Goal: Information Seeking & Learning: Learn about a topic

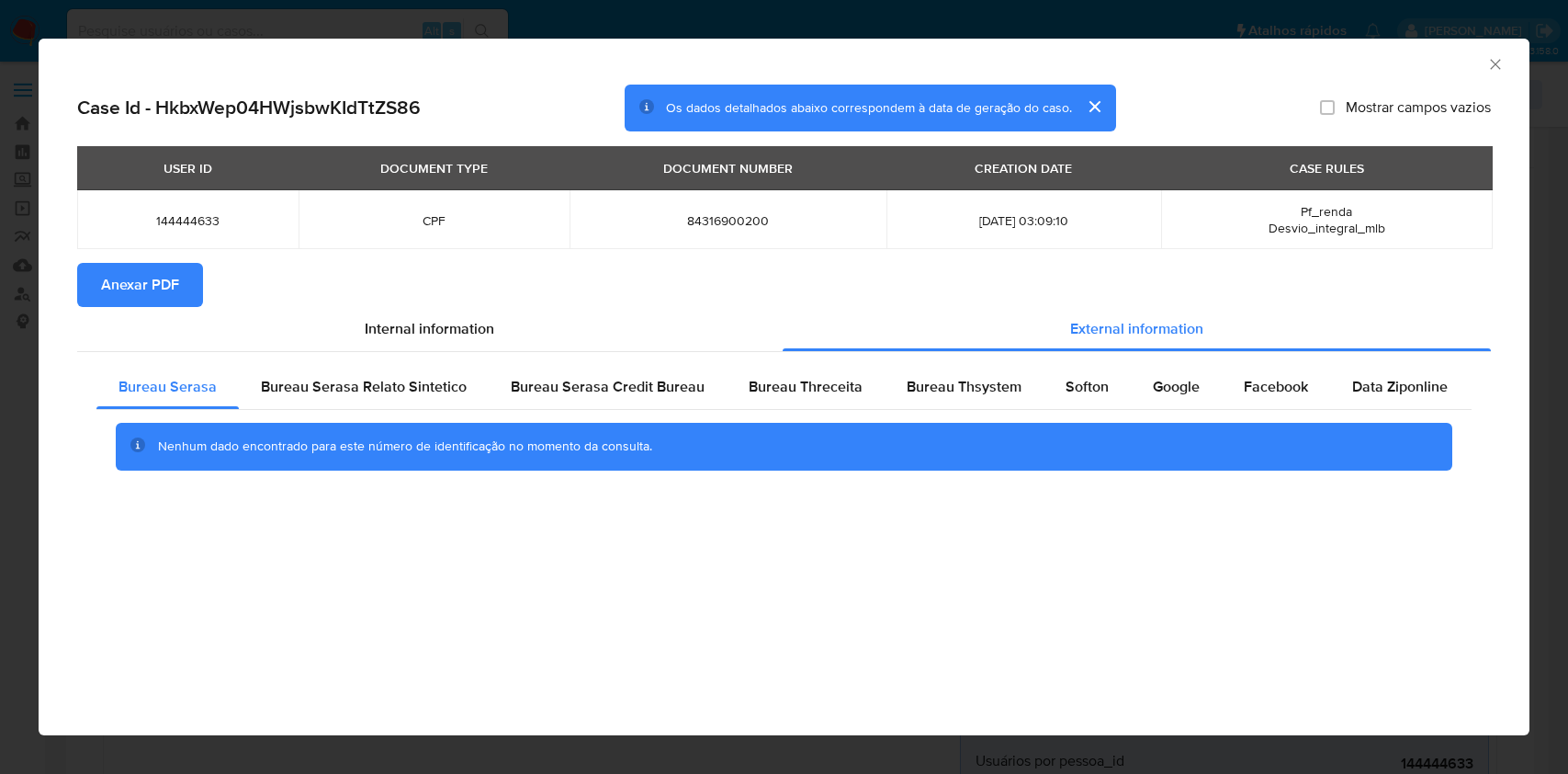
select select "10"
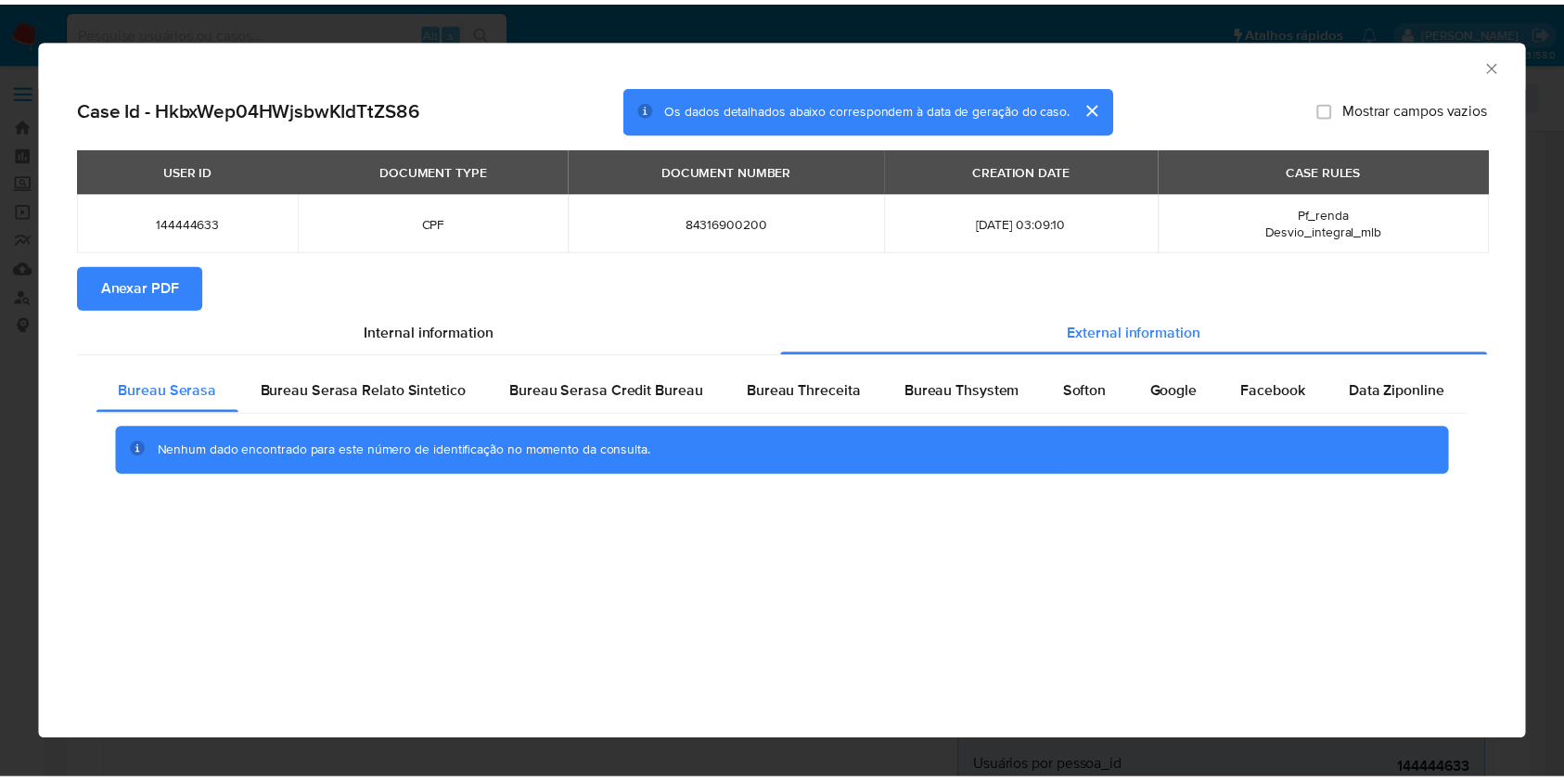
scroll to position [1360, 0]
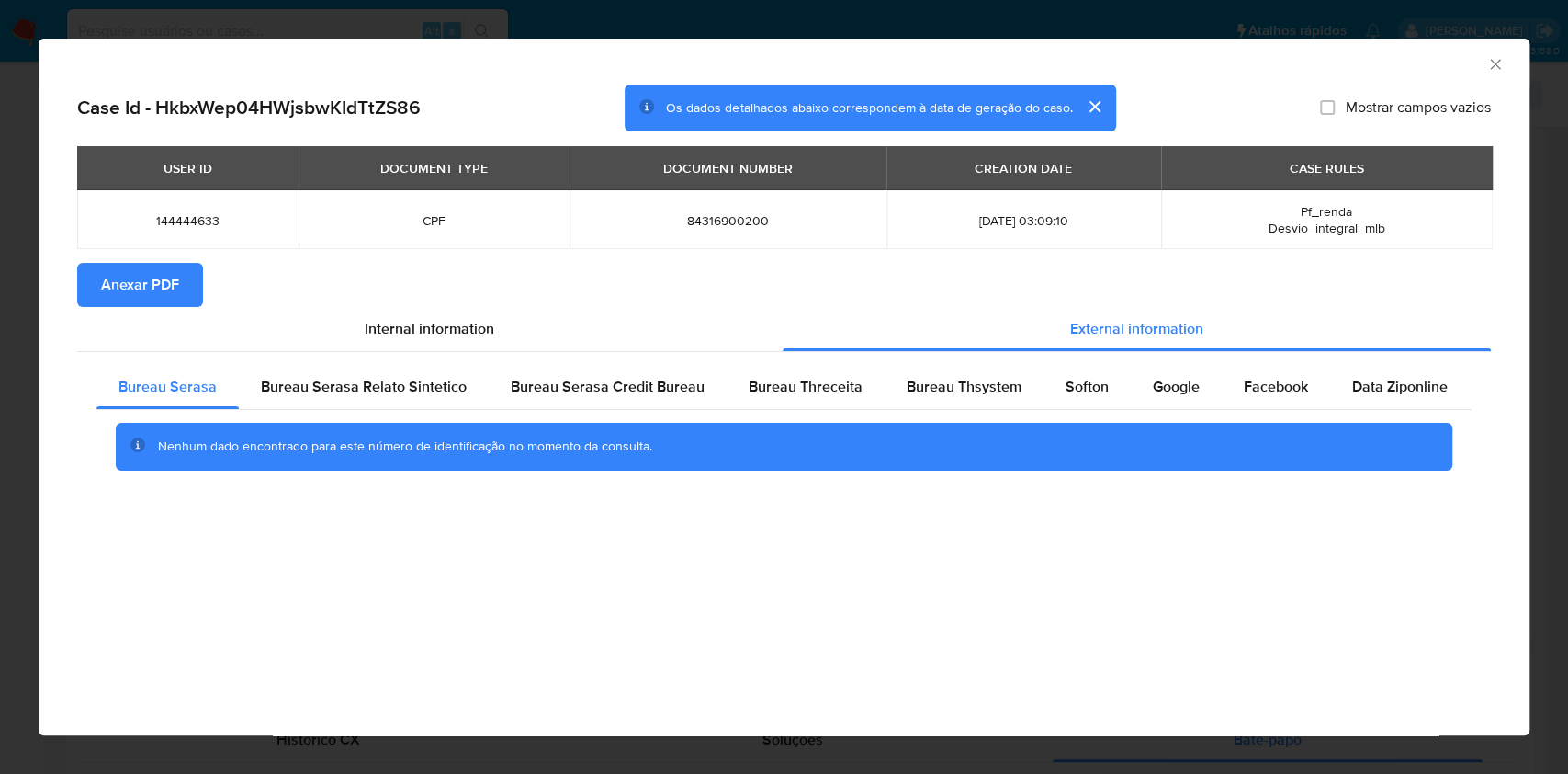
click at [0, 287] on div "AML Data Collector Case Id - HkbxWep04HWjsbwKIdTtZS86 Os dados detalhados abaix…" at bounding box center [784, 387] width 1568 height 774
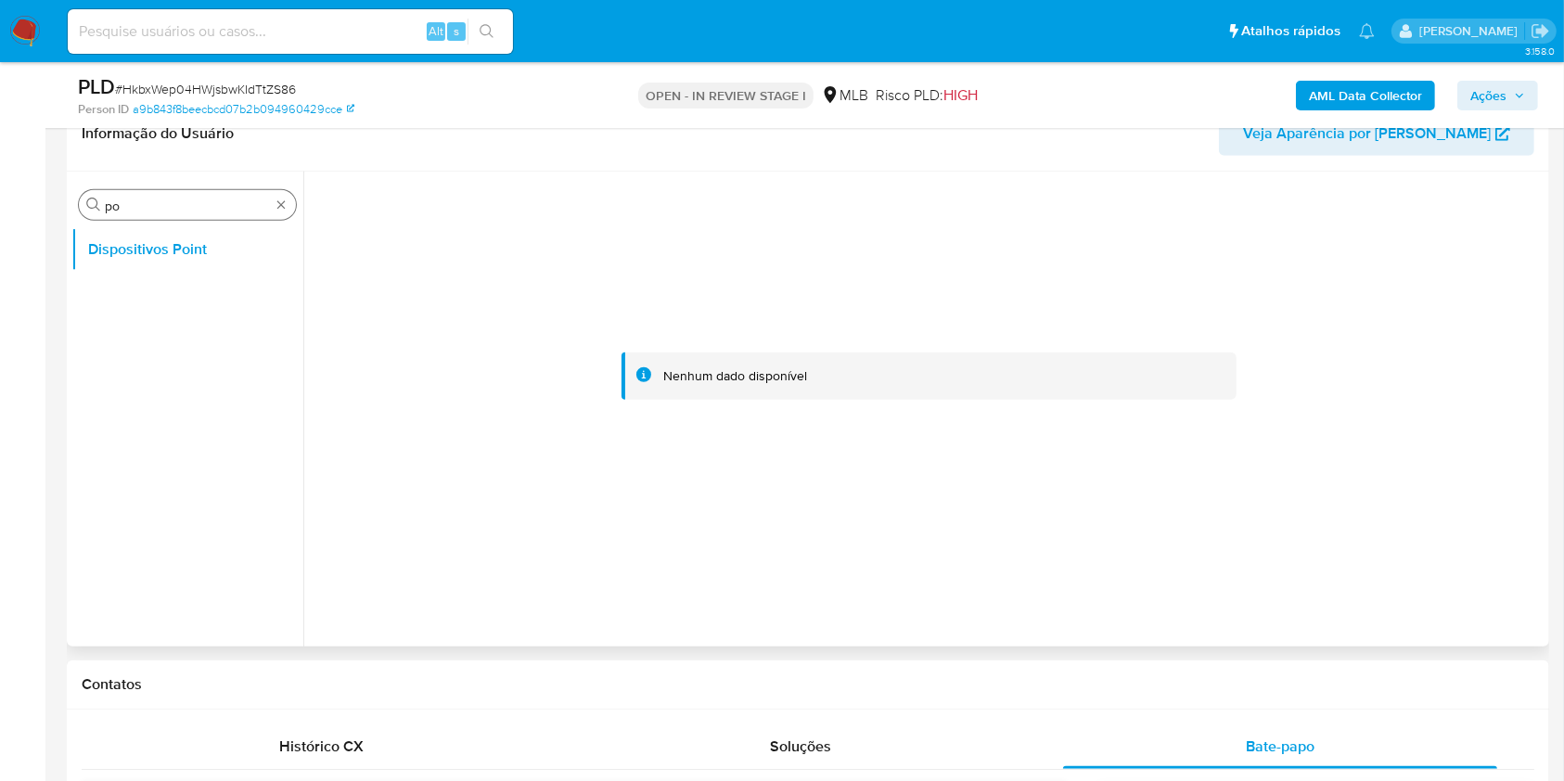
click at [271, 199] on div "Procurar po" at bounding box center [187, 205] width 217 height 30
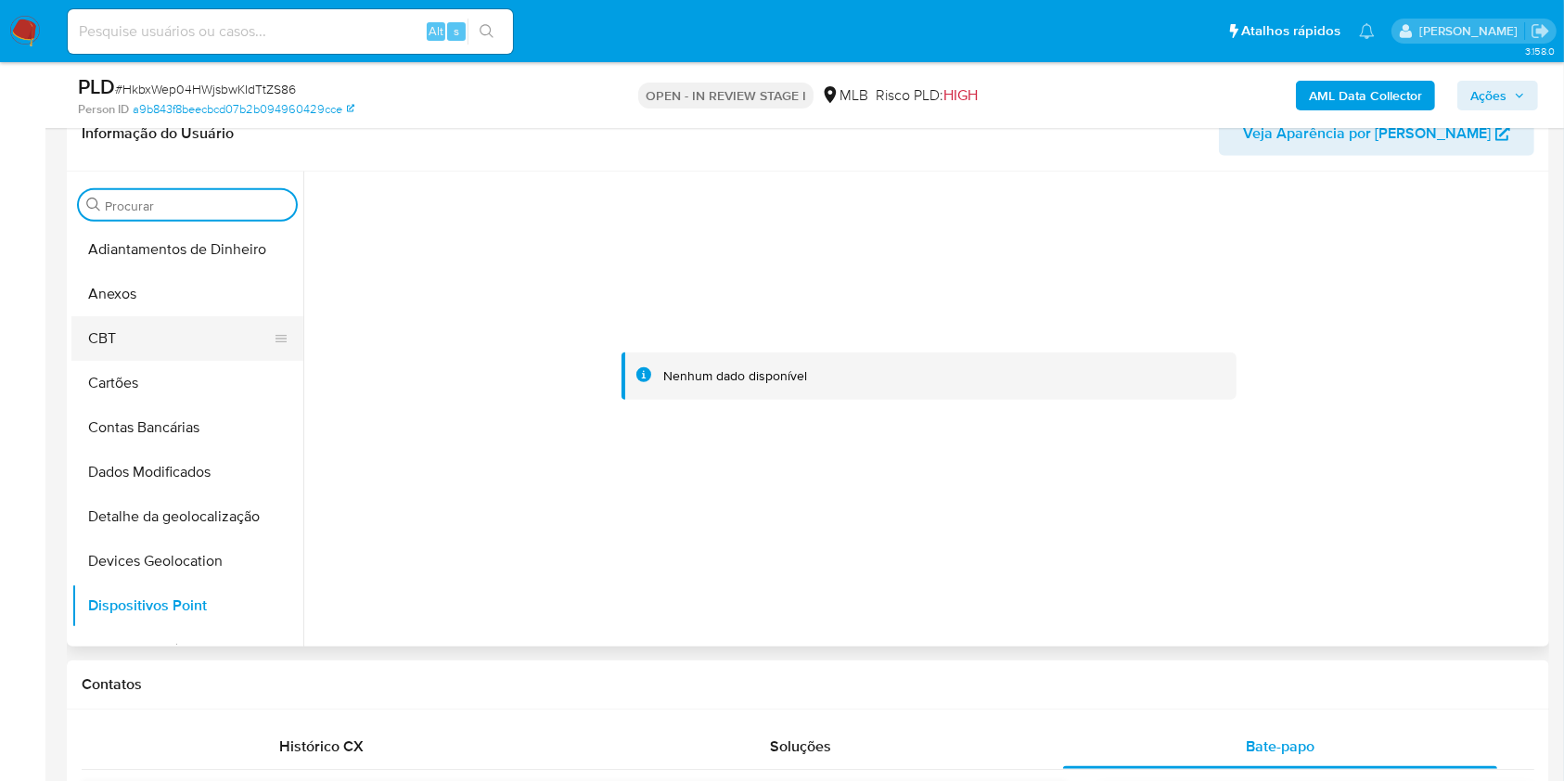
click at [134, 338] on button "CBT" at bounding box center [179, 338] width 217 height 45
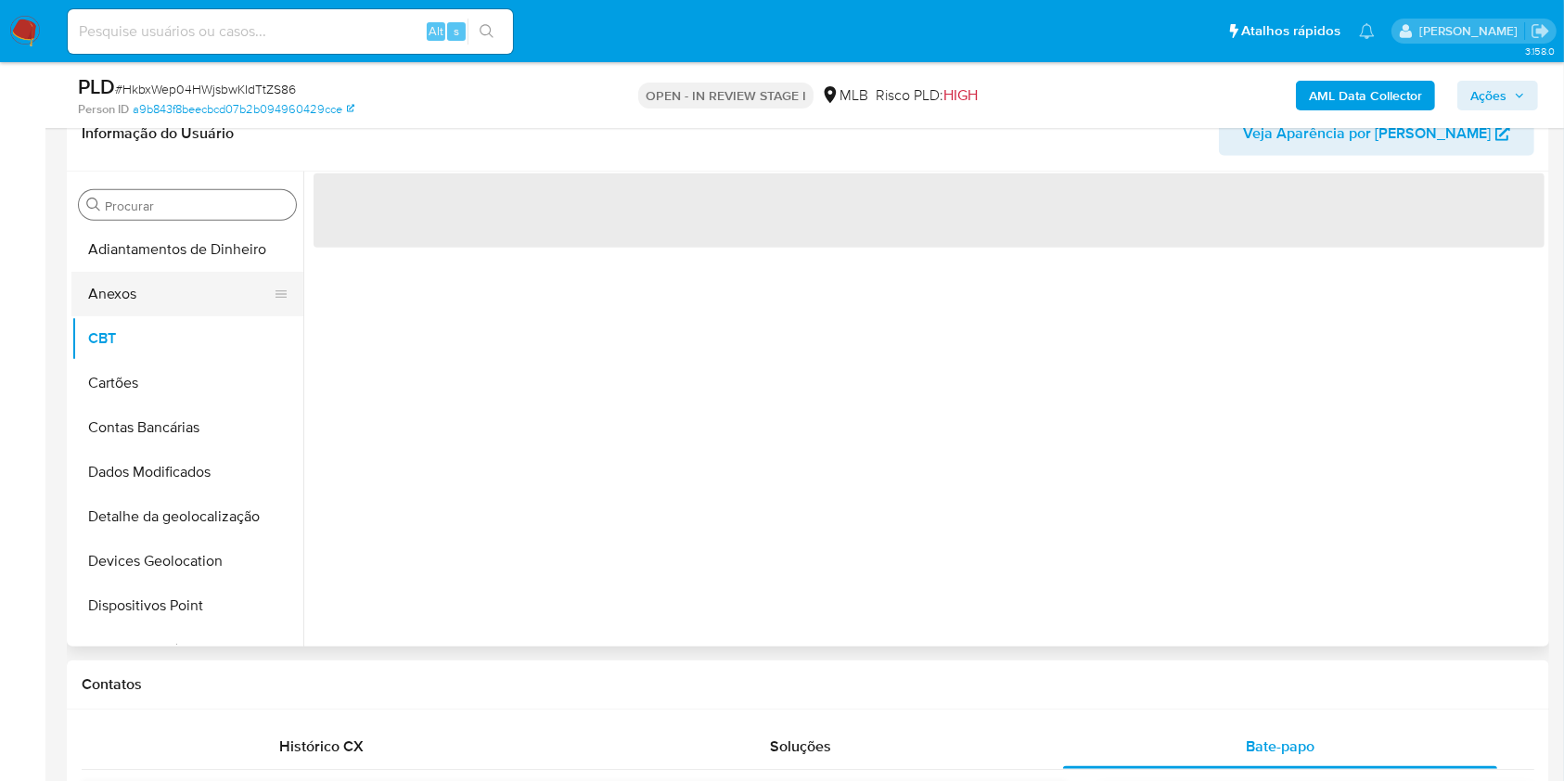
click at [121, 292] on button "Anexos" at bounding box center [179, 294] width 217 height 45
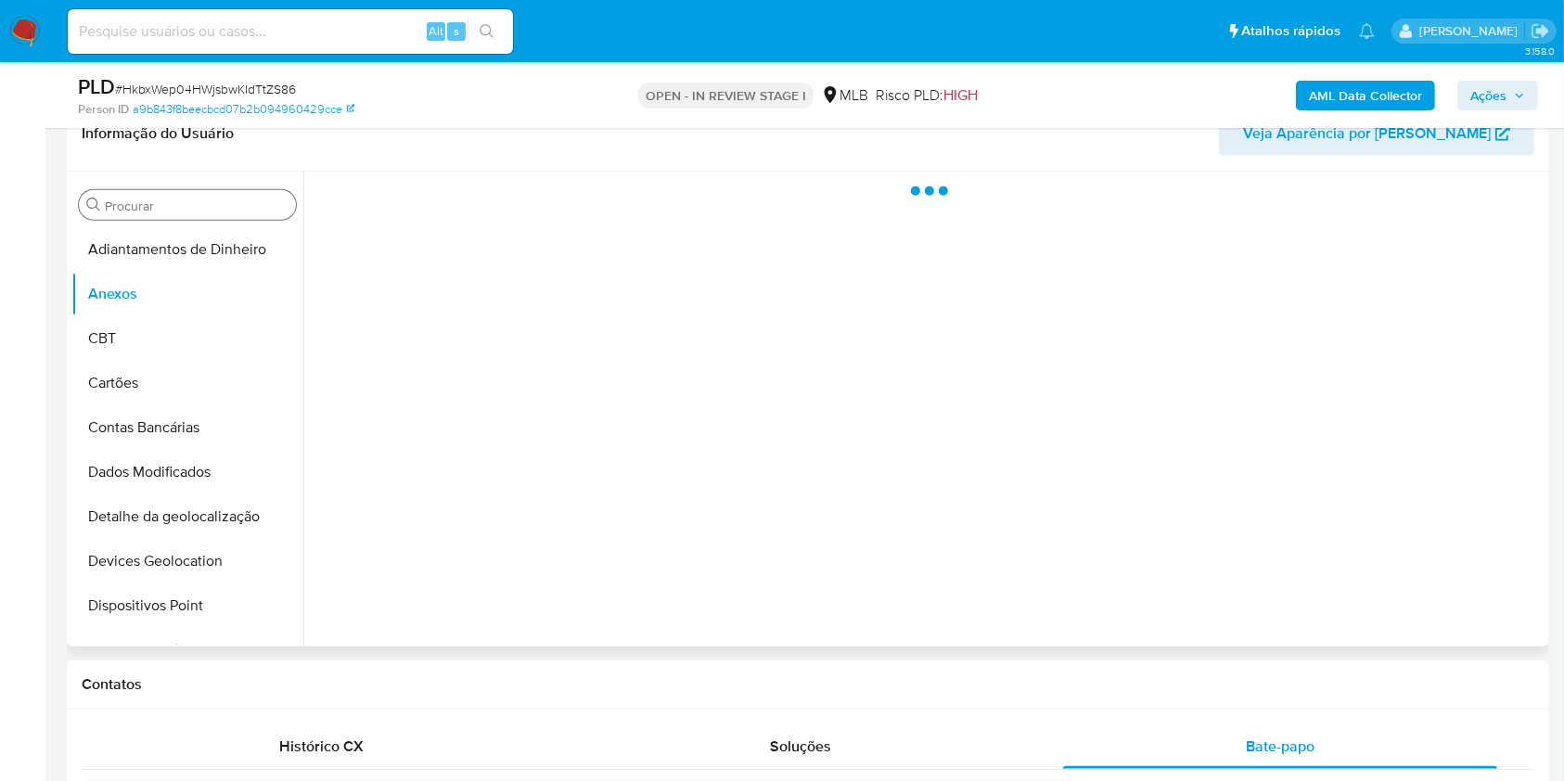
scroll to position [1236, 0]
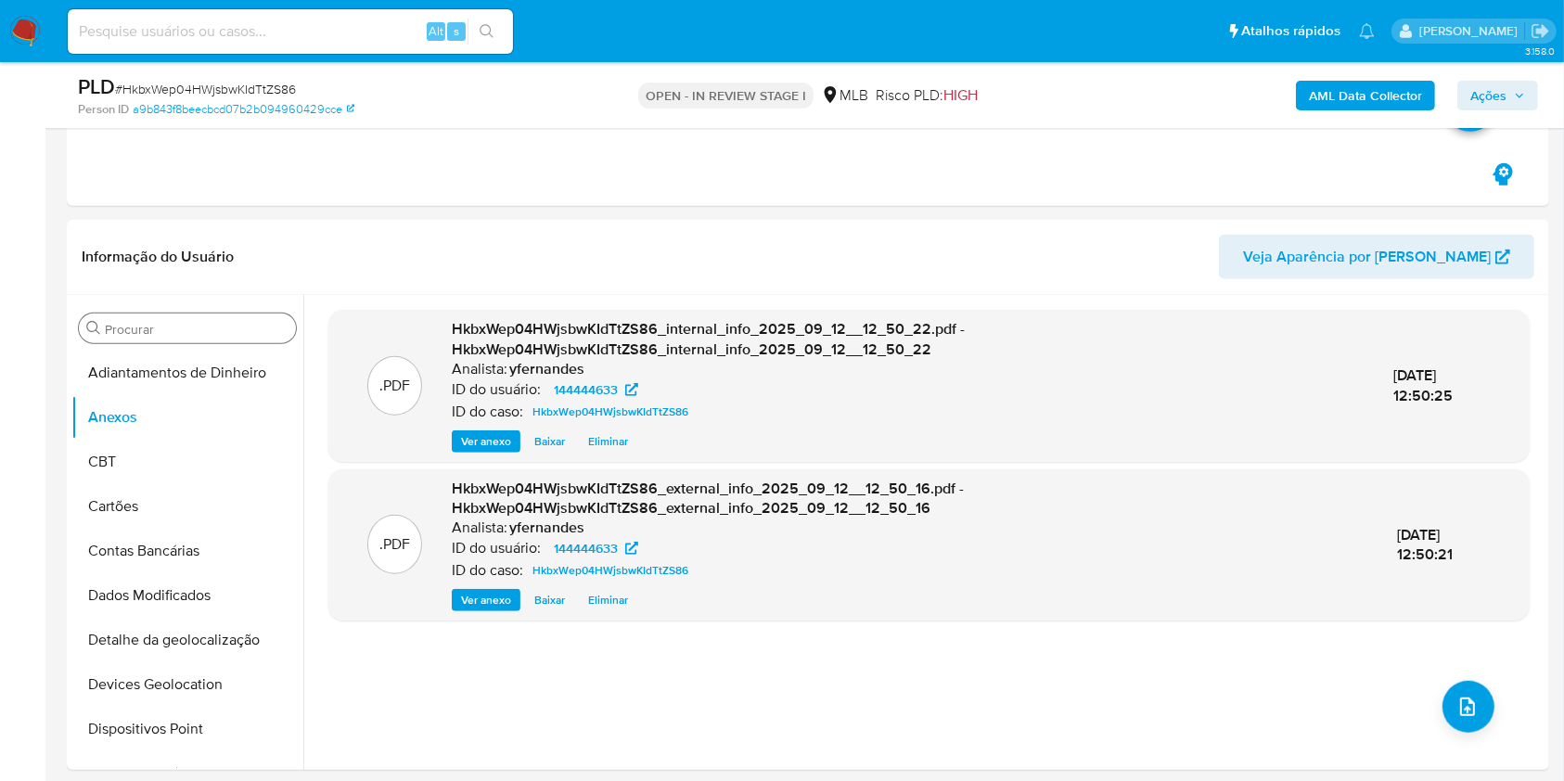
click at [176, 331] on input "po" at bounding box center [197, 329] width 184 height 17
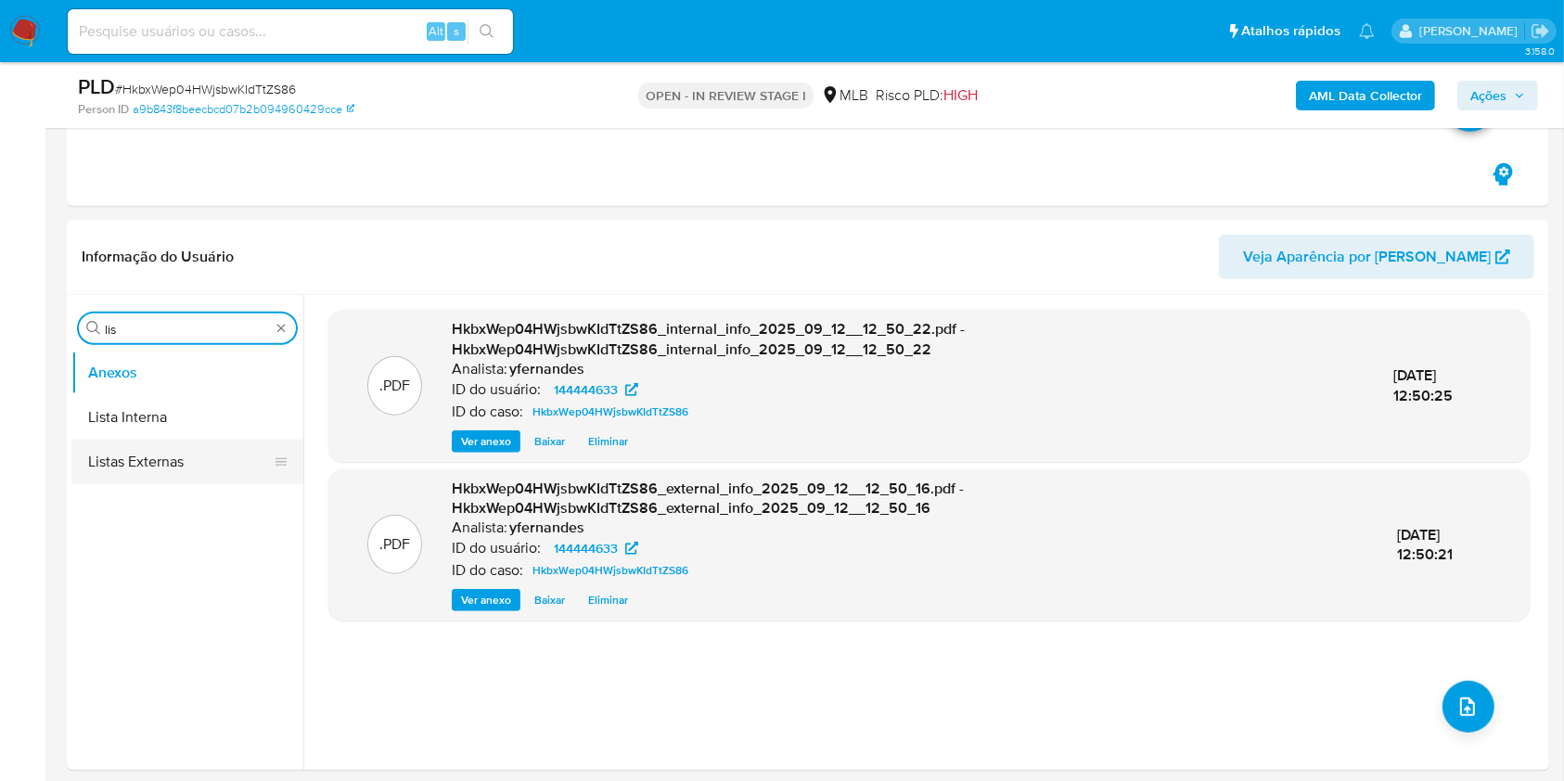
type input "lis"
click at [129, 467] on button "Listas Externas" at bounding box center [179, 462] width 217 height 45
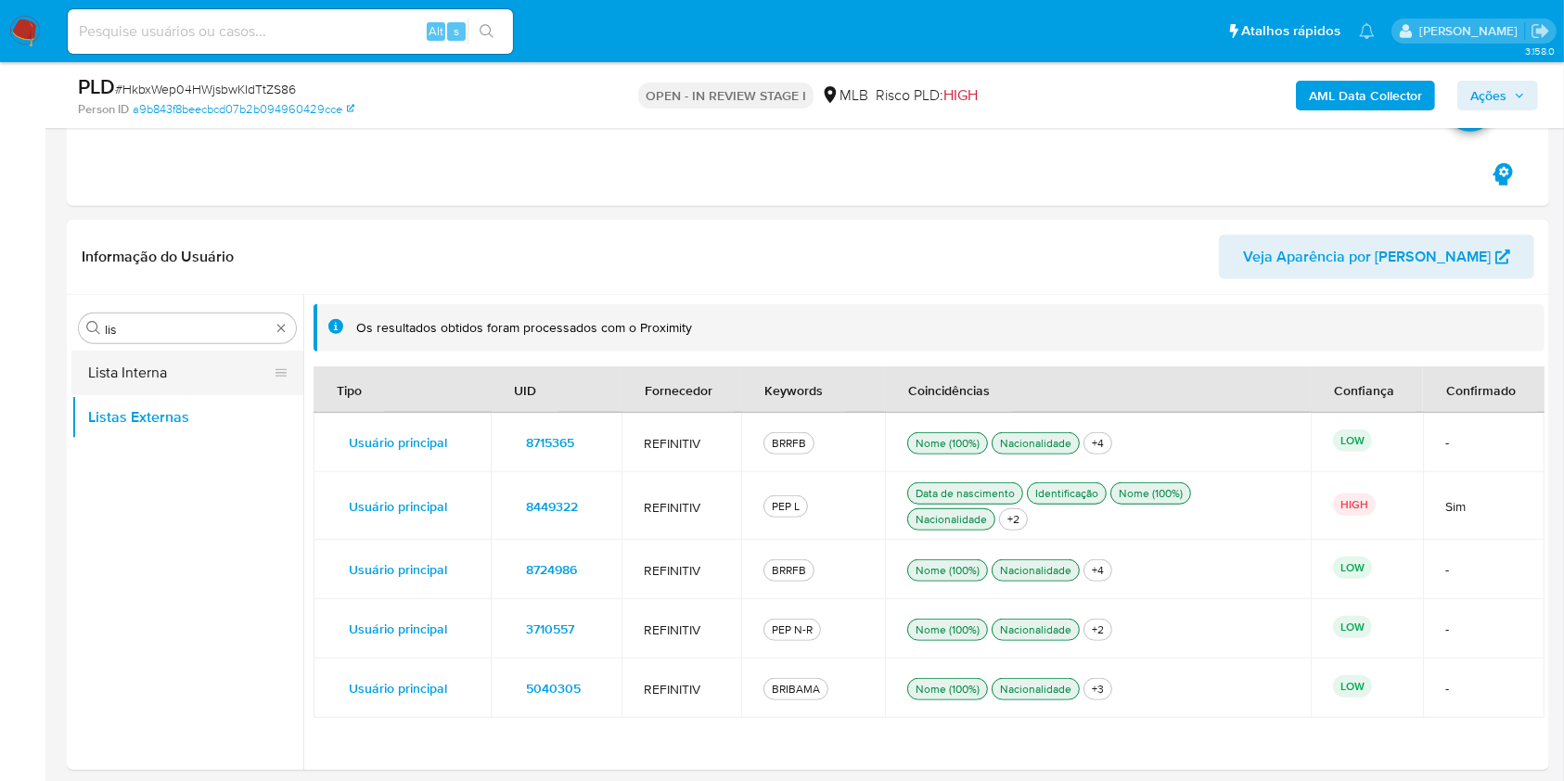
click at [123, 367] on button "Lista Interna" at bounding box center [179, 373] width 217 height 45
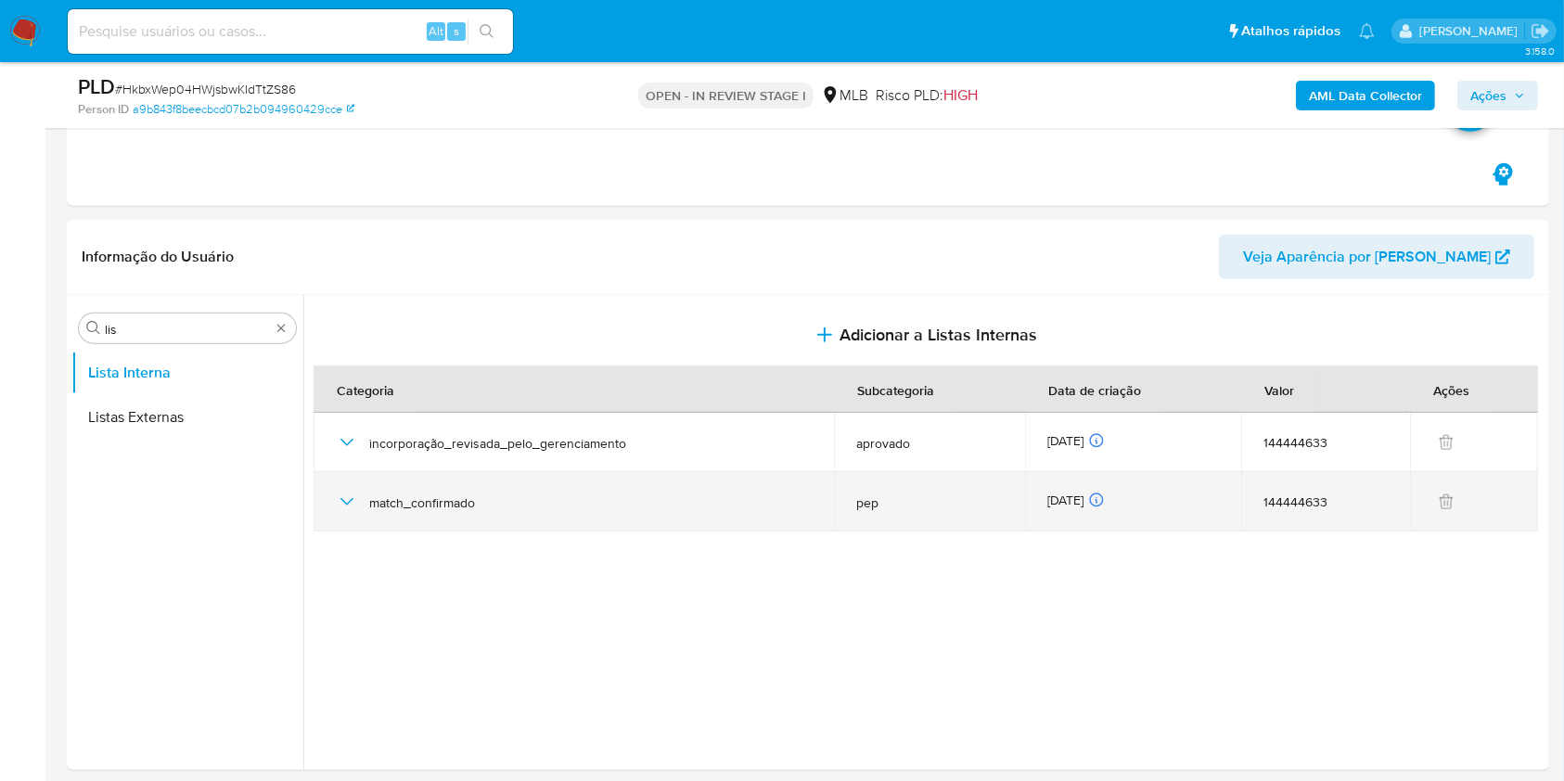
click at [343, 499] on icon "button" at bounding box center [347, 502] width 22 height 22
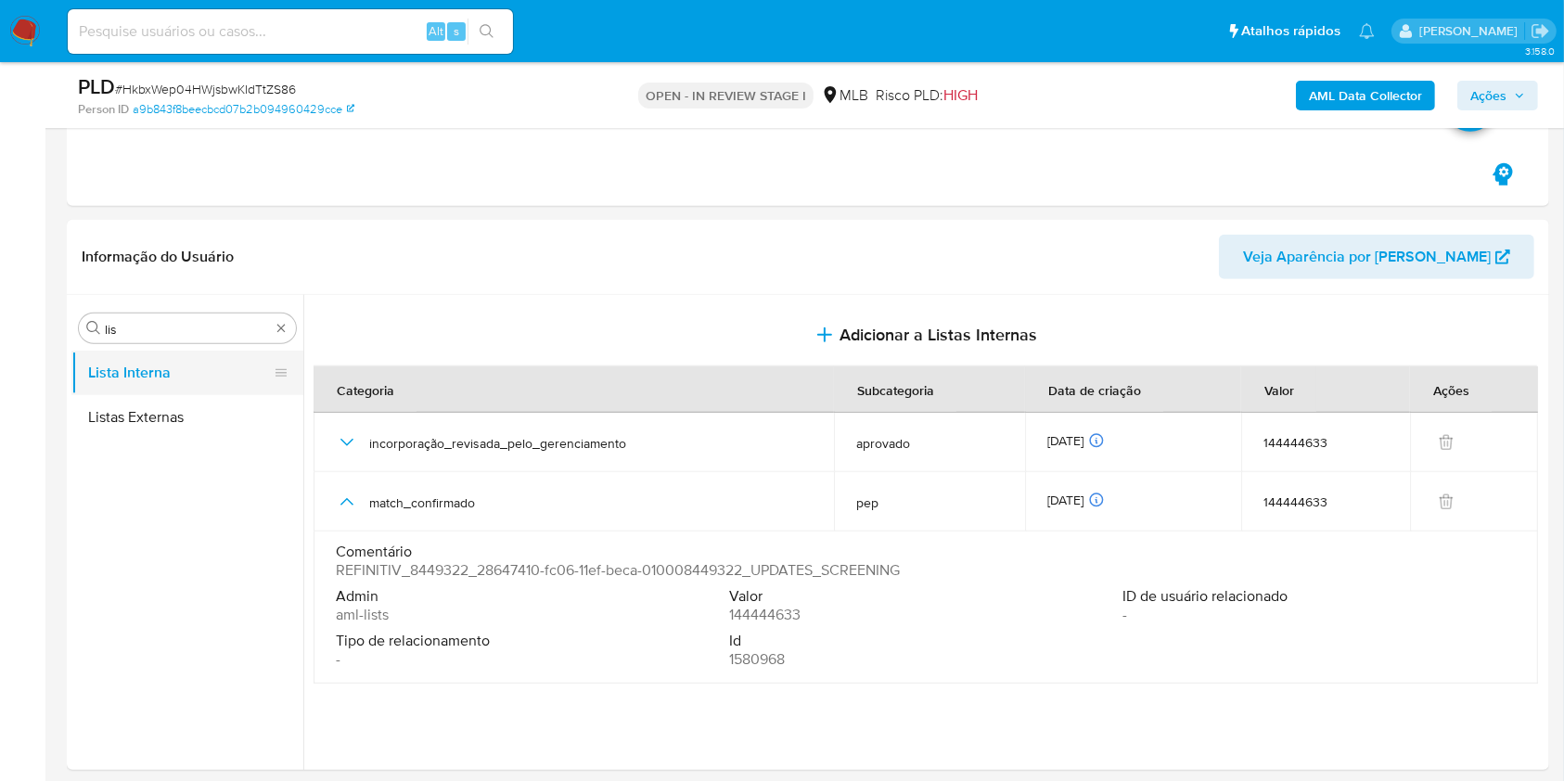
click at [175, 395] on button "Listas Externas" at bounding box center [187, 417] width 232 height 45
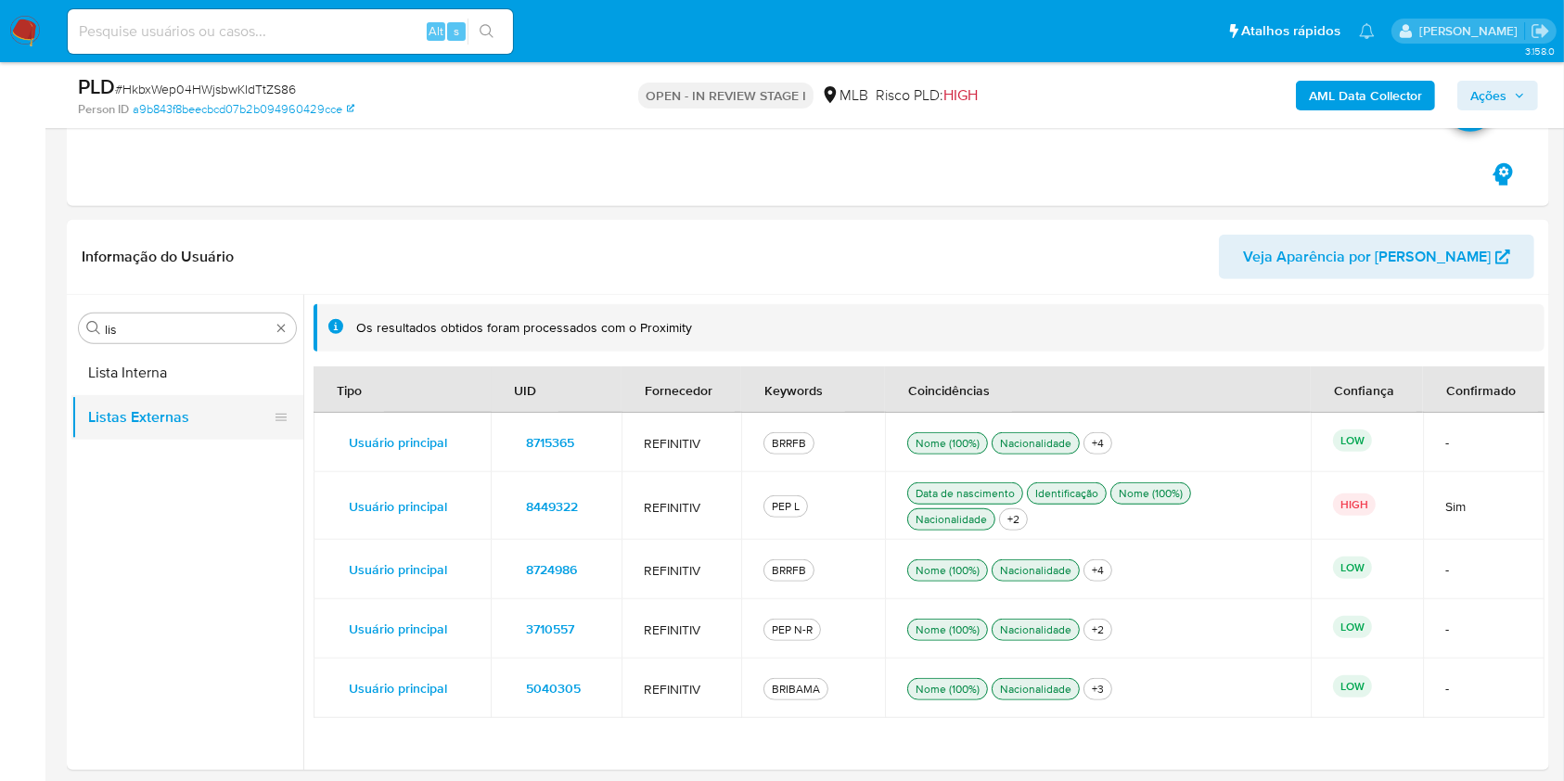
click at [161, 422] on button "Listas Externas" at bounding box center [179, 417] width 217 height 45
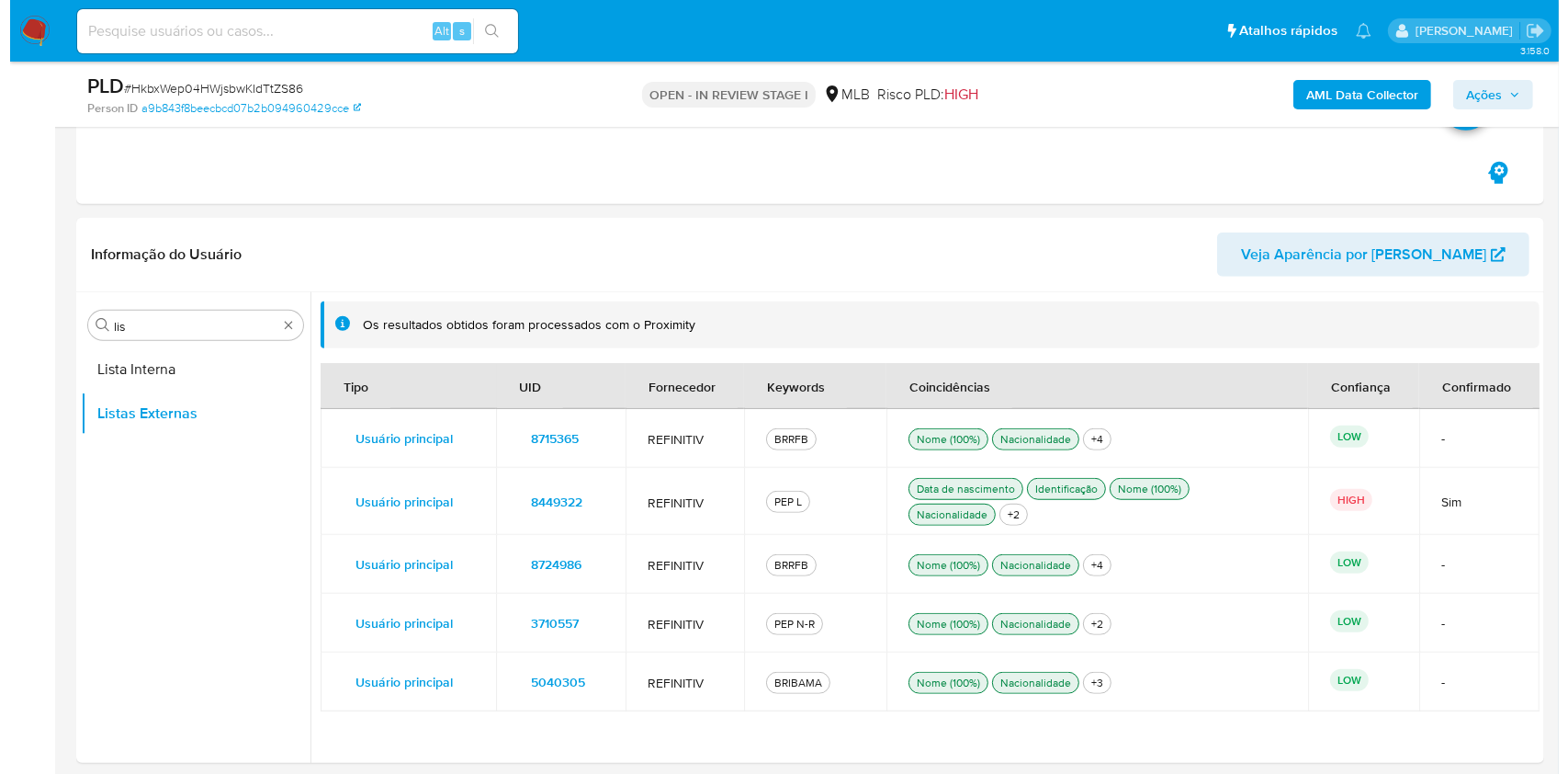
scroll to position [1348, 0]
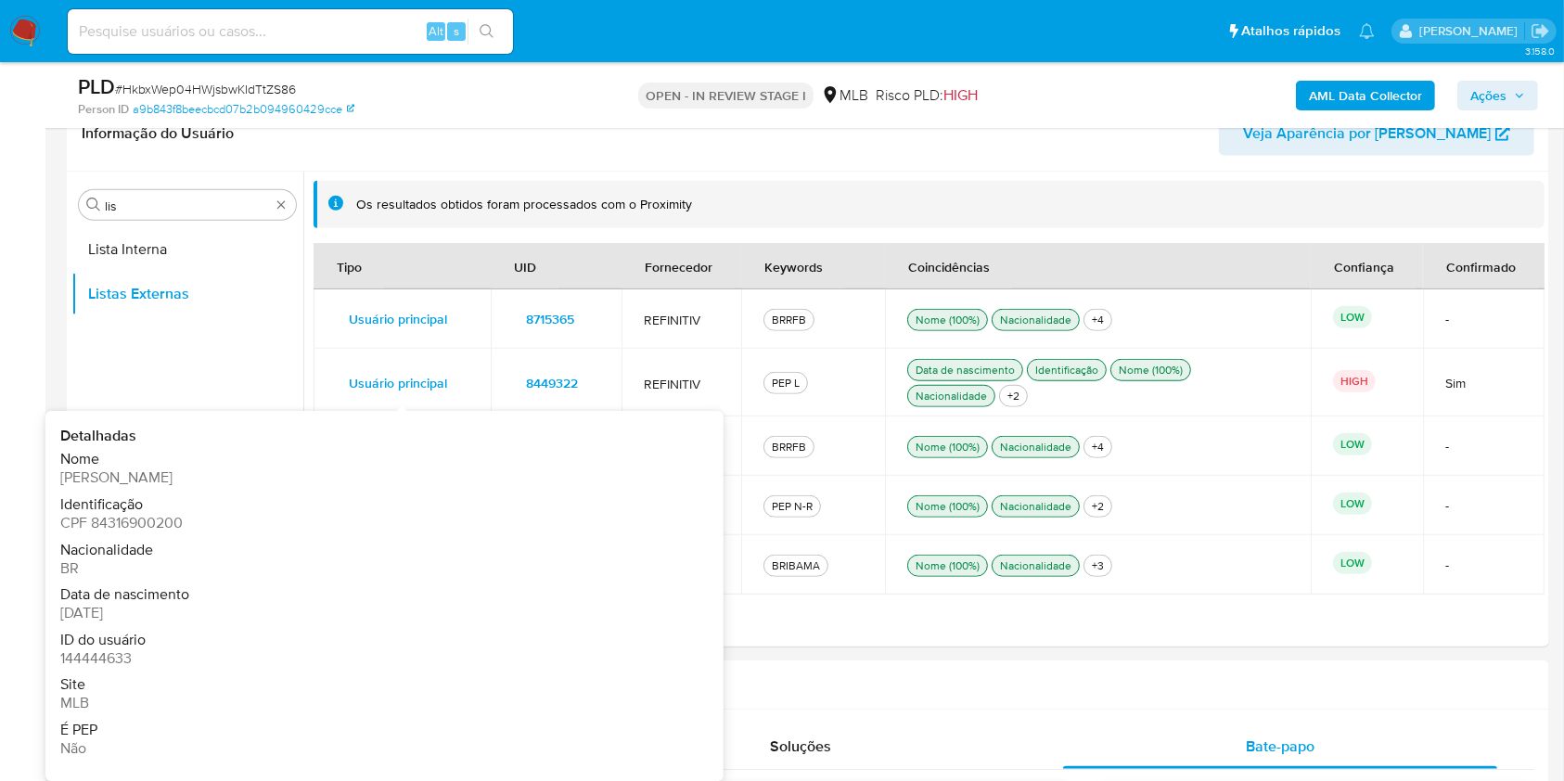
click at [382, 383] on span "Usuário principal" at bounding box center [398, 383] width 98 height 26
click at [562, 370] on span "8449322" at bounding box center [552, 383] width 52 height 26
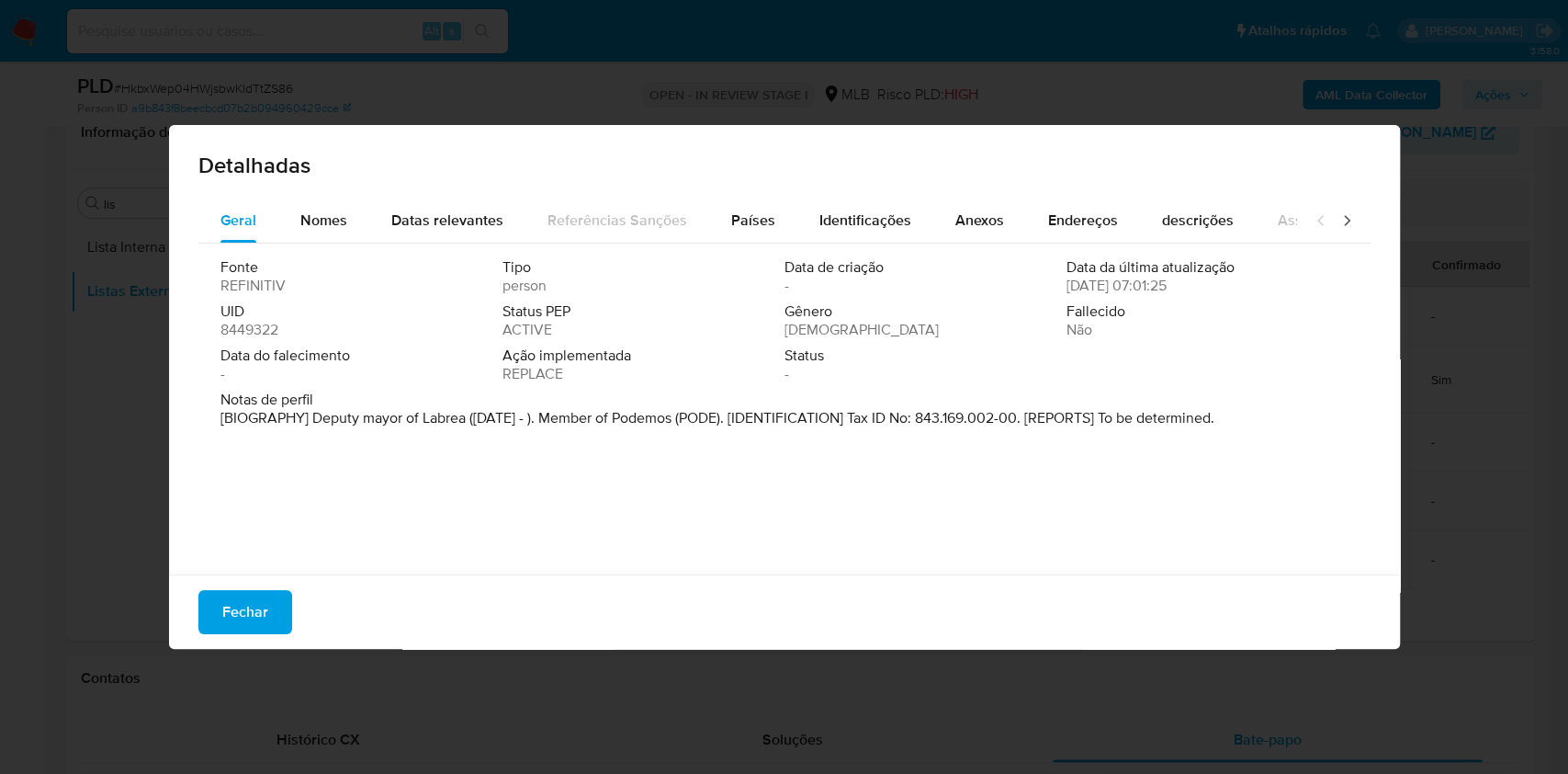
click at [433, 406] on span "Notas de perfil" at bounding box center [783, 399] width 1124 height 19
click at [433, 425] on p "[BIOGRAPHY] Deputy mayor of Labrea (Jan 2025 - ). Member of Podemos (PODE). [ID…" at bounding box center [718, 418] width 994 height 19
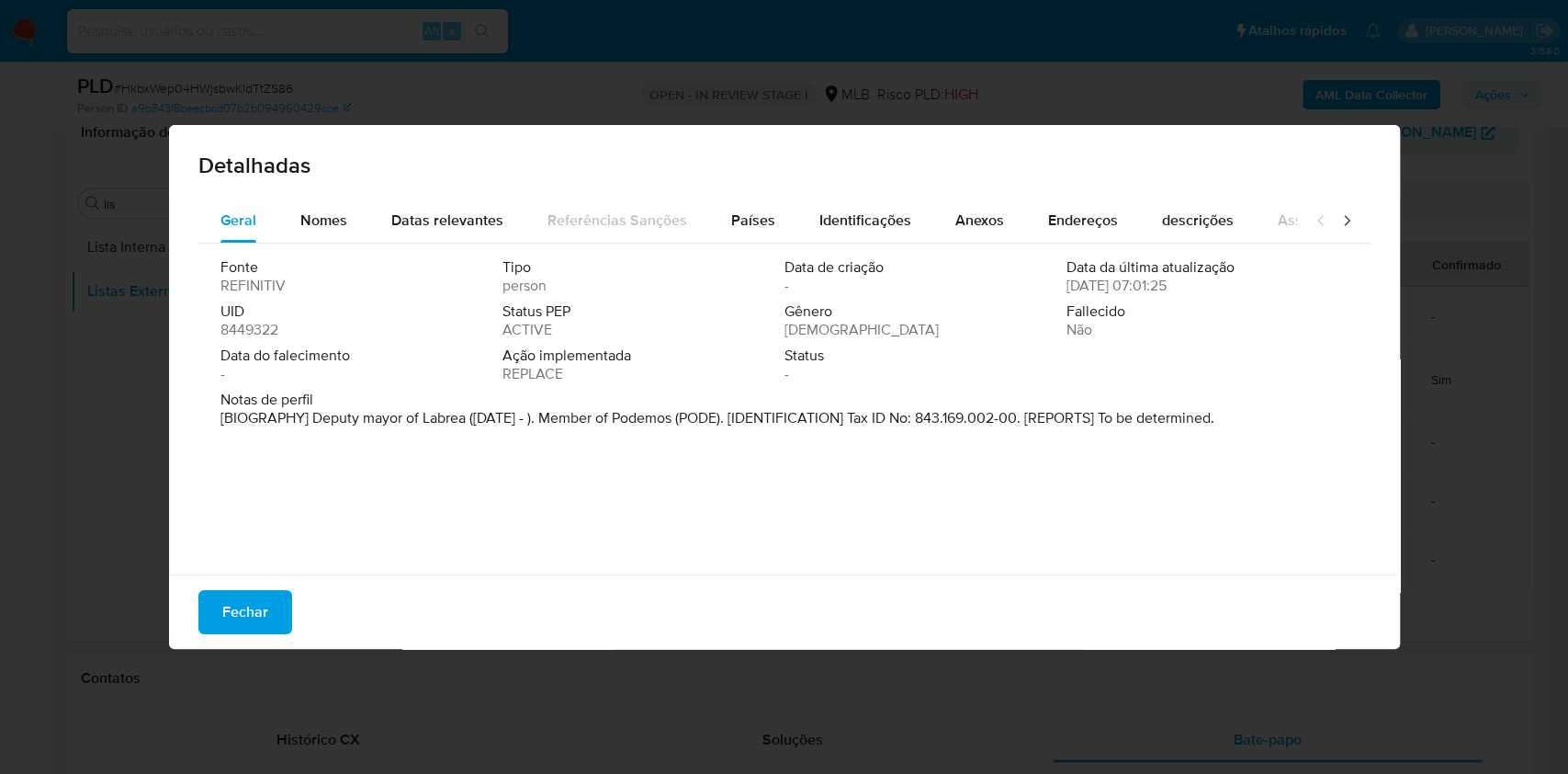
click at [433, 425] on p "[BIOGRAPHY] Deputy mayor of Labrea (Jan 2025 - ). Member of Podemos (PODE). [ID…" at bounding box center [718, 418] width 994 height 19
click at [500, 485] on div "Fonte REFINITIV Tipo person Data de criação - Data da última atualização 09/04/…" at bounding box center [784, 404] width 1172 height 322
click at [30, 481] on div "Detalhadas Geral Nomes Datas relevantes Referências Sanções Países Identificaçõ…" at bounding box center [784, 387] width 1568 height 774
click at [235, 606] on span "Fechar" at bounding box center [245, 611] width 46 height 41
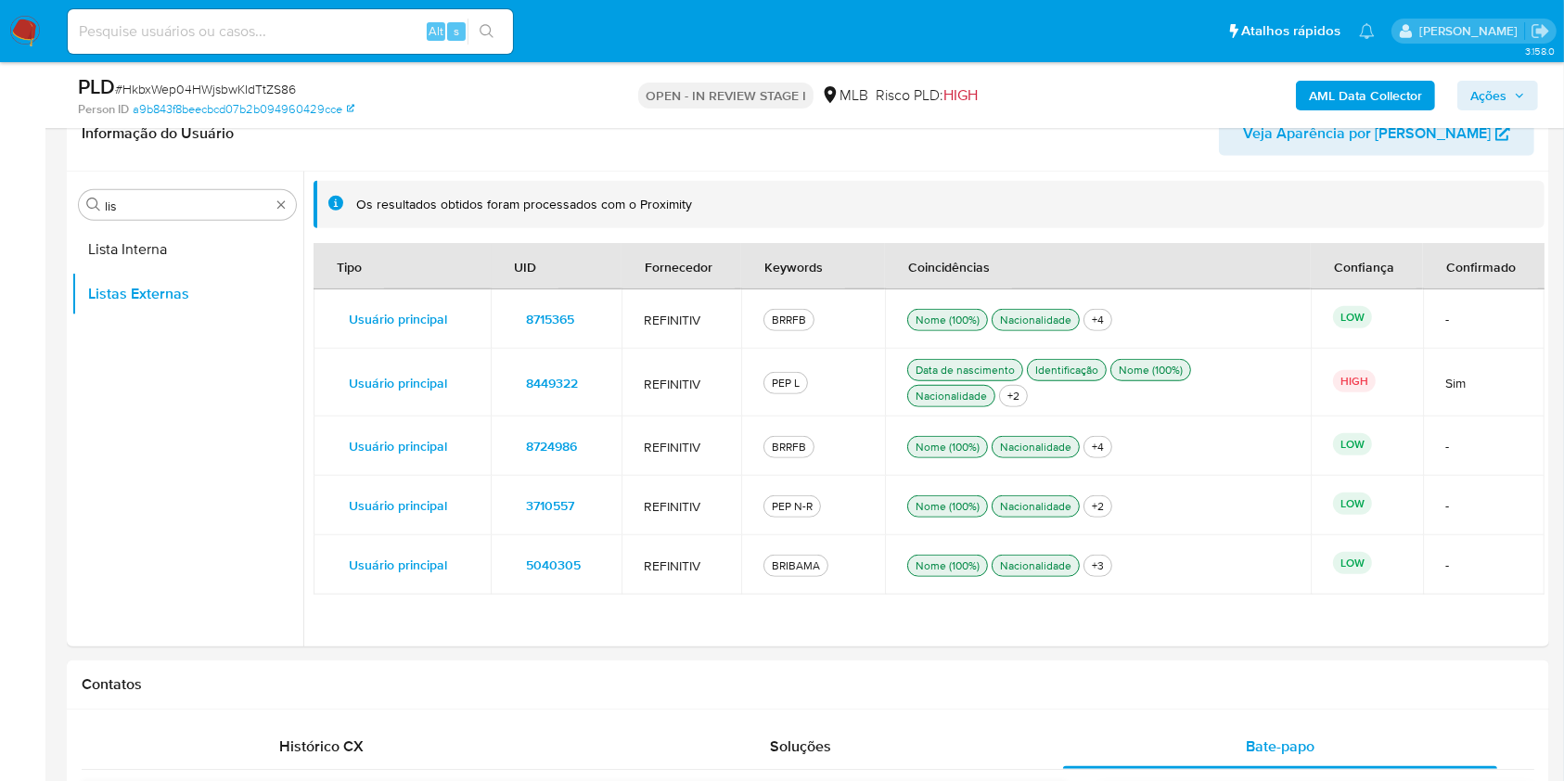
click at [564, 378] on span "8449322" at bounding box center [552, 383] width 52 height 26
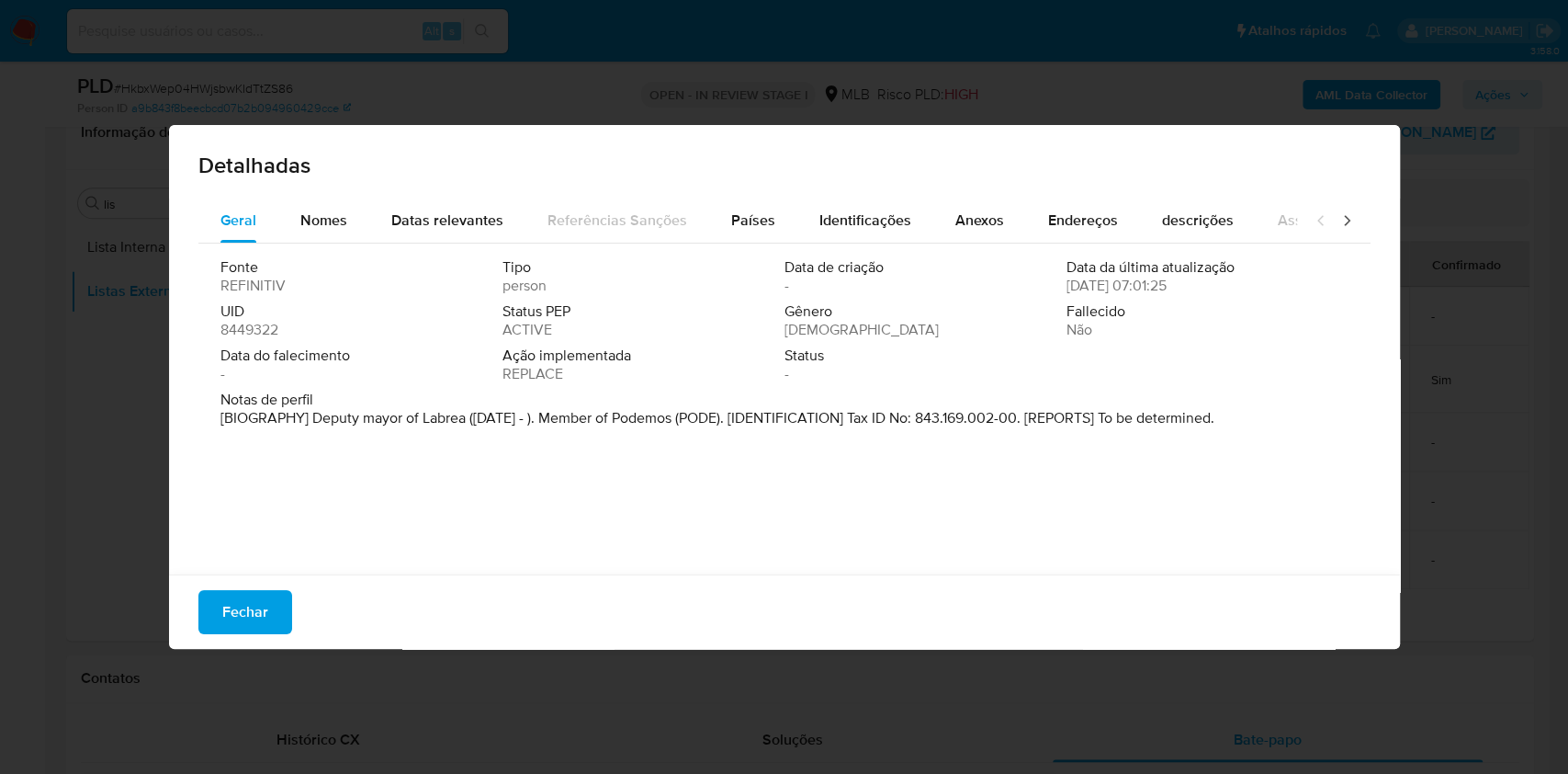
drag, startPoint x: 331, startPoint y: 423, endPoint x: 497, endPoint y: 421, distance: 166.0
click at [497, 421] on p "[BIOGRAPHY] Deputy mayor of Labrea (Jan 2025 - ). Member of Podemos (PODE). [ID…" at bounding box center [718, 418] width 994 height 19
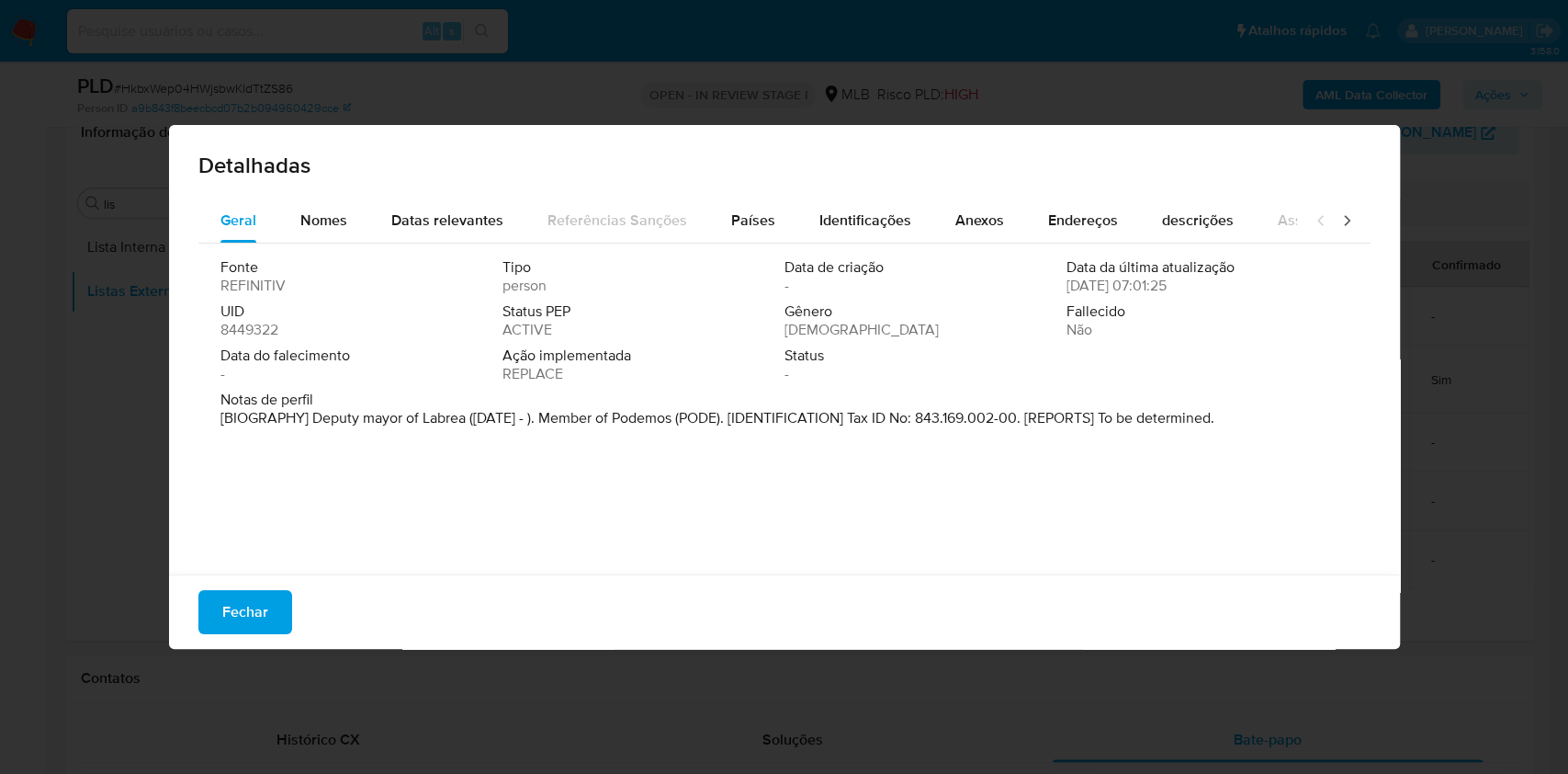
click at [715, 410] on p "[BIOGRAPHY] Deputy mayor of Labrea (Jan 2025 - ). Member of Podemos (PODE). [ID…" at bounding box center [718, 418] width 994 height 19
click at [0, 313] on div "Detalhadas Geral Nomes Datas relevantes Referências Sanções Países Identificaçõ…" at bounding box center [784, 387] width 1568 height 774
click at [257, 628] on span "Fechar" at bounding box center [245, 611] width 46 height 41
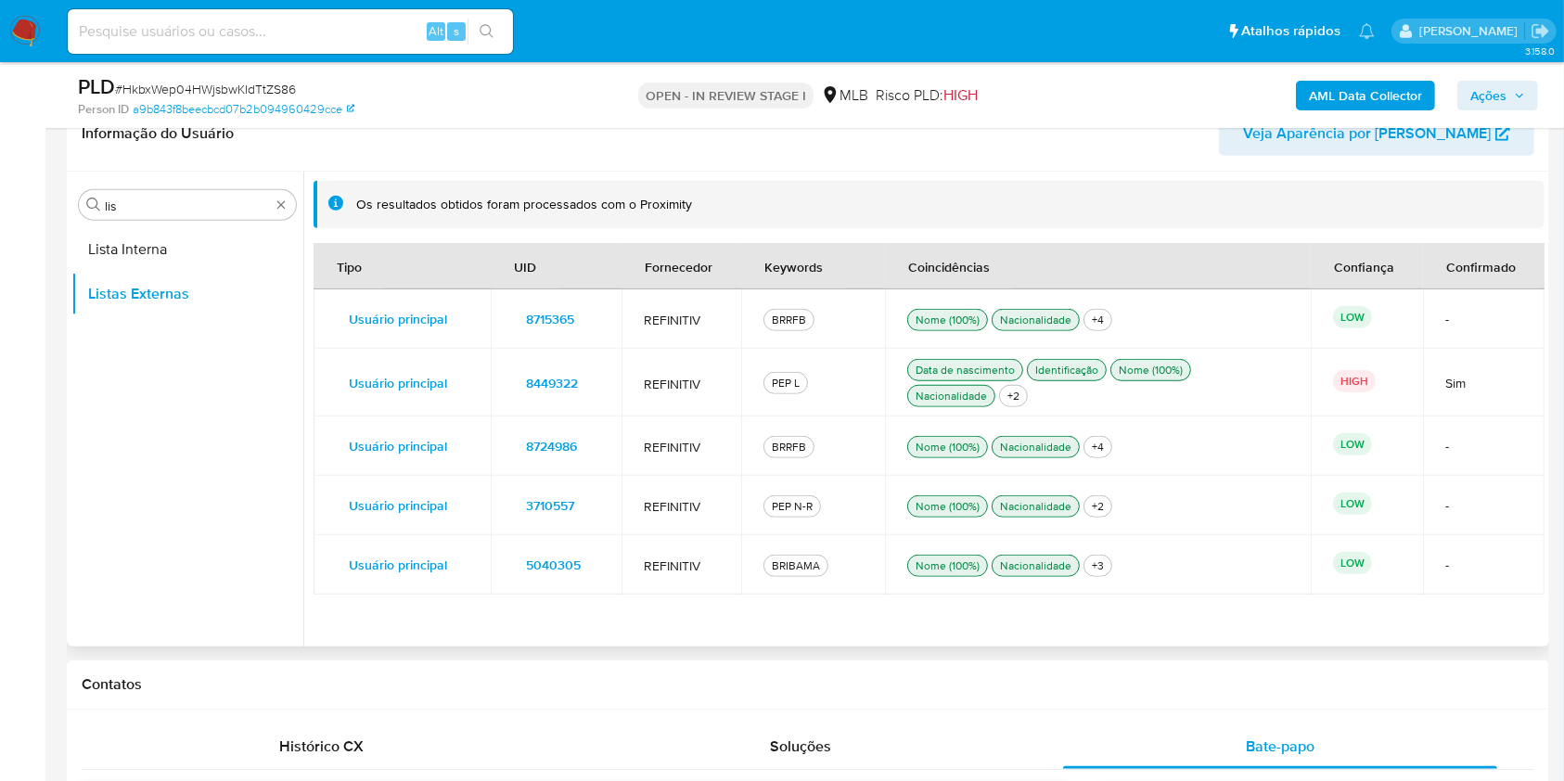
click at [565, 315] on span "8715365" at bounding box center [550, 319] width 48 height 26
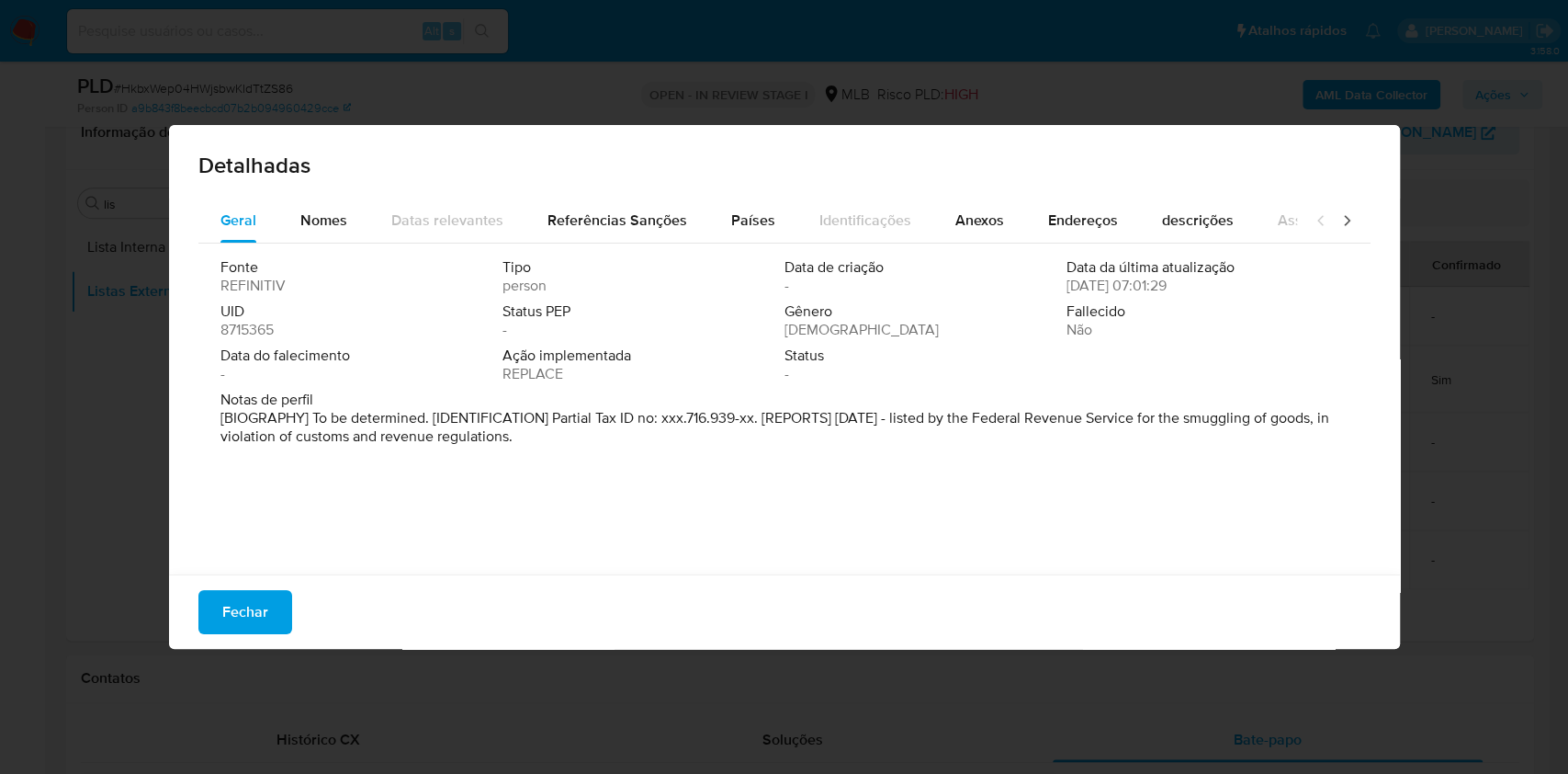
click at [165, 379] on div "Detalhadas Geral Nomes Datas relevantes Referências Sanções Países Identificaçõ…" at bounding box center [784, 387] width 1568 height 774
click at [270, 623] on button "Fechar" at bounding box center [245, 611] width 94 height 45
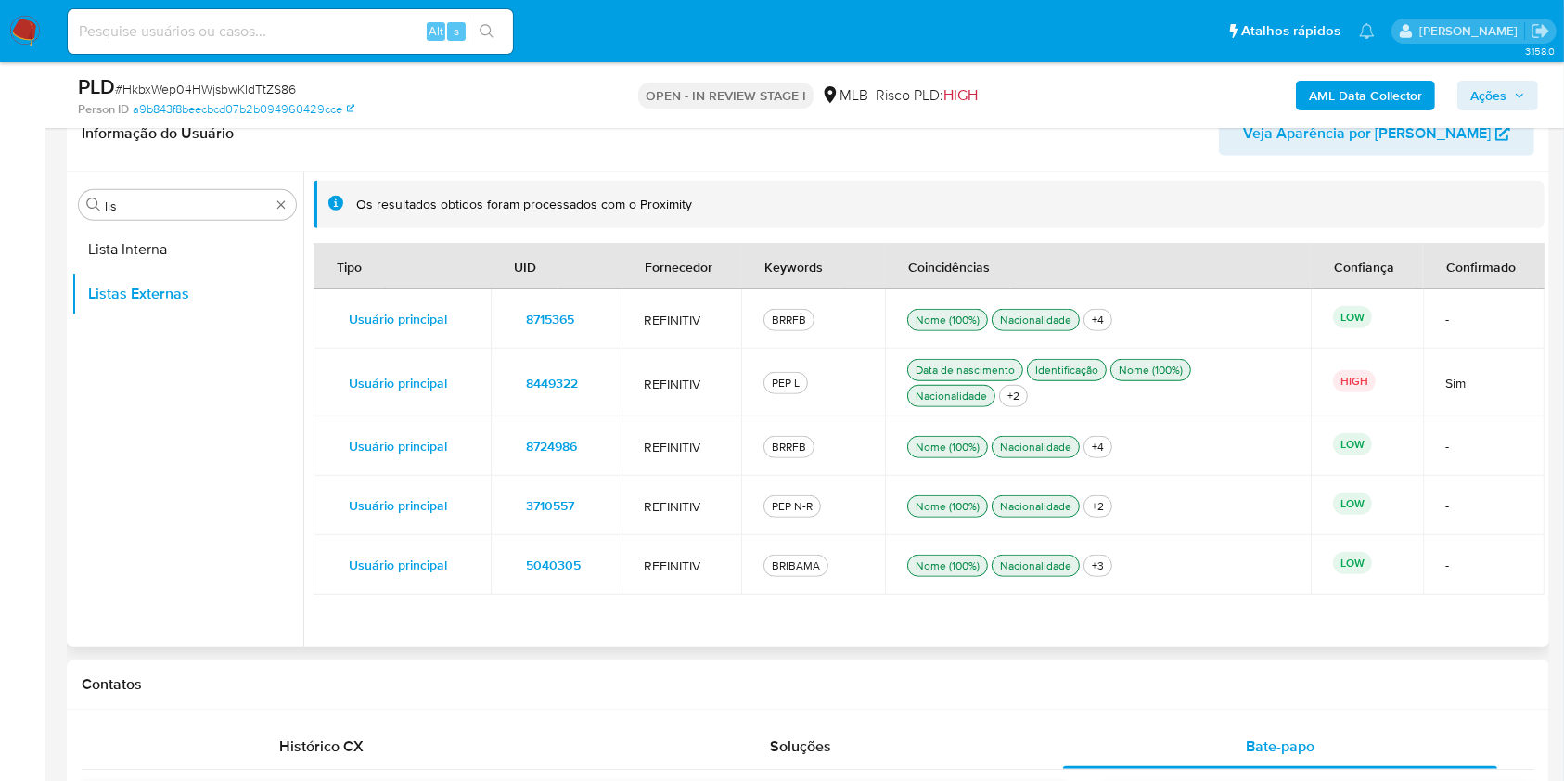
click at [579, 377] on button "8449322" at bounding box center [552, 383] width 78 height 30
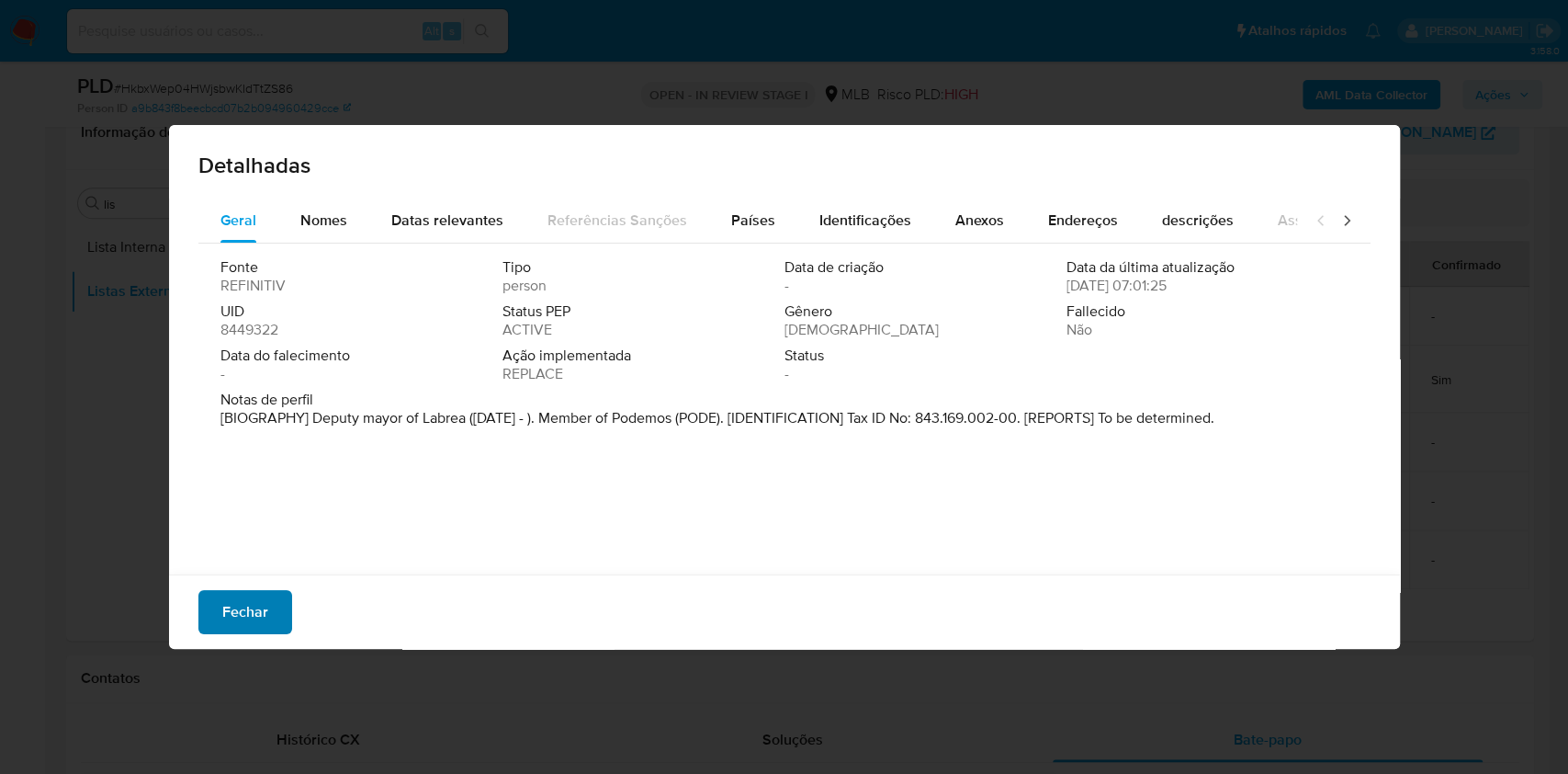
click at [232, 618] on span "Fechar" at bounding box center [245, 611] width 46 height 41
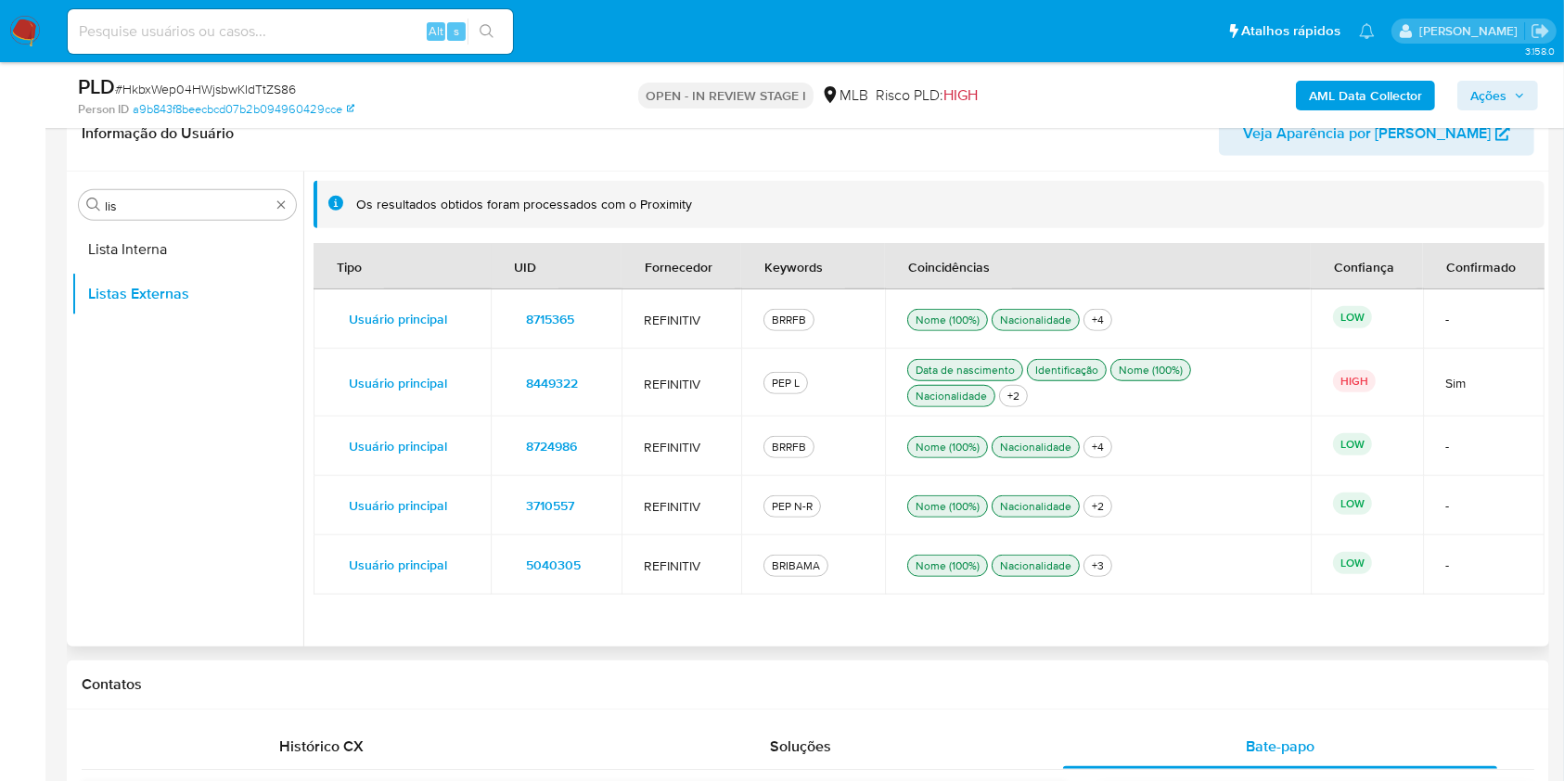
click at [537, 433] on span "8724986" at bounding box center [551, 446] width 51 height 26
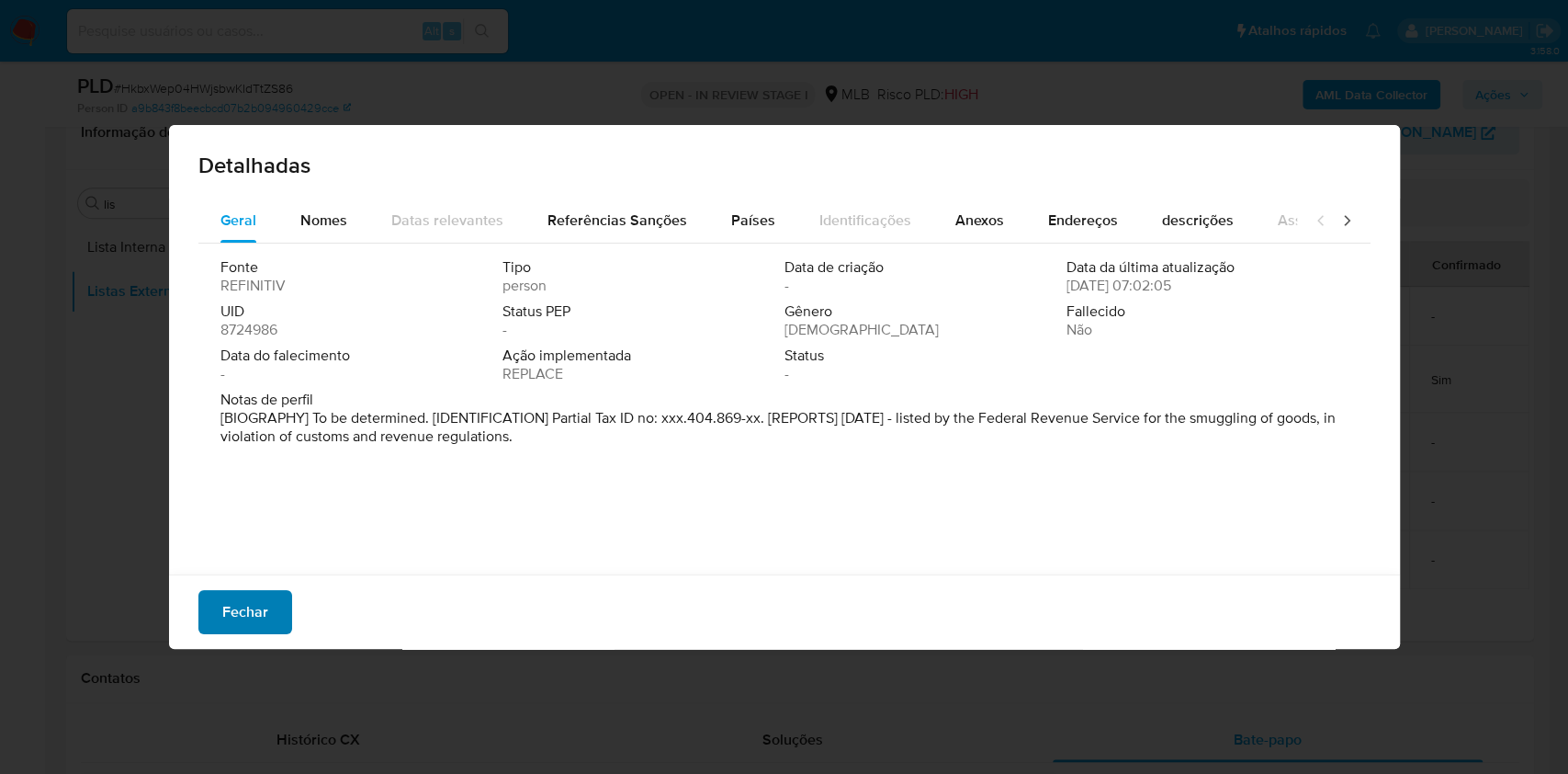
click at [252, 600] on span "Fechar" at bounding box center [245, 611] width 46 height 41
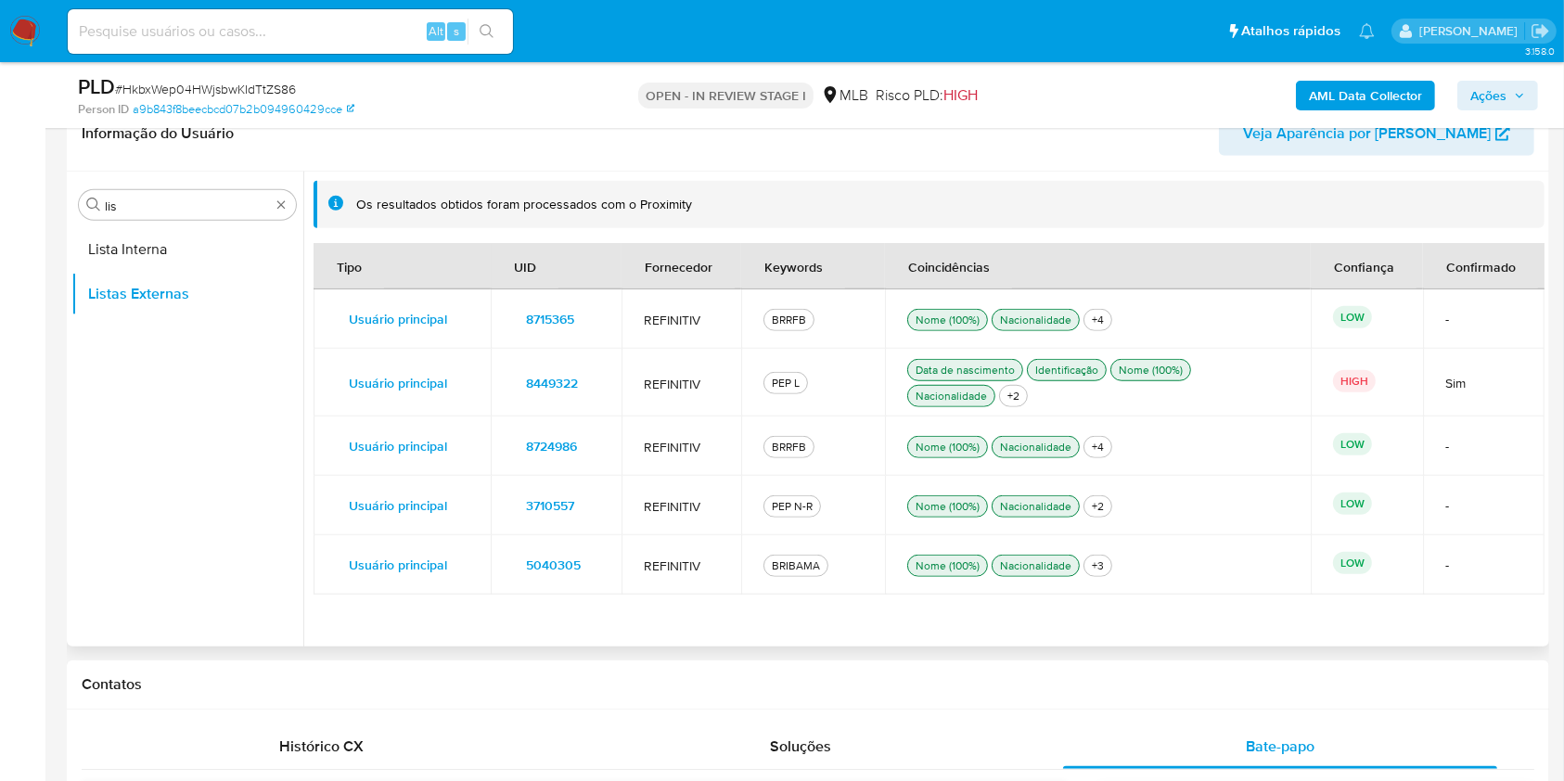
click at [564, 497] on span "3710557" at bounding box center [550, 505] width 48 height 26
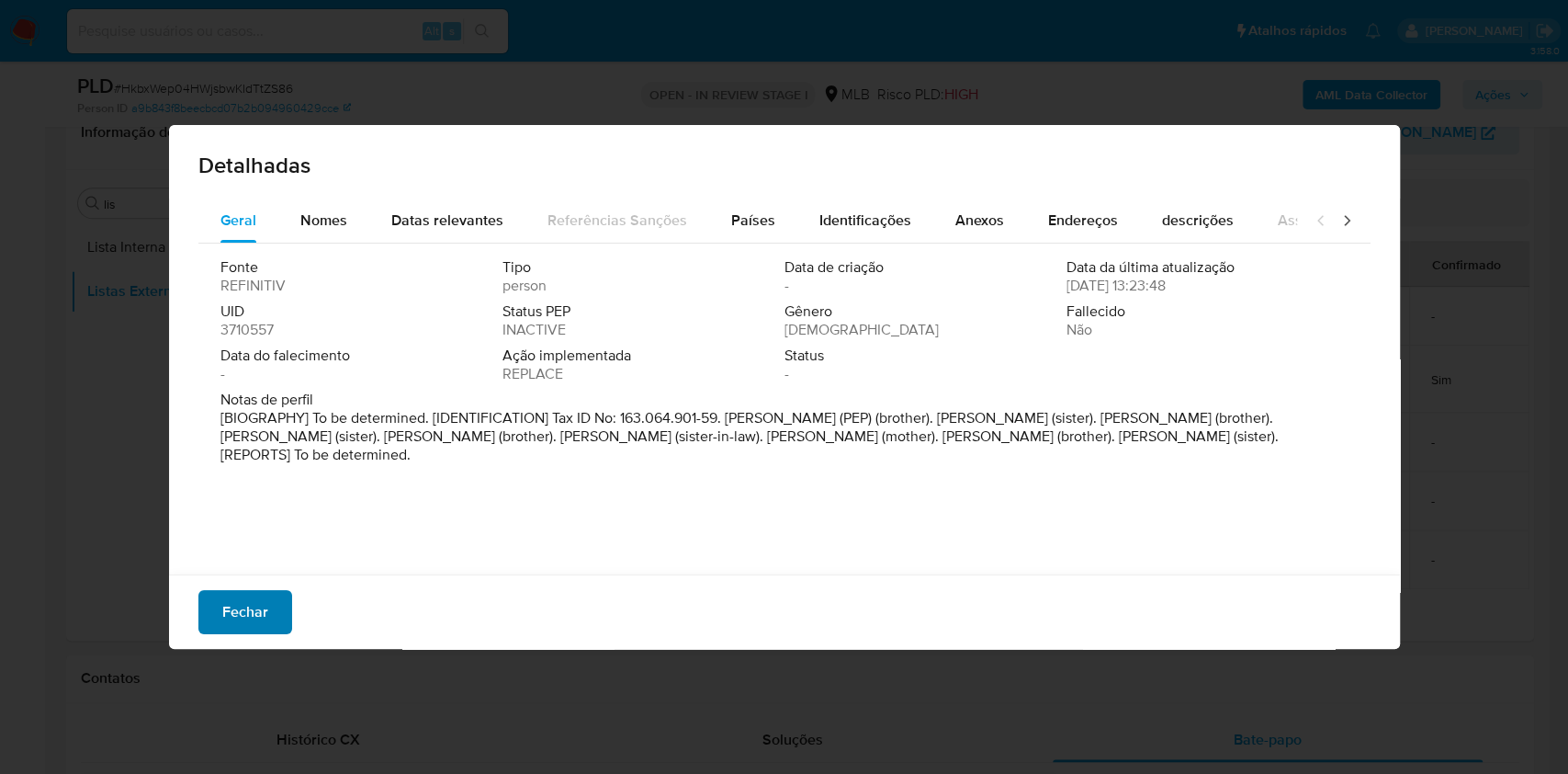
click at [259, 597] on span "Fechar" at bounding box center [245, 611] width 46 height 41
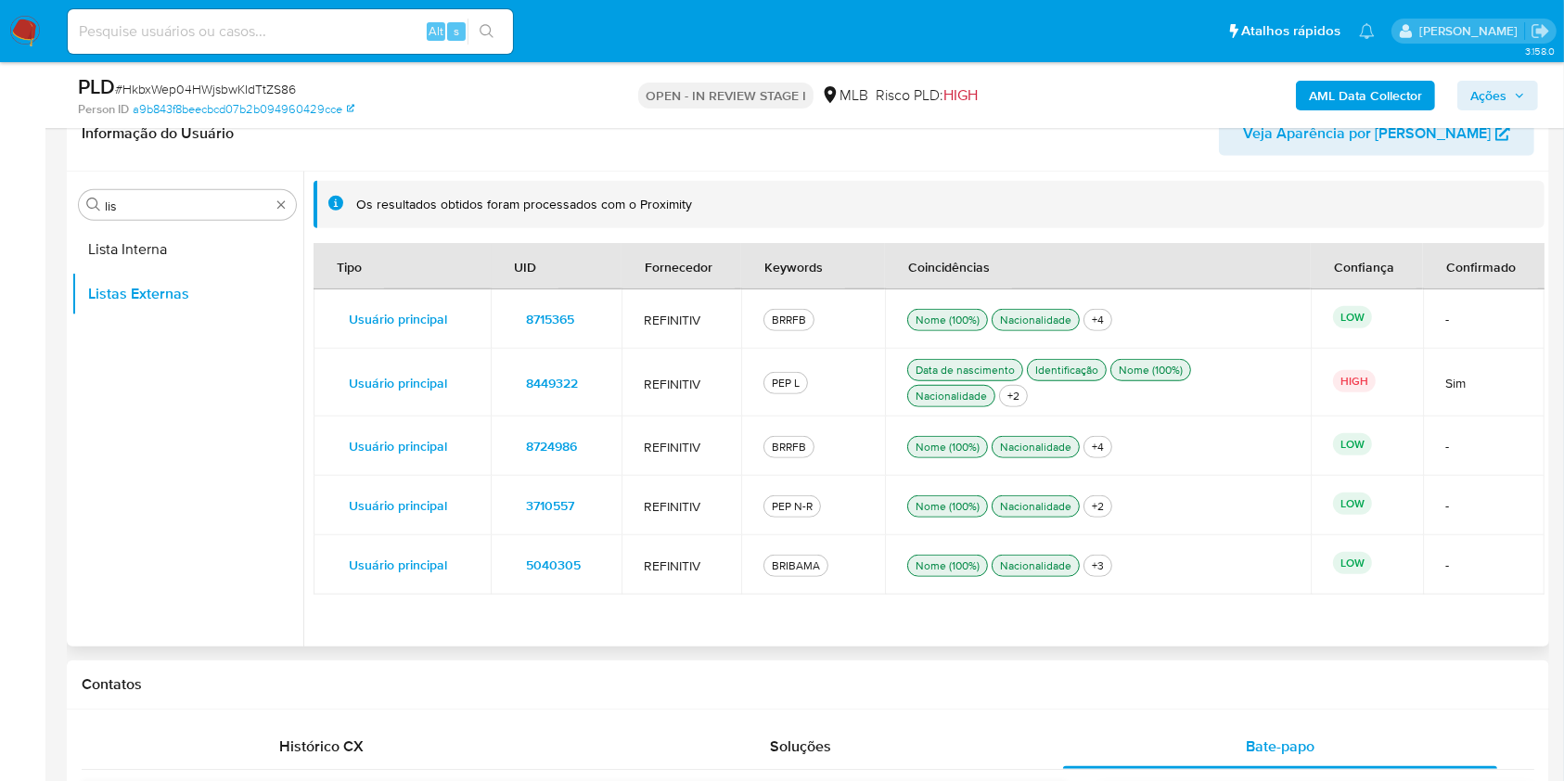
click at [569, 370] on span "8449322" at bounding box center [552, 383] width 52 height 26
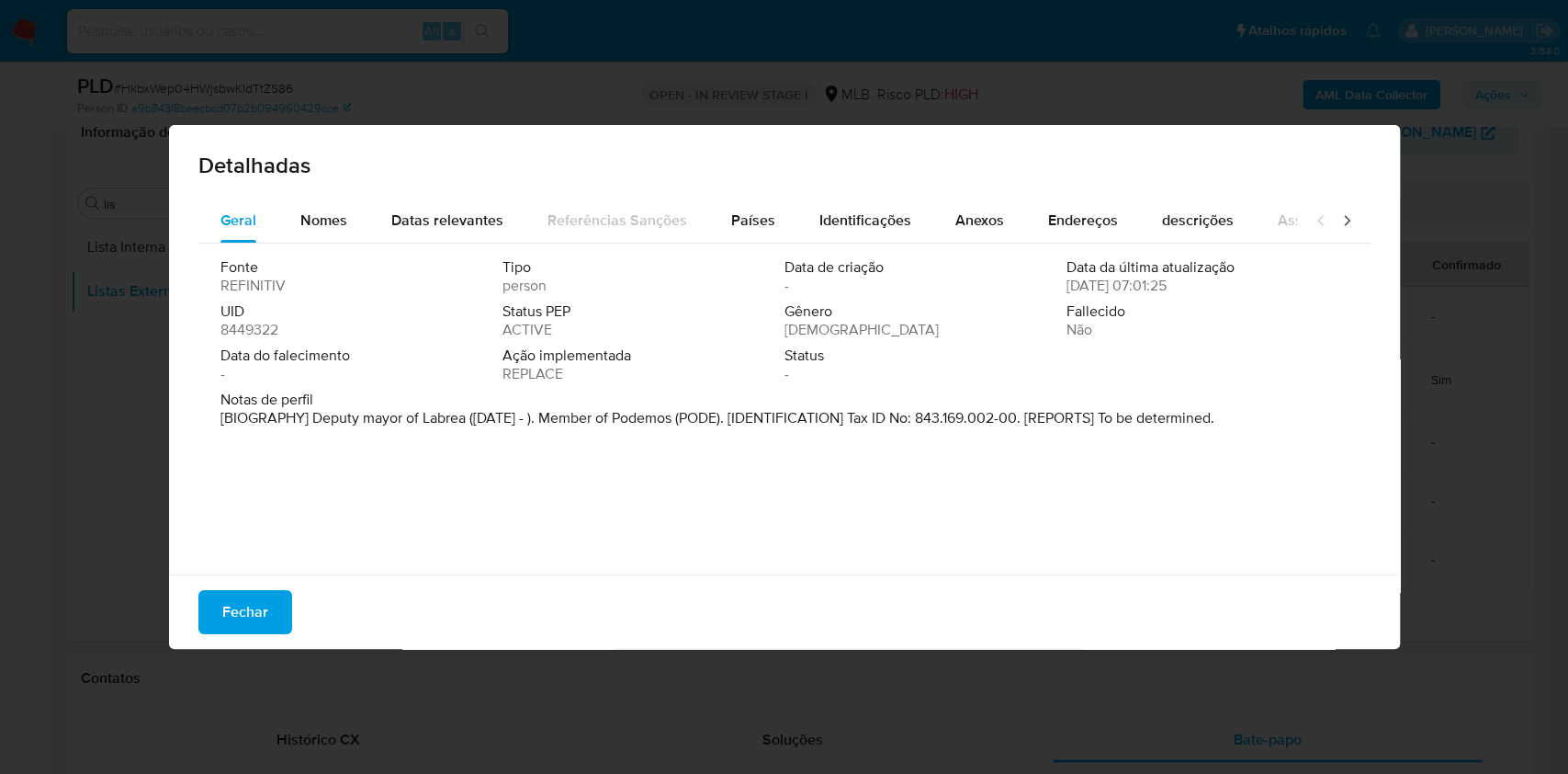
click at [444, 426] on p "[BIOGRAPHY] Deputy mayor of Labrea (Jan 2025 - ). Member of Podemos (PODE). [ID…" at bounding box center [718, 418] width 994 height 19
click at [484, 421] on p "[BIOGRAPHY] Deputy mayor of Labrea (Jan 2025 - ). Member of Podemos (PODE). [ID…" at bounding box center [718, 418] width 994 height 19
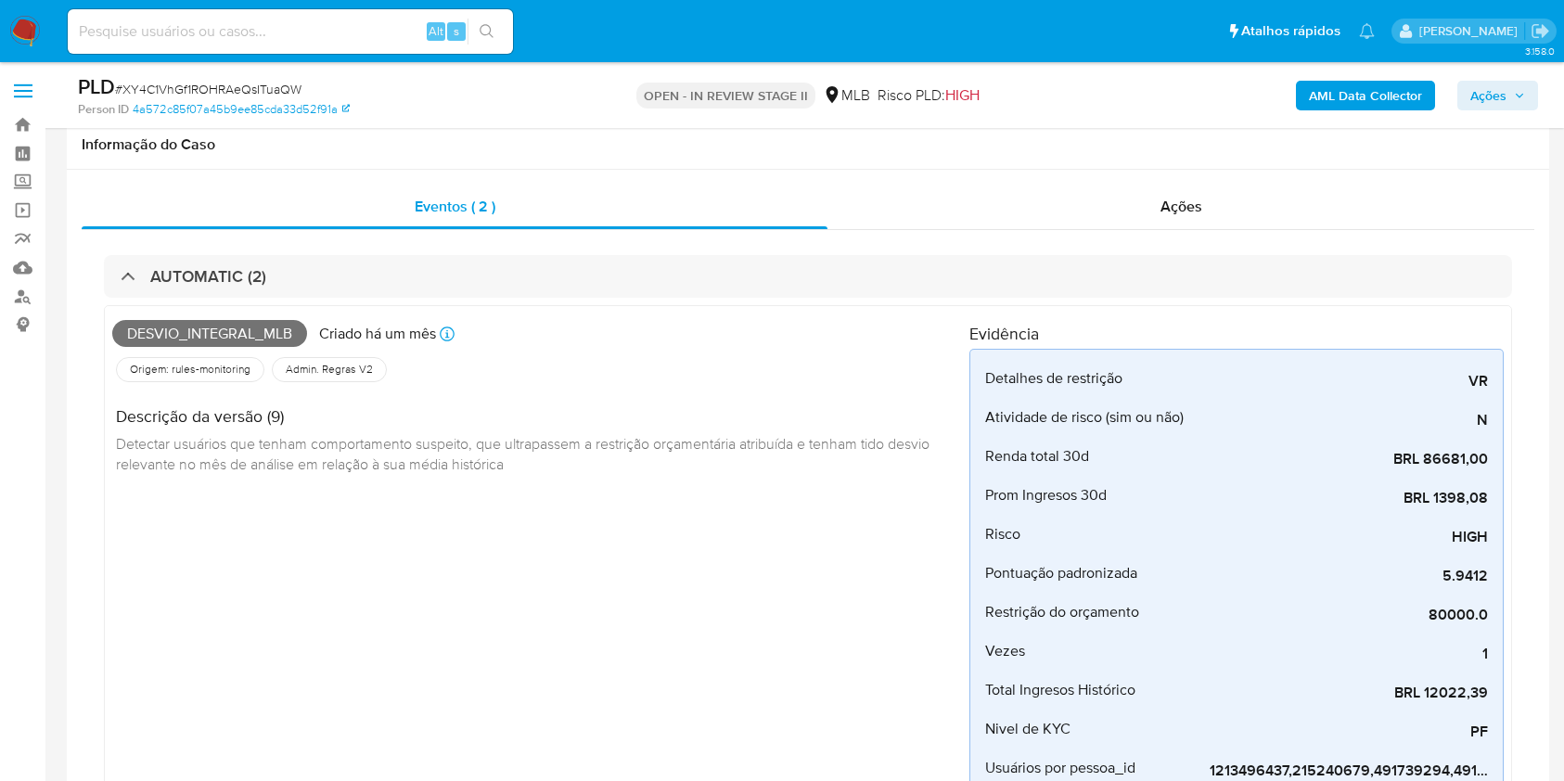
scroll to position [1360, 0]
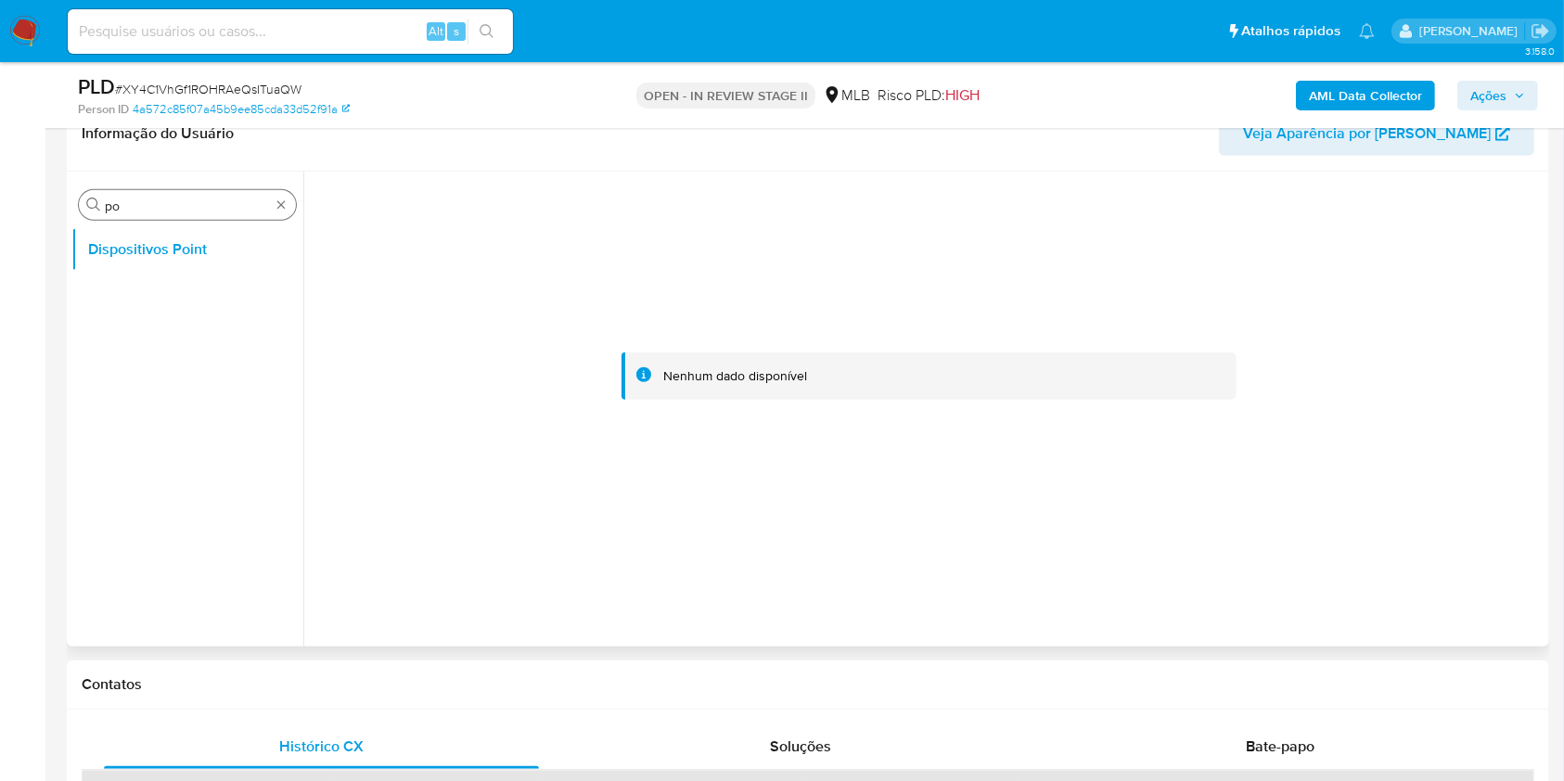
click at [289, 204] on div "Procurar po" at bounding box center [187, 205] width 217 height 30
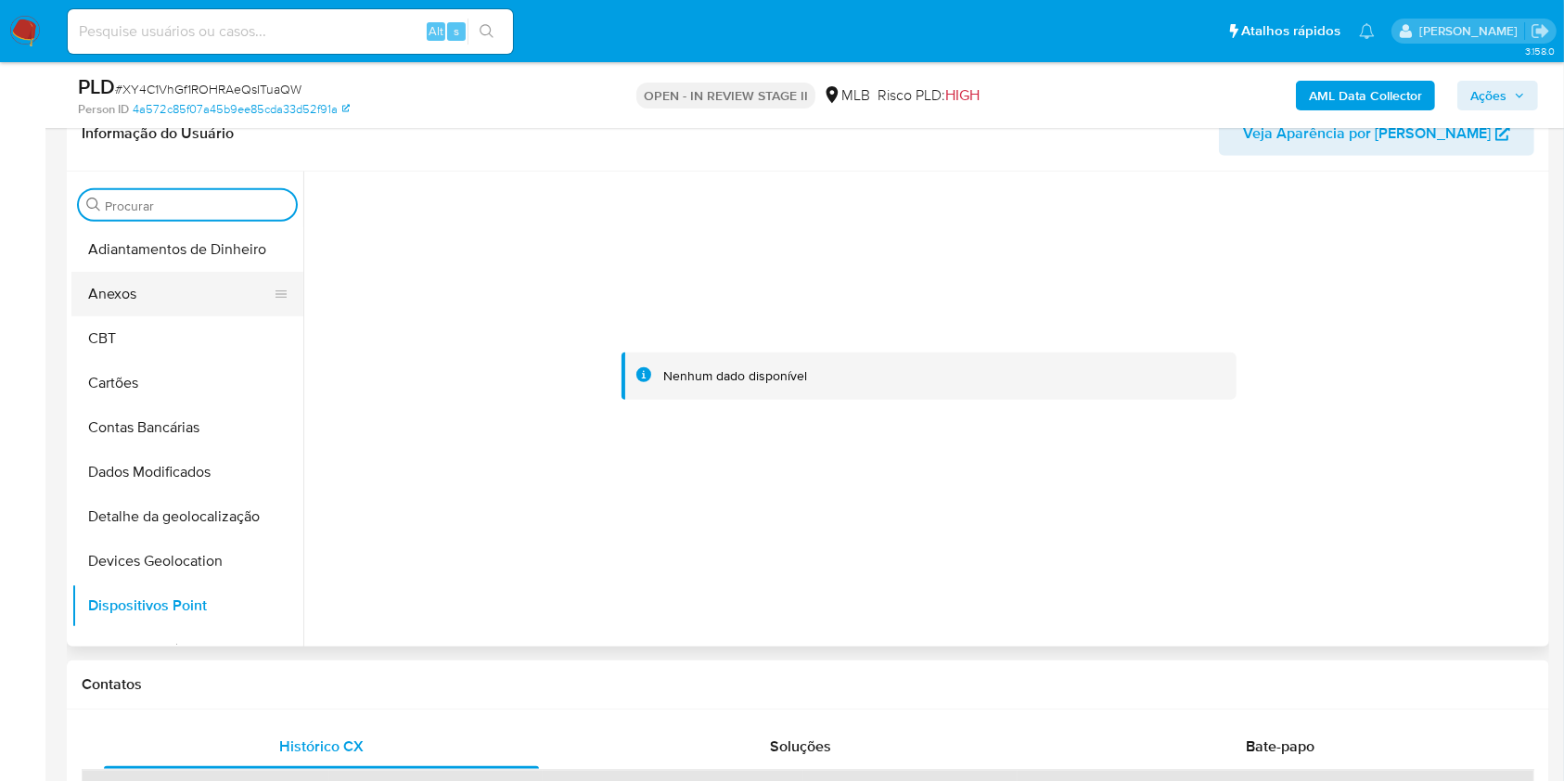
click at [162, 304] on button "Anexos" at bounding box center [179, 294] width 217 height 45
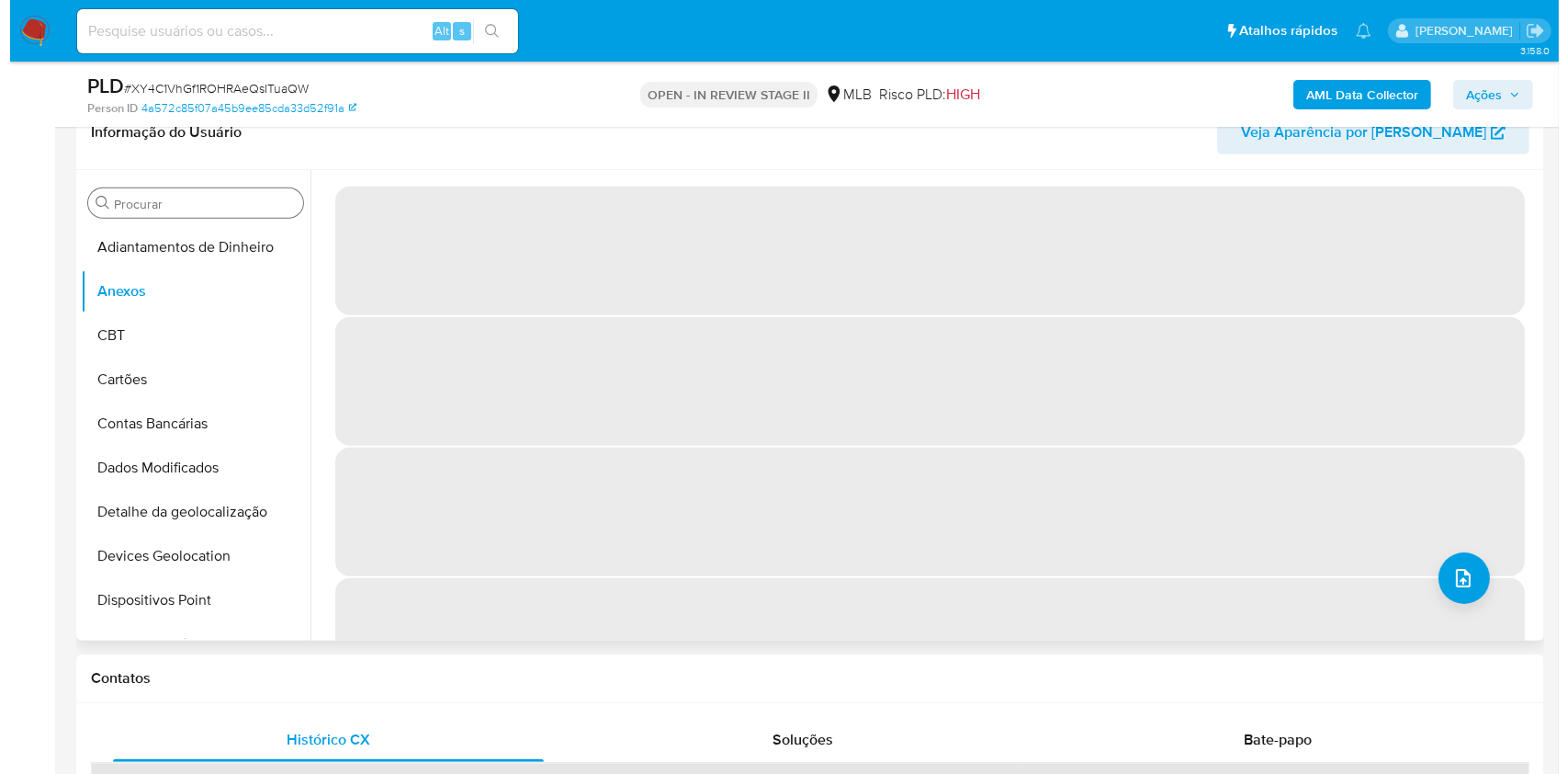
scroll to position [1225, 0]
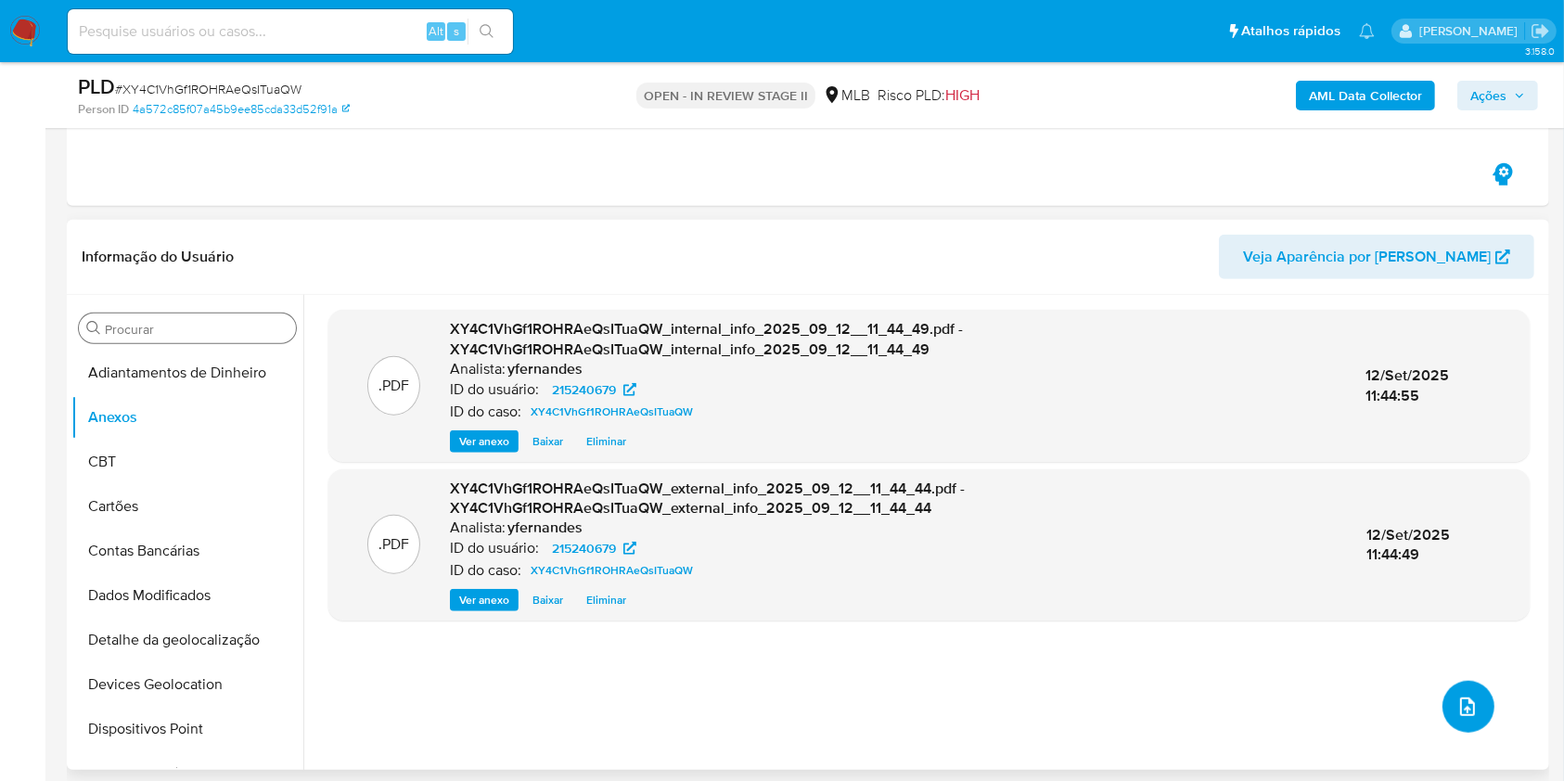
click at [1464, 702] on icon "upload-file" at bounding box center [1467, 706] width 15 height 19
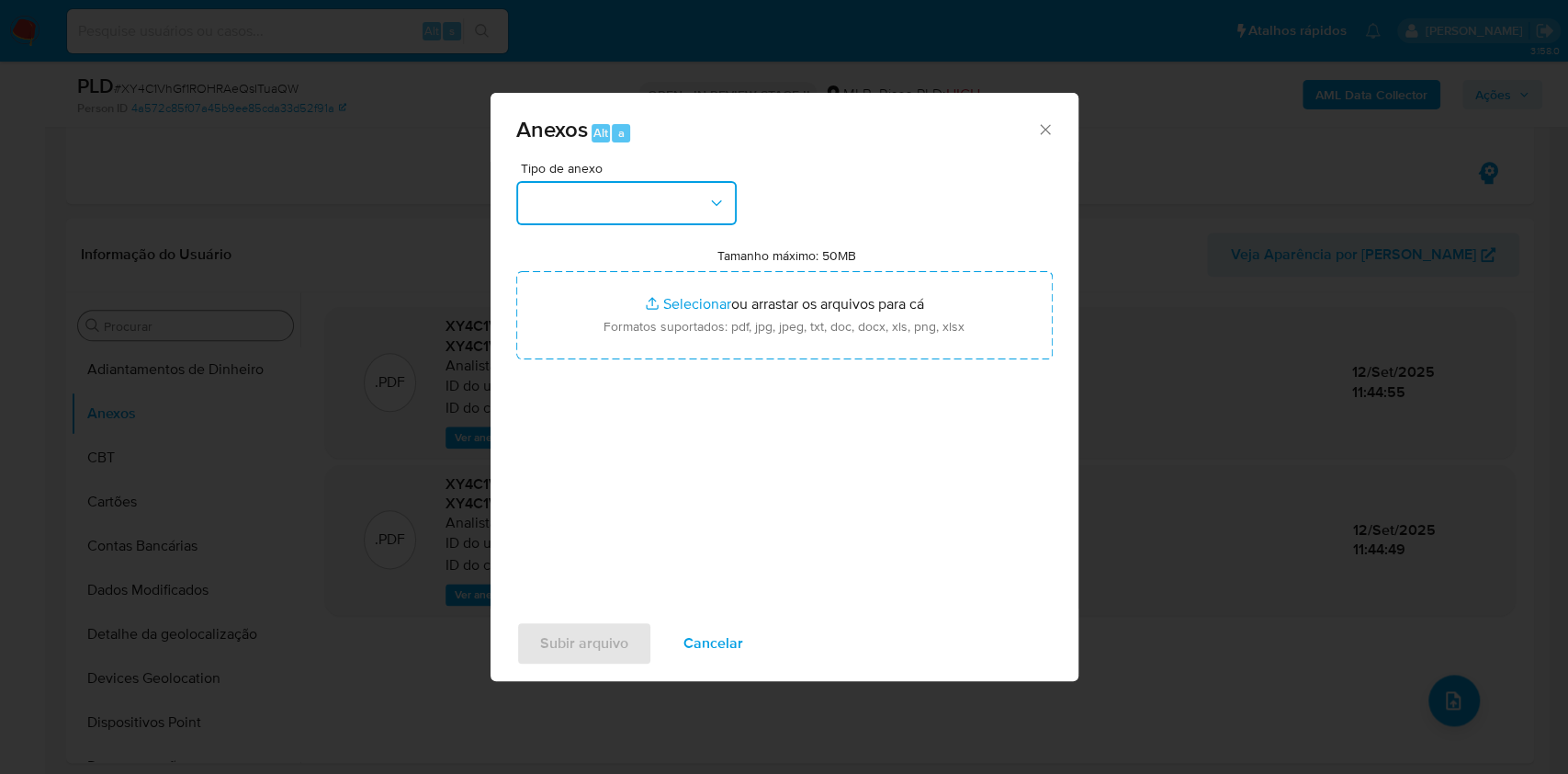
click at [591, 203] on button "button" at bounding box center [626, 203] width 221 height 45
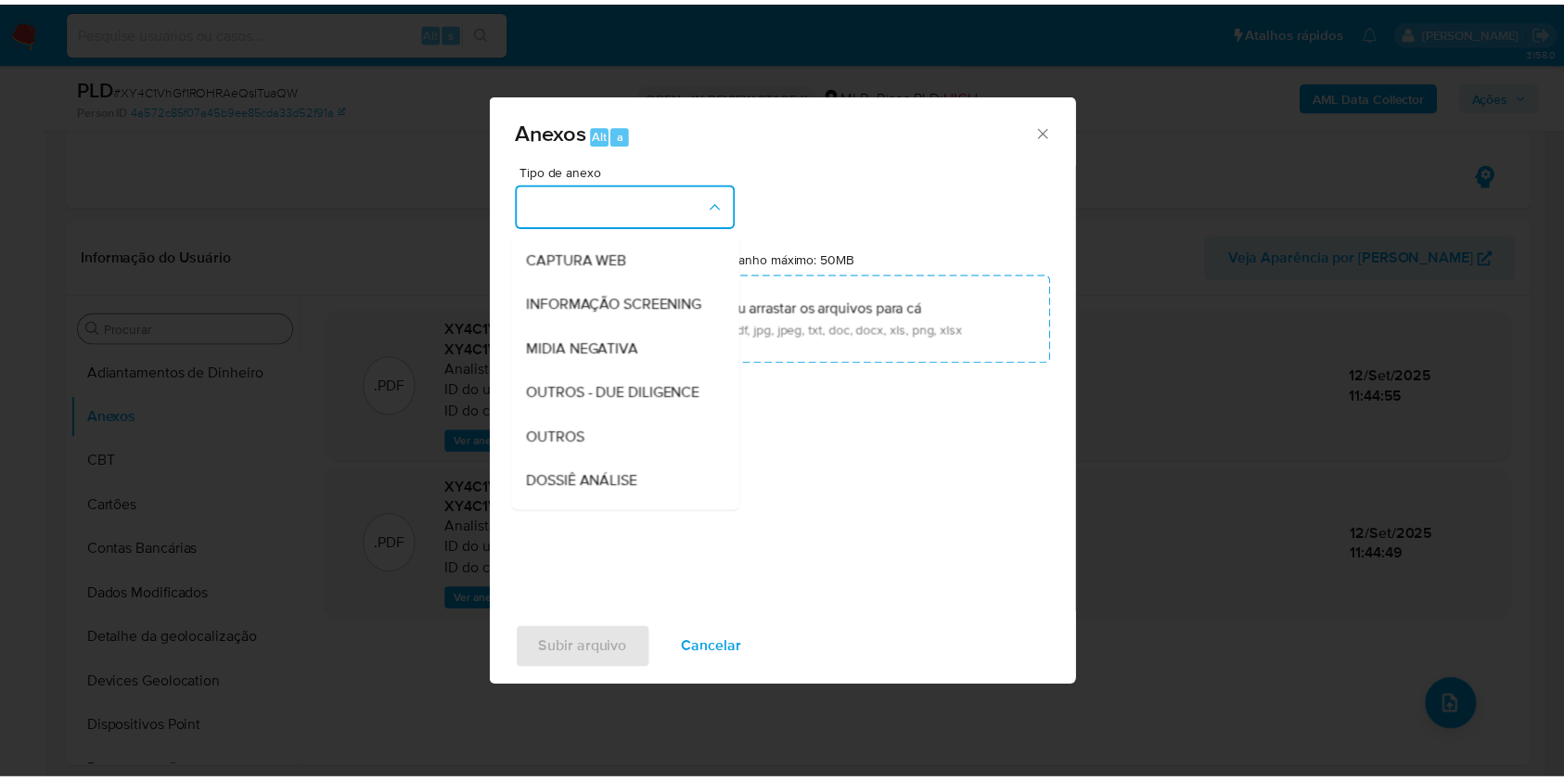
scroll to position [285, 0]
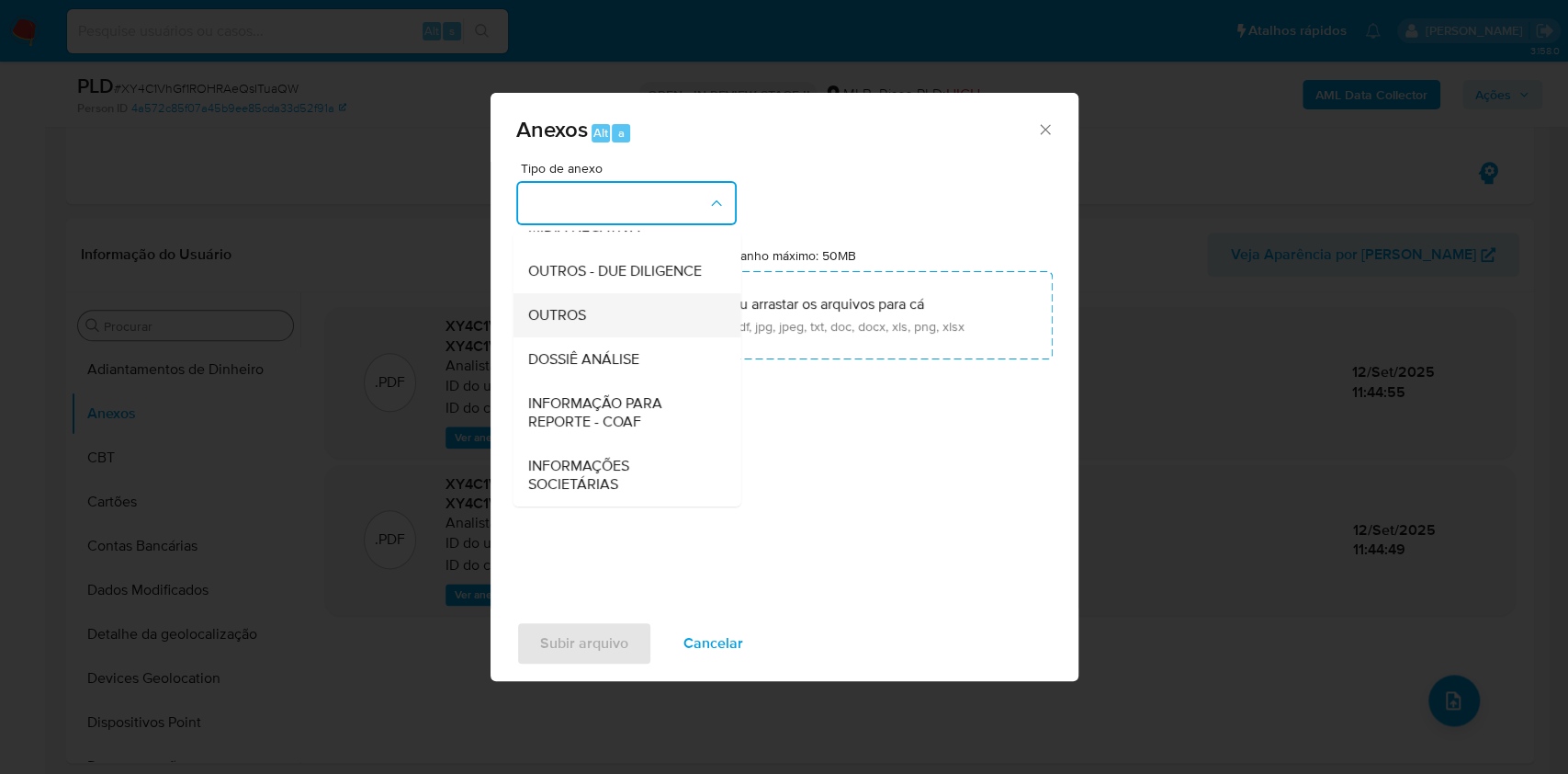
click at [566, 306] on span "OUTROS" at bounding box center [556, 315] width 57 height 19
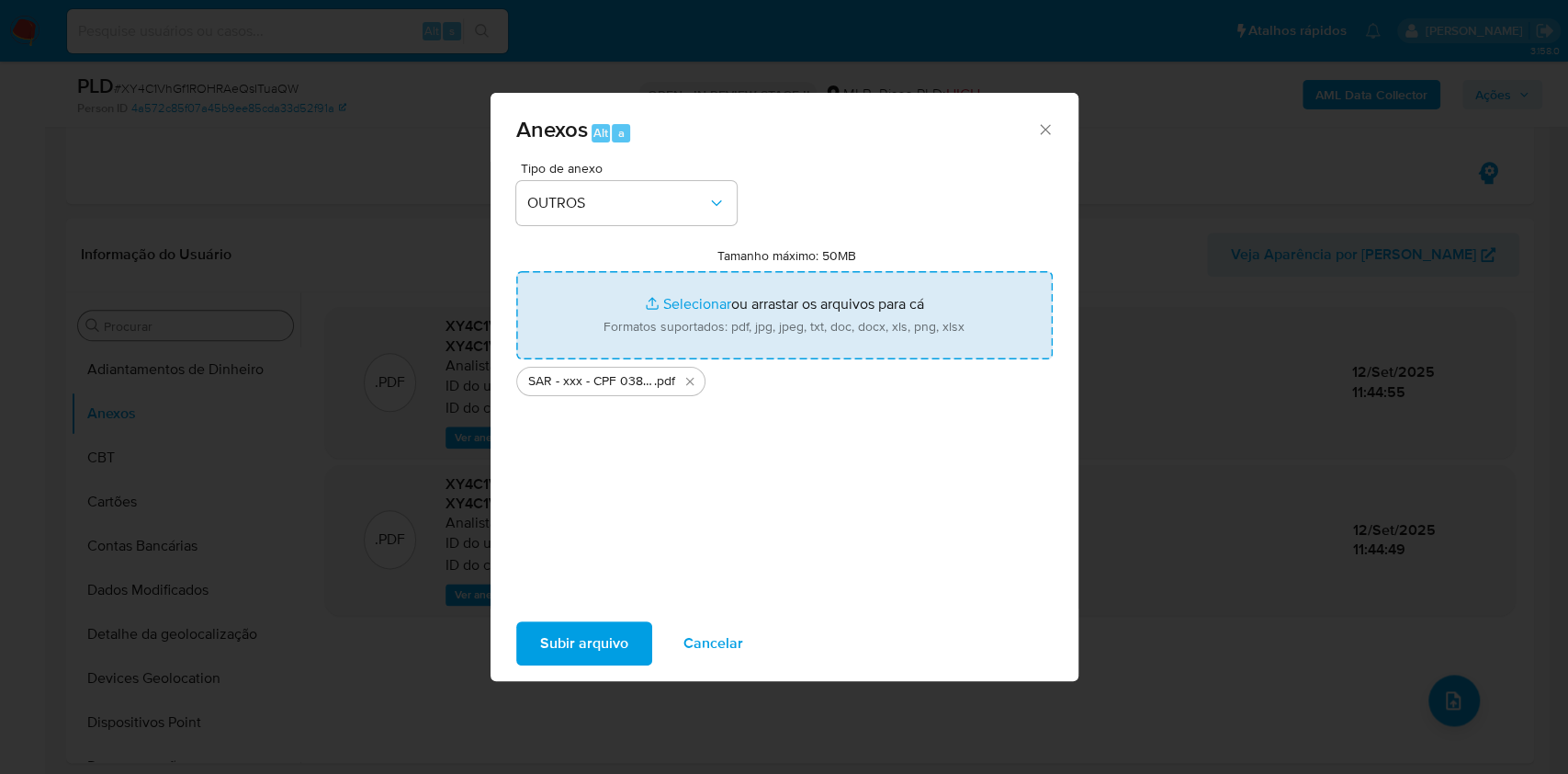
type input "C:\fakepath\Mulan 215240679_2025_09_12_07_27_55.xlsx"
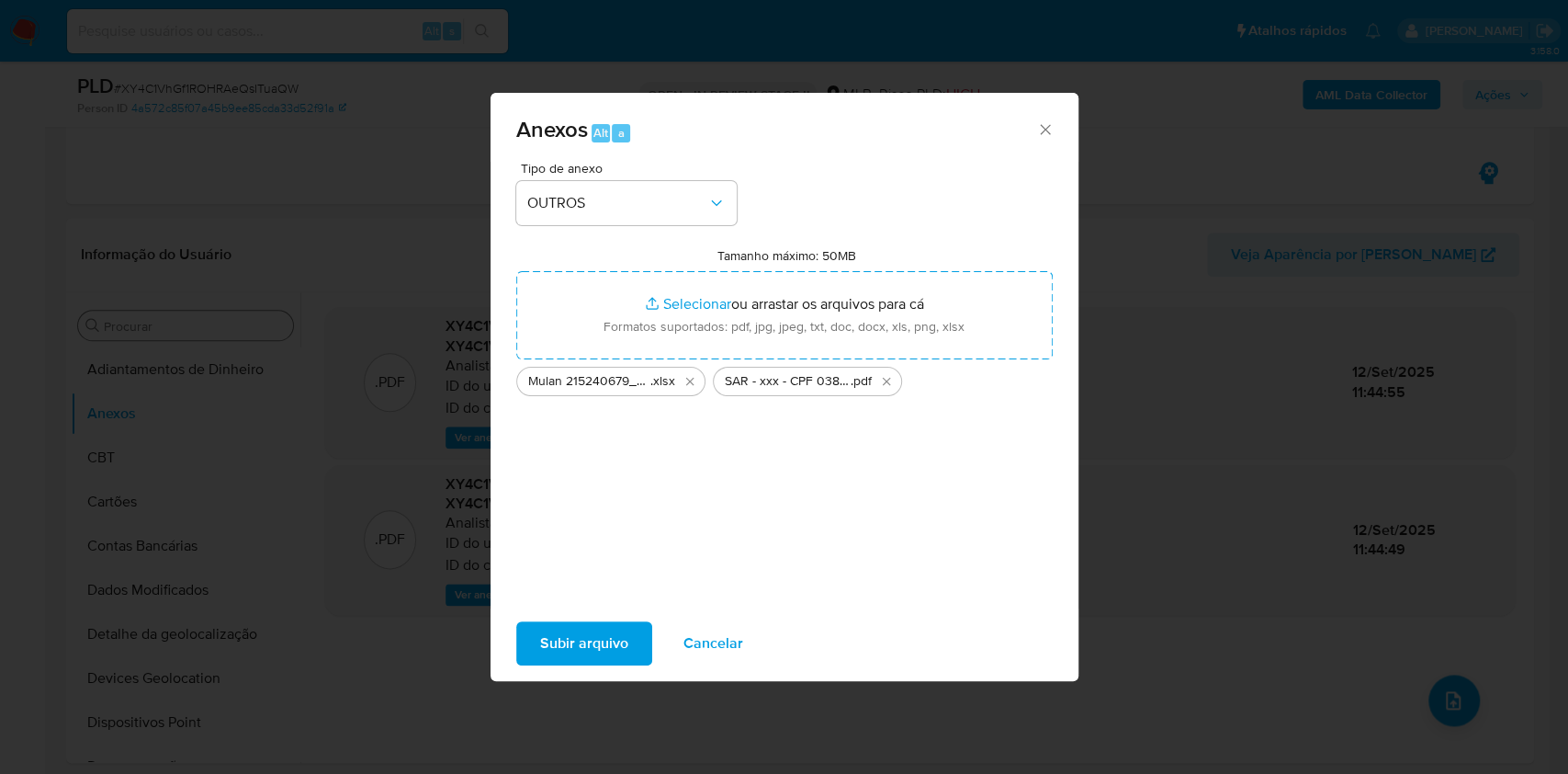
click at [560, 653] on span "Subir arquivo" at bounding box center [583, 643] width 88 height 41
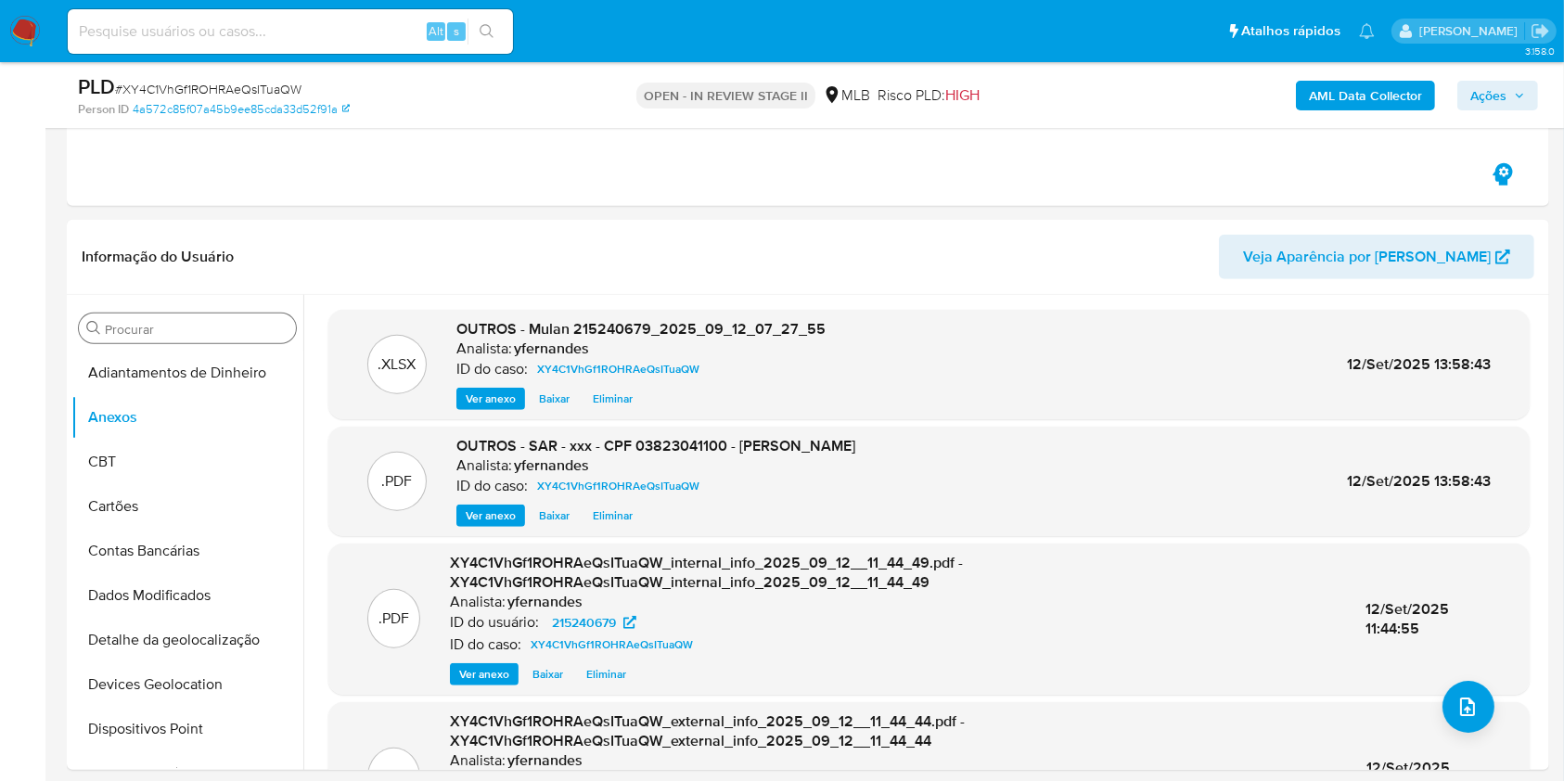
click at [1477, 99] on span "Ações" at bounding box center [1488, 96] width 36 height 30
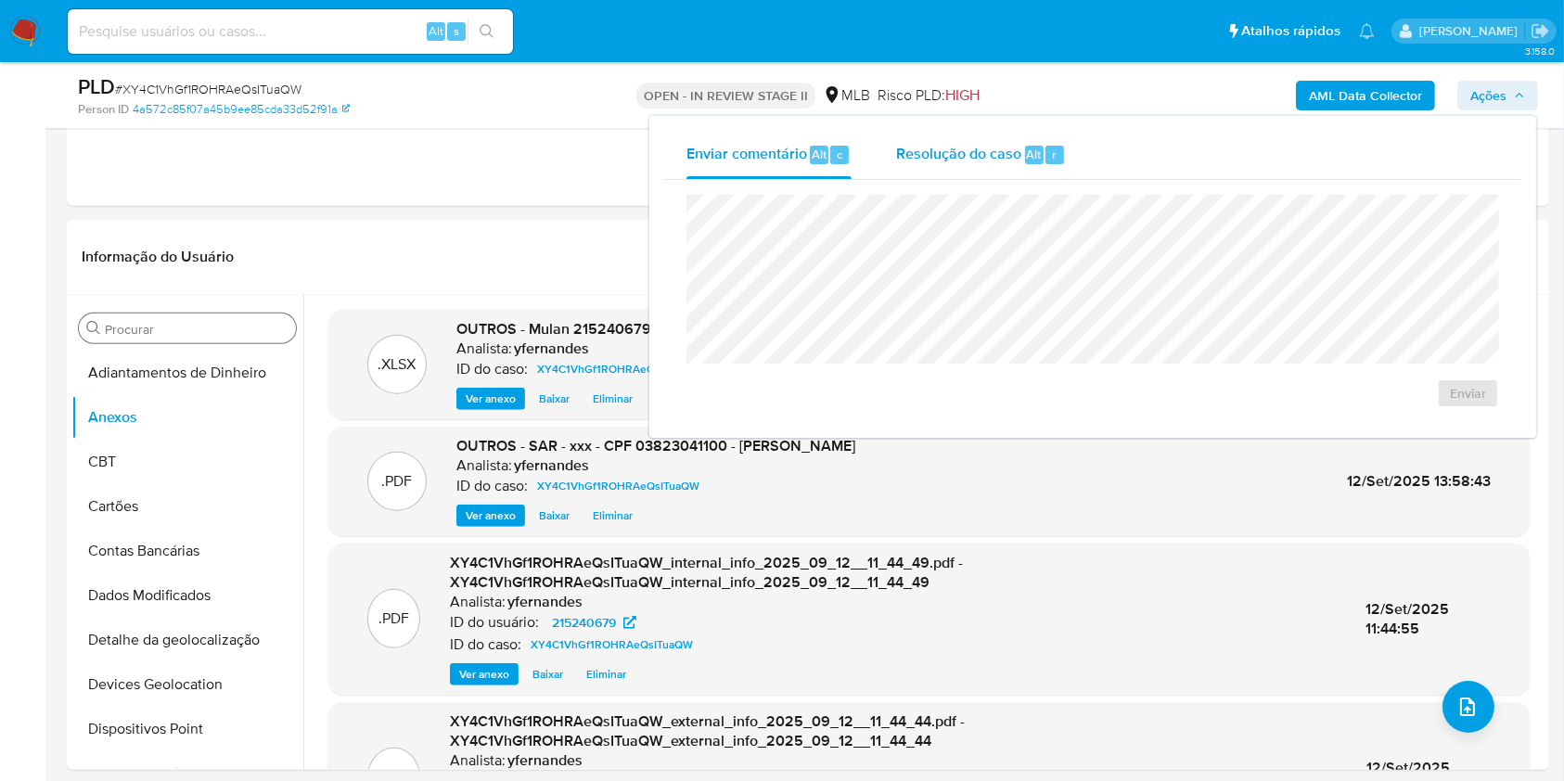
click at [1007, 156] on span "Resolução do caso" at bounding box center [958, 153] width 125 height 21
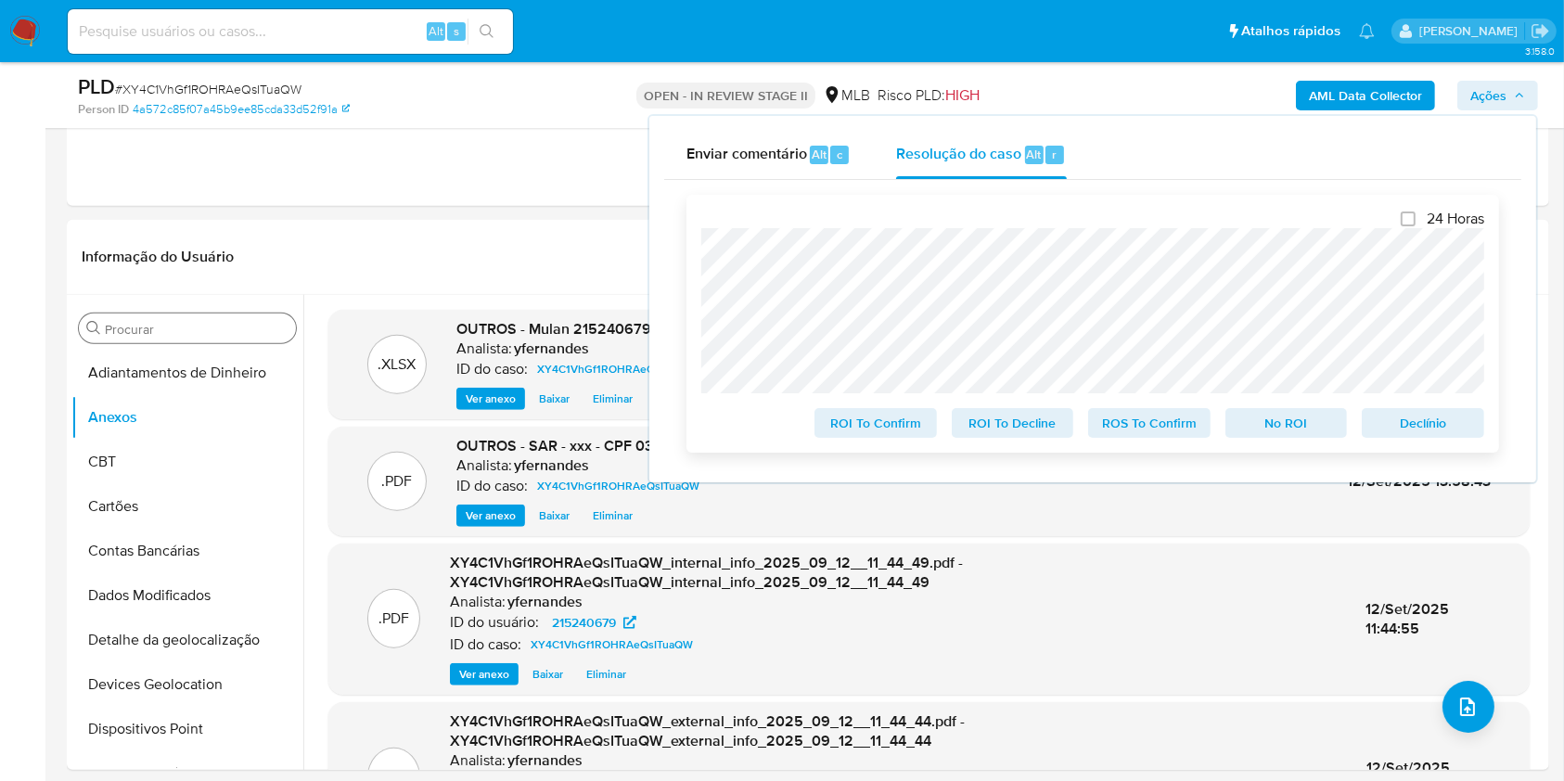
click at [1140, 436] on span "ROS To Confirm" at bounding box center [1149, 423] width 96 height 26
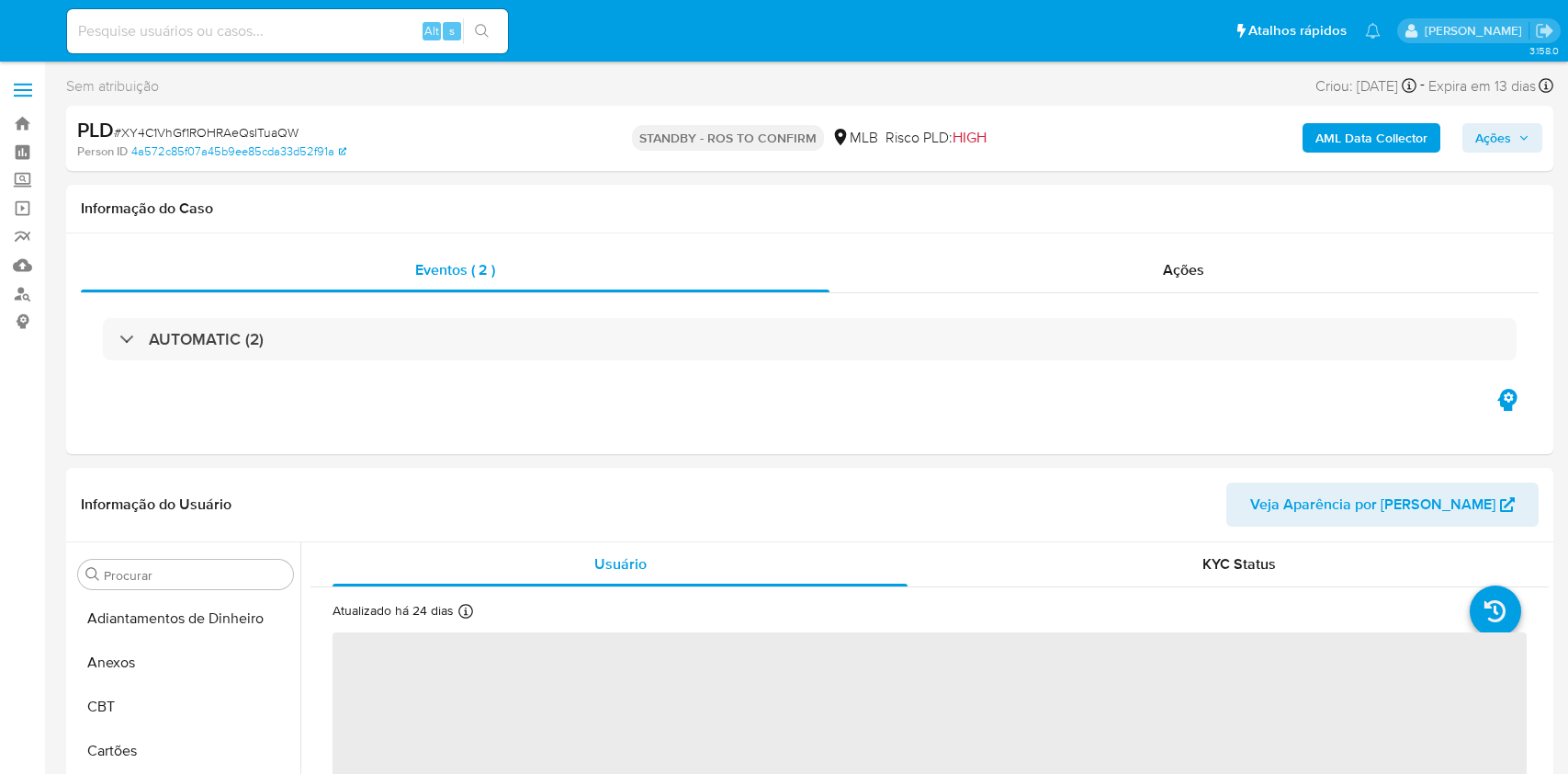
select select "10"
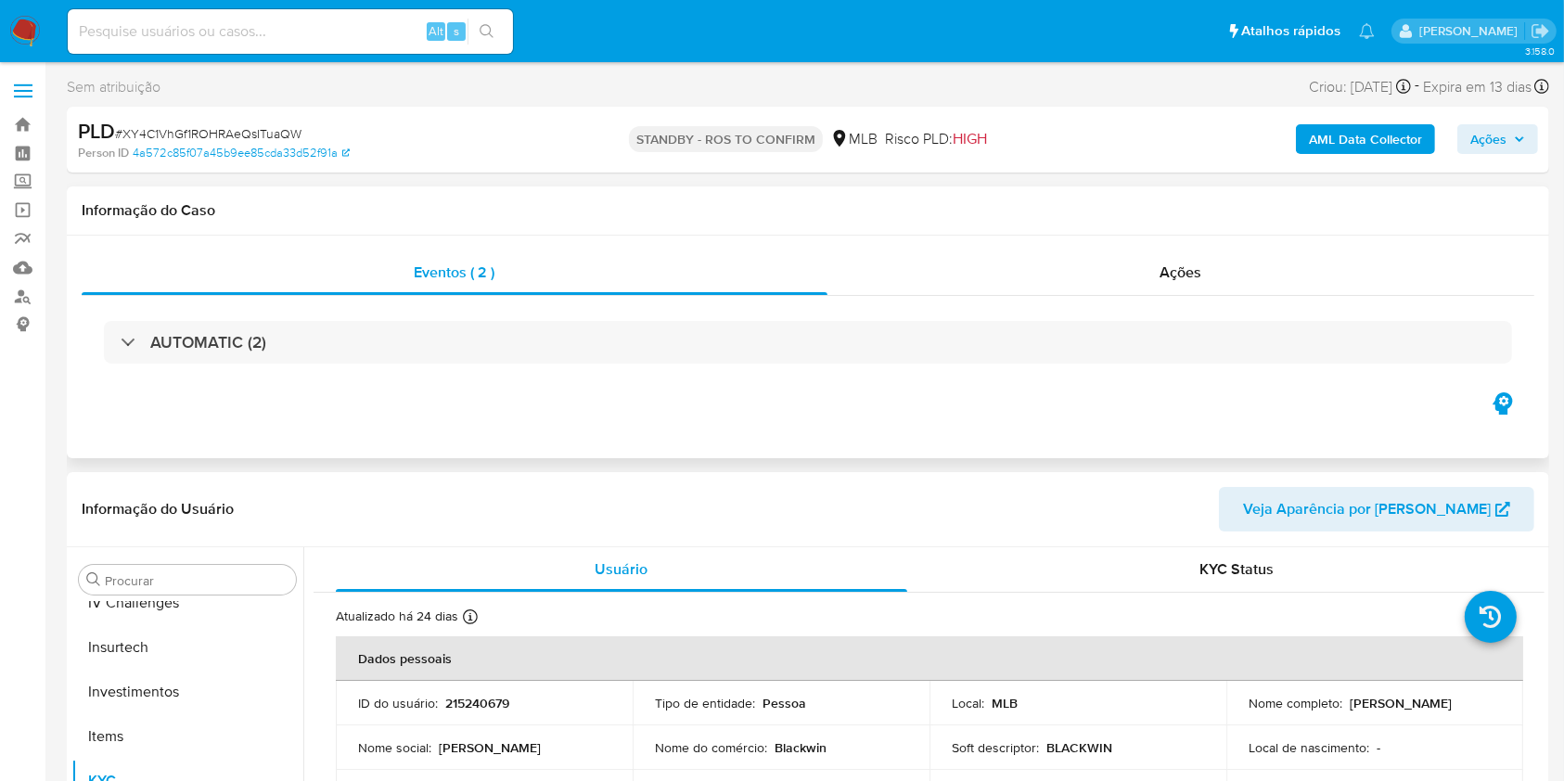
scroll to position [873, 0]
click at [1032, 272] on div "Ações" at bounding box center [1180, 272] width 707 height 45
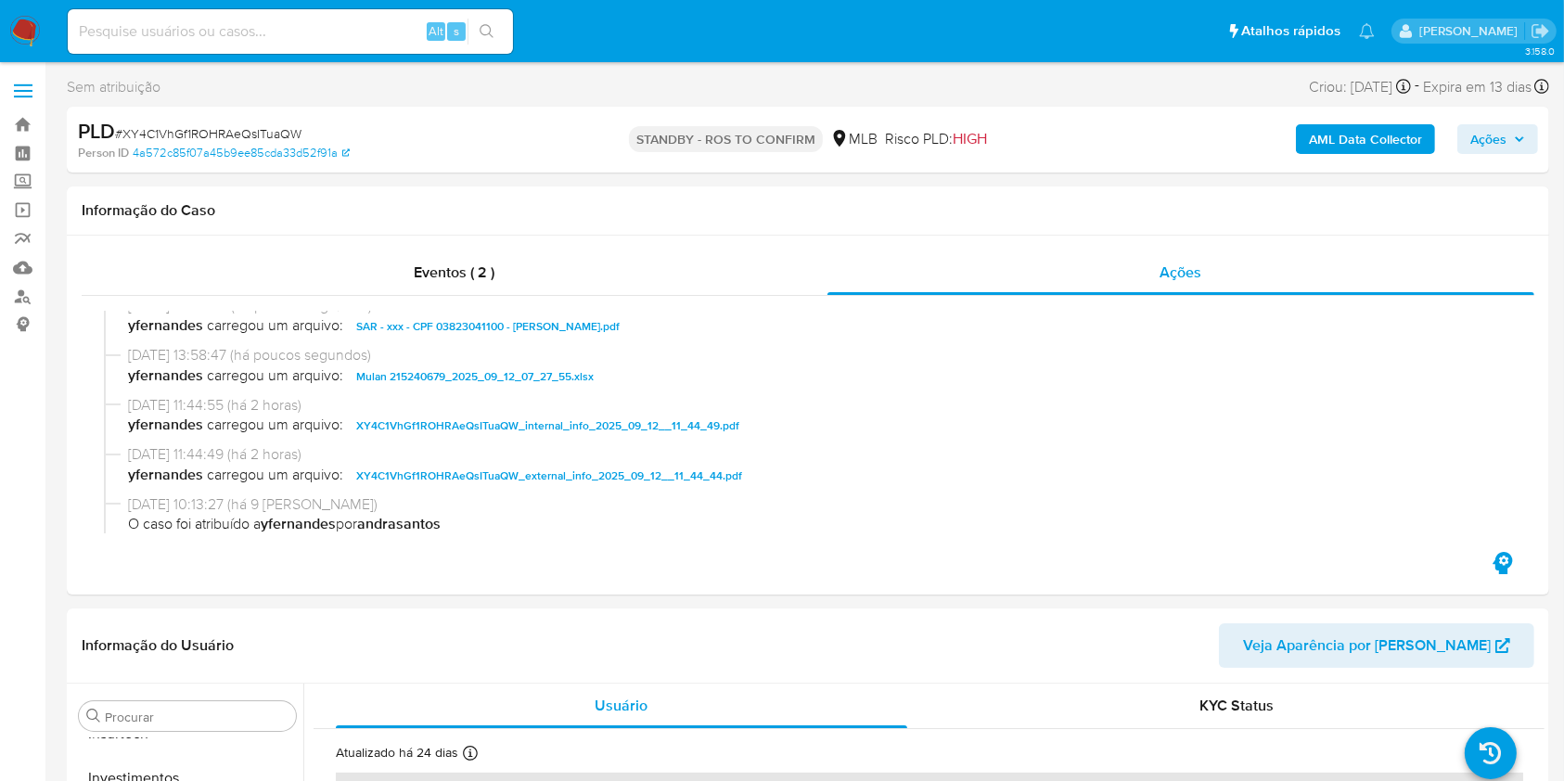
scroll to position [0, 0]
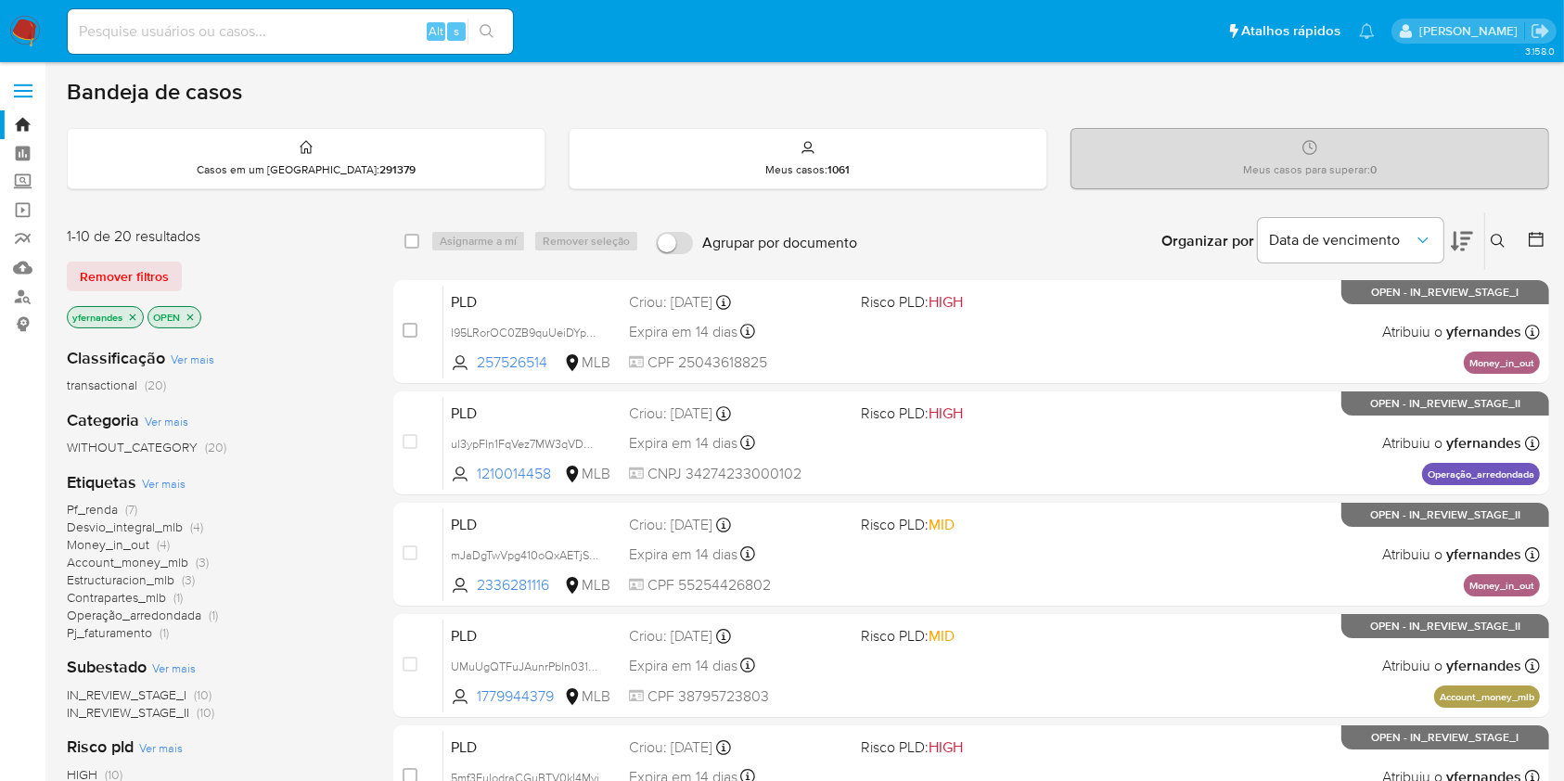
drag, startPoint x: 0, startPoint y: 0, endPoint x: 25, endPoint y: 29, distance: 38.1
click at [25, 29] on img at bounding box center [25, 32] width 32 height 32
click at [163, 483] on span "Ver mais" at bounding box center [164, 483] width 44 height 17
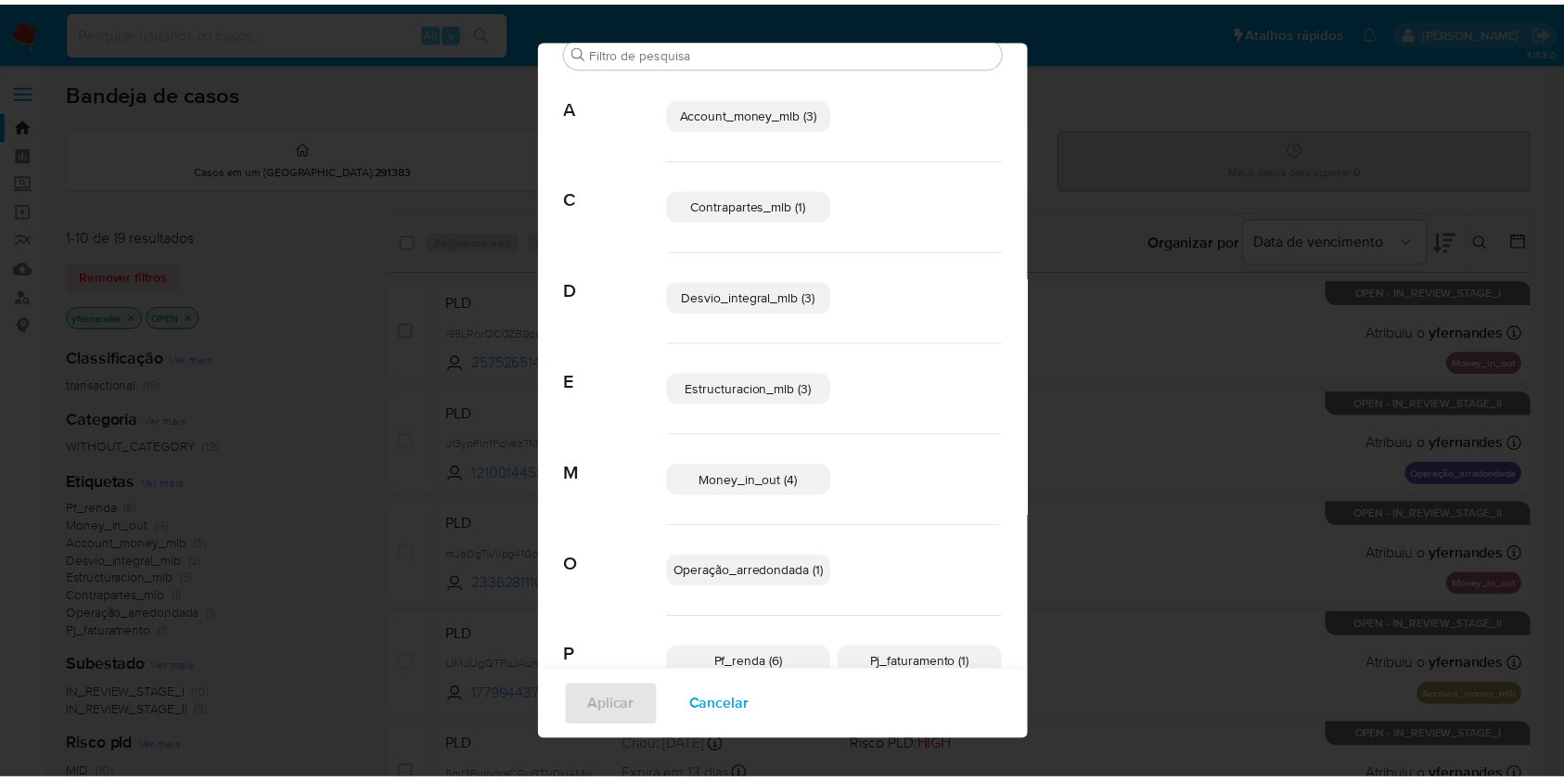
scroll to position [109, 0]
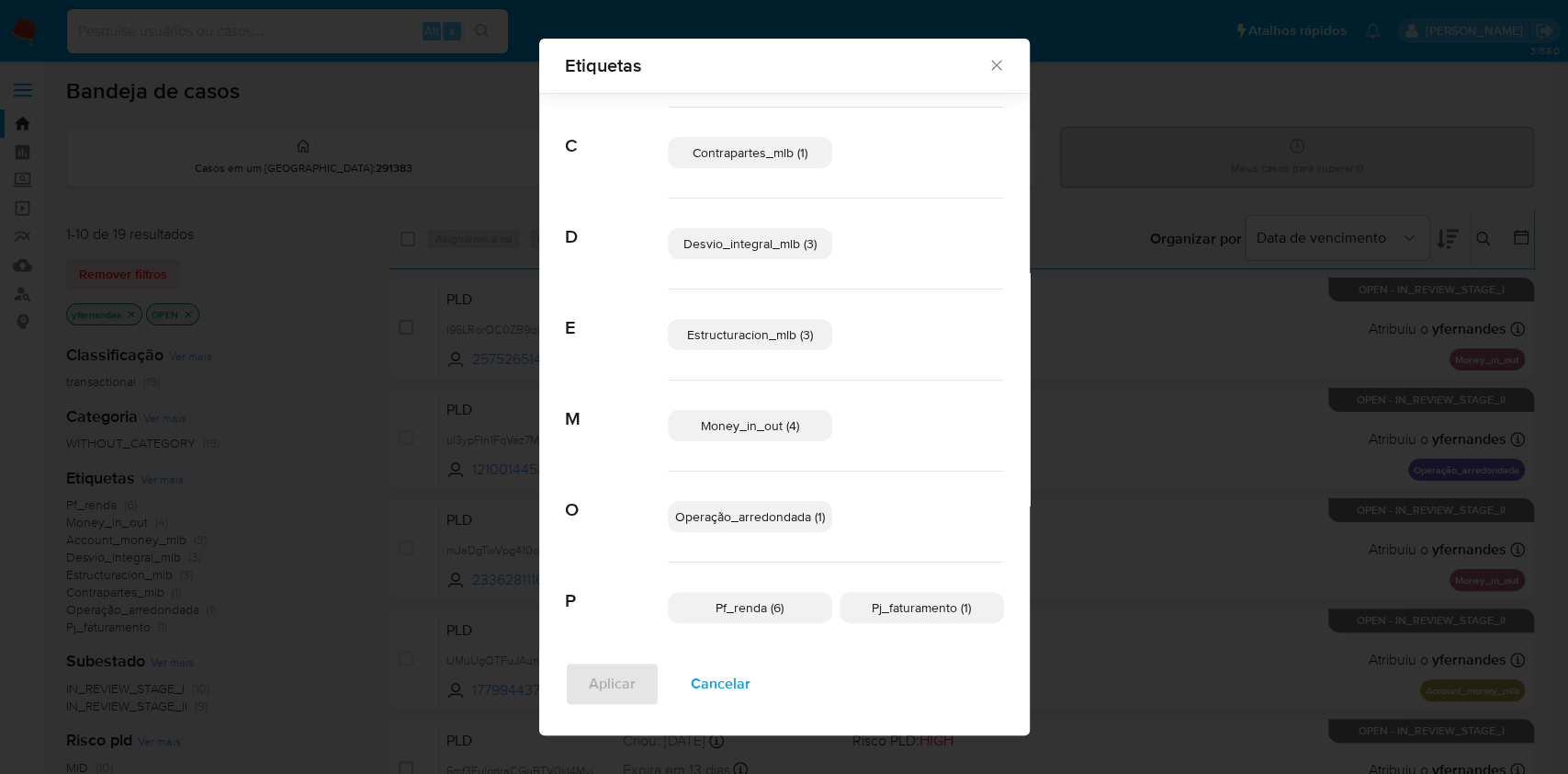
click at [733, 617] on p "Pf_renda (6)" at bounding box center [750, 608] width 164 height 32
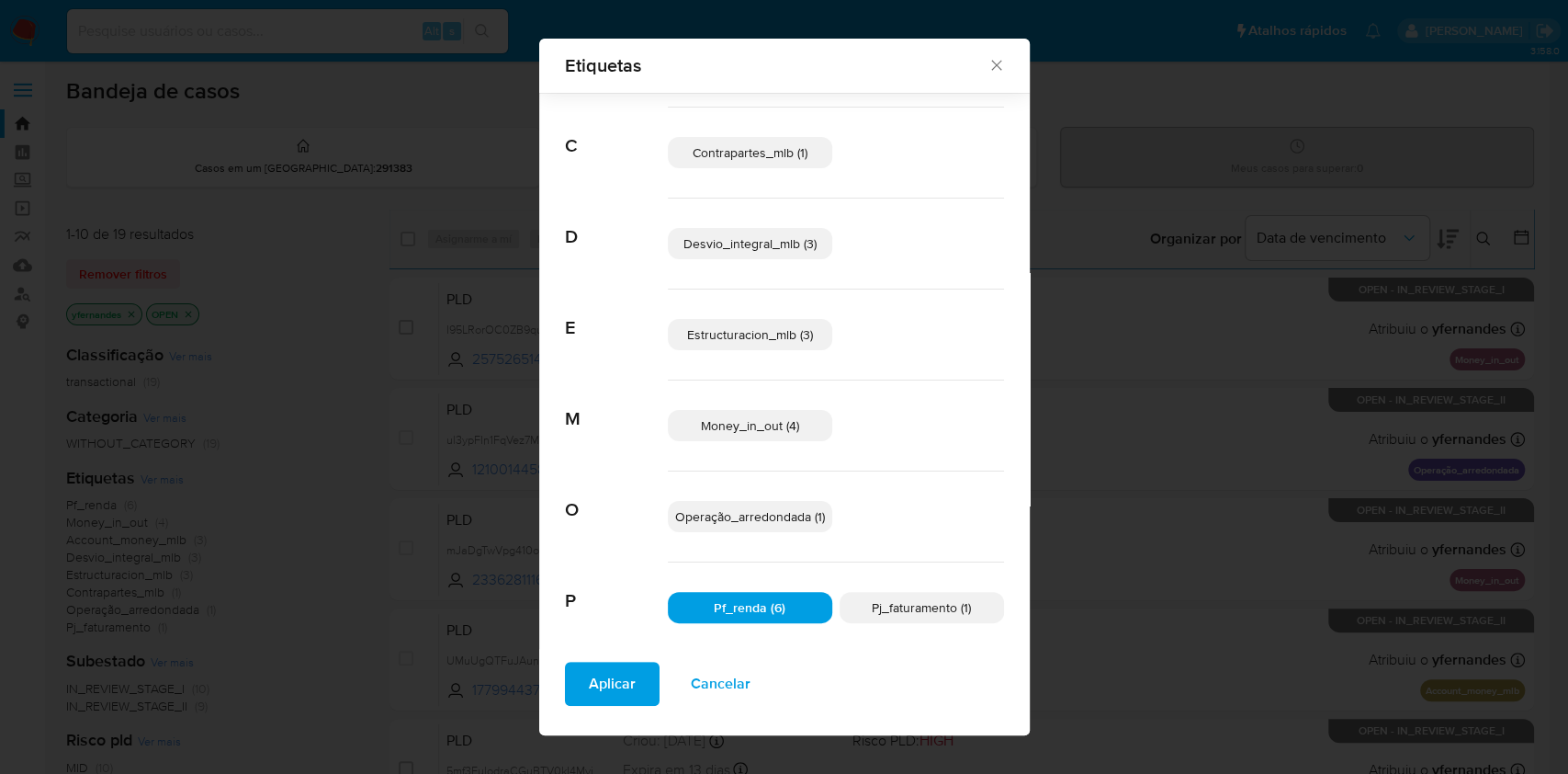
click at [602, 677] on span "Aplicar" at bounding box center [611, 684] width 47 height 41
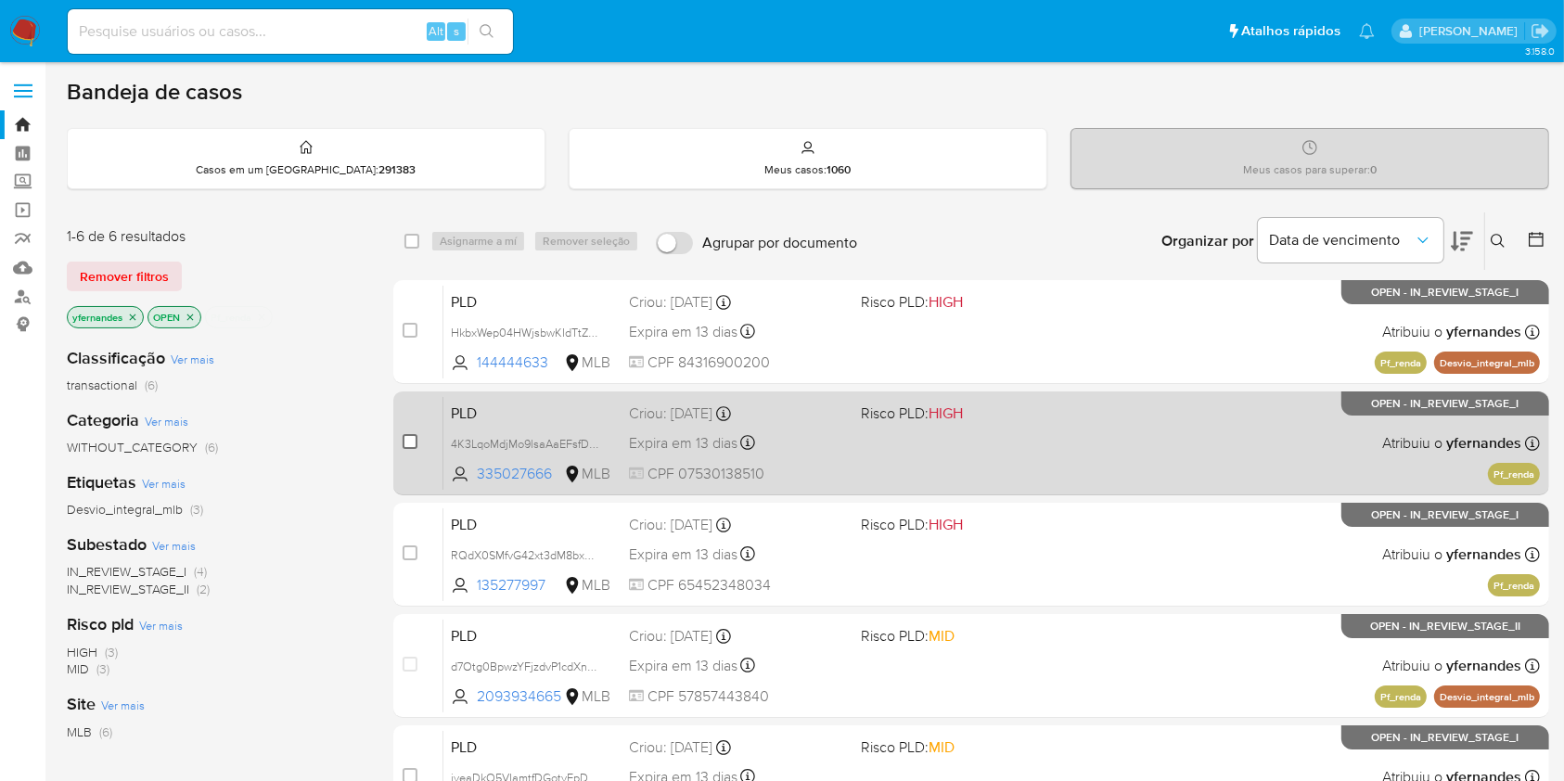
click at [408, 444] on input "checkbox" at bounding box center [410, 441] width 15 height 15
checkbox input "true"
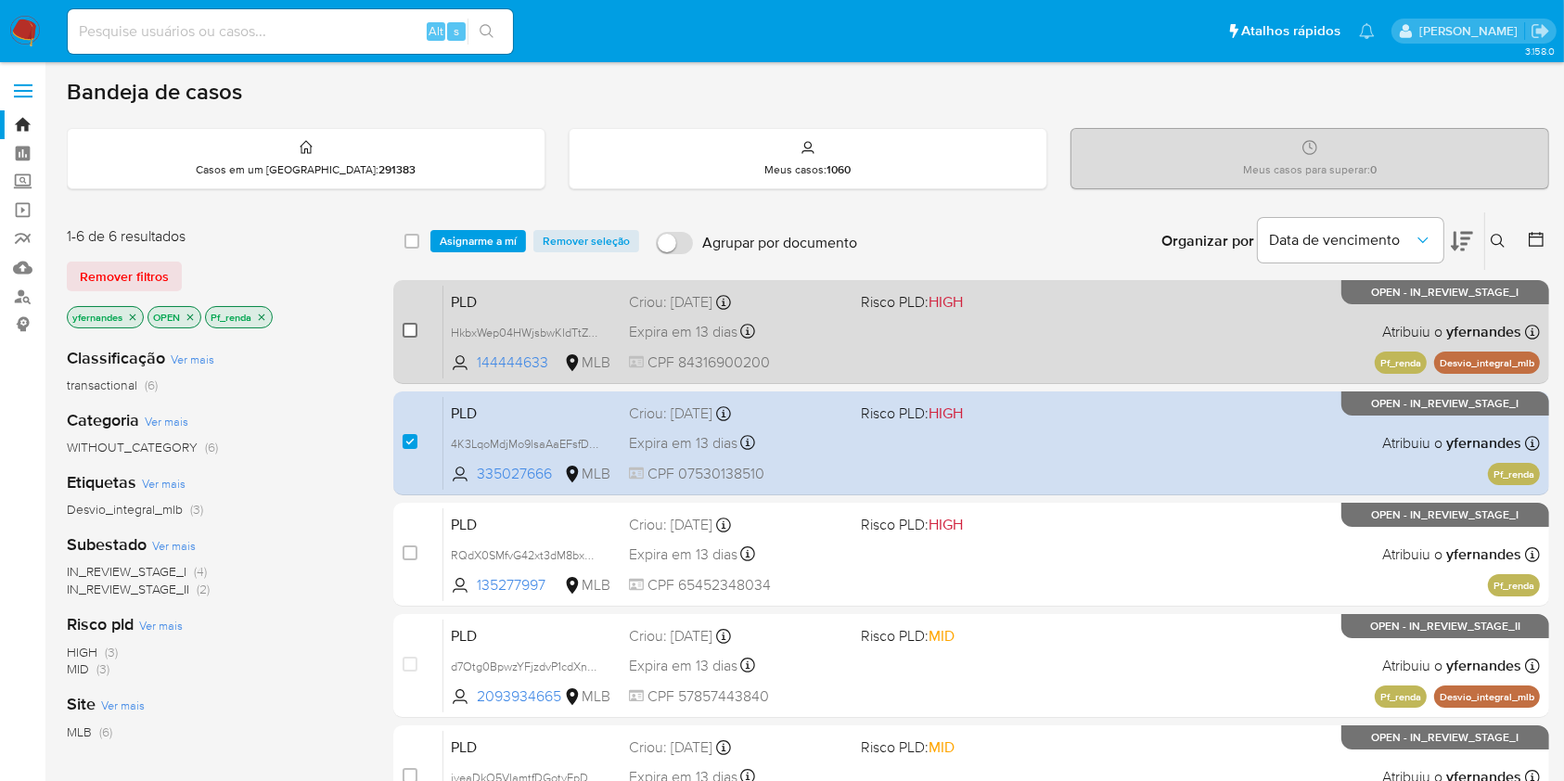
click at [409, 331] on input "checkbox" at bounding box center [410, 330] width 15 height 15
checkbox input "true"
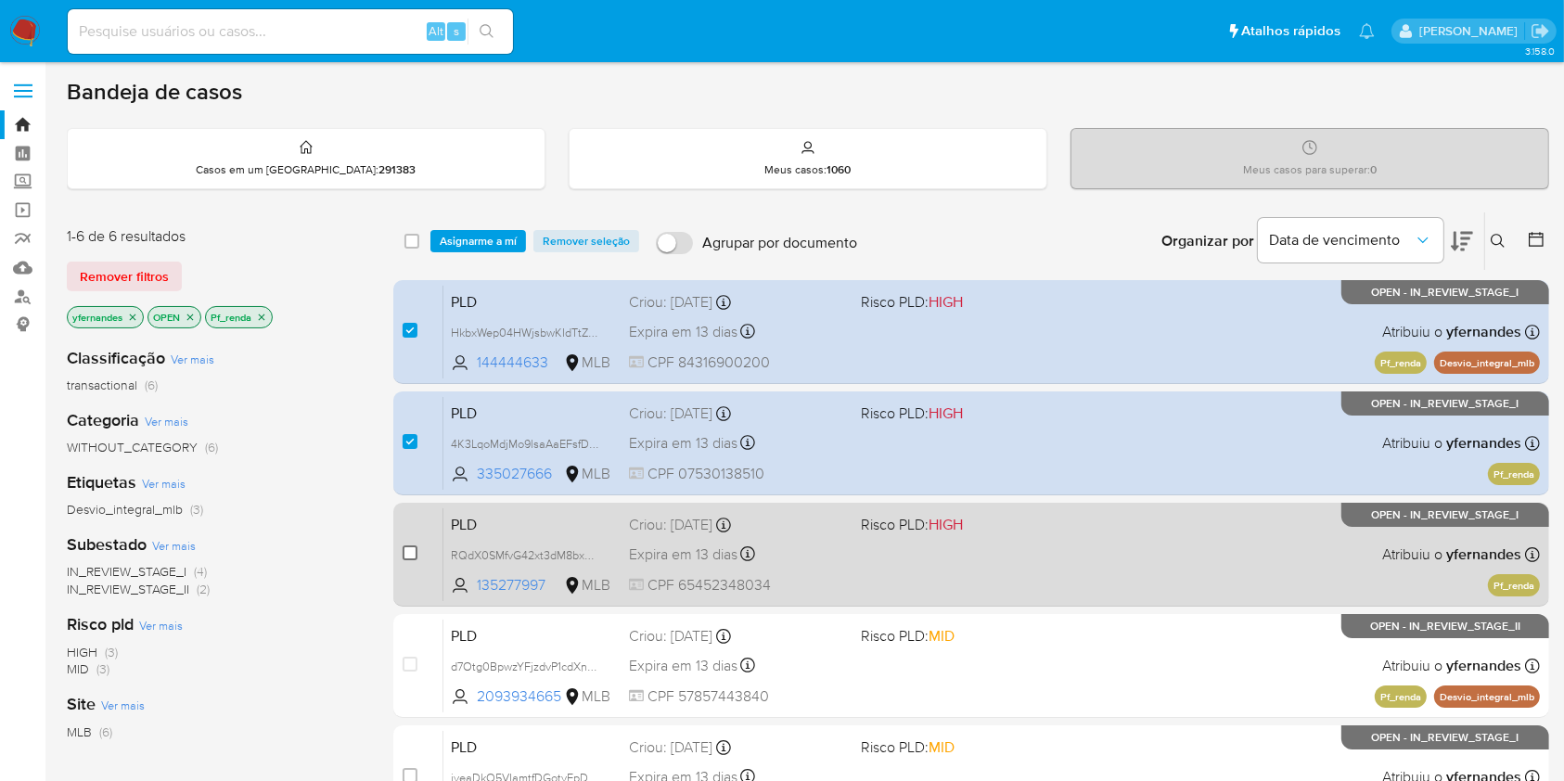
click at [413, 548] on input "checkbox" at bounding box center [410, 552] width 15 height 15
checkbox input "true"
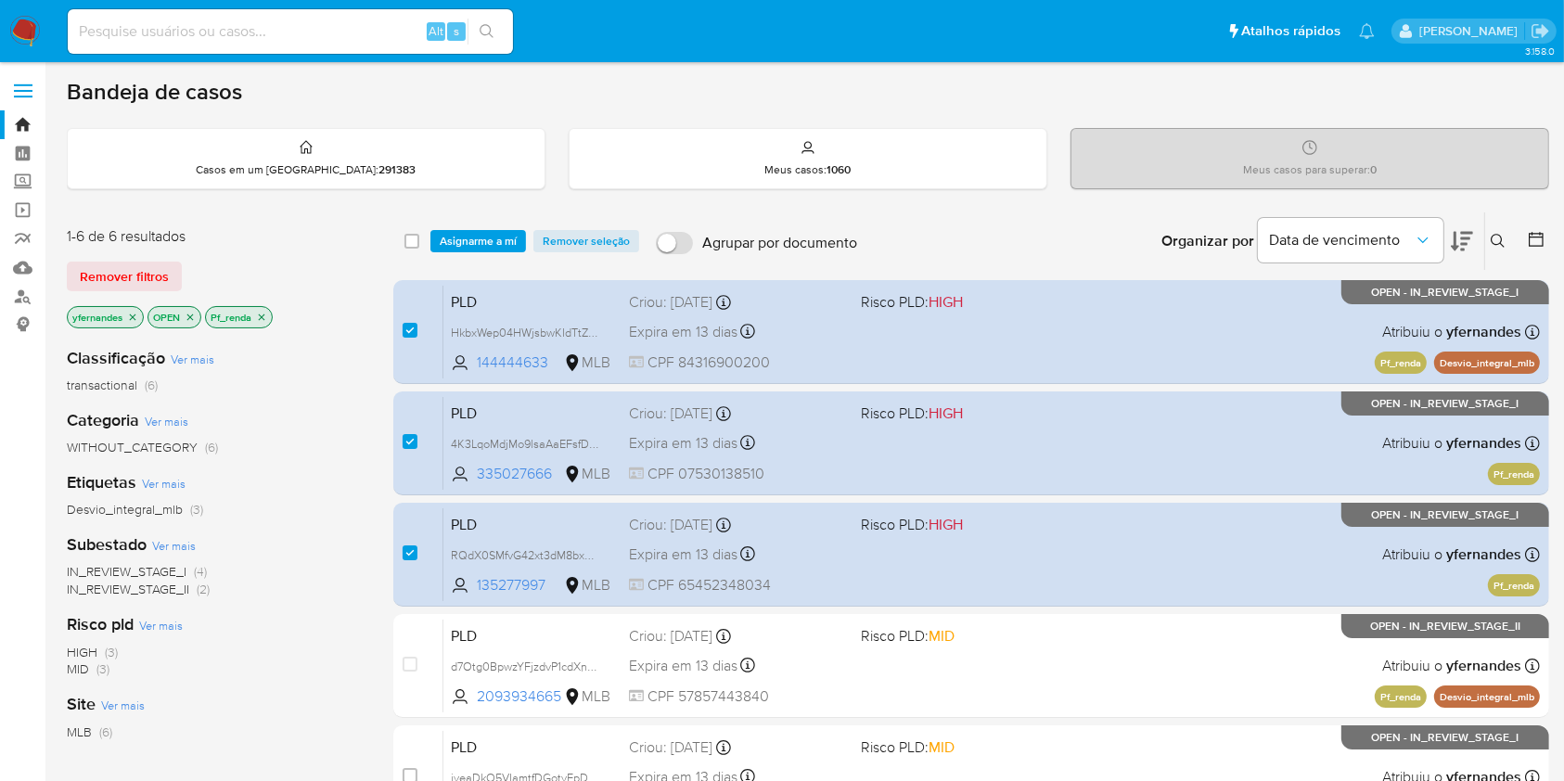
scroll to position [348, 0]
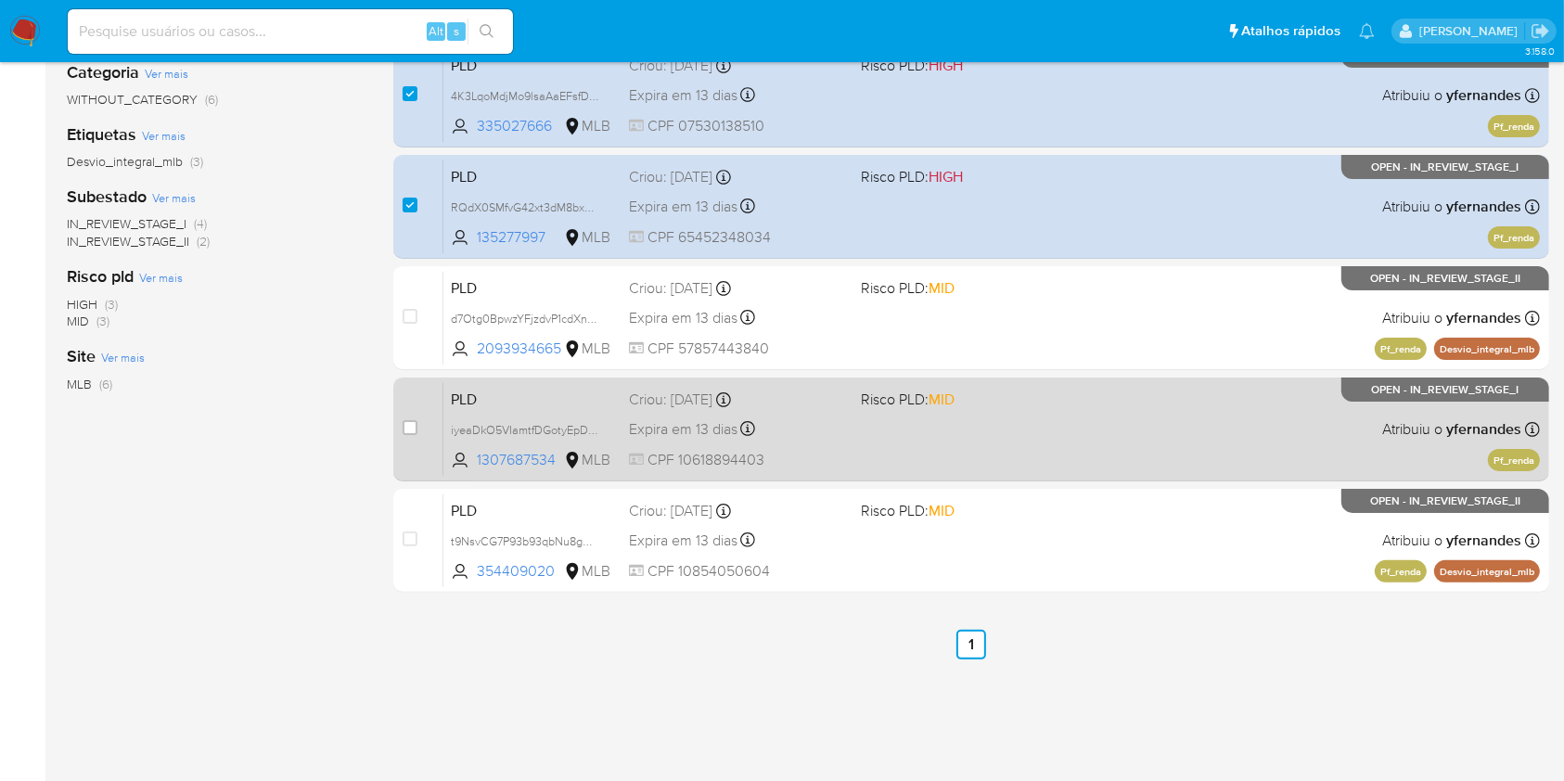
click at [1047, 436] on div "PLD iyeaDkO5VIamtfDGotyEpDBD 1307687534 MLB Risco PLD: MID Criou: 12/08/2025 Cr…" at bounding box center [991, 429] width 1096 height 94
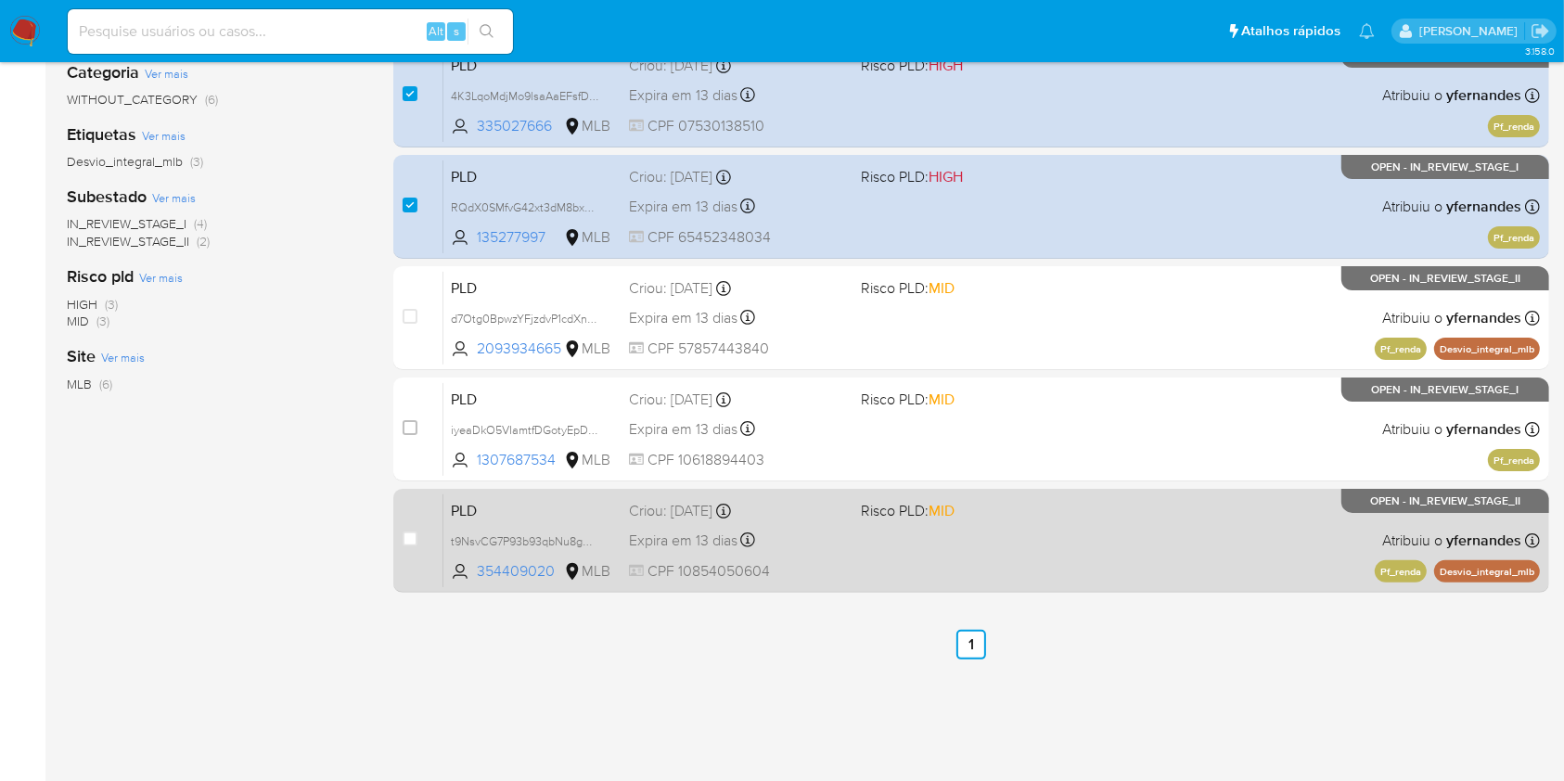
click at [739, 551] on div "Expira em 13 dias Expira em 26/09/2025 00:05:51" at bounding box center [737, 540] width 216 height 25
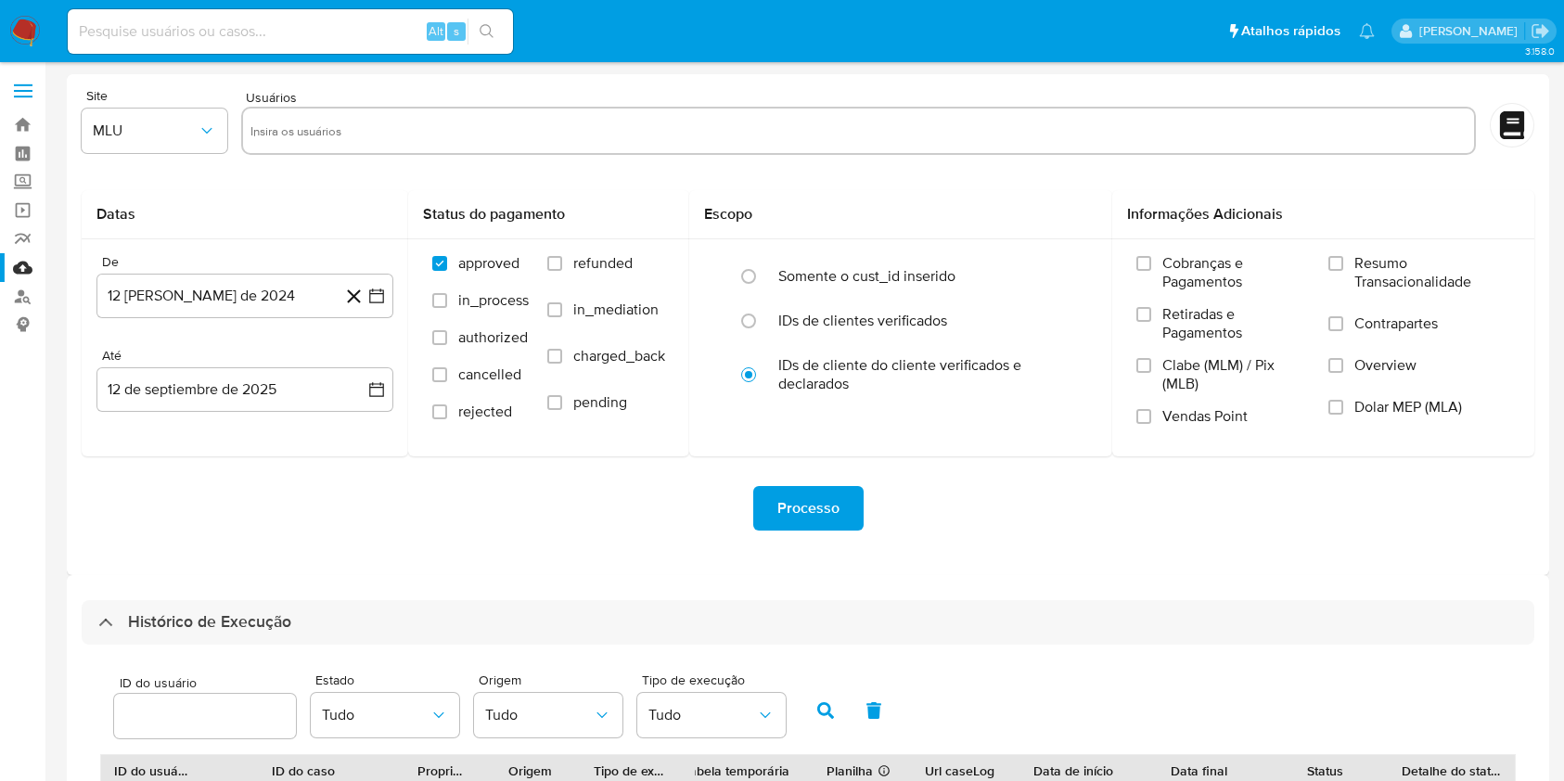
select select "20"
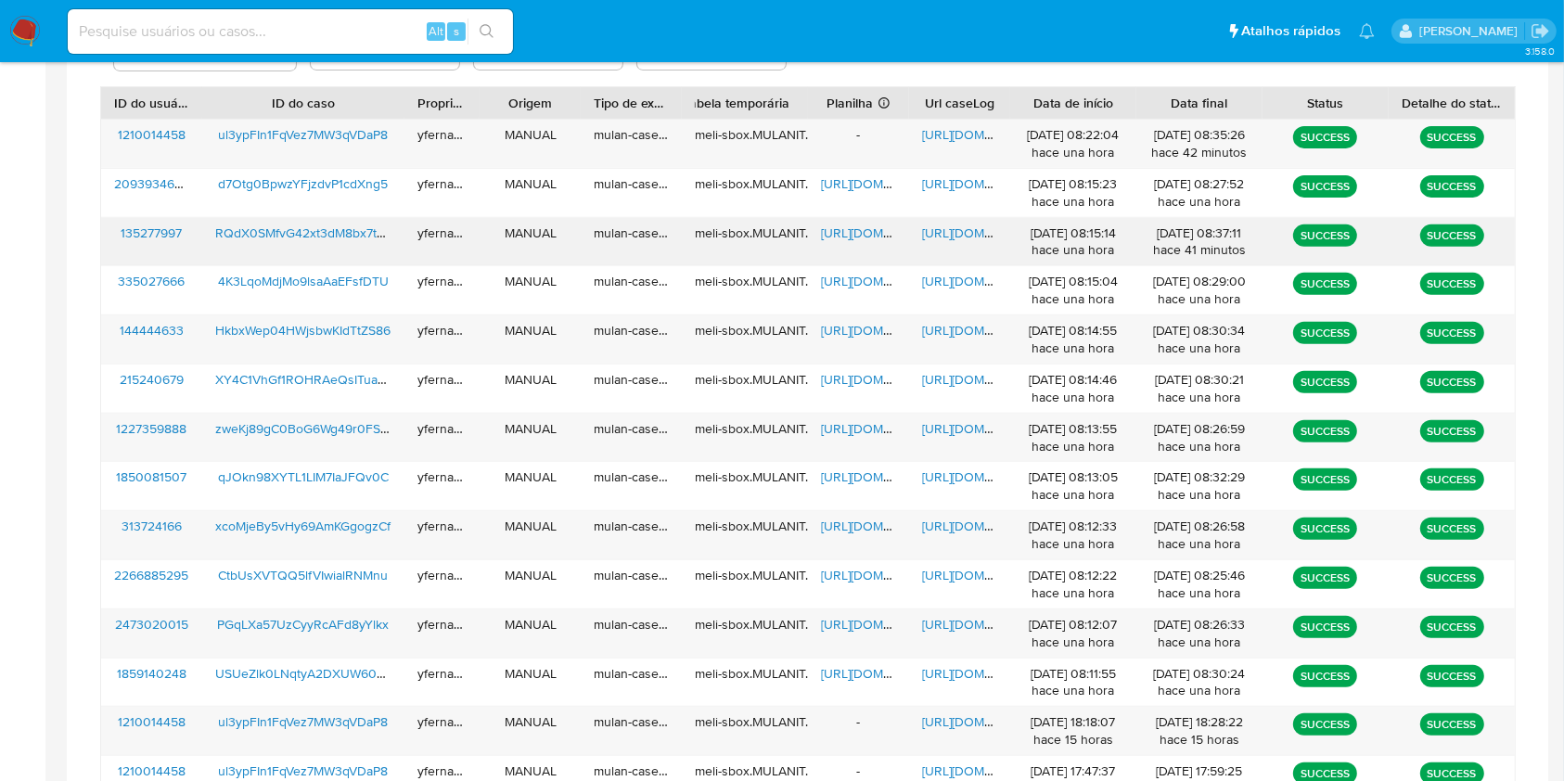
click at [844, 231] on span "https://docs.google.com/spreadsheets/d/1W2m6PMP_gXp-7Owx7TQDO5LRVR-UBzS3yEj8gGn…" at bounding box center [885, 233] width 128 height 19
click at [953, 239] on span "https://docs.google.com/document/d/1HG8-jFCD20bMIS_nia3UEB-ZV1GScwPMRiTR7tt7hWM…" at bounding box center [986, 233] width 128 height 19
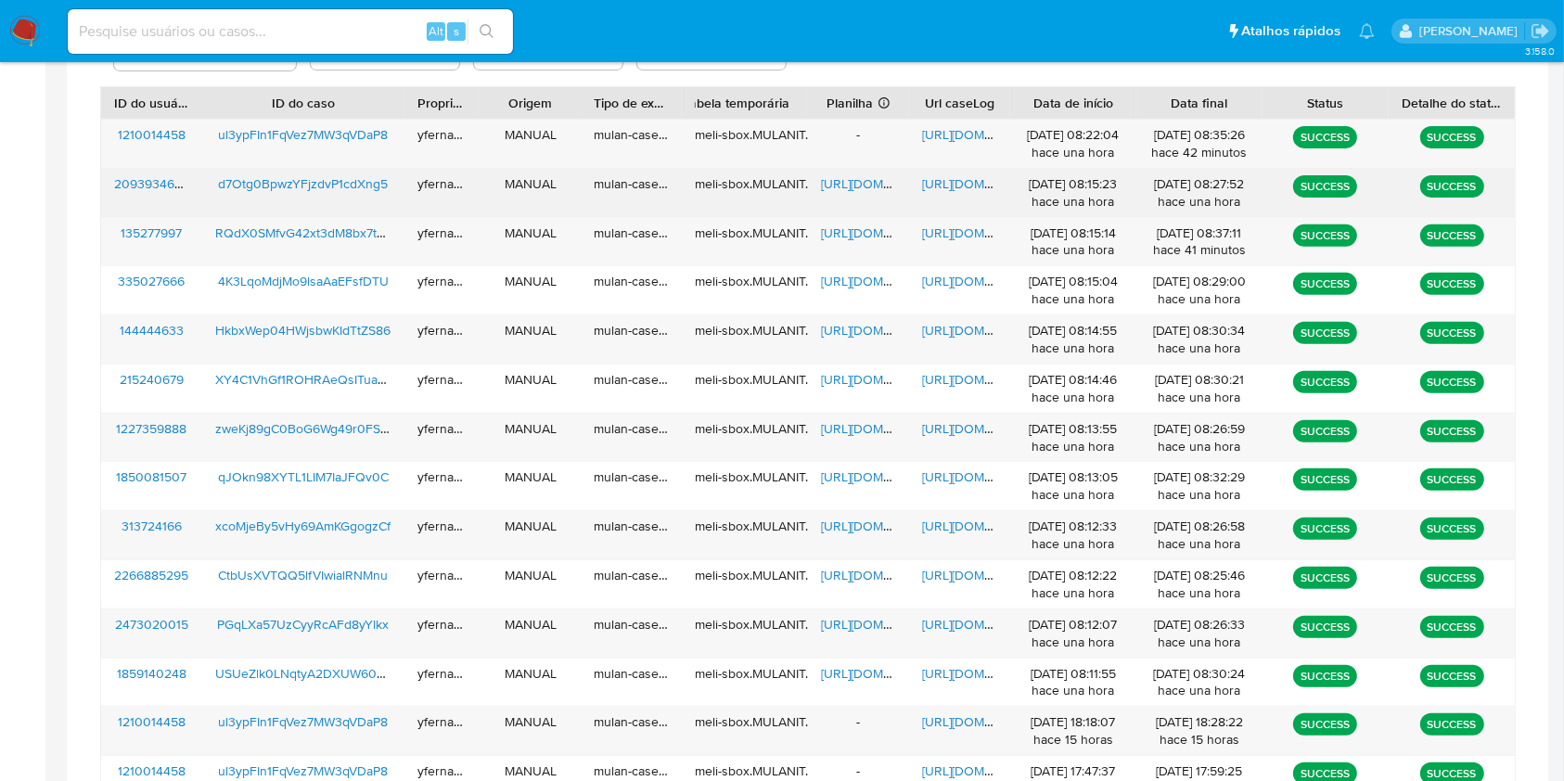
click at [863, 179] on span "https://docs.google.com/spreadsheets/d/1tTs5OSZ1tNhoChlccYIytMu8HJQQFzNWJoBWanx…" at bounding box center [885, 183] width 128 height 19
click at [965, 187] on span "https://docs.google.com/document/d/1Zeq7iN_msWQgUyMR2ZIWdgjLAG98tOowPt1_Fb604Hk…" at bounding box center [986, 183] width 128 height 19
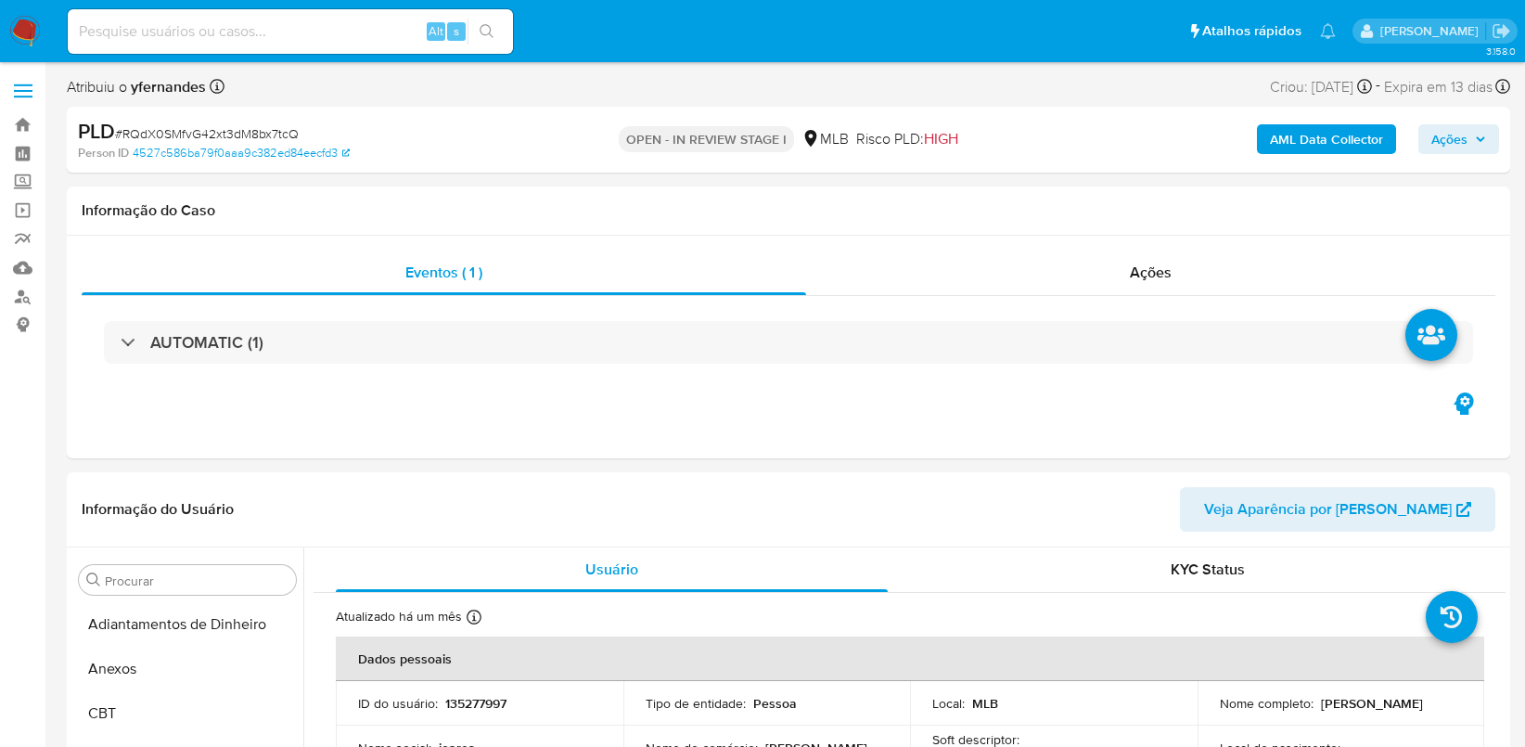
select select "10"
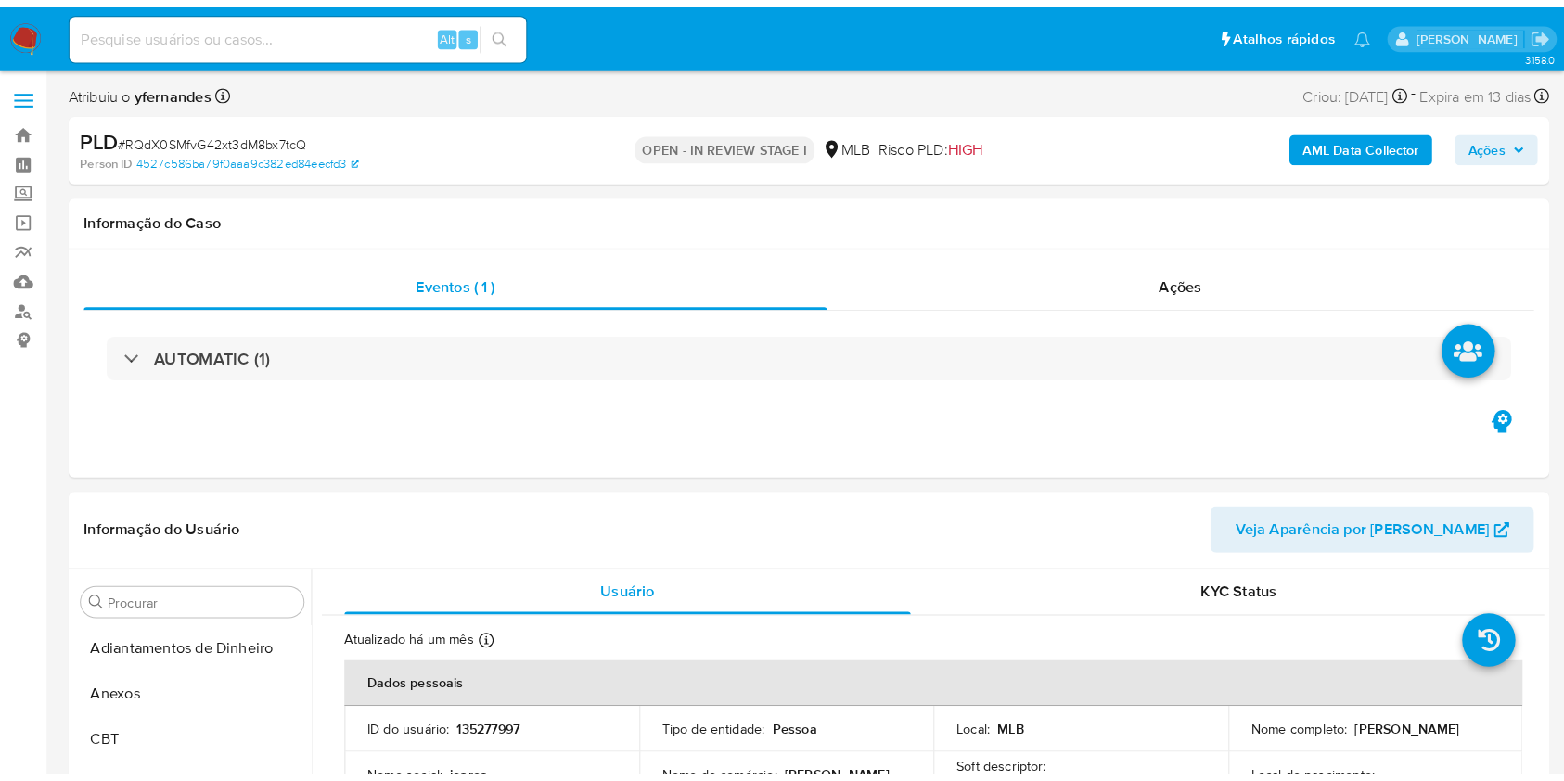
scroll to position [873, 0]
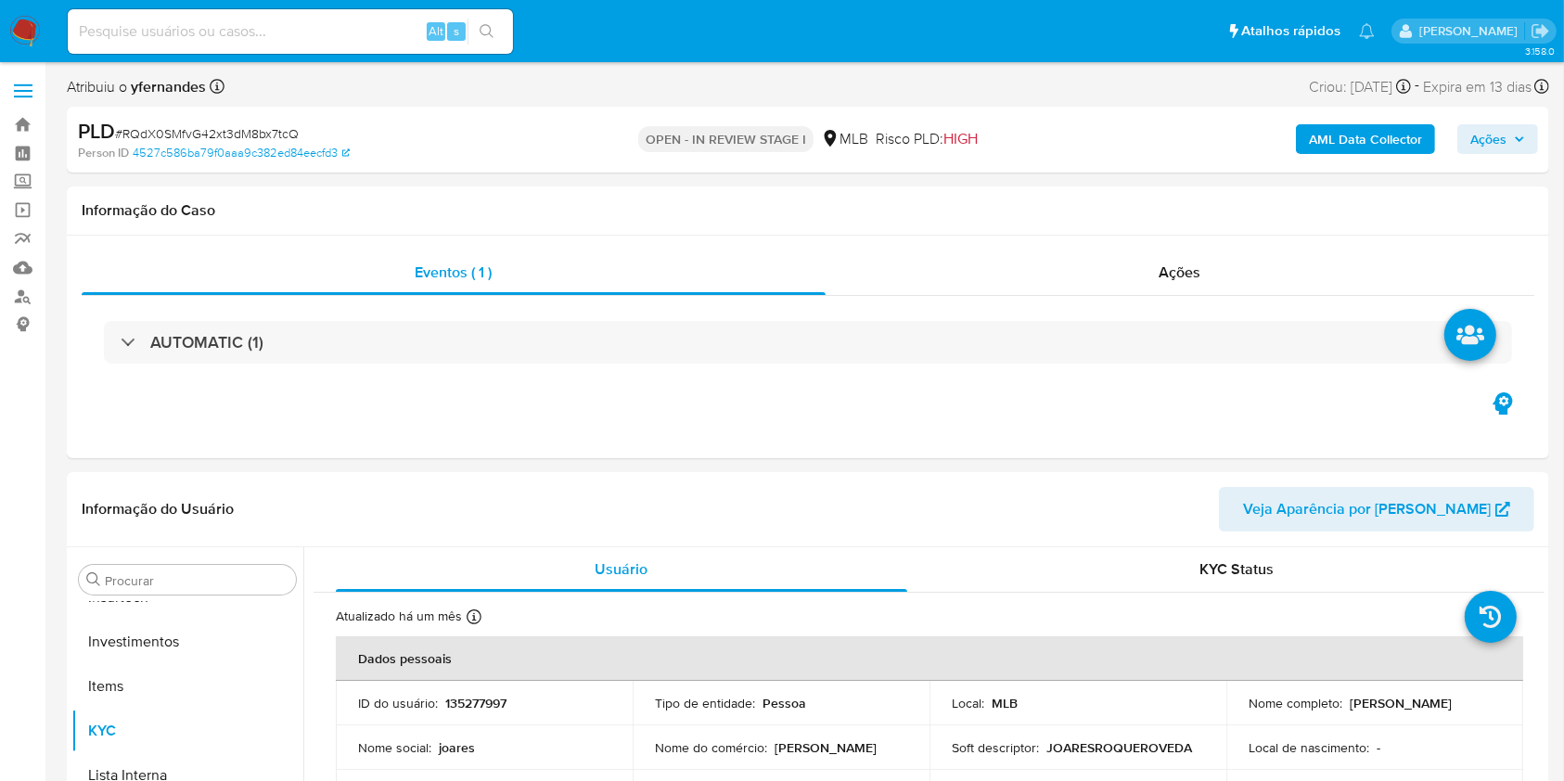
click at [212, 124] on span "# RQdX0SMfvG42xt3dM8bx7tcQ" at bounding box center [207, 133] width 184 height 19
copy span "RQdX0SMfvG42xt3dM8bx7tcQ"
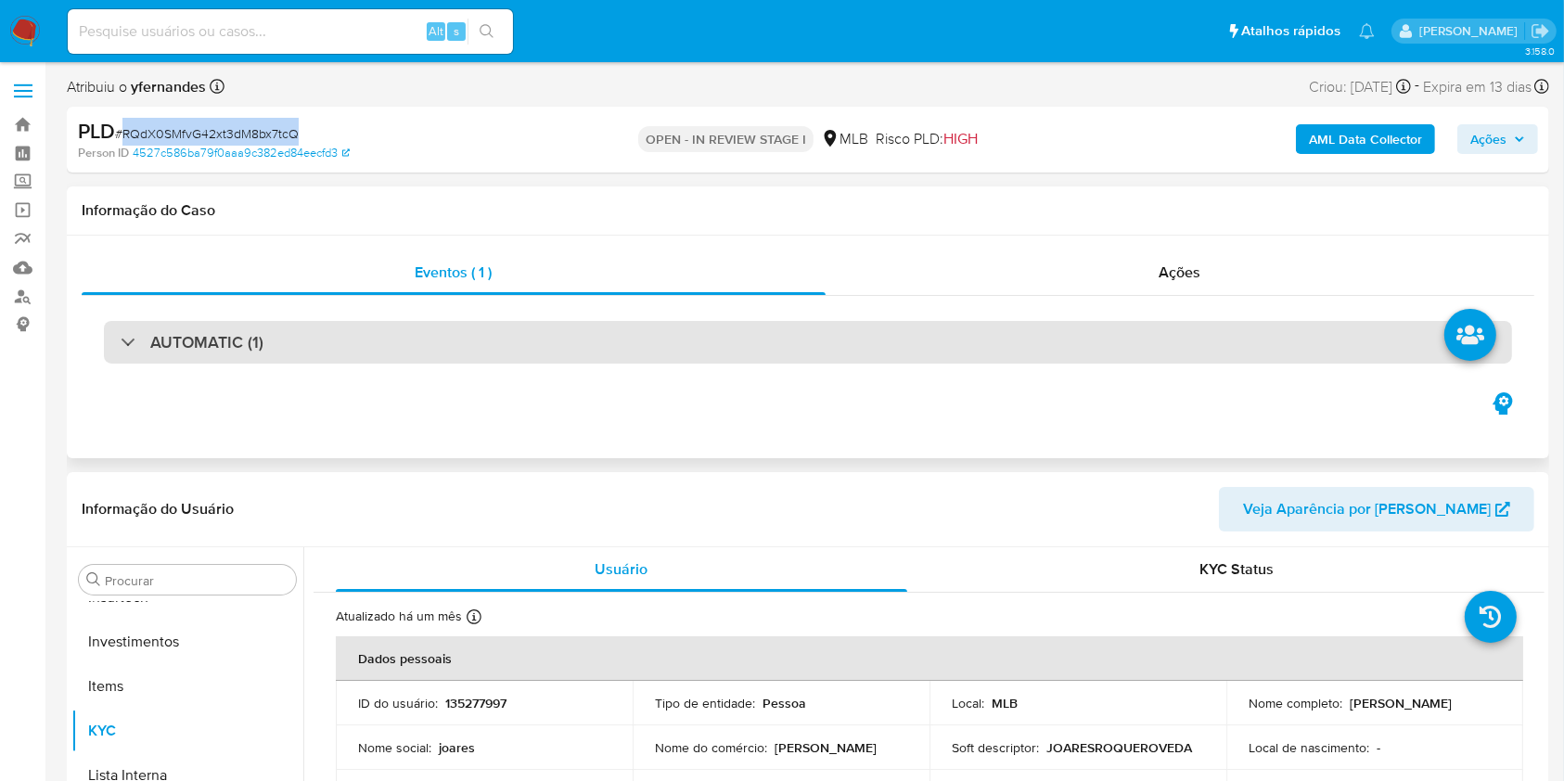
click at [723, 351] on div "AUTOMATIC (1)" at bounding box center [808, 342] width 1408 height 43
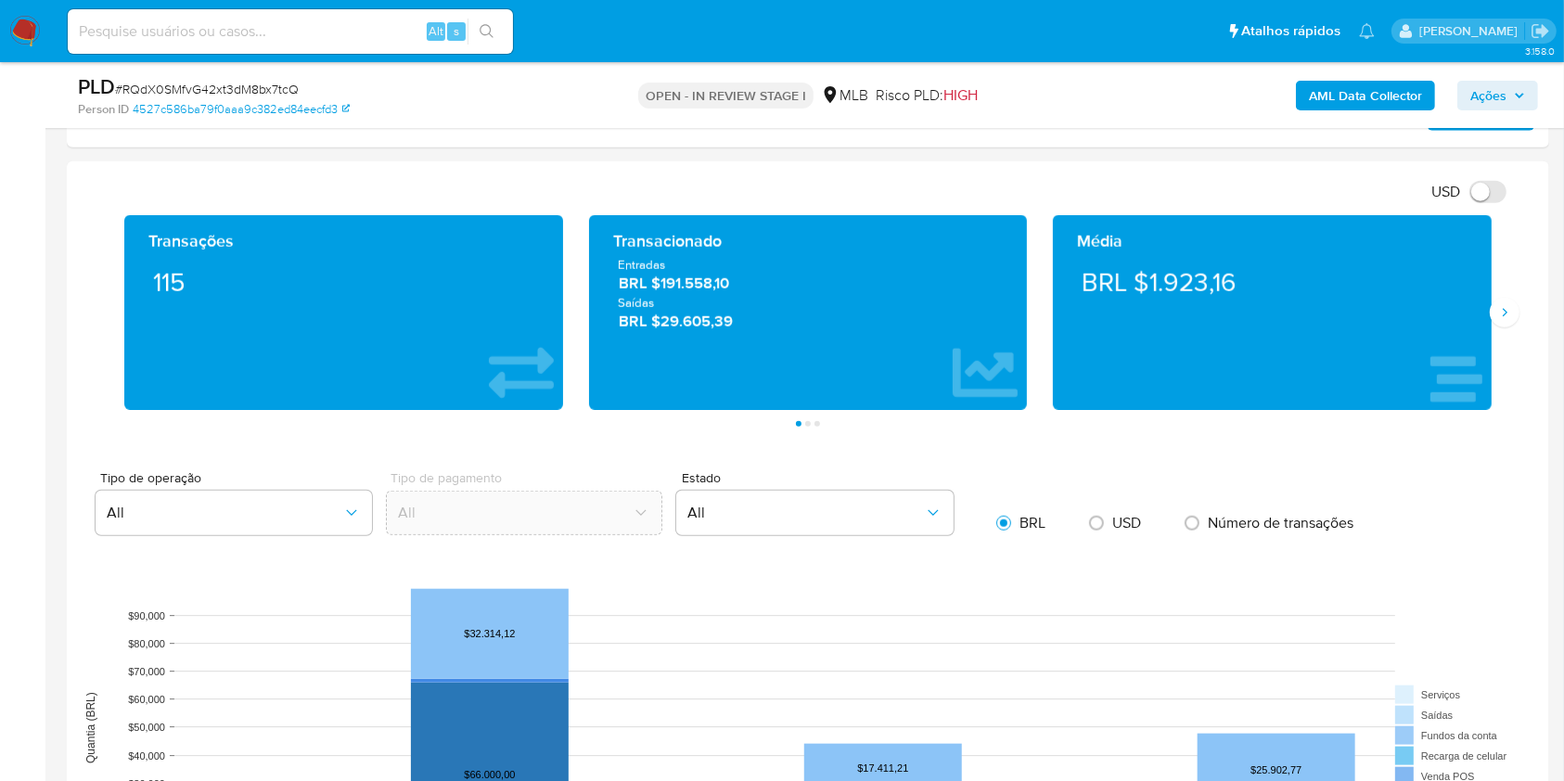
scroll to position [1484, 0]
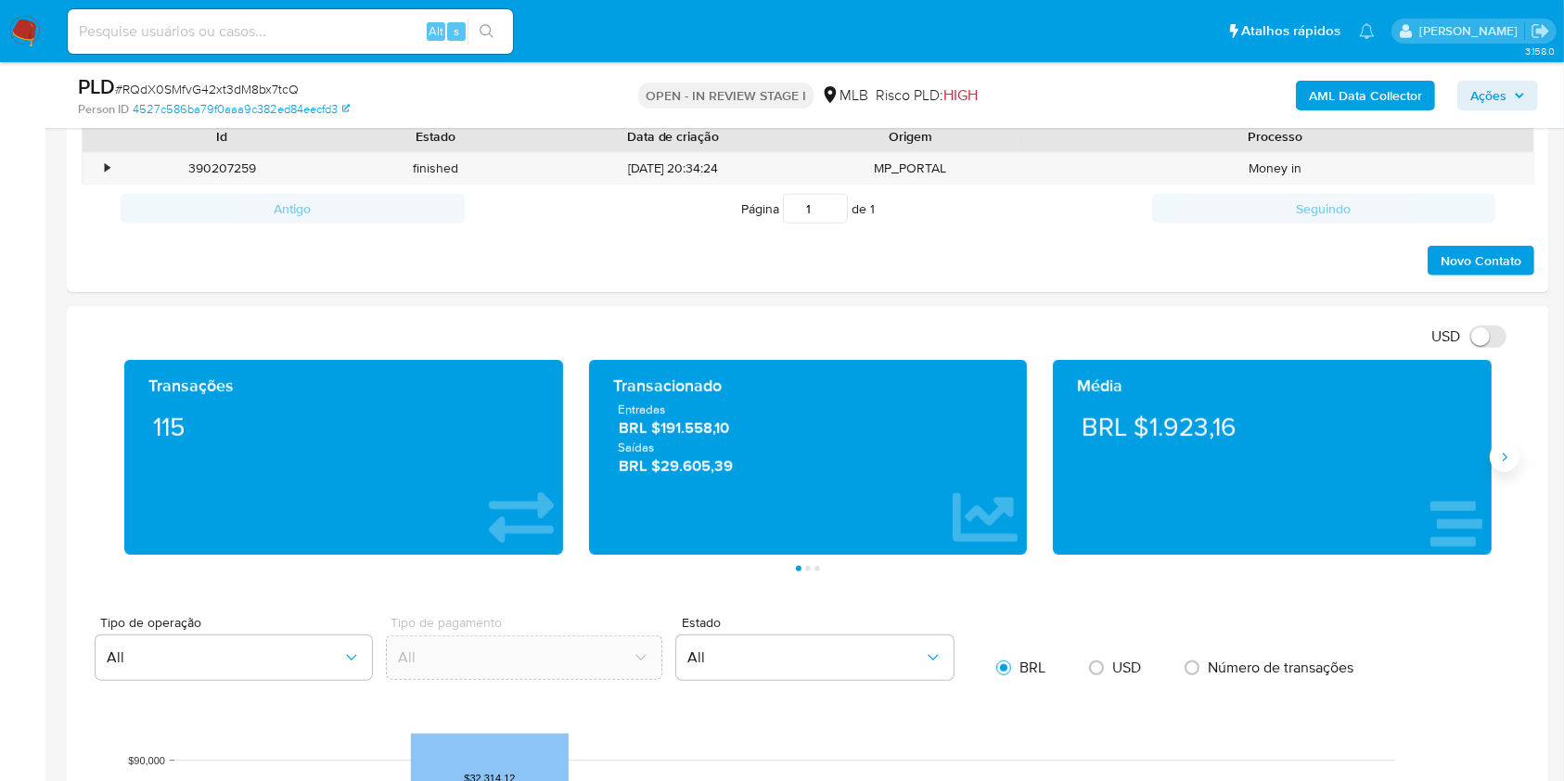
click at [1499, 446] on button "Siguiente" at bounding box center [1504, 457] width 30 height 30
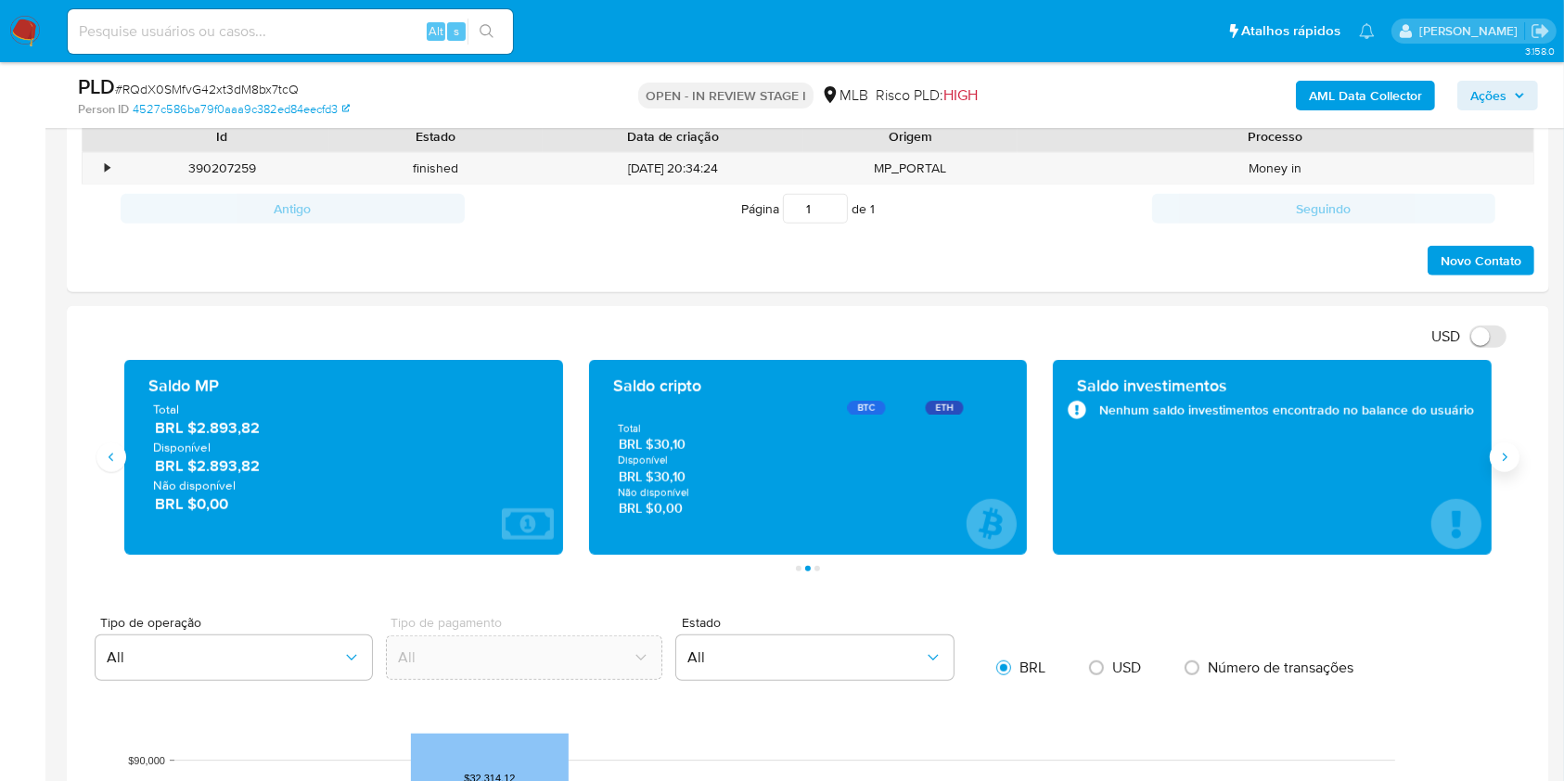
click at [1499, 446] on button "Siguiente" at bounding box center [1504, 457] width 30 height 30
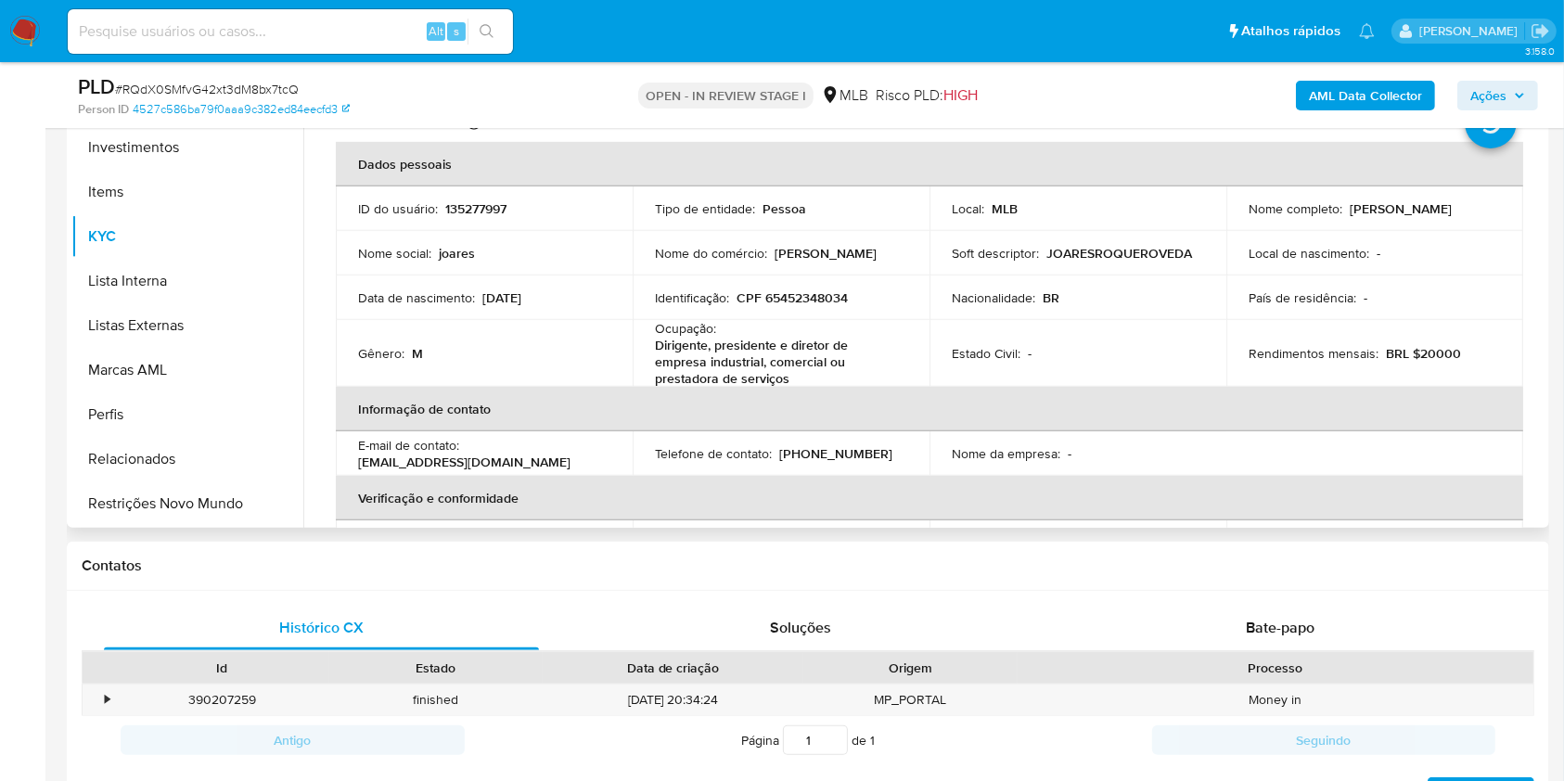
scroll to position [742, 0]
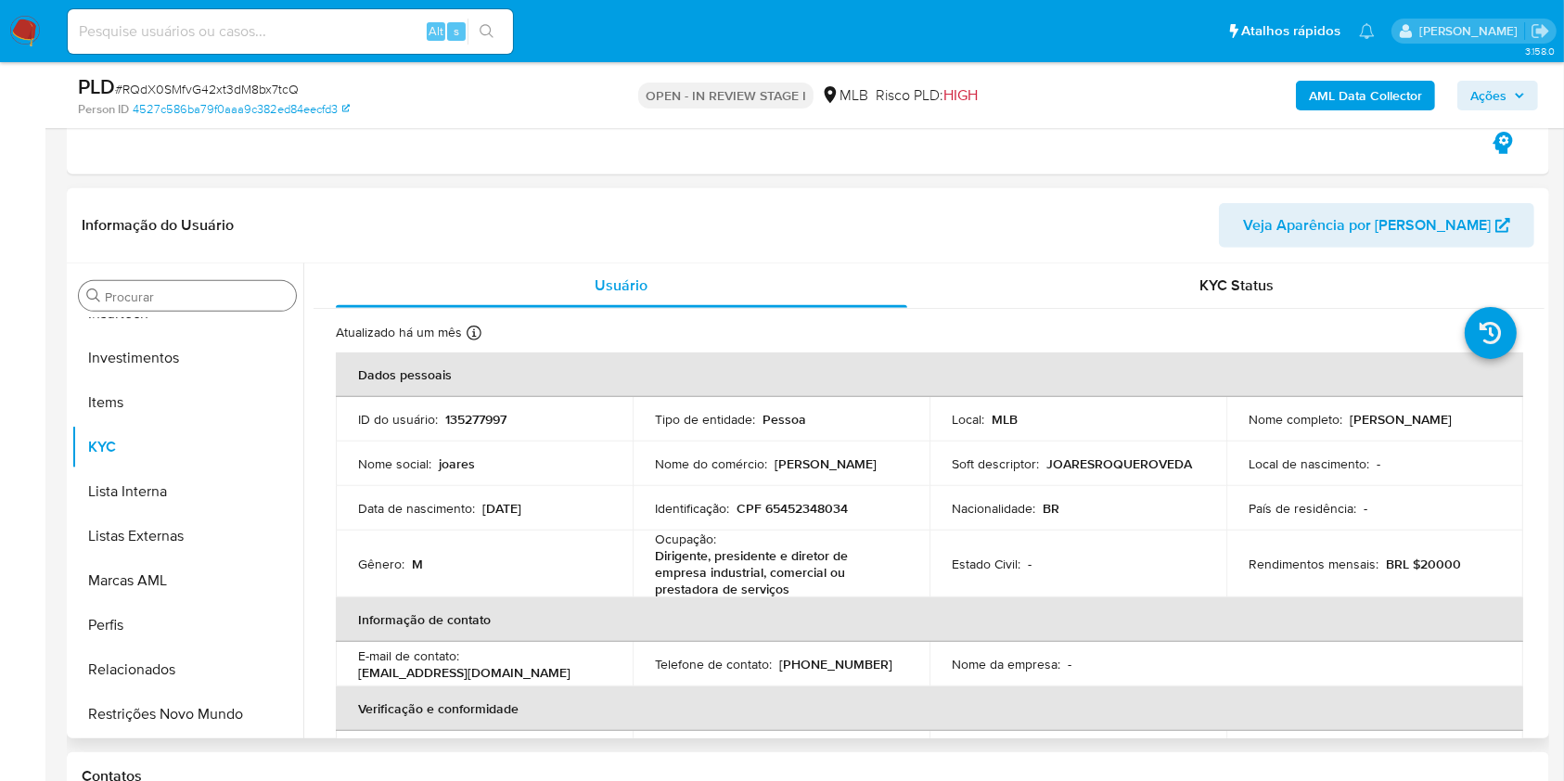
click at [185, 296] on input "Procurar" at bounding box center [197, 296] width 184 height 17
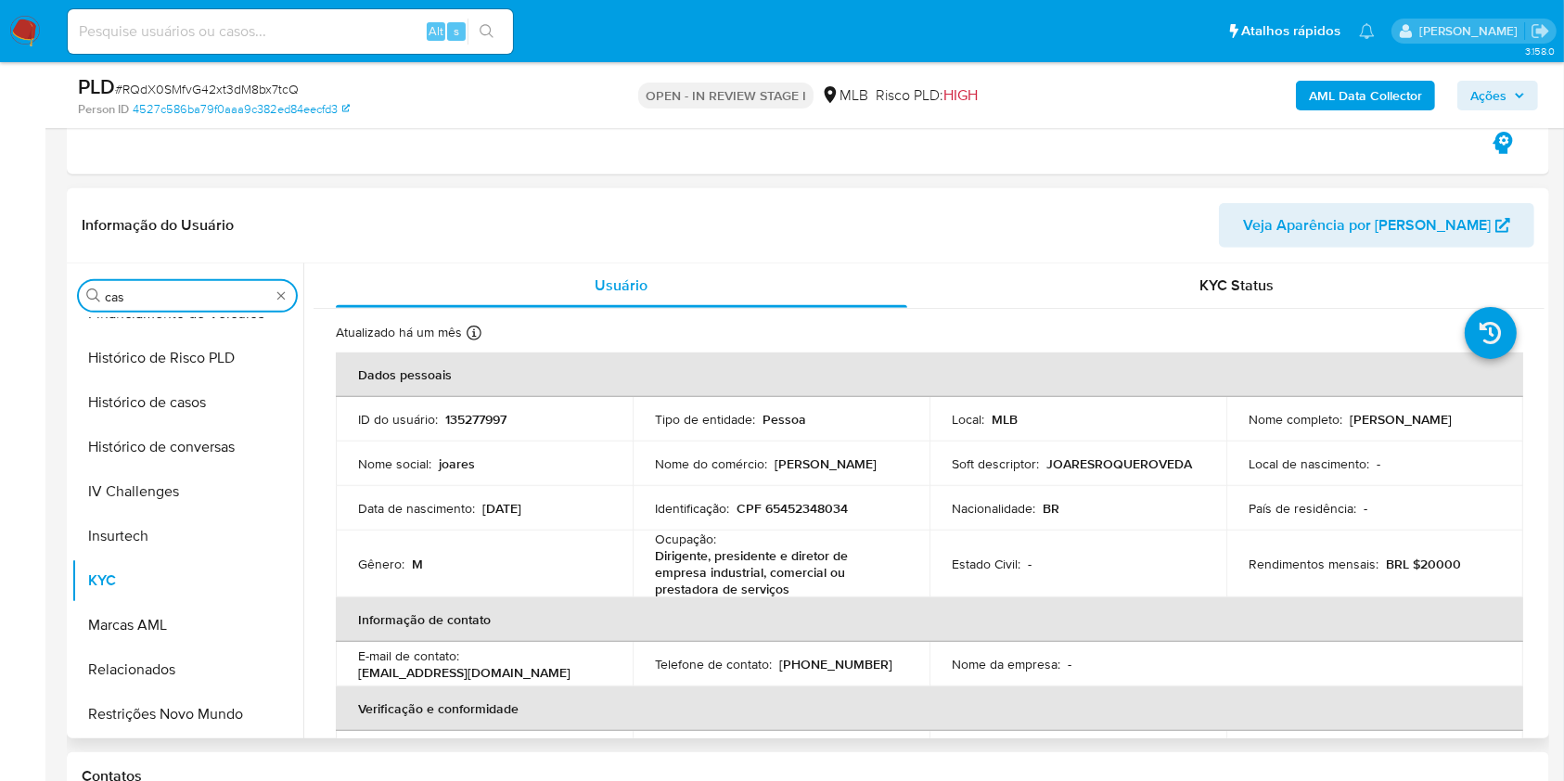
scroll to position [0, 0]
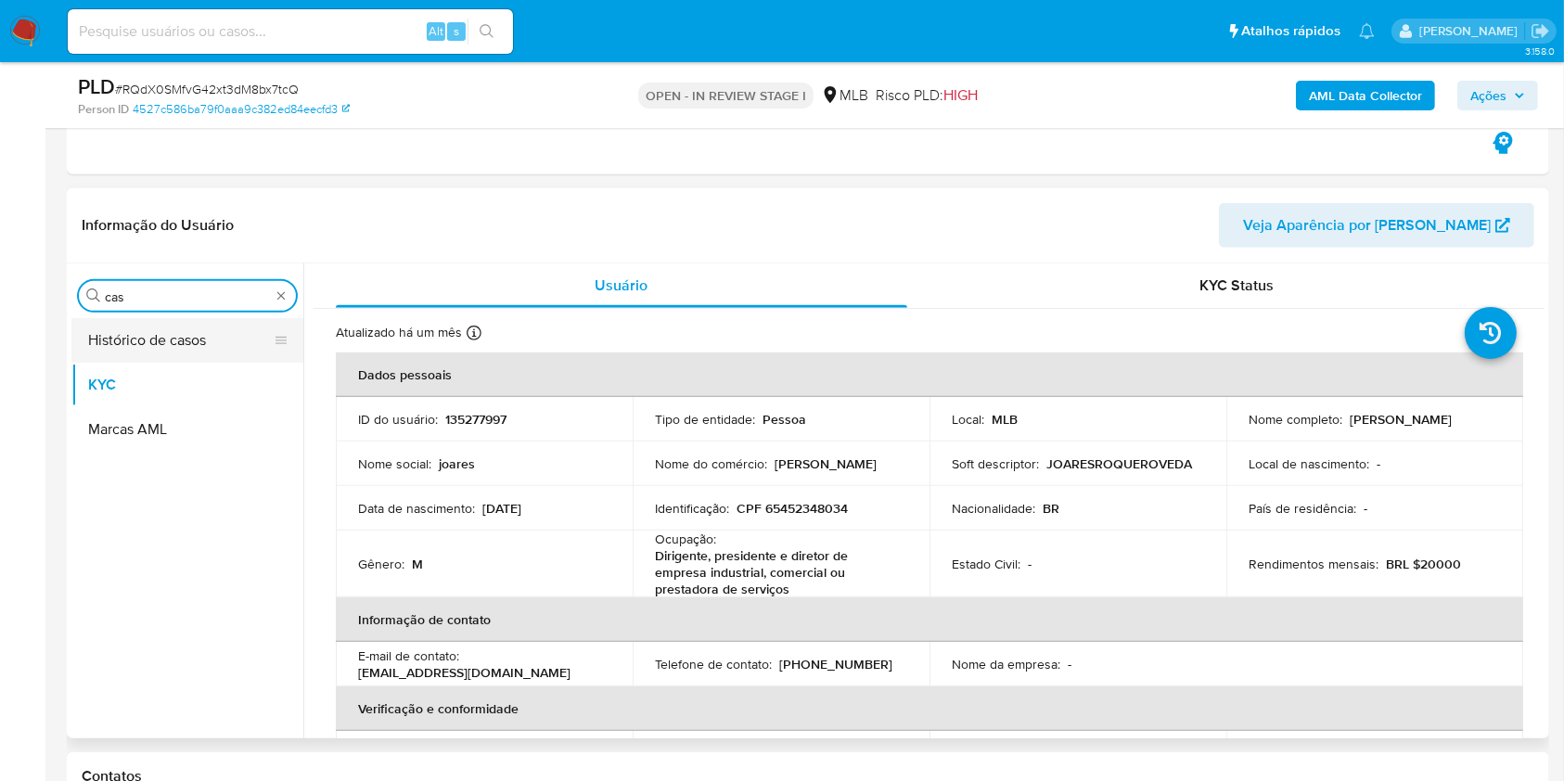
click at [158, 344] on button "Histórico de casos" at bounding box center [179, 340] width 217 height 45
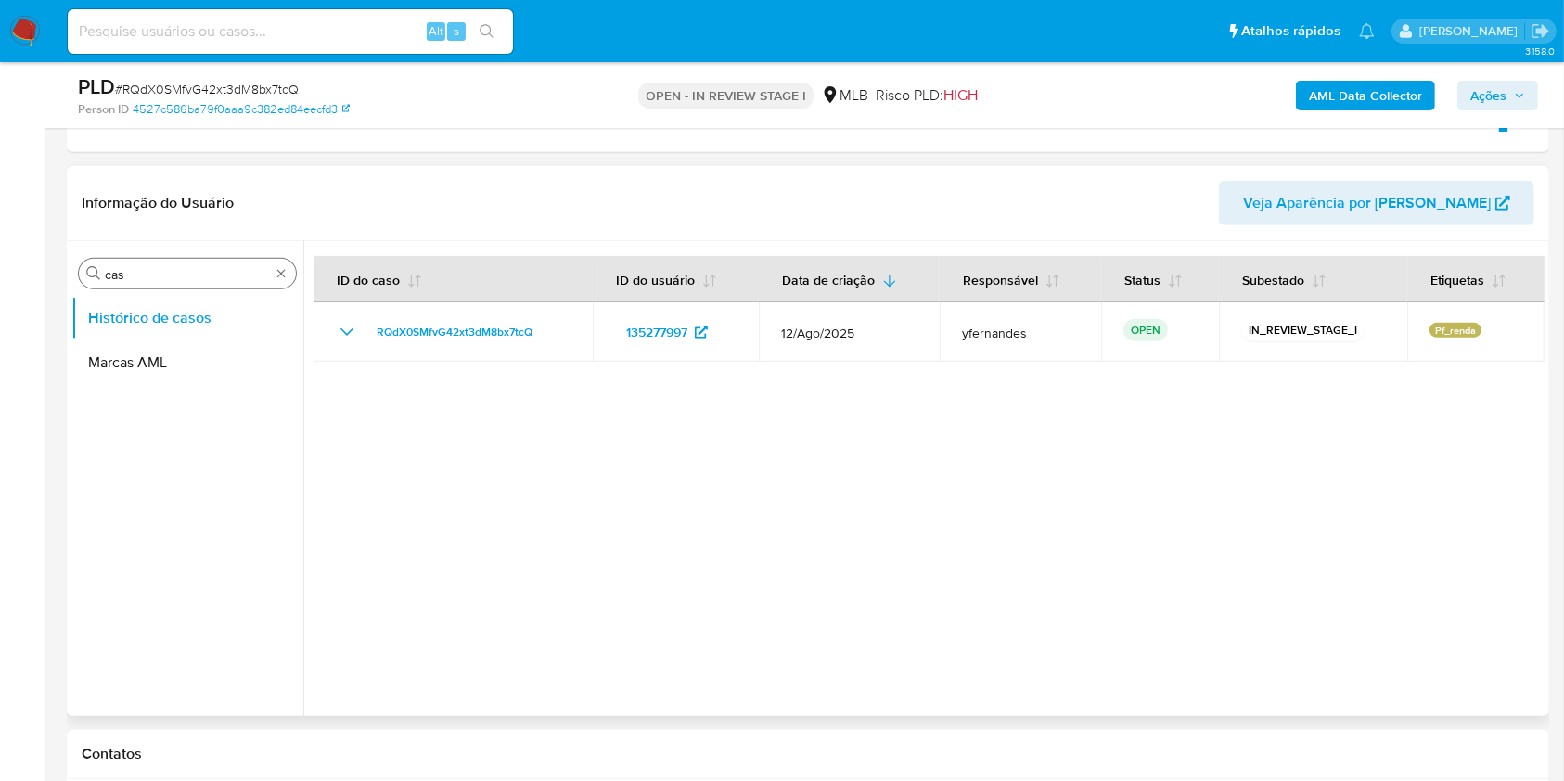
click at [141, 271] on input "cas" at bounding box center [187, 274] width 165 height 17
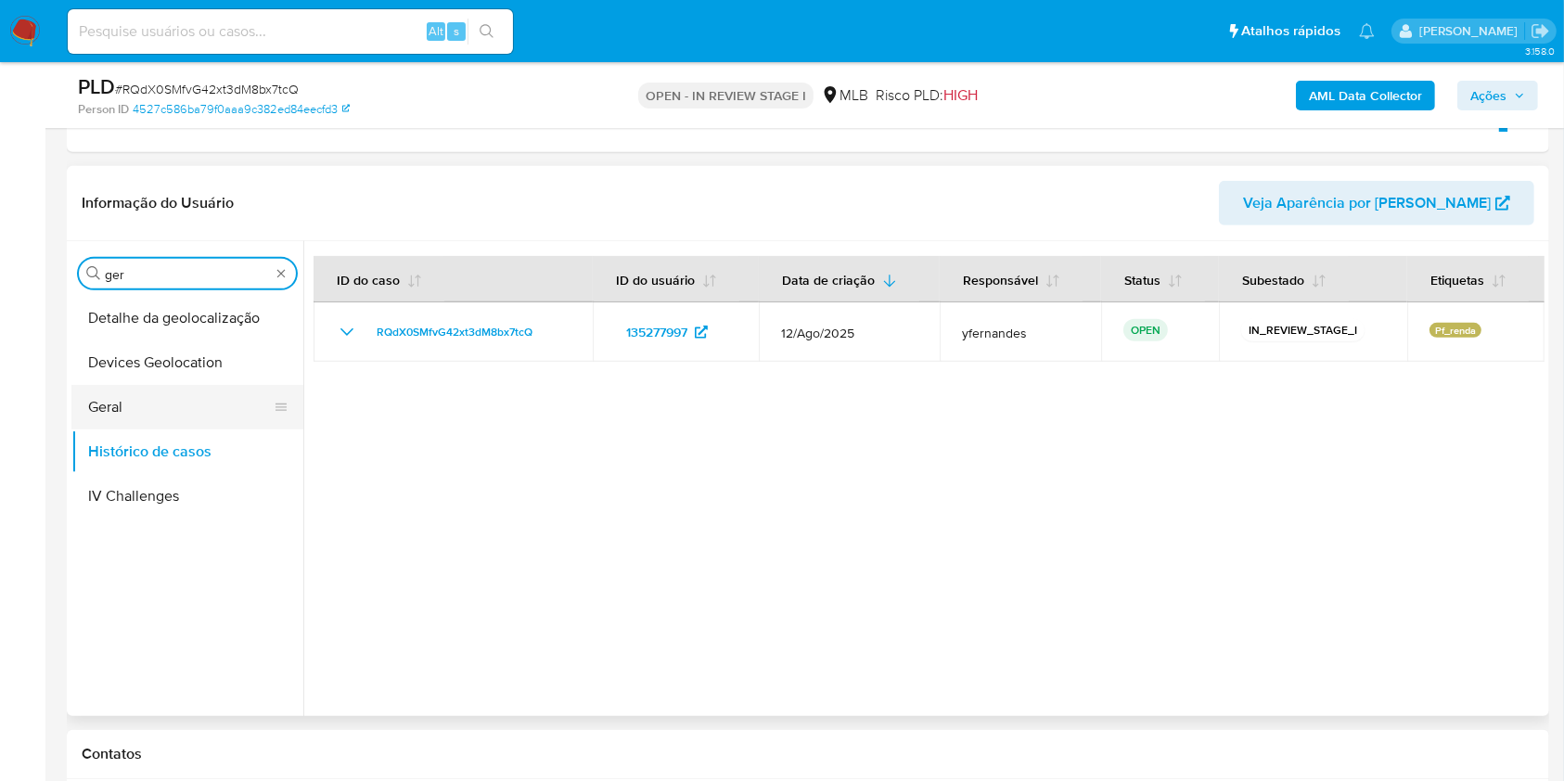
type input "ger"
click at [133, 385] on button "Geral" at bounding box center [179, 407] width 217 height 45
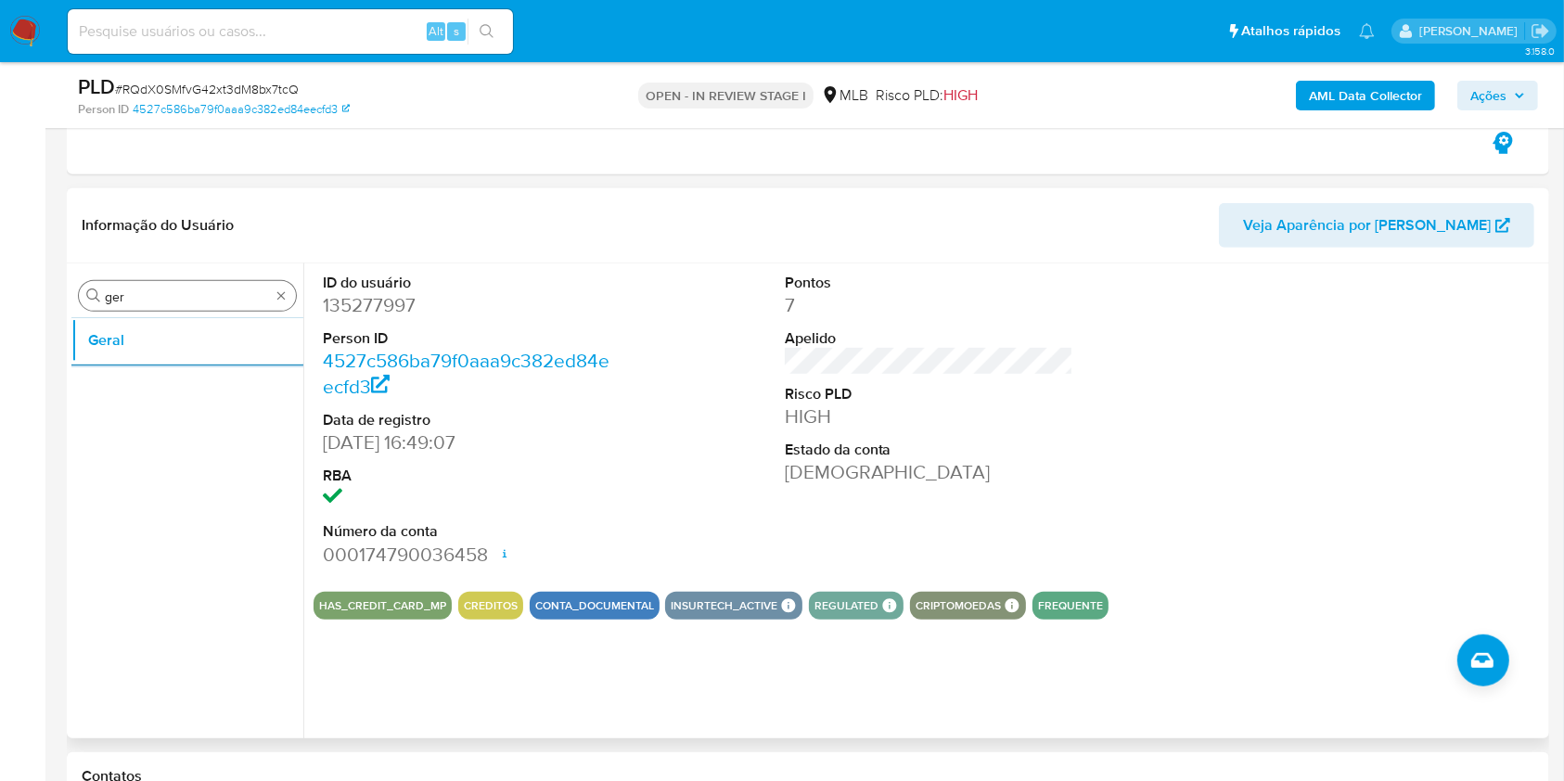
click at [179, 294] on input "ger" at bounding box center [187, 296] width 165 height 17
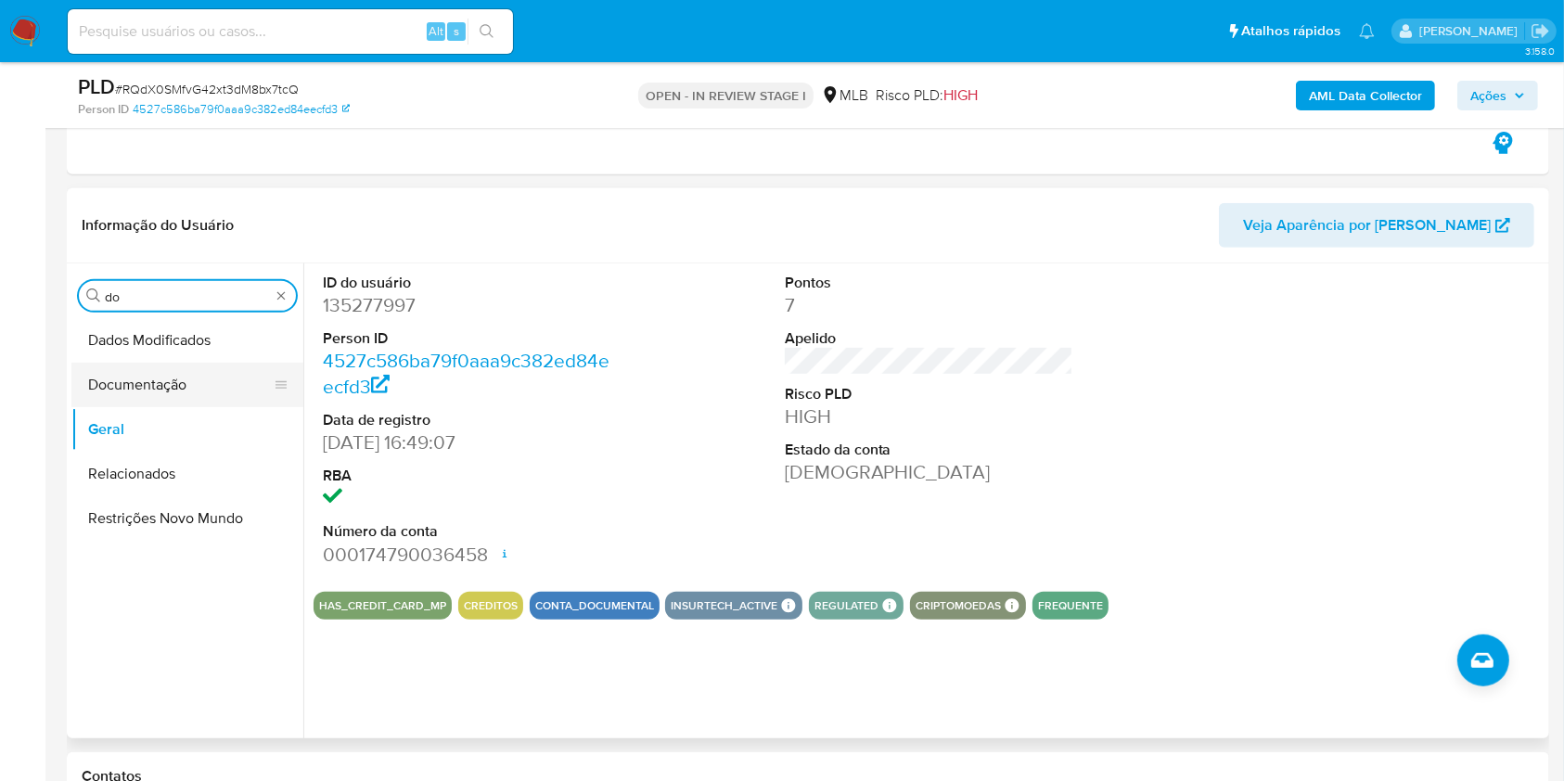
type input "do"
click at [221, 381] on button "Documentação" at bounding box center [179, 385] width 217 height 45
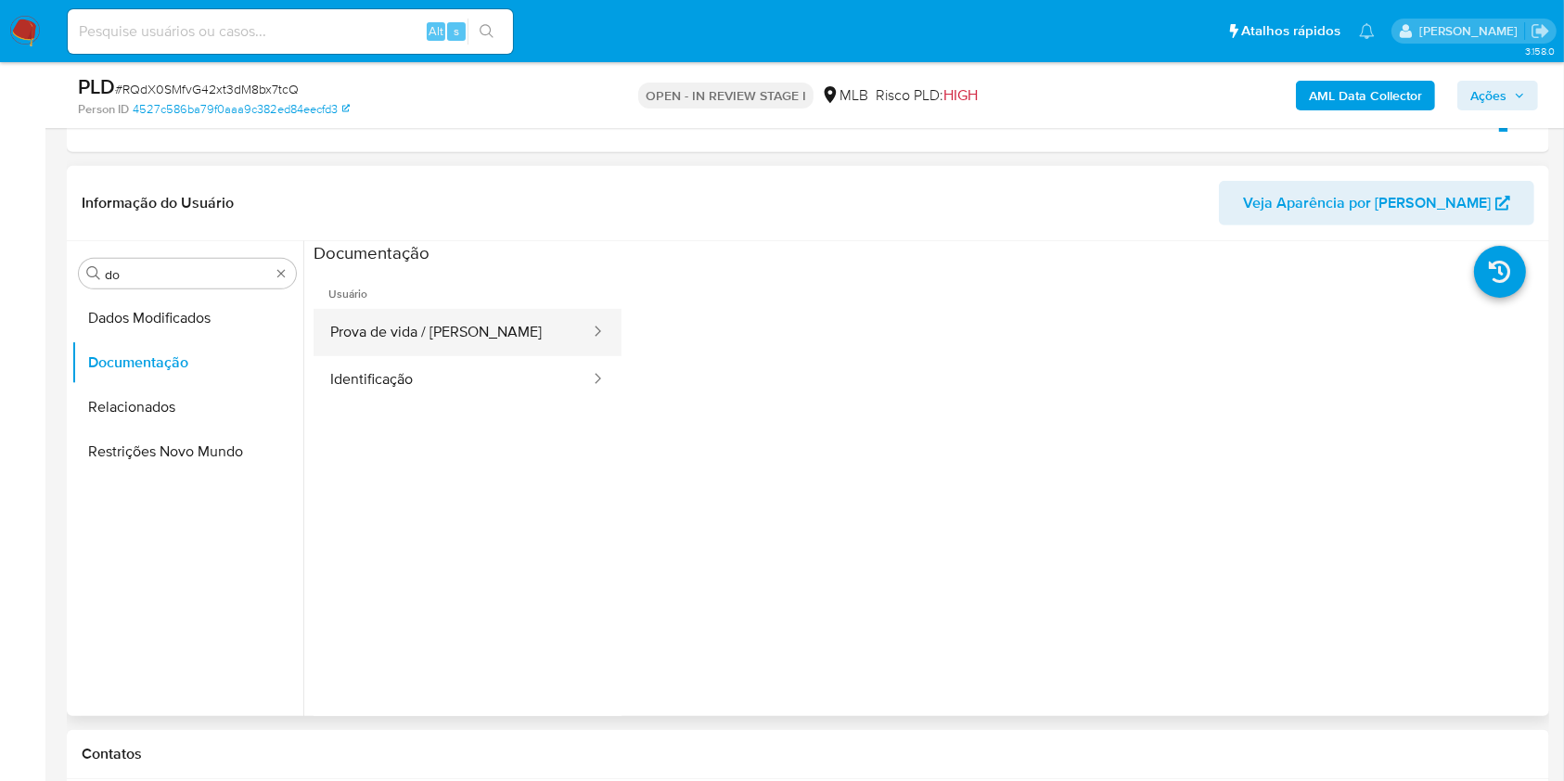
click at [526, 319] on button "Prova de vida / Selfie" at bounding box center [452, 332] width 278 height 47
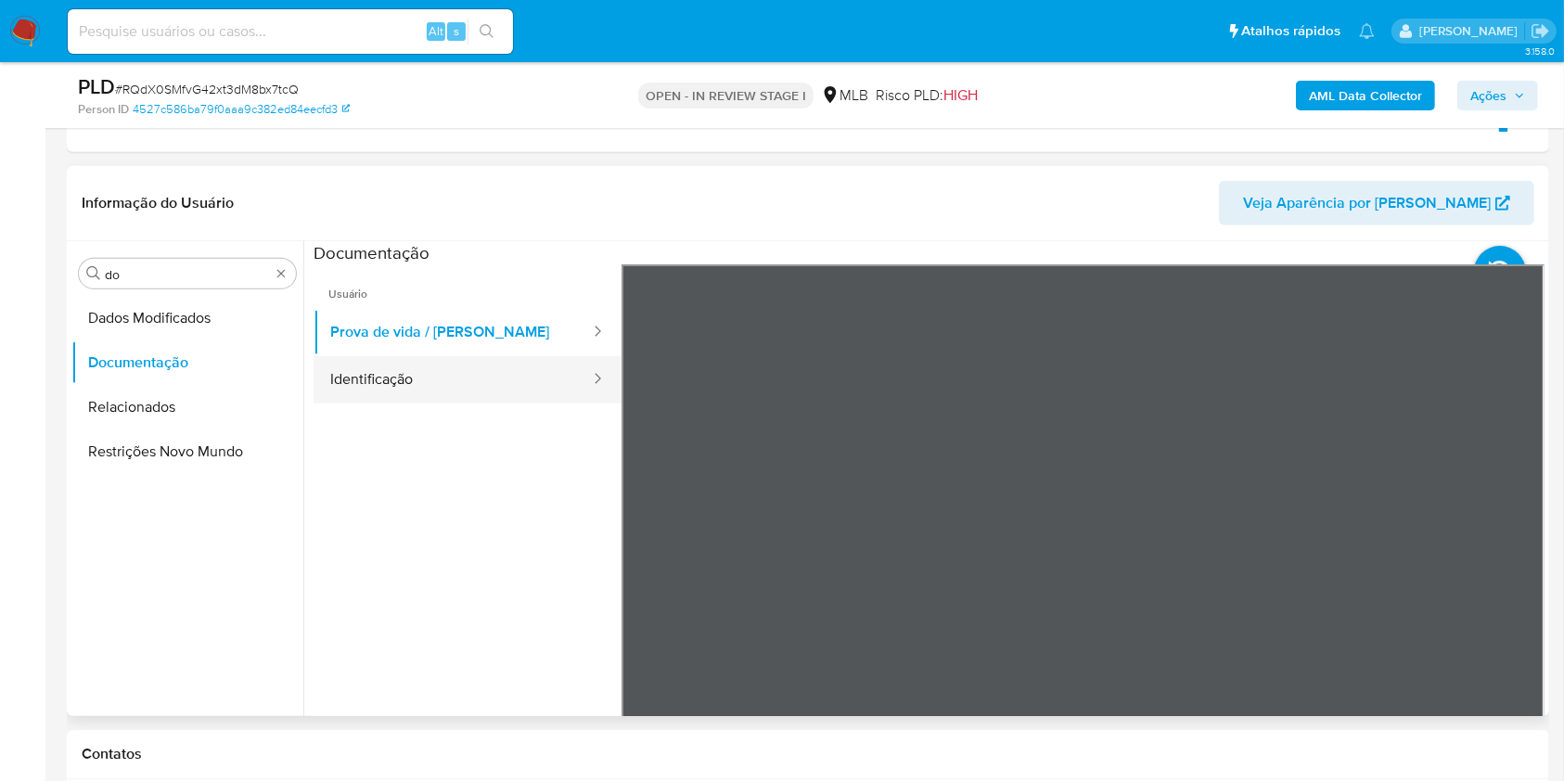
drag, startPoint x: 476, startPoint y: 375, endPoint x: 535, endPoint y: 376, distance: 59.4
click at [476, 375] on button "Identificação" at bounding box center [452, 379] width 278 height 47
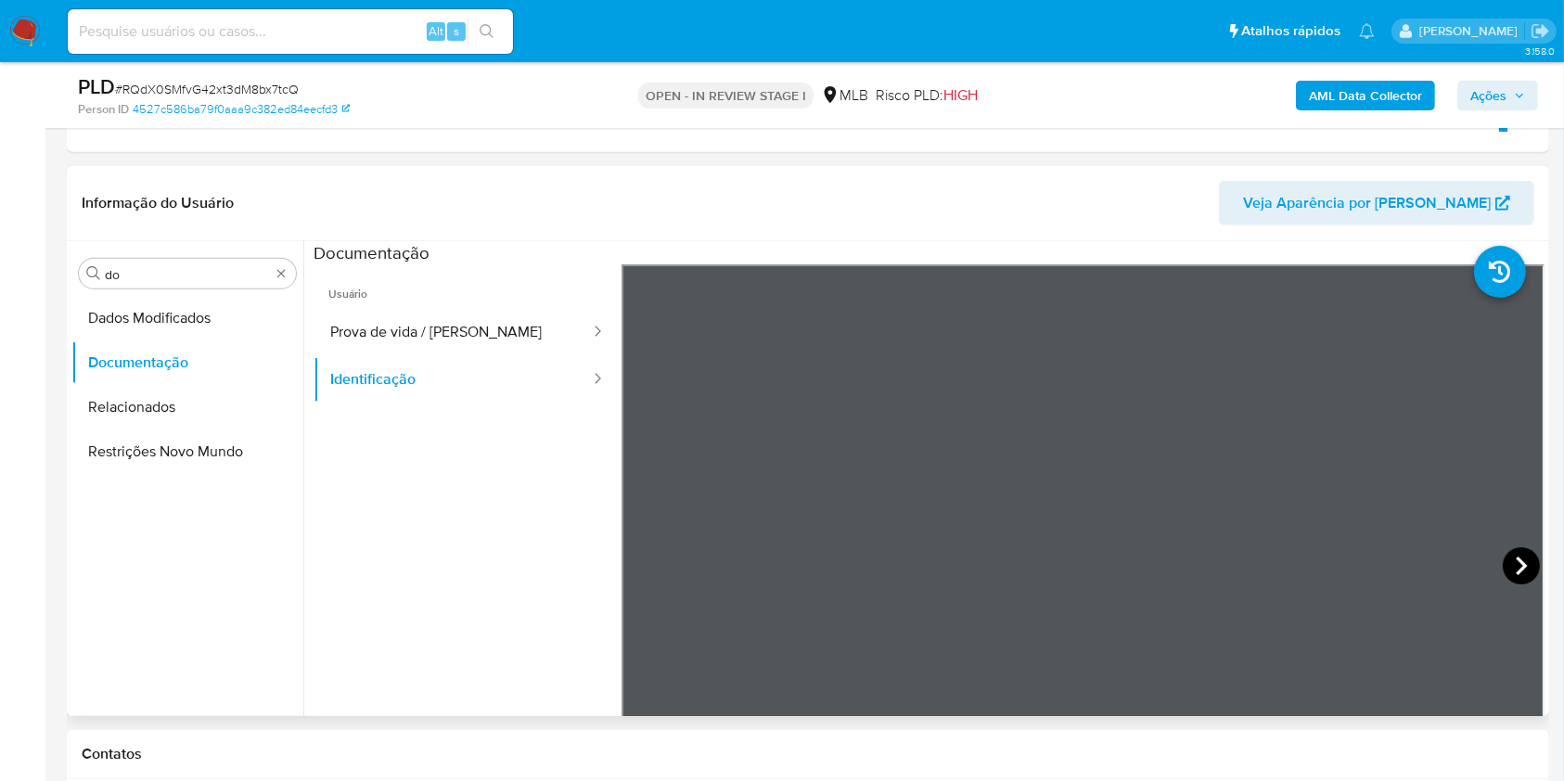
click at [1508, 570] on icon at bounding box center [1520, 565] width 37 height 37
drag, startPoint x: 432, startPoint y: 299, endPoint x: 464, endPoint y: 335, distance: 48.0
click at [433, 299] on span "Usuário" at bounding box center [467, 286] width 308 height 45
click at [464, 335] on button "Prova de vida / Selfie" at bounding box center [452, 332] width 278 height 47
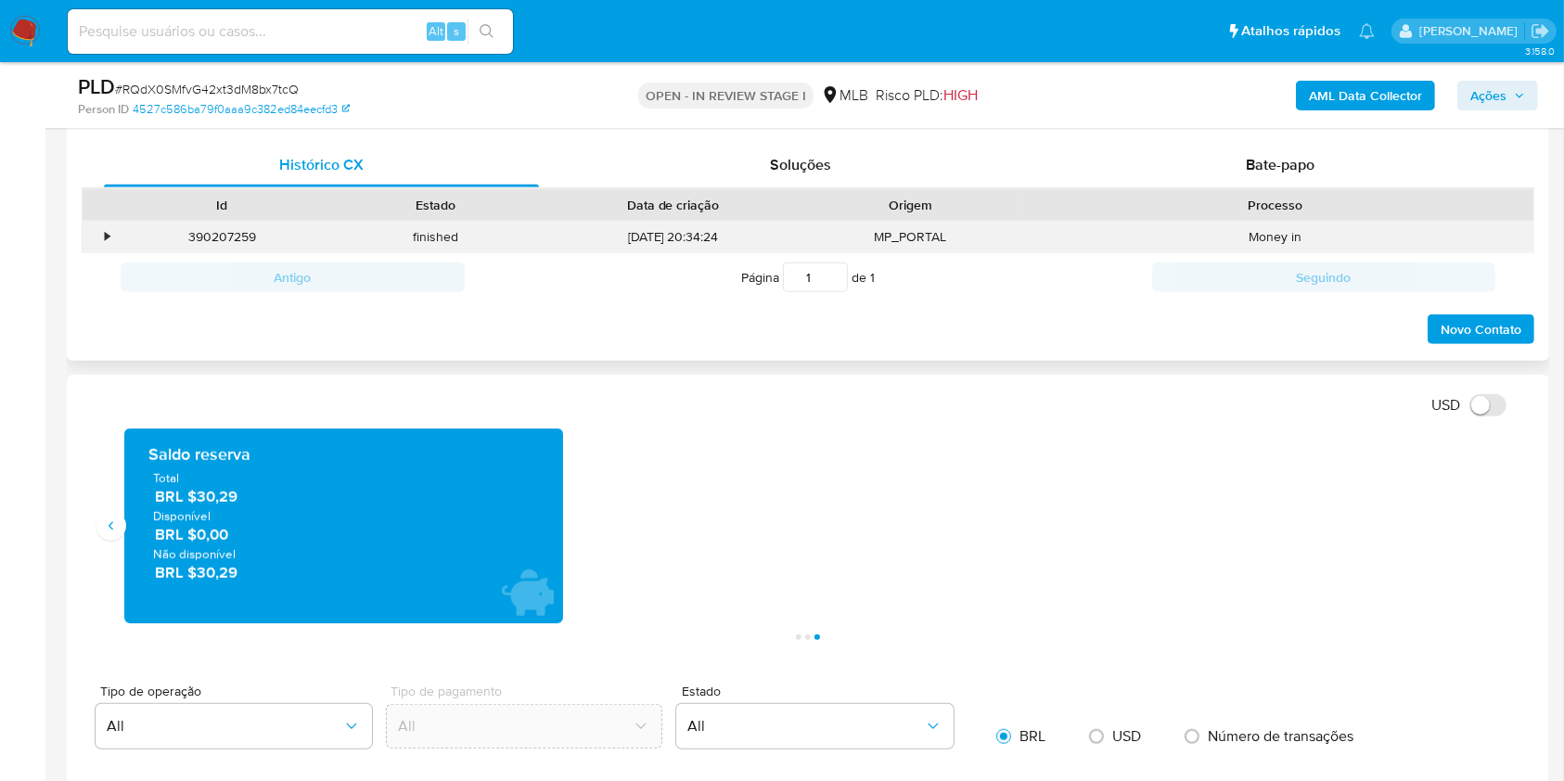
scroll to position [1360, 0]
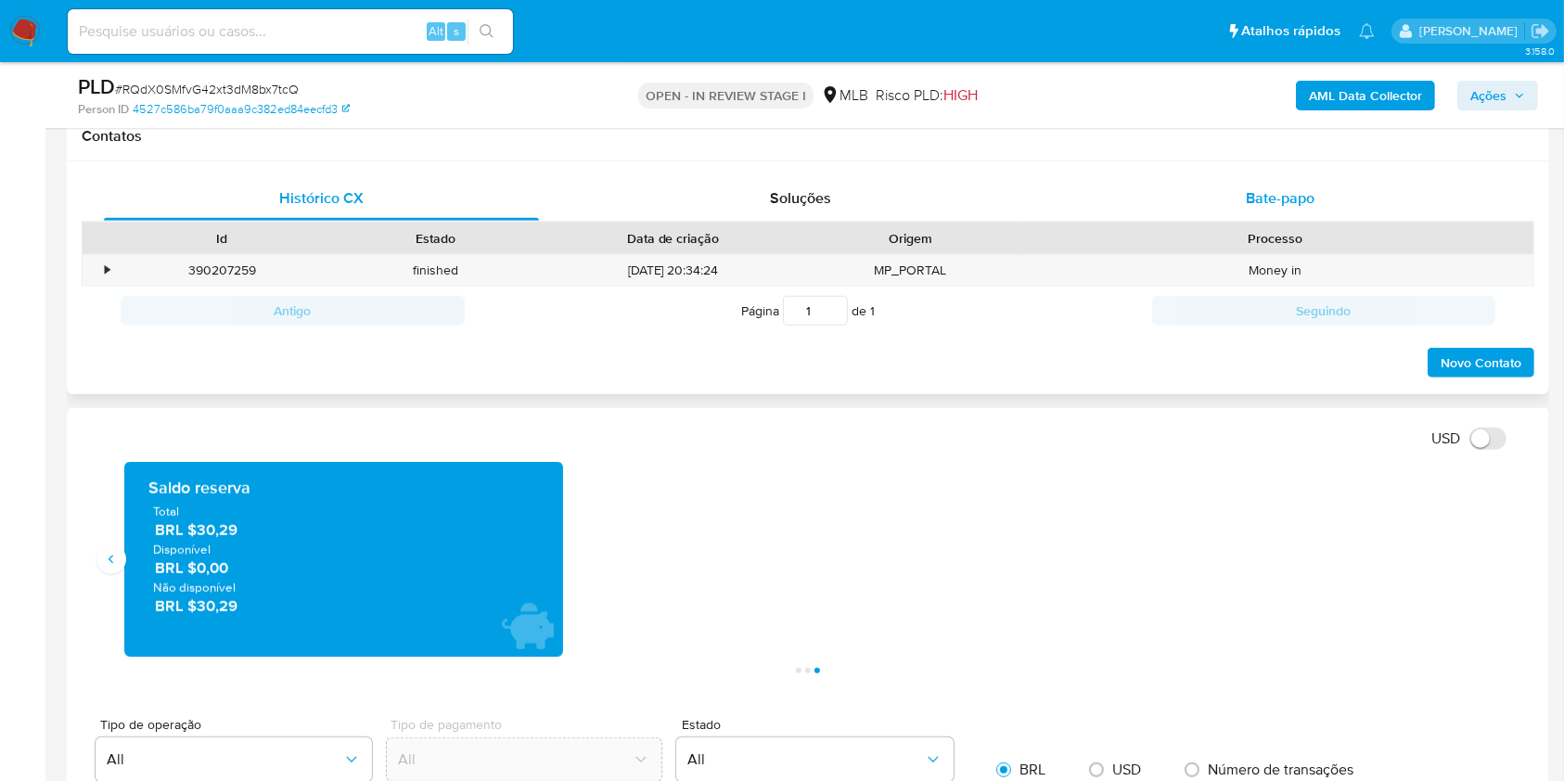
click at [1218, 199] on div "Bate-papo" at bounding box center [1280, 198] width 435 height 45
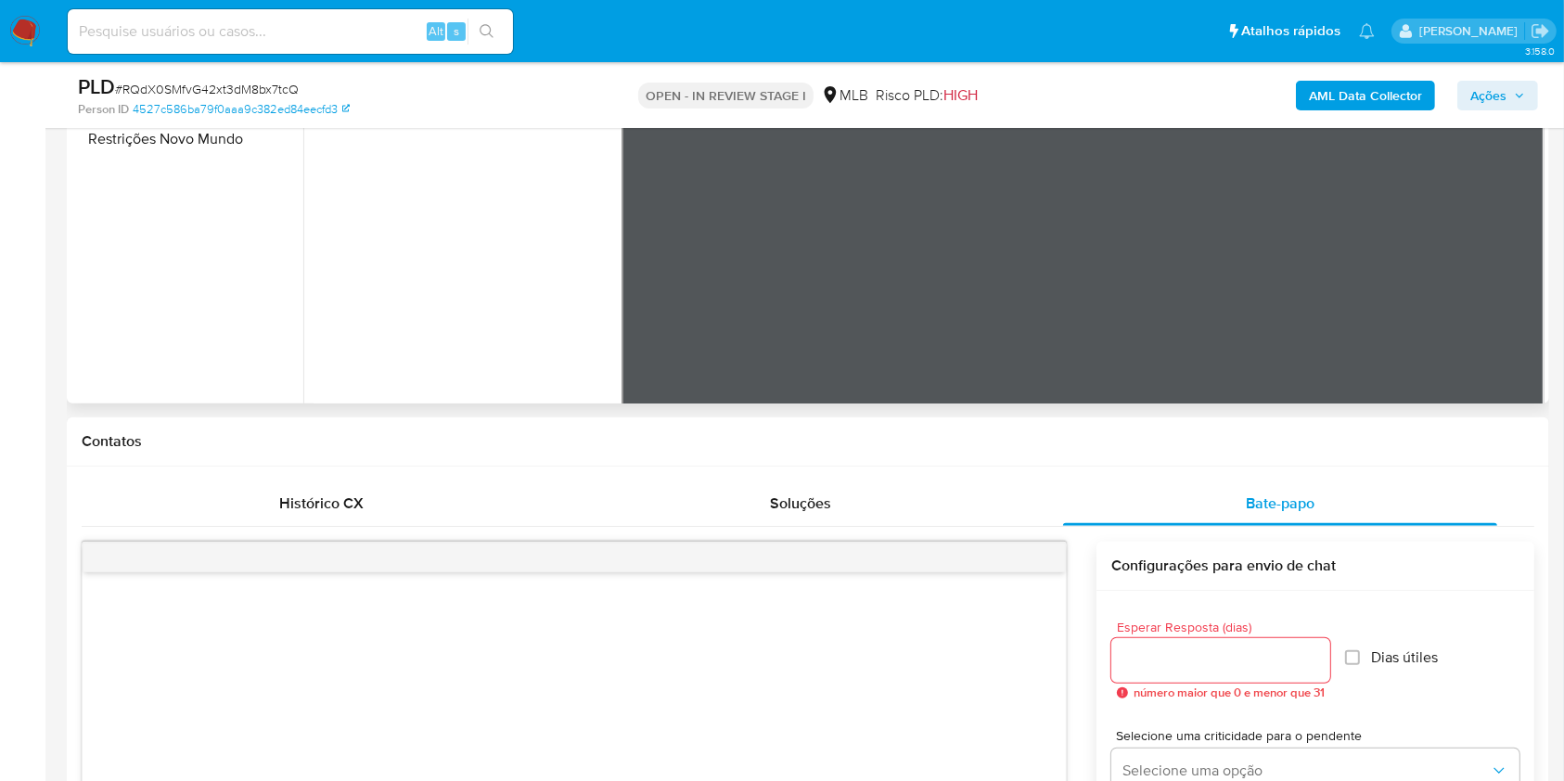
scroll to position [742, 0]
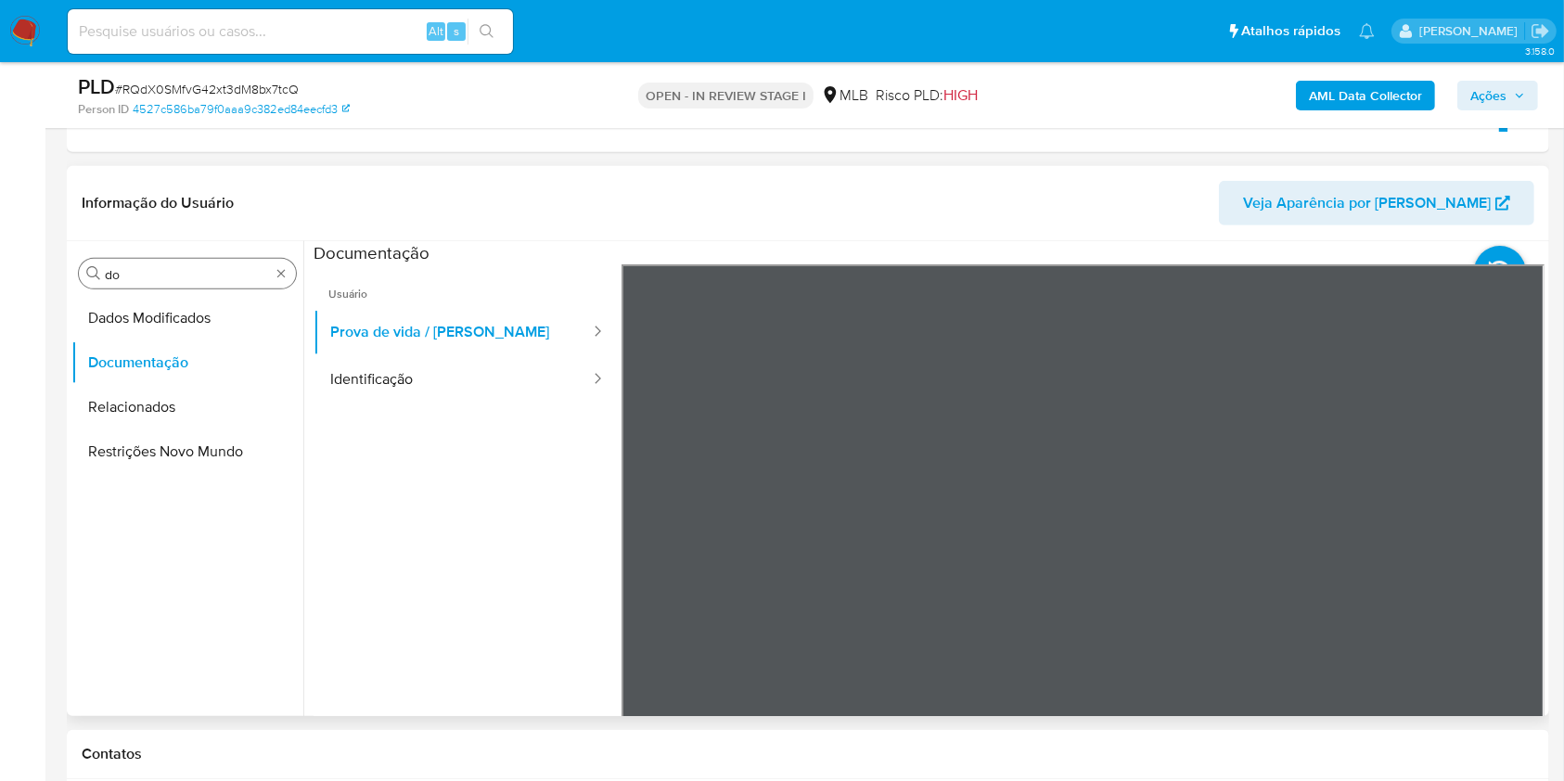
click at [139, 274] on input "do" at bounding box center [187, 274] width 165 height 17
click at [138, 274] on input "do" at bounding box center [187, 274] width 165 height 17
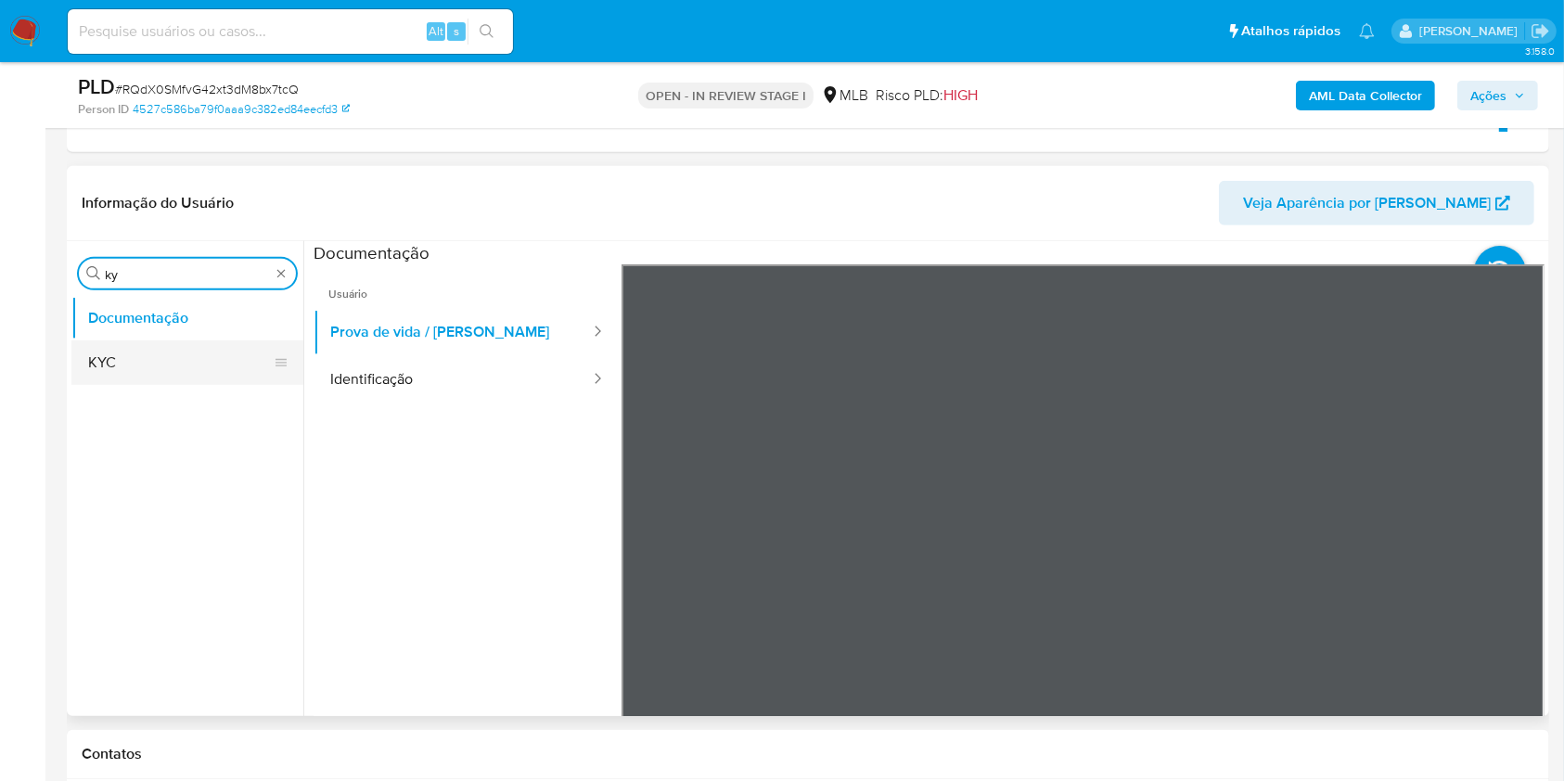
type input "ky"
click at [104, 361] on button "KYC" at bounding box center [179, 362] width 217 height 45
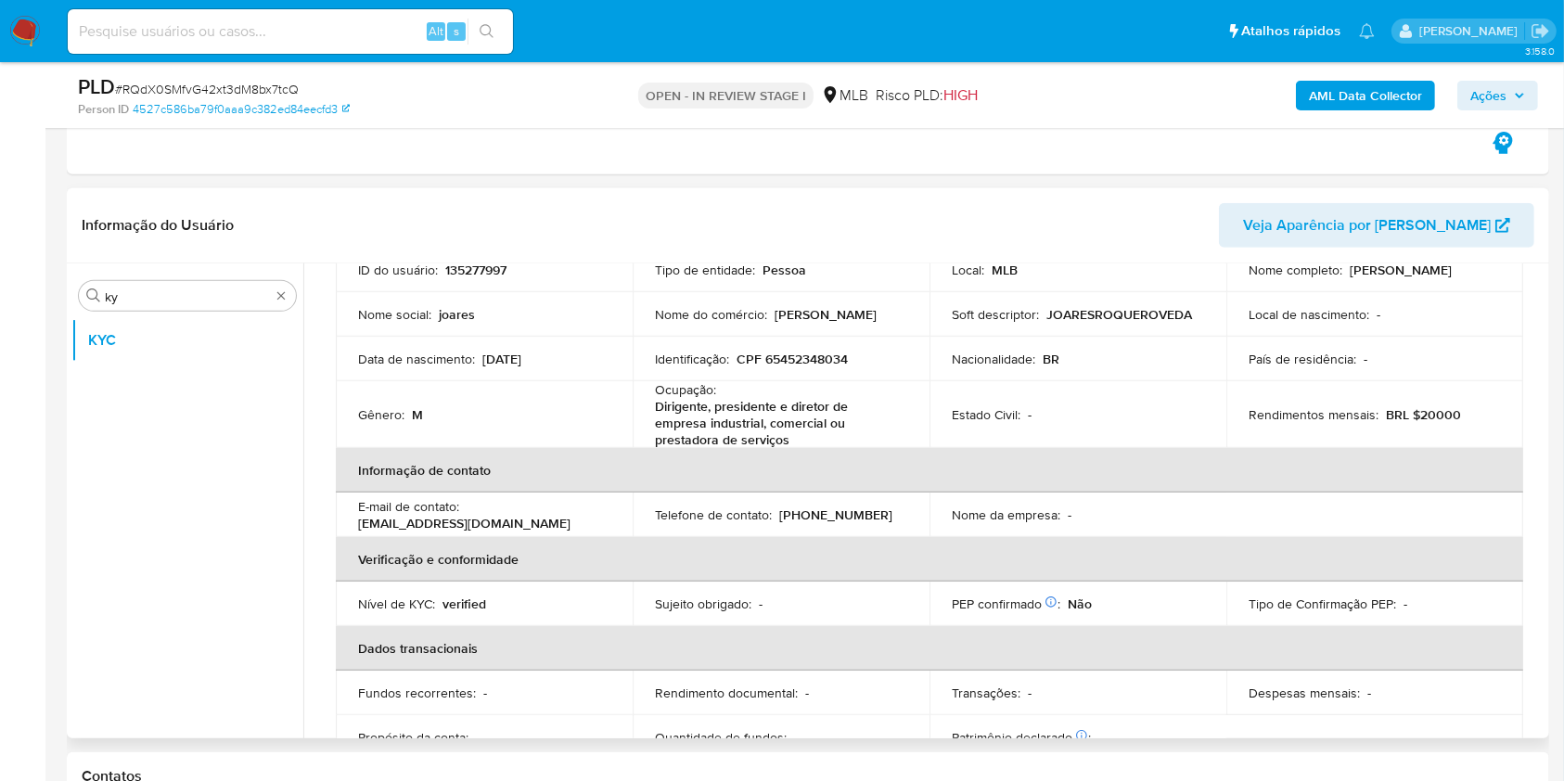
scroll to position [145, 0]
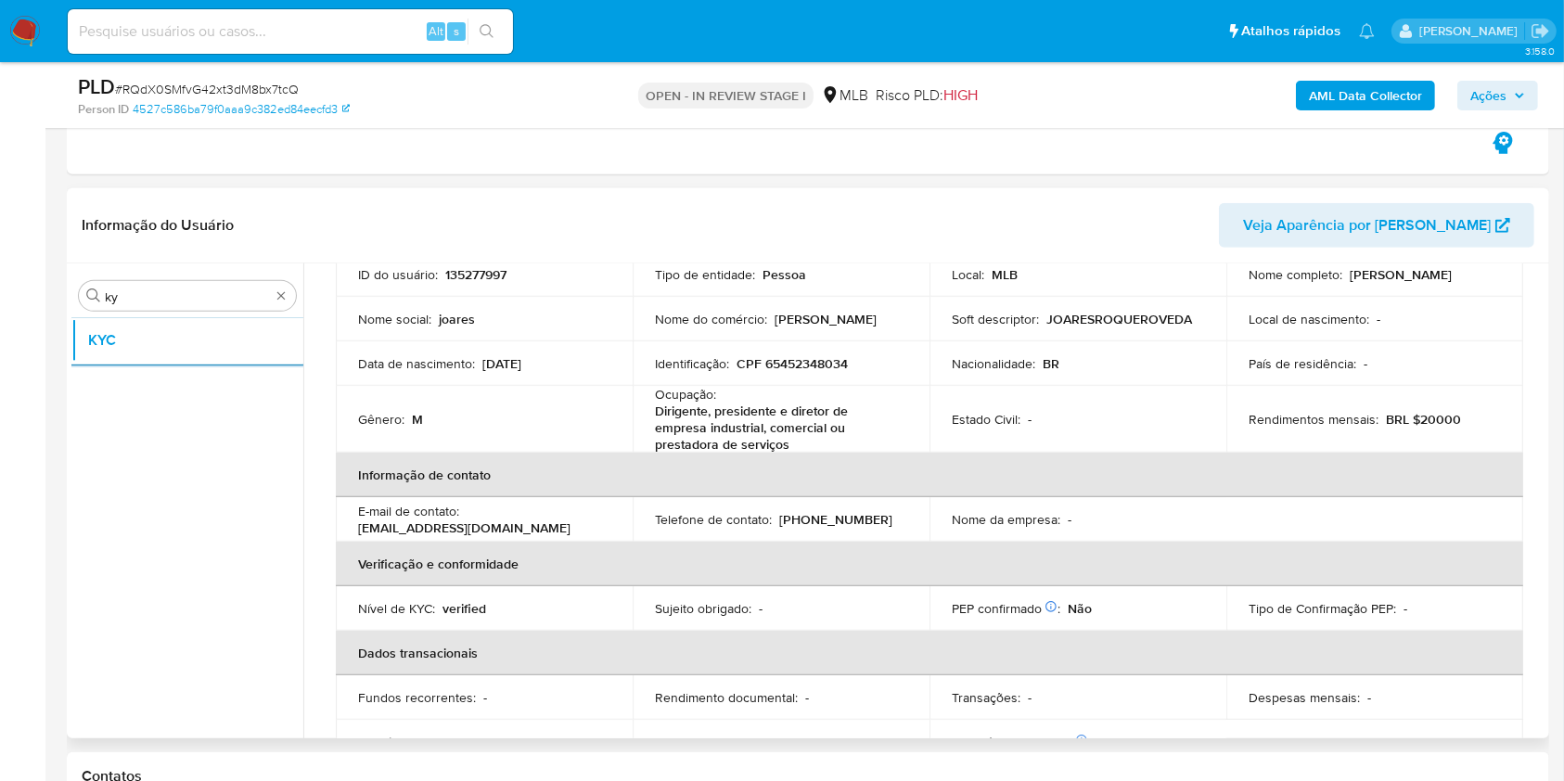
click at [742, 394] on div "Ocupação : Dirigente, presidente e diretor de empresa industrial, comercial ou …" at bounding box center [781, 419] width 252 height 67
copy div "Ocupação : Dirigente, presidente e diretor de empresa industrial, comercial ou …"
drag, startPoint x: 690, startPoint y: 414, endPoint x: 703, endPoint y: 420, distance: 14.5
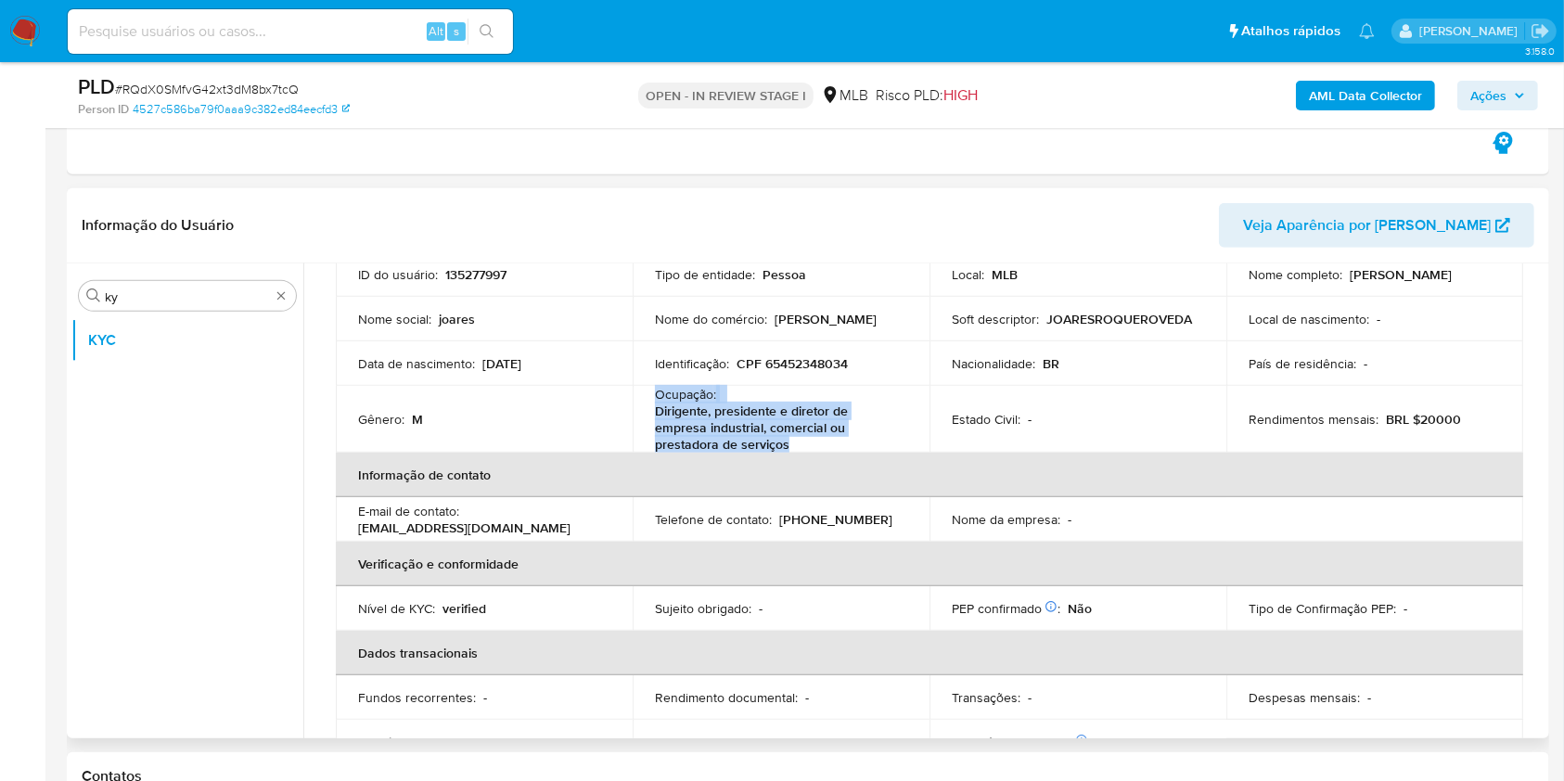
click at [690, 415] on p "Dirigente, presidente e diretor de empresa industrial, comercial ou prestadora …" at bounding box center [777, 428] width 245 height 50
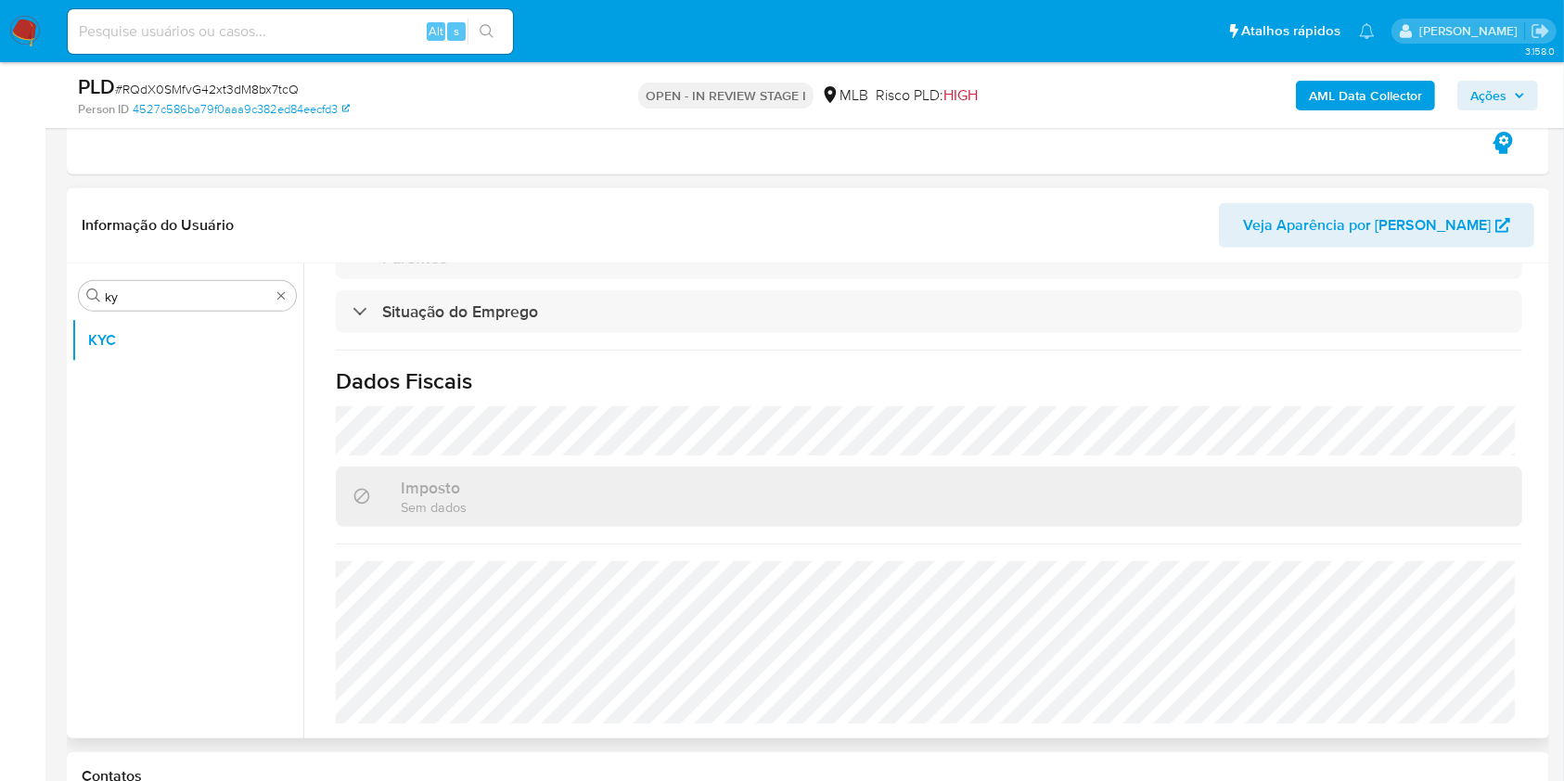
click at [226, 272] on div "Procurar ky KYC" at bounding box center [187, 502] width 232 height 472
click at [147, 294] on input "ky" at bounding box center [187, 296] width 165 height 17
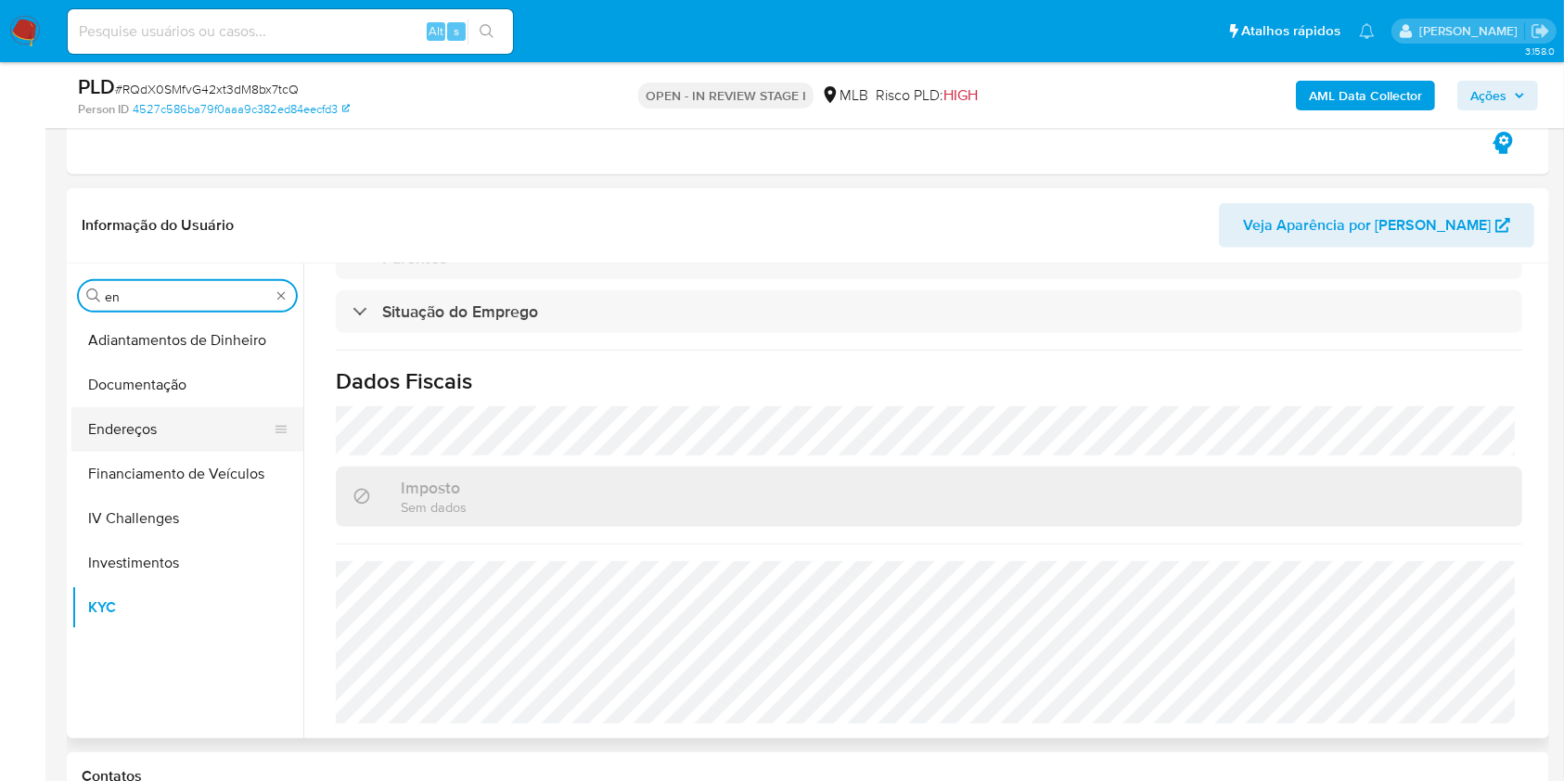
type input "en"
click at [139, 430] on button "Endereços" at bounding box center [179, 429] width 217 height 45
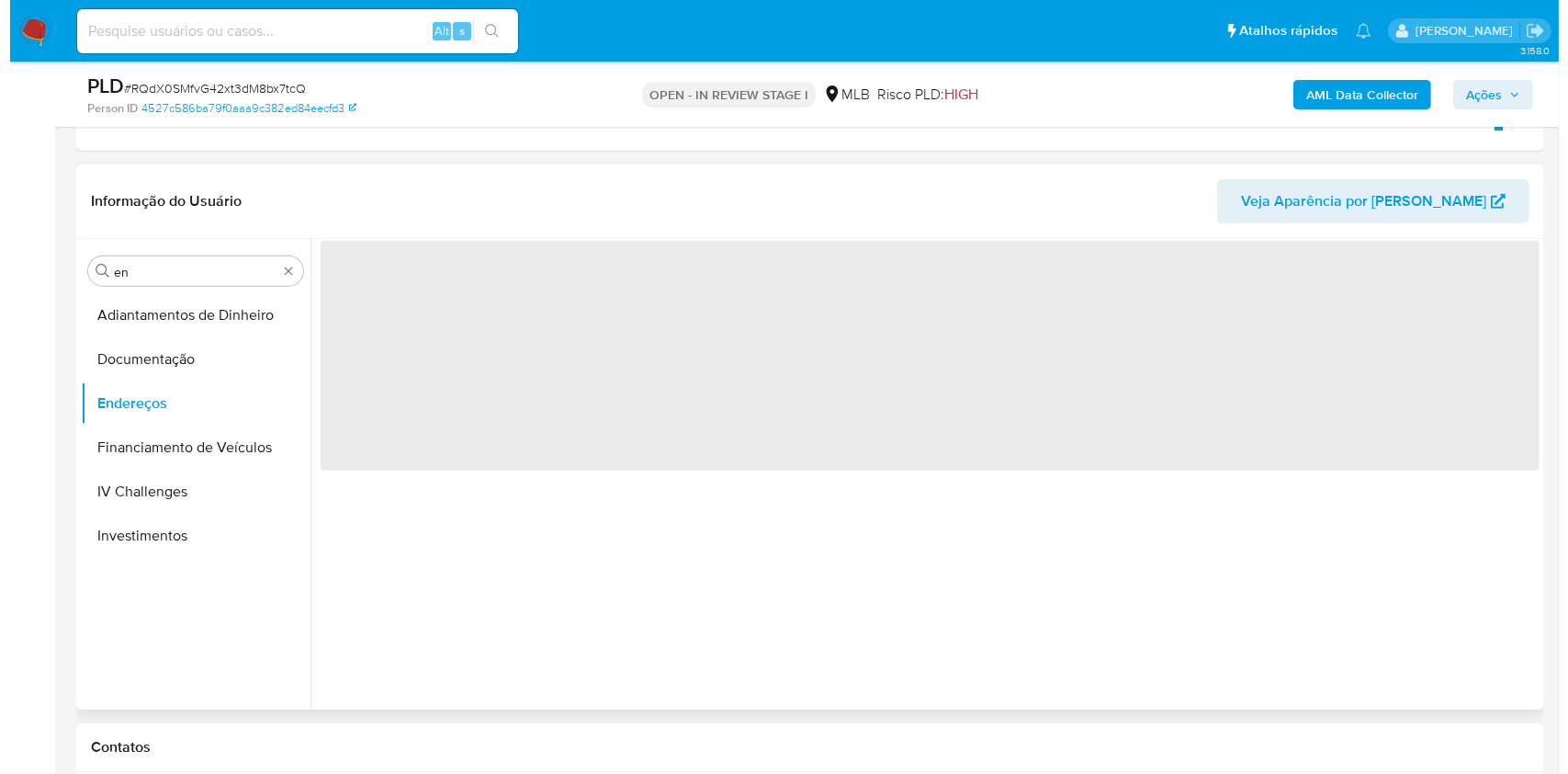
scroll to position [0, 0]
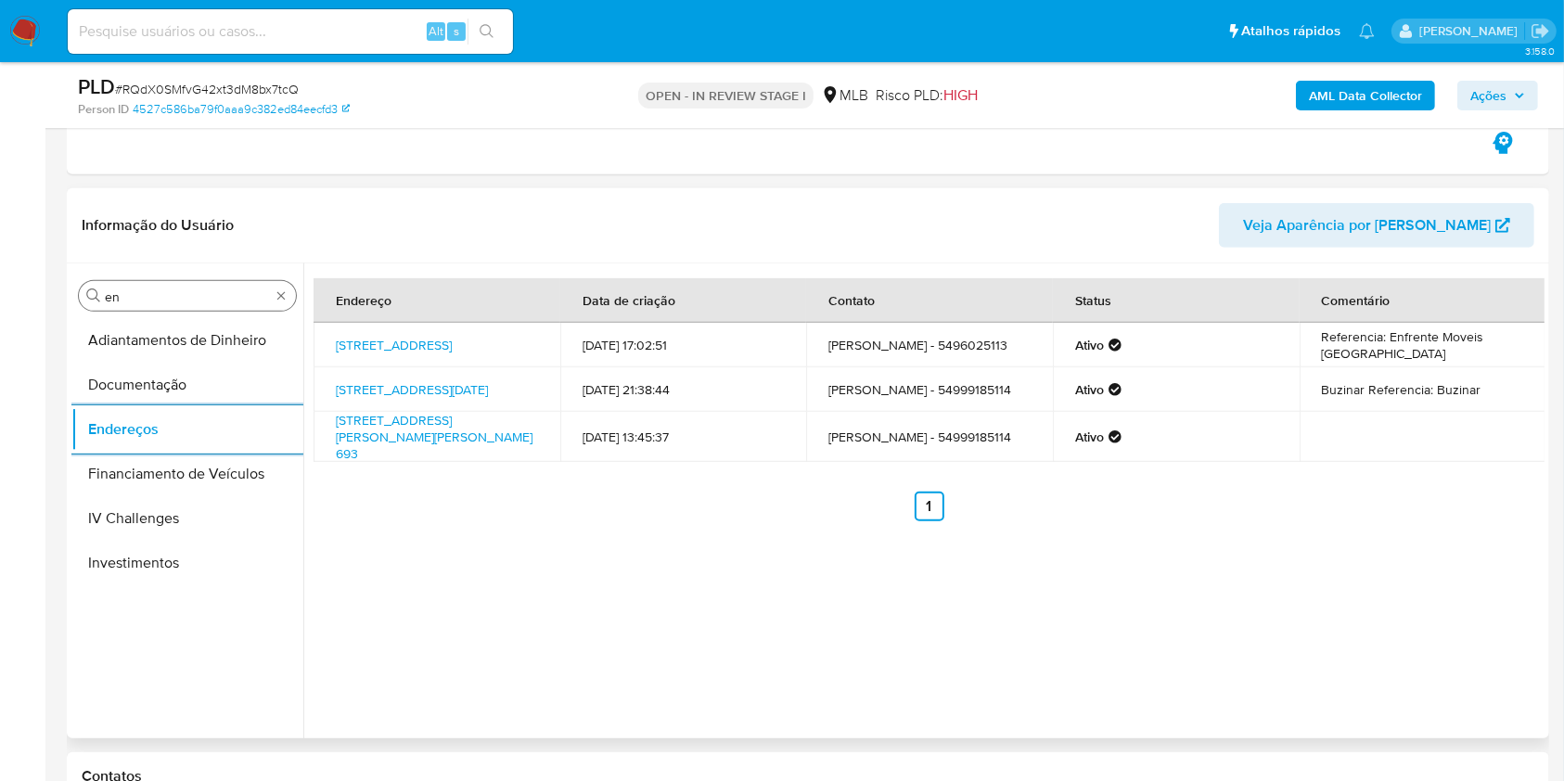
click at [181, 281] on div "Procurar en" at bounding box center [187, 296] width 217 height 30
click at [146, 296] on input "en" at bounding box center [187, 296] width 165 height 17
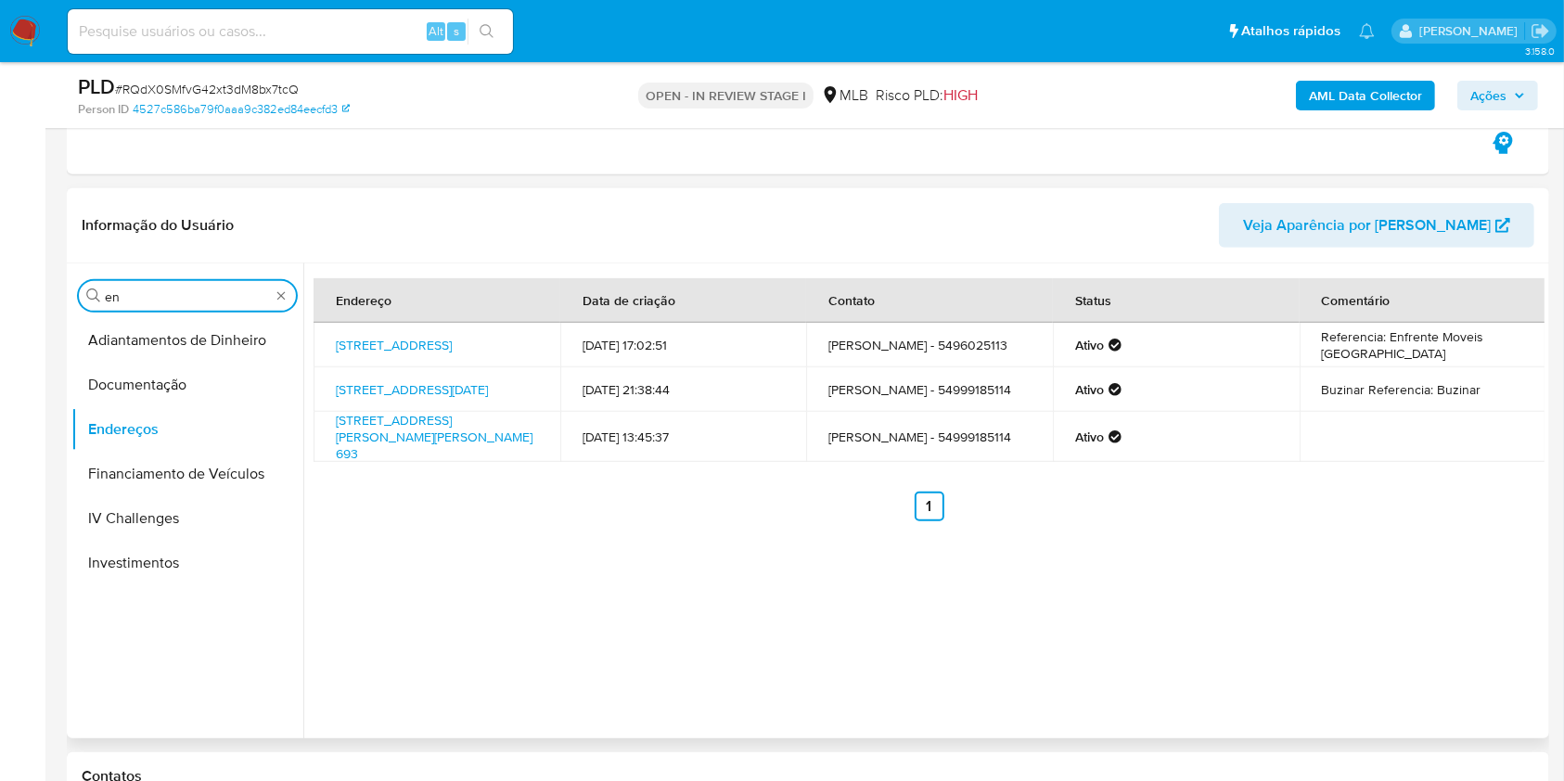
click at [146, 296] on input "en" at bounding box center [187, 296] width 165 height 17
type input "ge"
click at [129, 340] on button "Detalhe da geolocalização" at bounding box center [187, 340] width 232 height 45
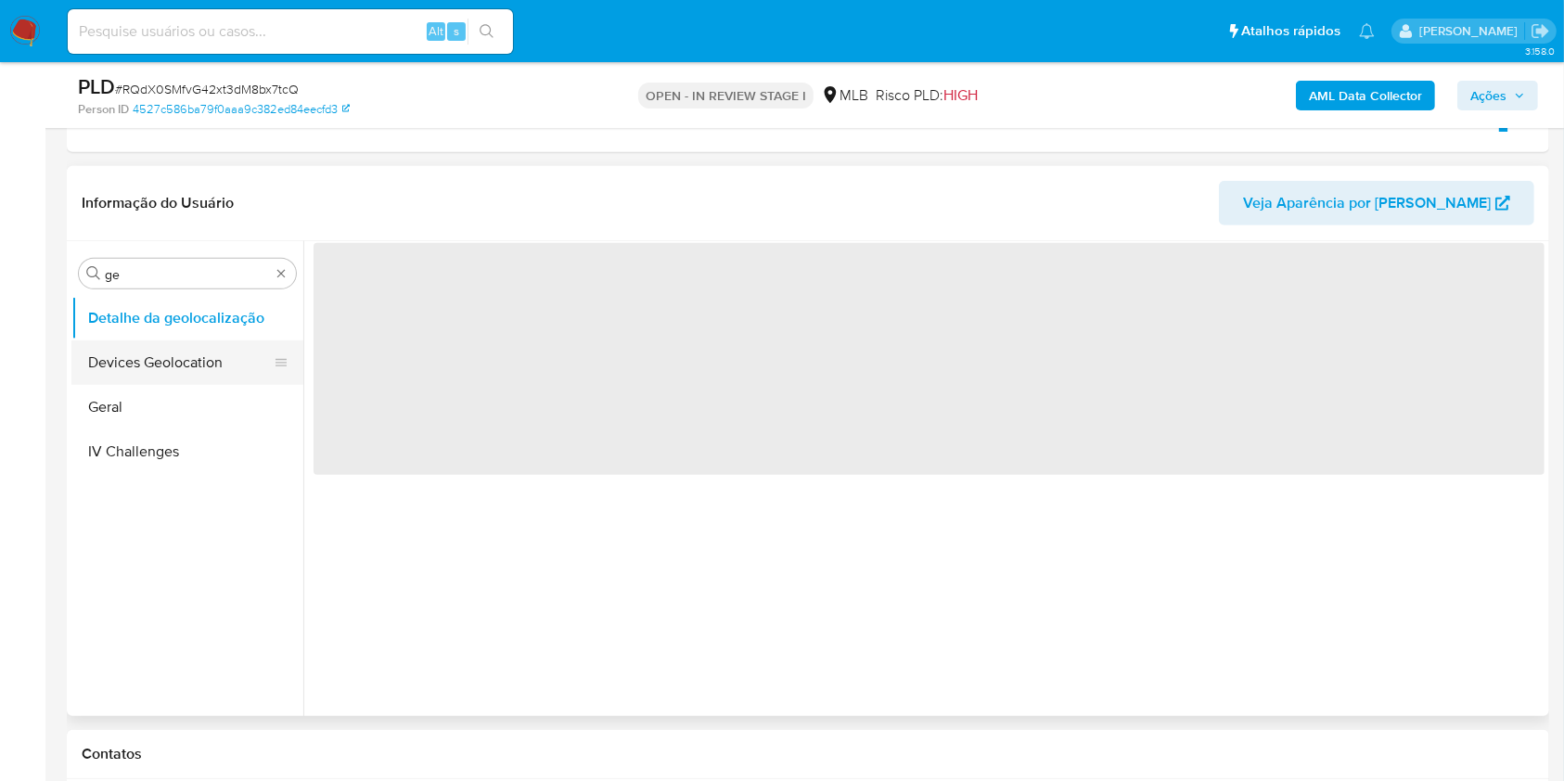
click at [135, 348] on button "Devices Geolocation" at bounding box center [179, 362] width 217 height 45
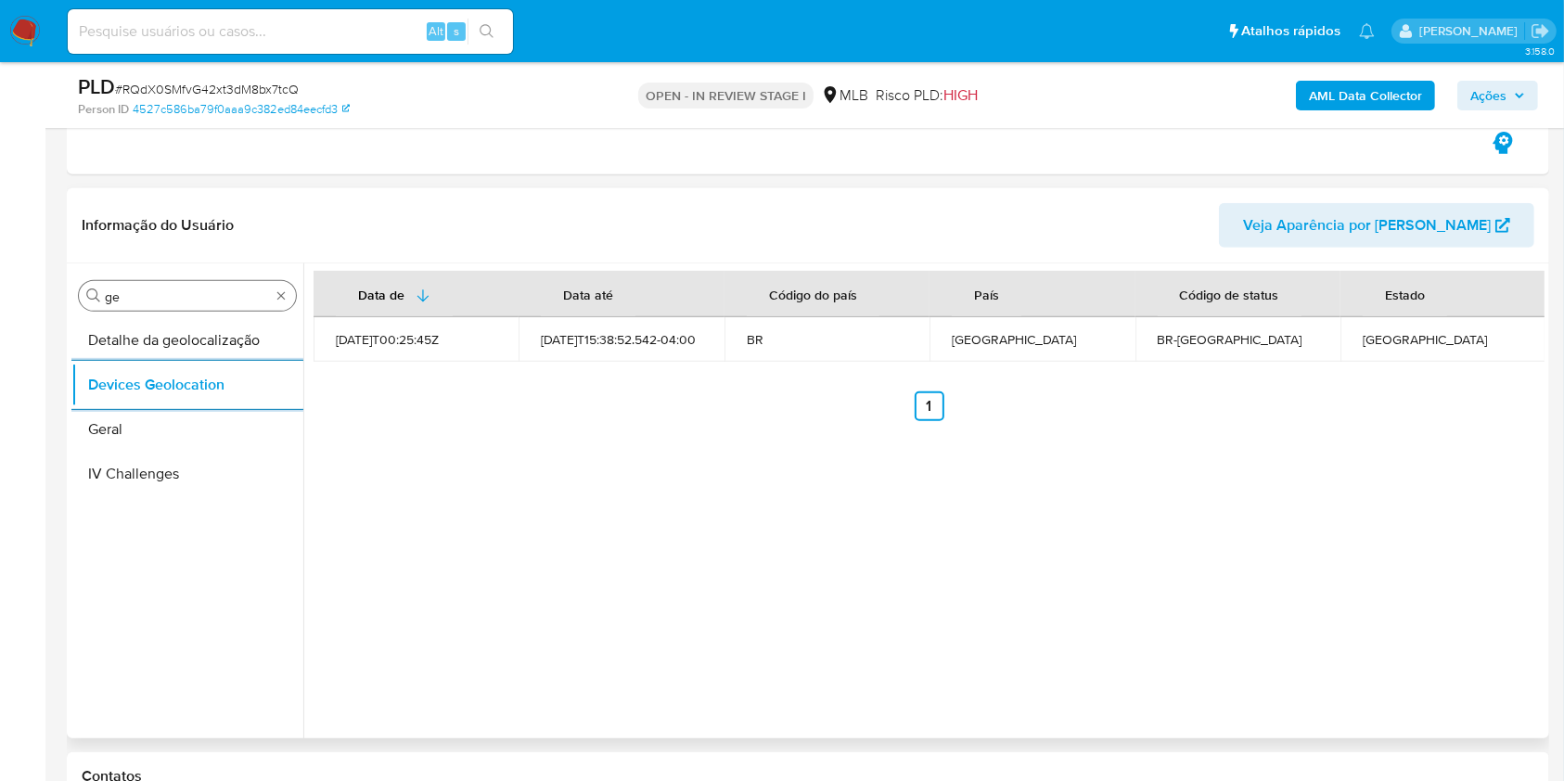
click at [113, 288] on input "ge" at bounding box center [187, 296] width 165 height 17
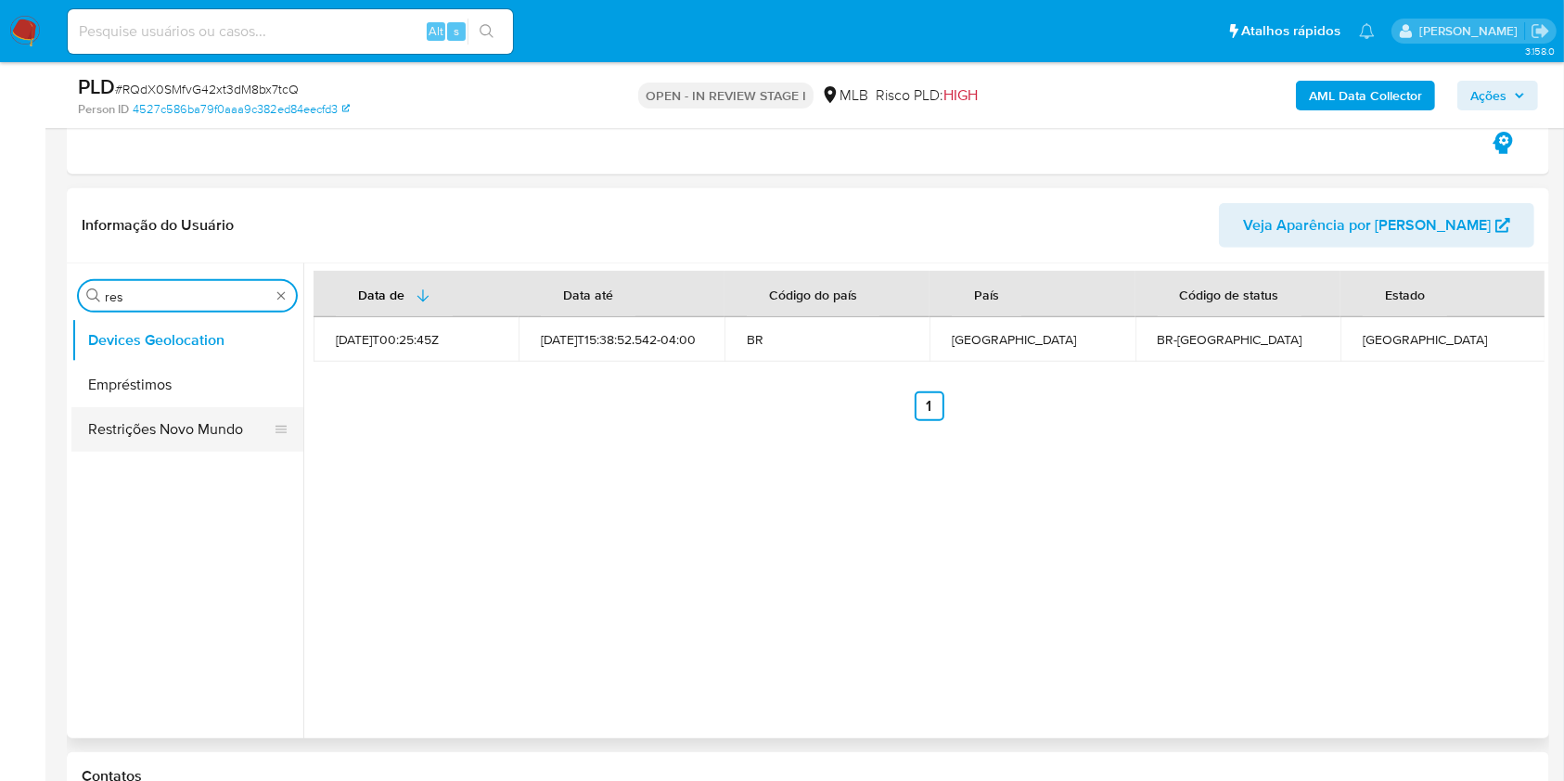
type input "res"
click at [122, 418] on button "Restrições Novo Mundo" at bounding box center [179, 429] width 217 height 45
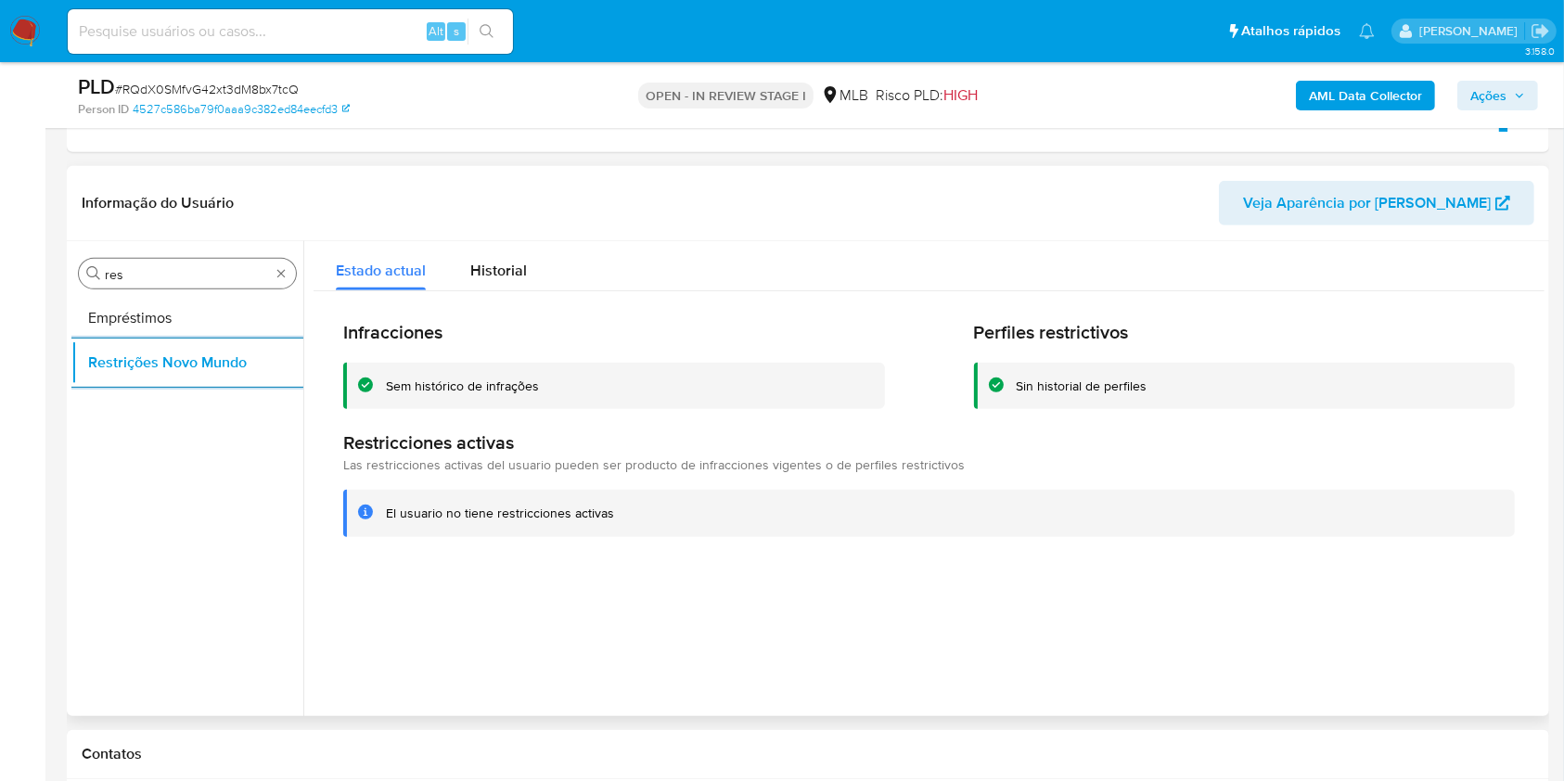
click at [125, 279] on input "res" at bounding box center [187, 274] width 165 height 17
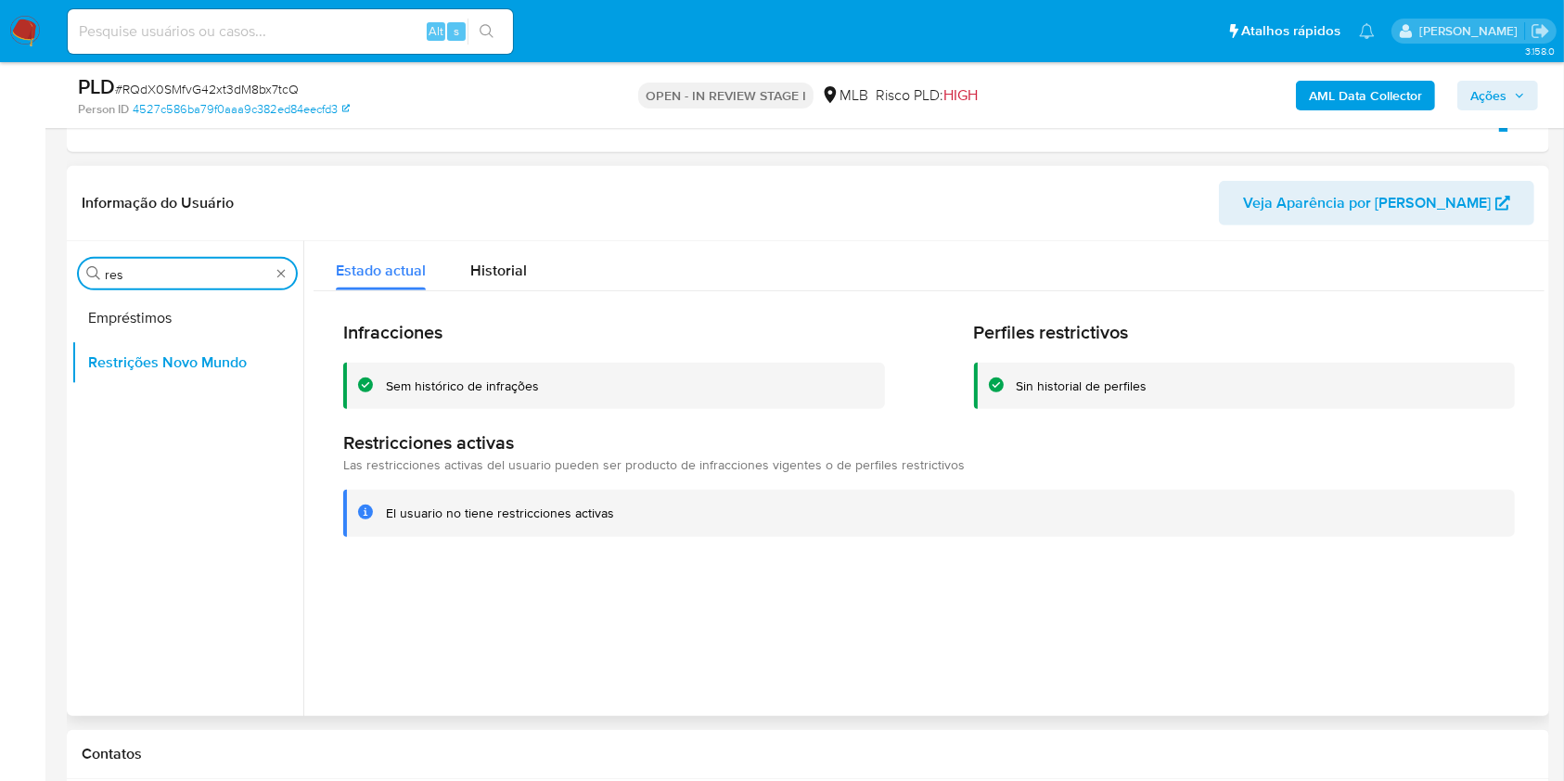
click at [125, 279] on input "res" at bounding box center [187, 274] width 165 height 17
click at [125, 280] on input "res" at bounding box center [187, 274] width 165 height 17
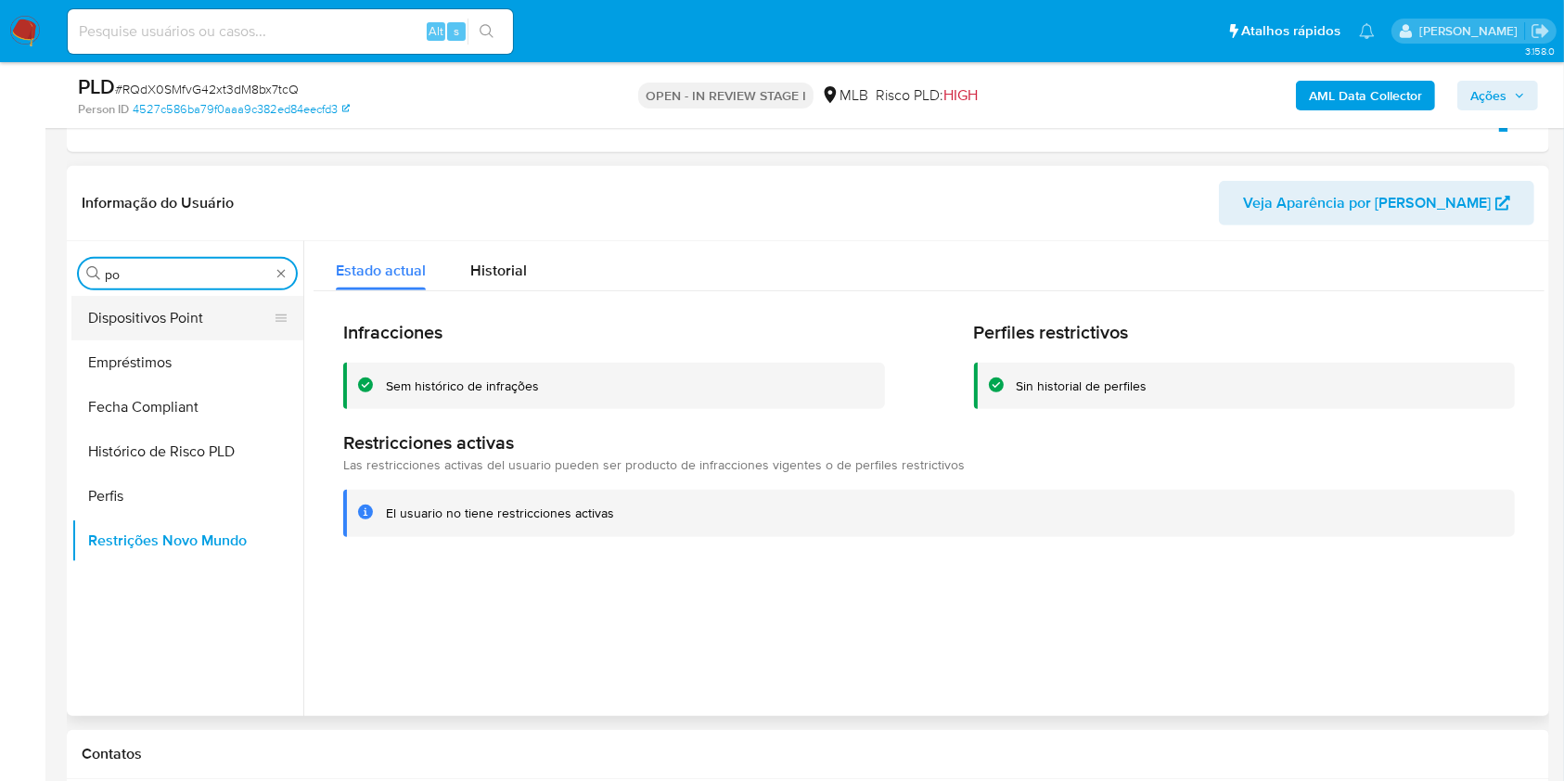
type input "po"
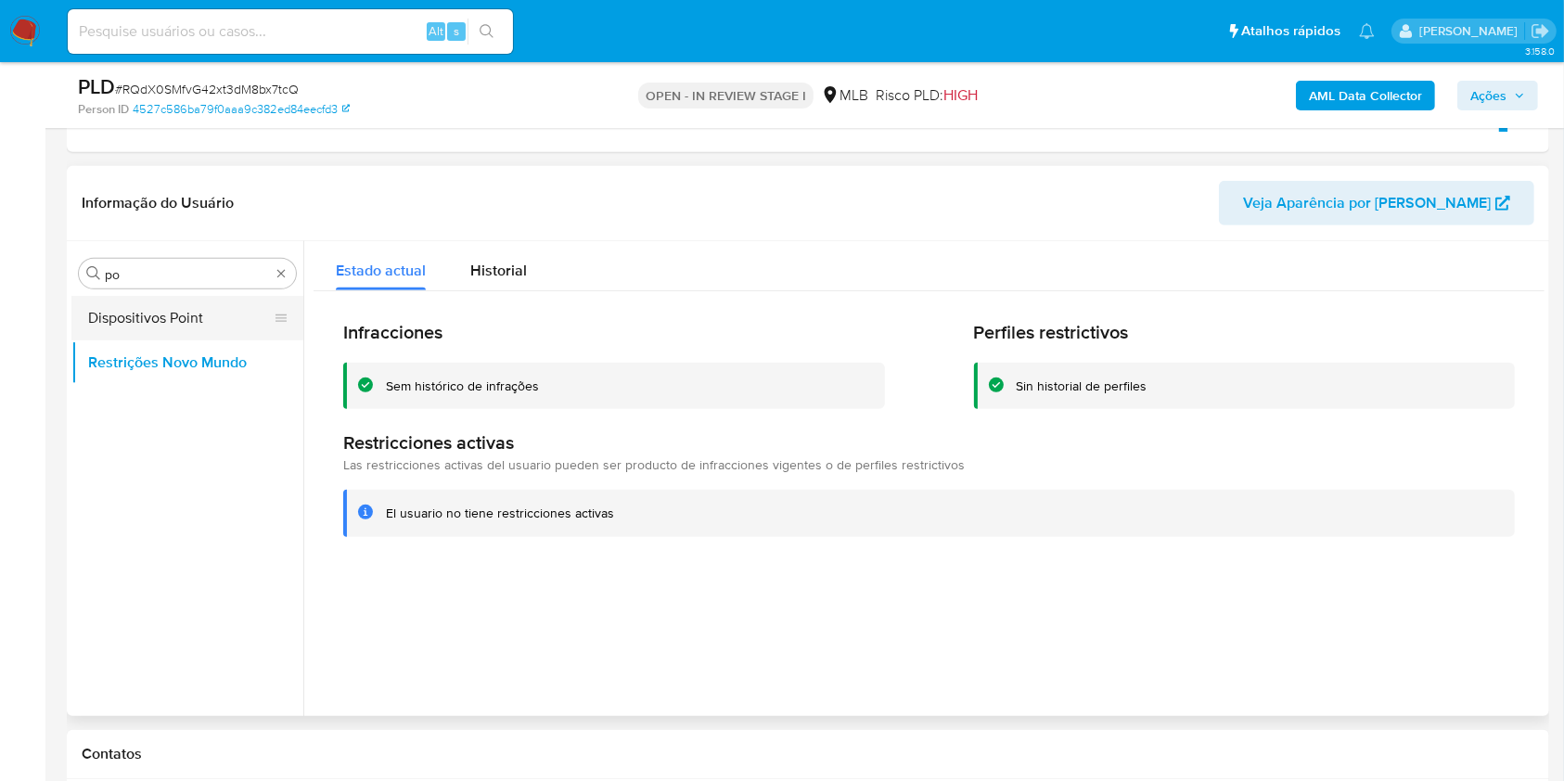
click at [149, 315] on button "Dispositivos Point" at bounding box center [179, 318] width 217 height 45
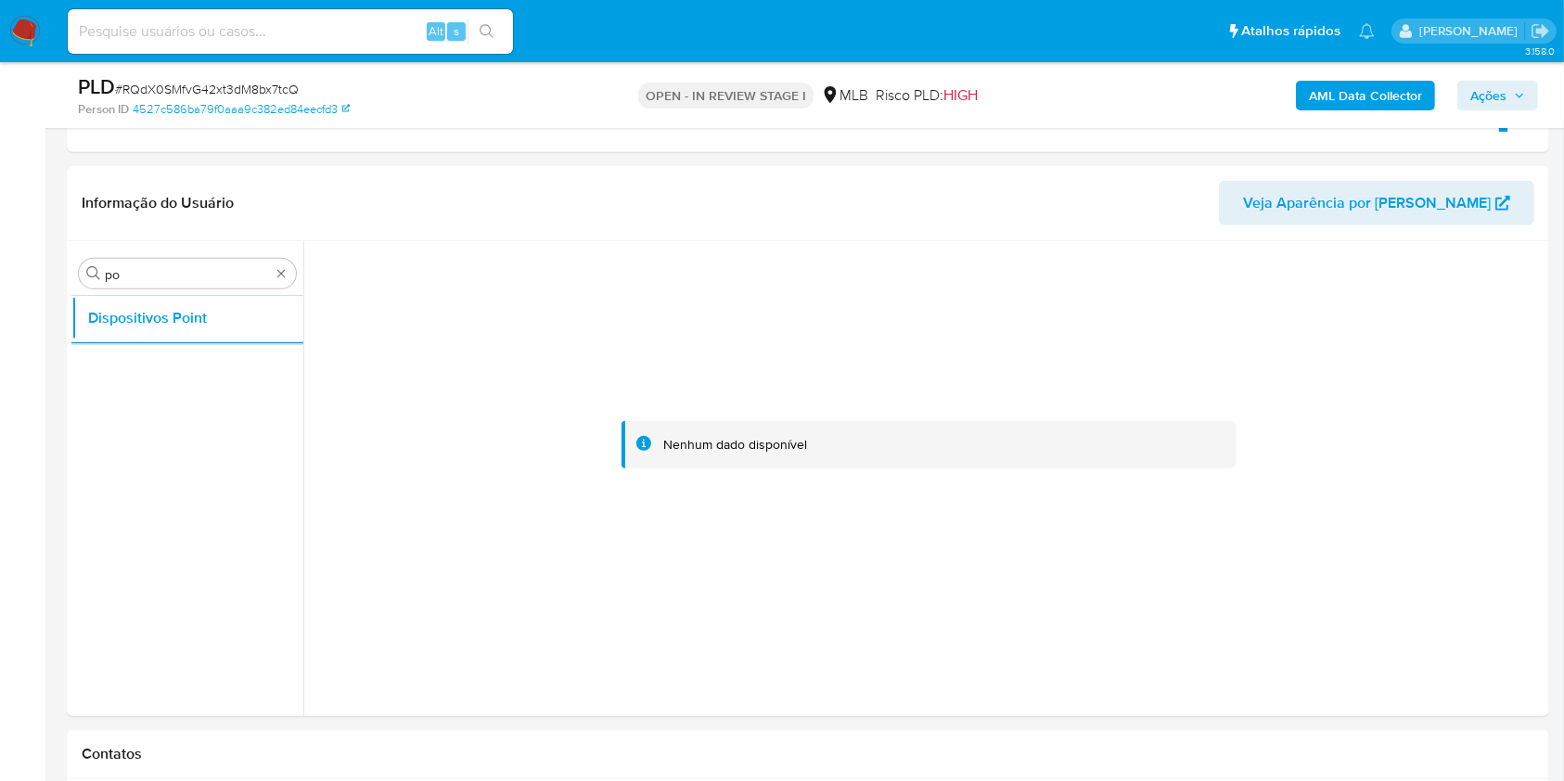
click at [1362, 85] on b "AML Data Collector" at bounding box center [1365, 96] width 113 height 30
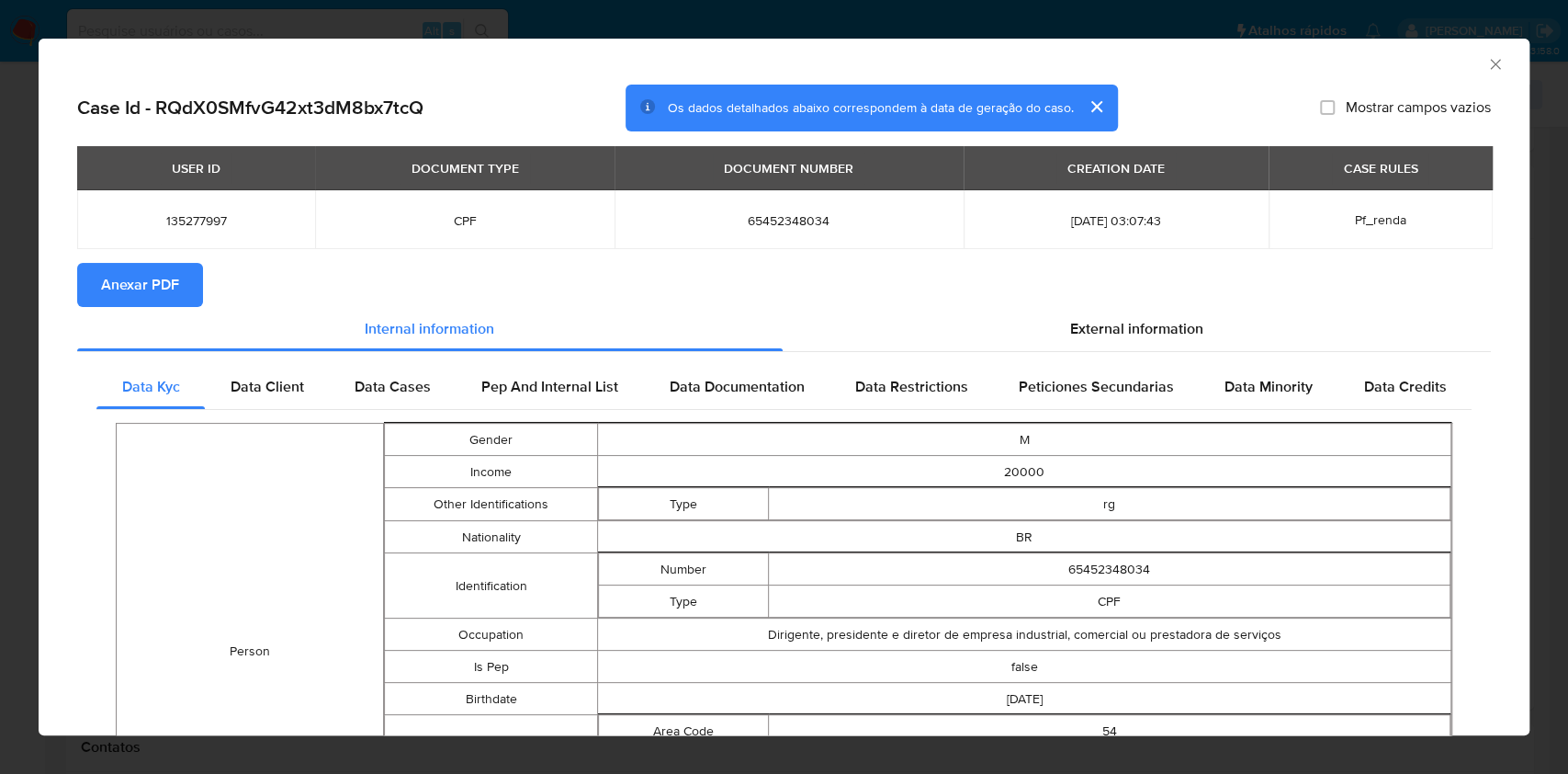
click at [140, 274] on span "Anexar PDF" at bounding box center [140, 284] width 78 height 41
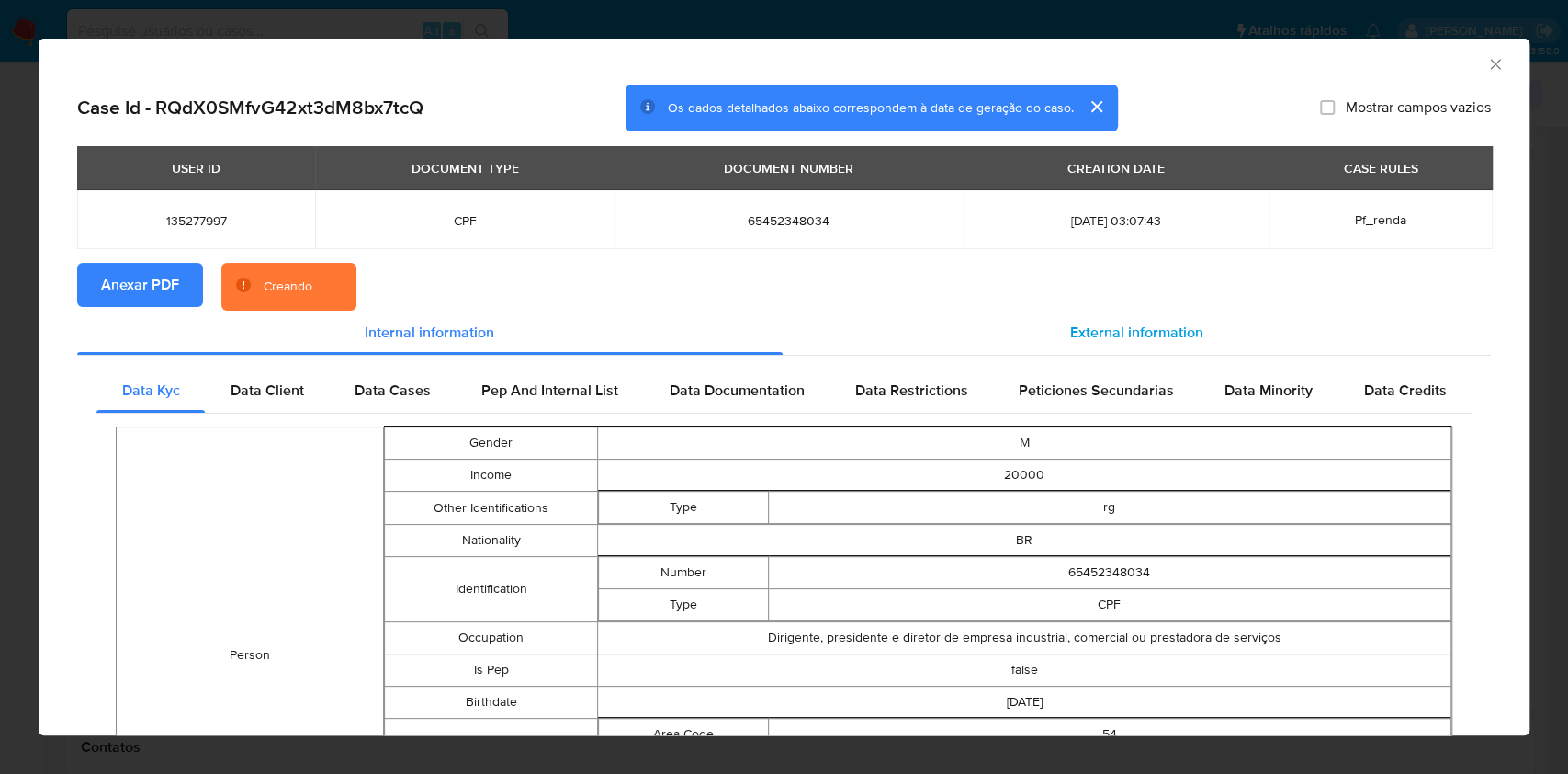
click at [1109, 331] on span "External information" at bounding box center [1136, 332] width 133 height 21
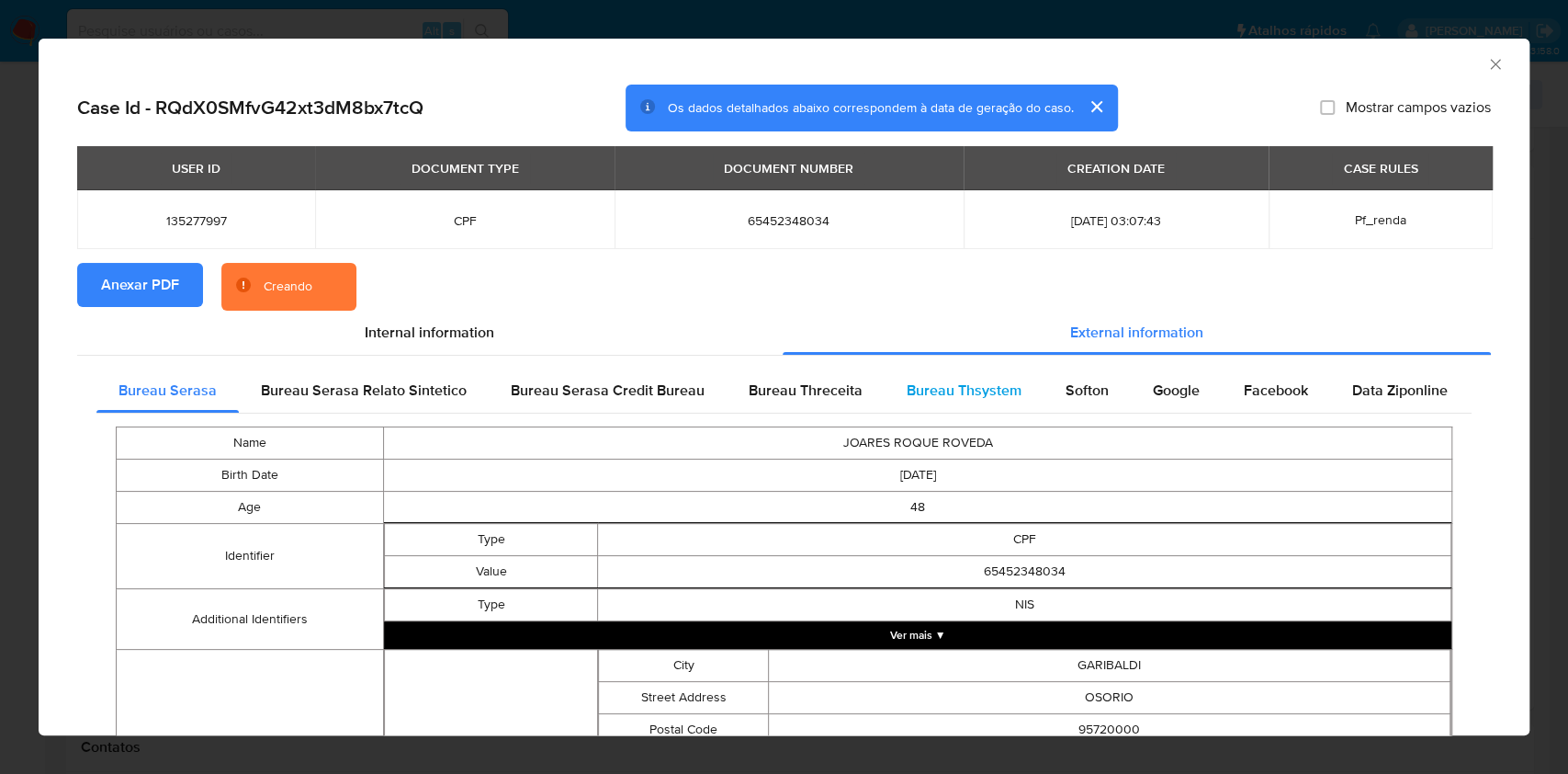
drag, startPoint x: 1104, startPoint y: 393, endPoint x: 966, endPoint y: 403, distance: 138.4
click at [1104, 394] on div "Softon" at bounding box center [1088, 390] width 87 height 45
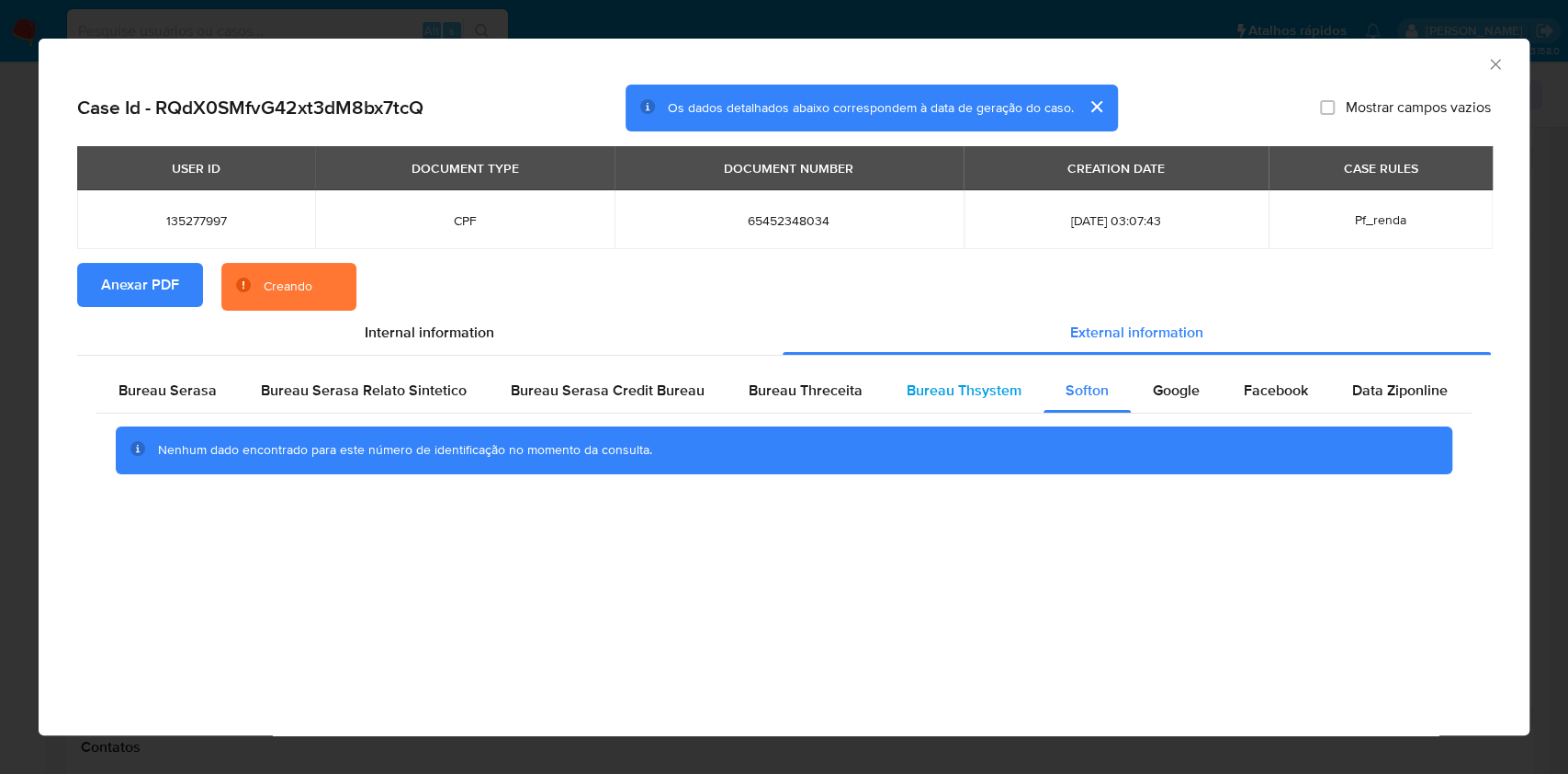
click at [961, 402] on div "Bureau Thsystem" at bounding box center [964, 390] width 158 height 45
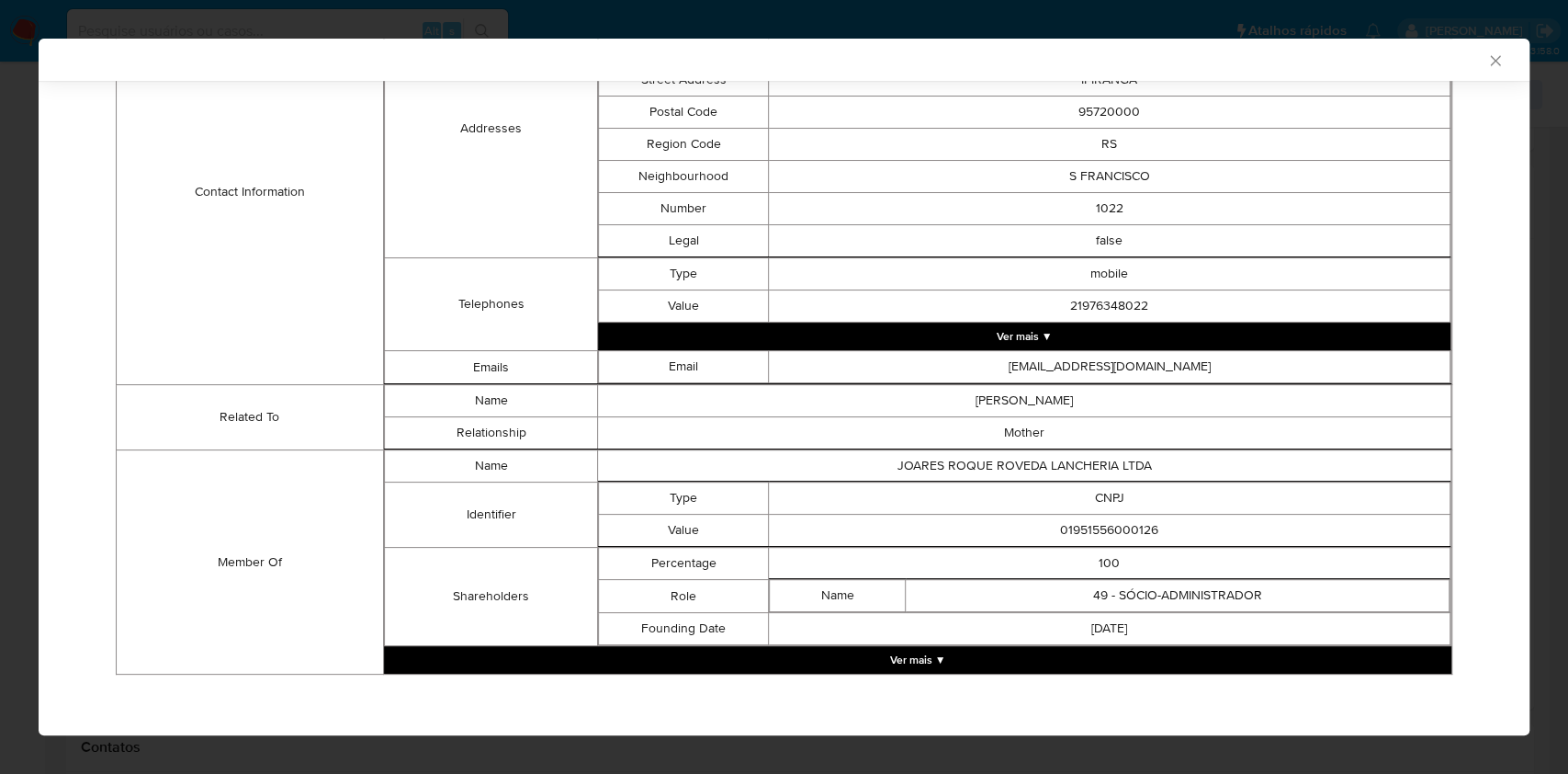
click at [808, 659] on button "Ver mais ▼" at bounding box center [918, 660] width 1068 height 28
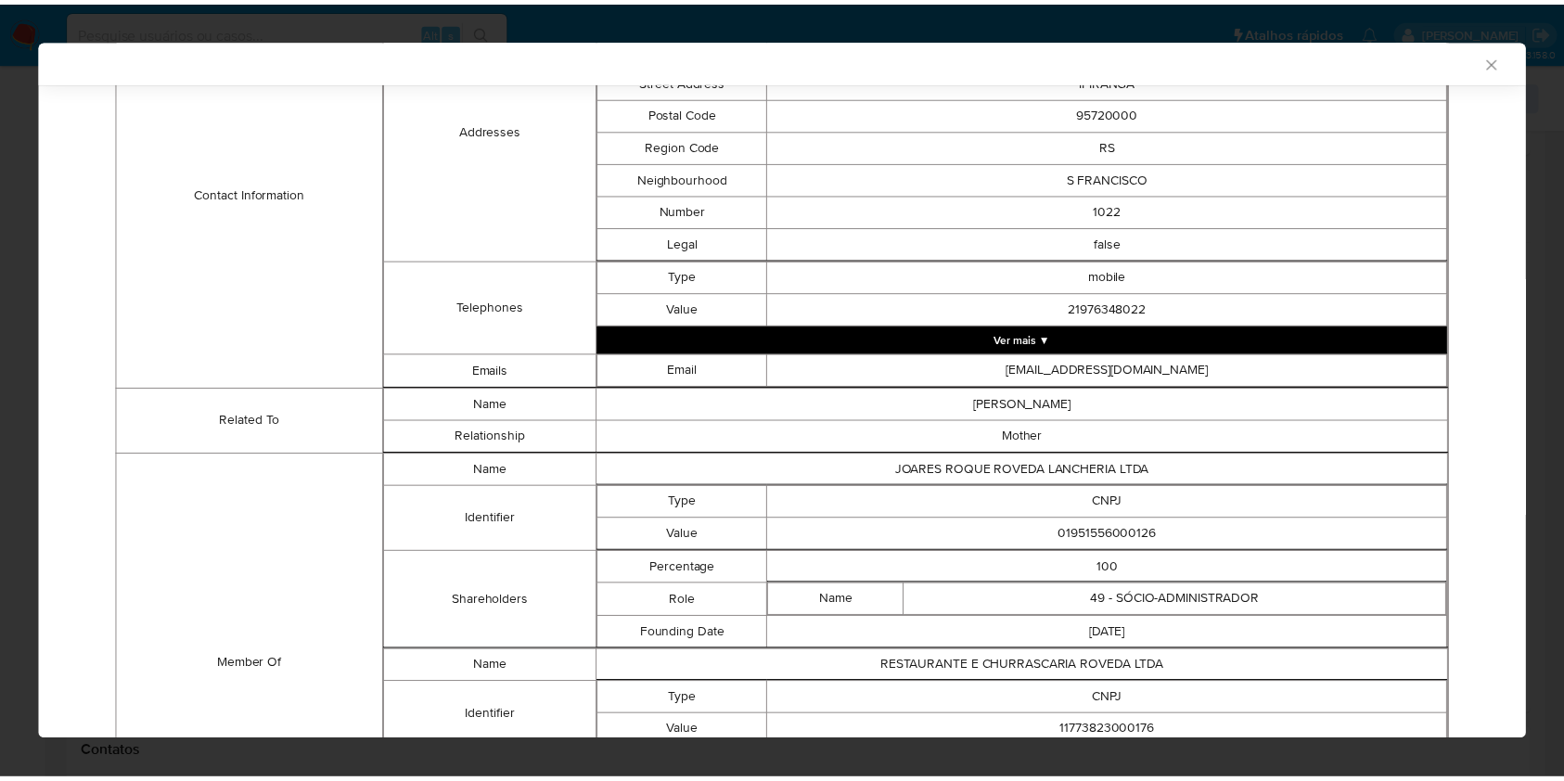
scroll to position [852, 0]
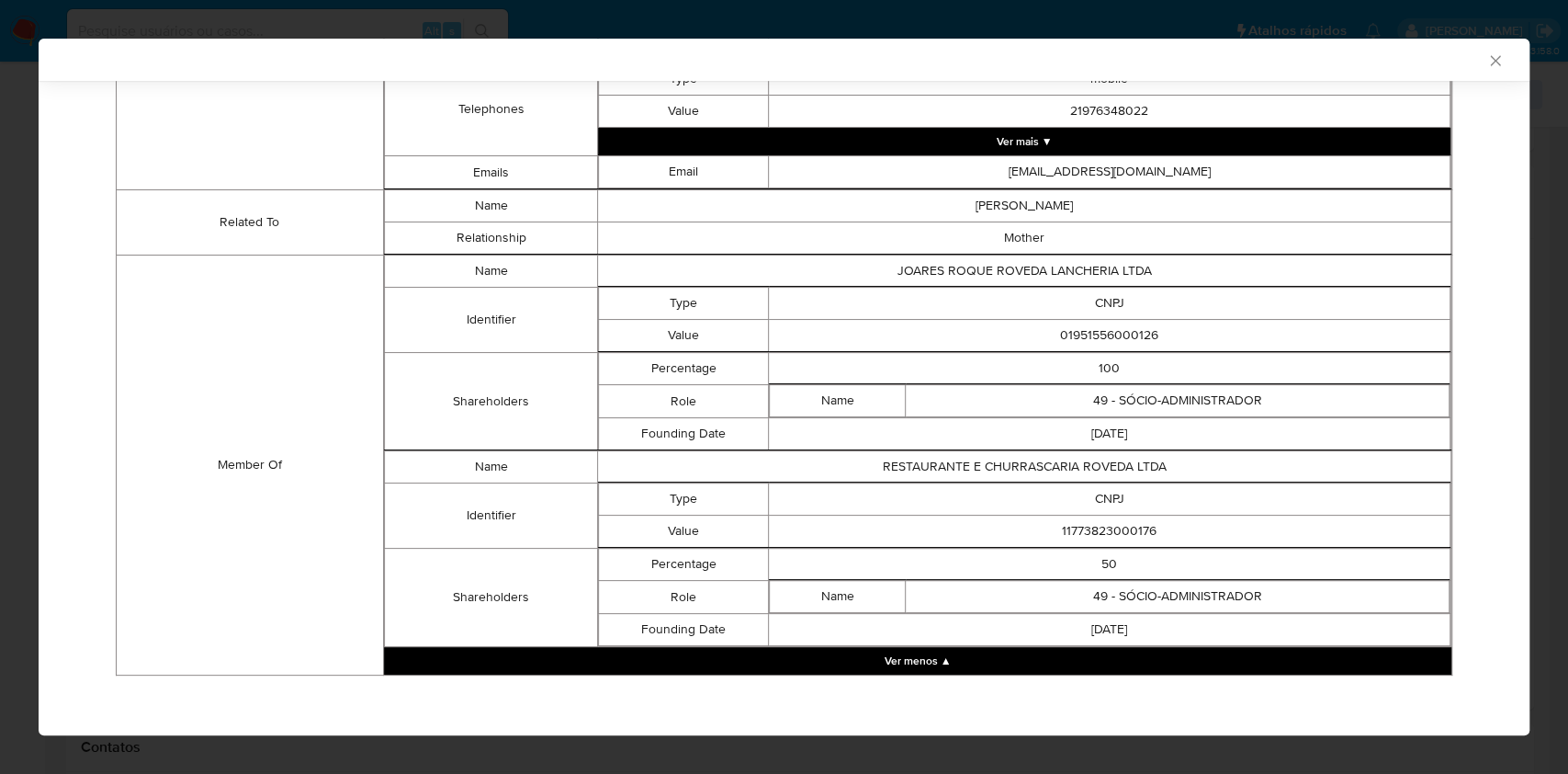
click at [1088, 323] on td "01951556000126" at bounding box center [1109, 336] width 681 height 32
click at [1099, 342] on td "01951556000126" at bounding box center [1109, 336] width 681 height 32
click at [1098, 340] on td "01951556000126" at bounding box center [1109, 336] width 681 height 32
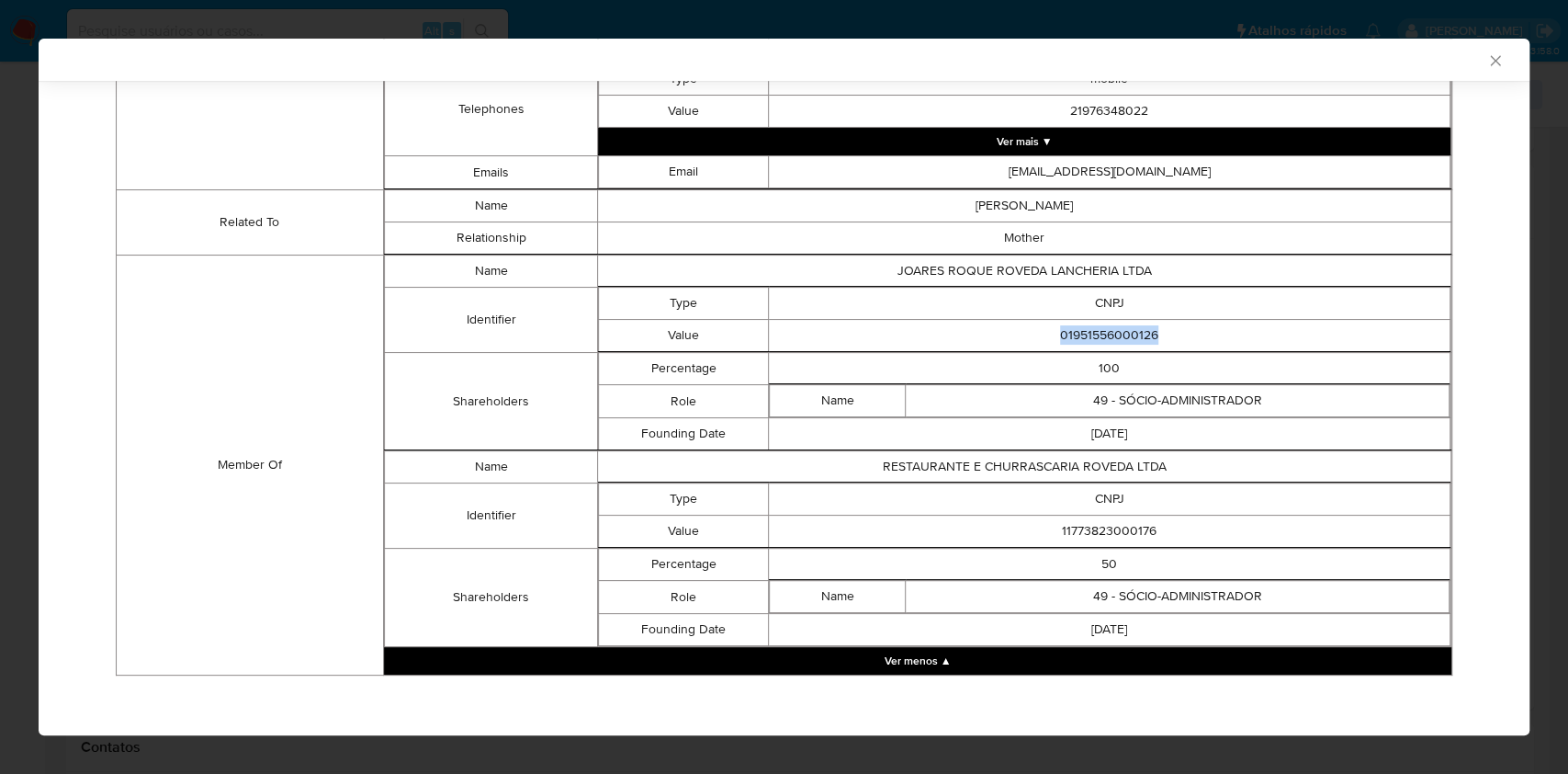
click at [750, 463] on td "RESTAURANTE E CHURRASCARIA ROVEDA LTDA" at bounding box center [1025, 467] width 854 height 32
click at [1103, 537] on td "11773823000176" at bounding box center [1109, 531] width 681 height 32
click at [1103, 536] on td "11773823000176" at bounding box center [1109, 531] width 681 height 32
copy td "11773823000176"
click at [999, 739] on div "AML Data Collector Case Id - RQdX0SMfvG42xt3dM8bx7tcQ Os dados detalhados abaix…" at bounding box center [784, 387] width 1568 height 774
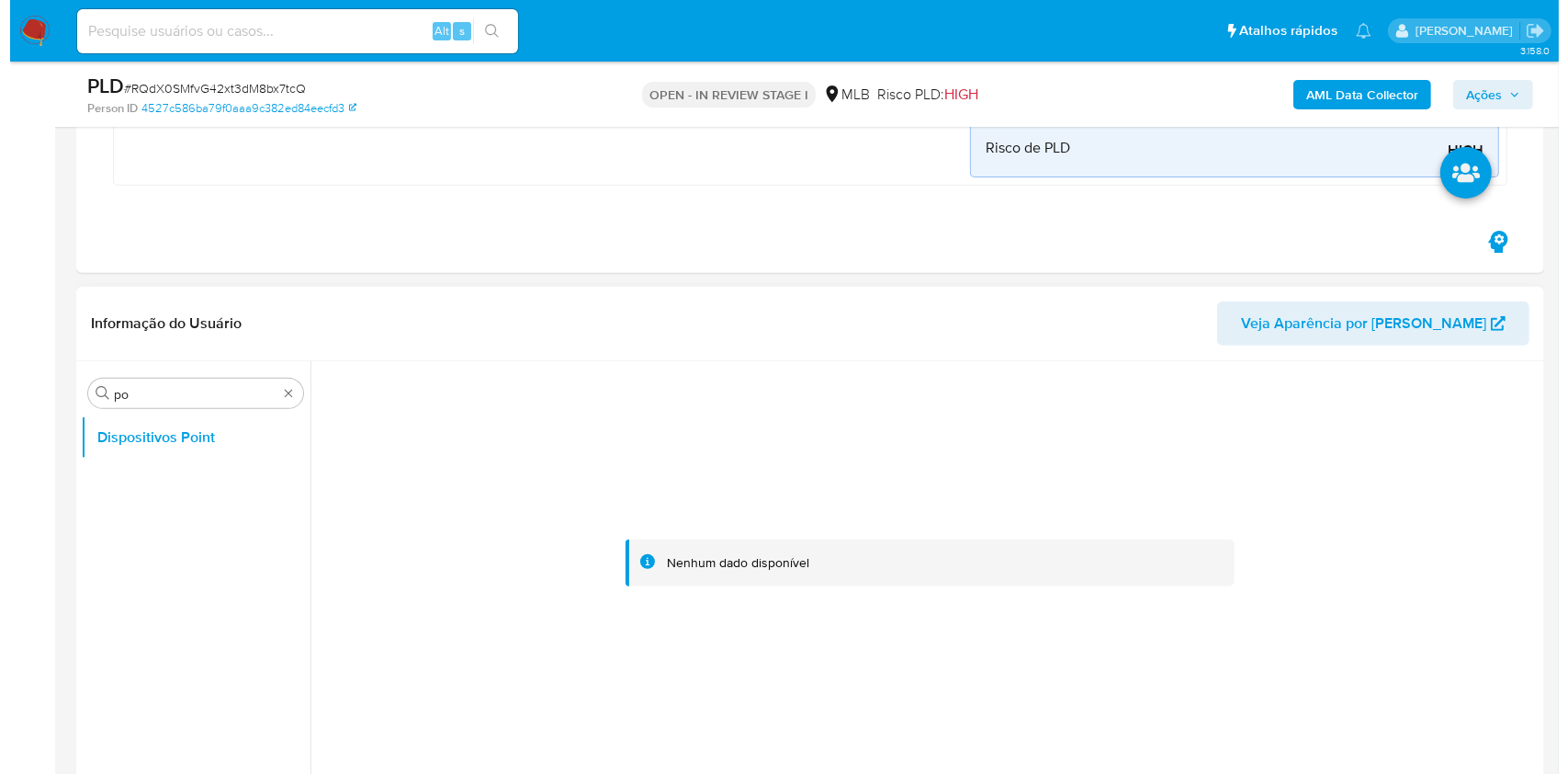
scroll to position [612, 0]
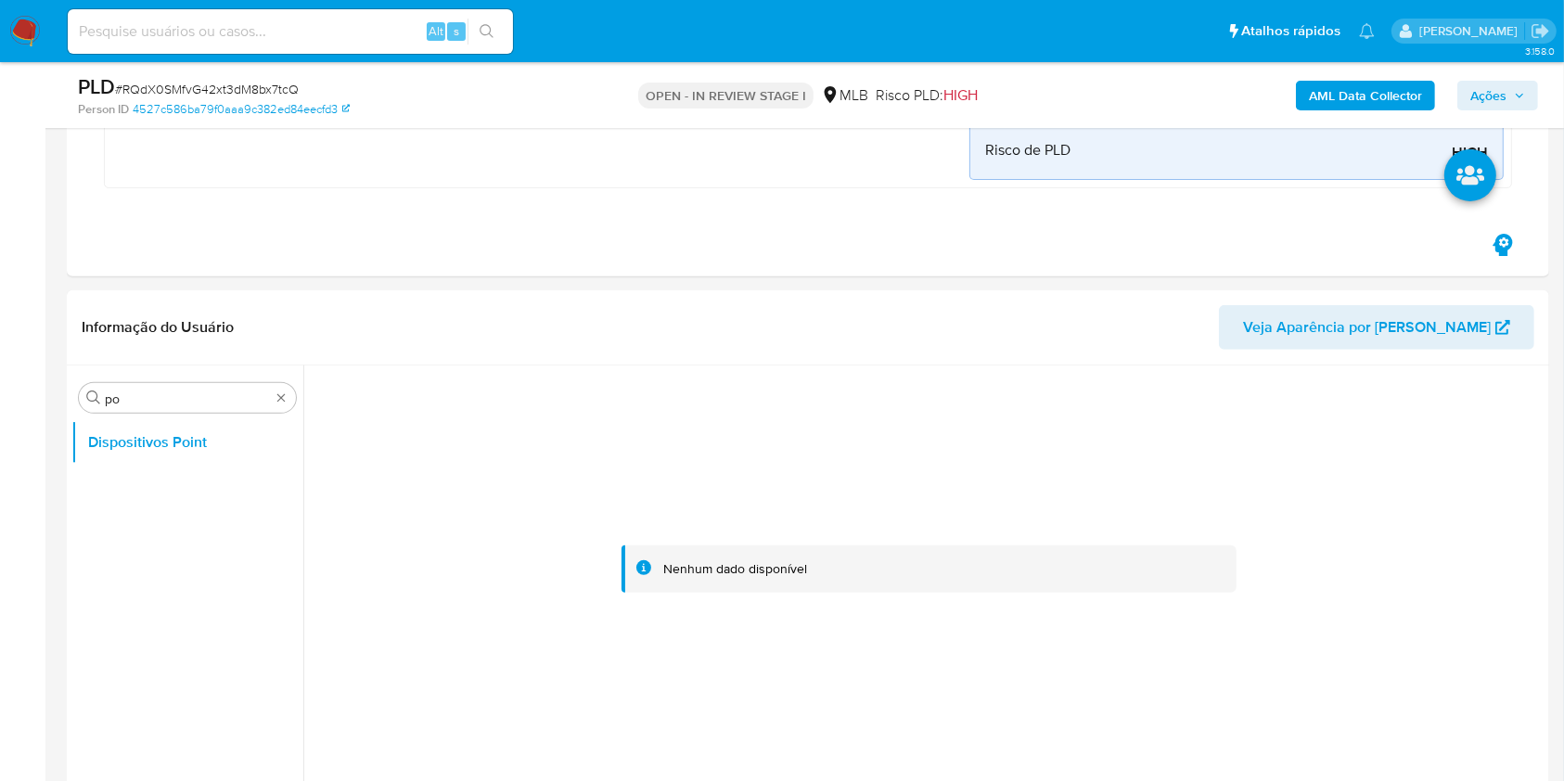
drag, startPoint x: 481, startPoint y: 536, endPoint x: 1296, endPoint y: 62, distance: 942.2
click at [481, 537] on div at bounding box center [928, 569] width 1231 height 408
click at [1351, 103] on b "AML Data Collector" at bounding box center [1365, 96] width 113 height 30
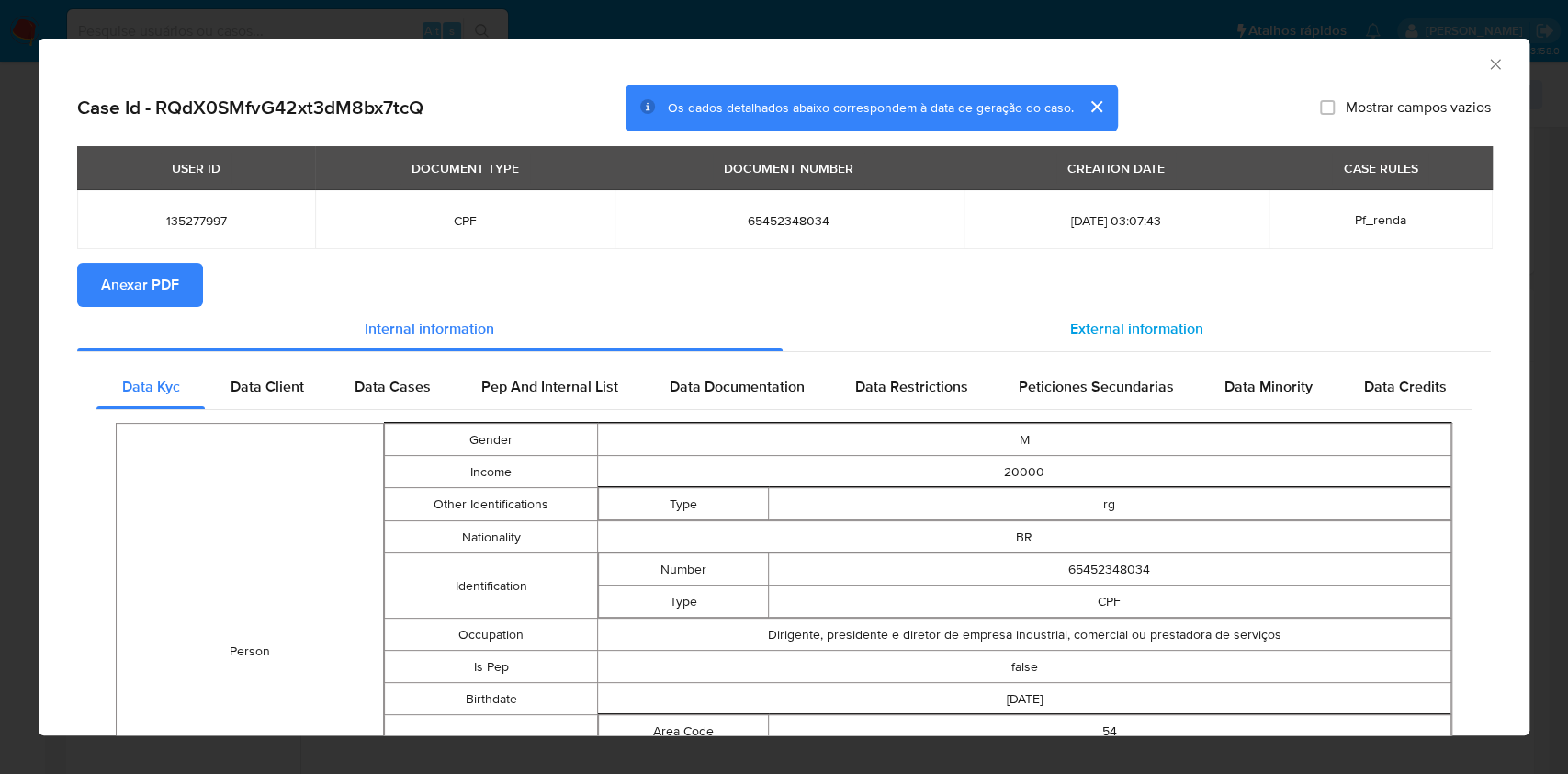
click at [1106, 347] on div "External information" at bounding box center [1137, 329] width 709 height 45
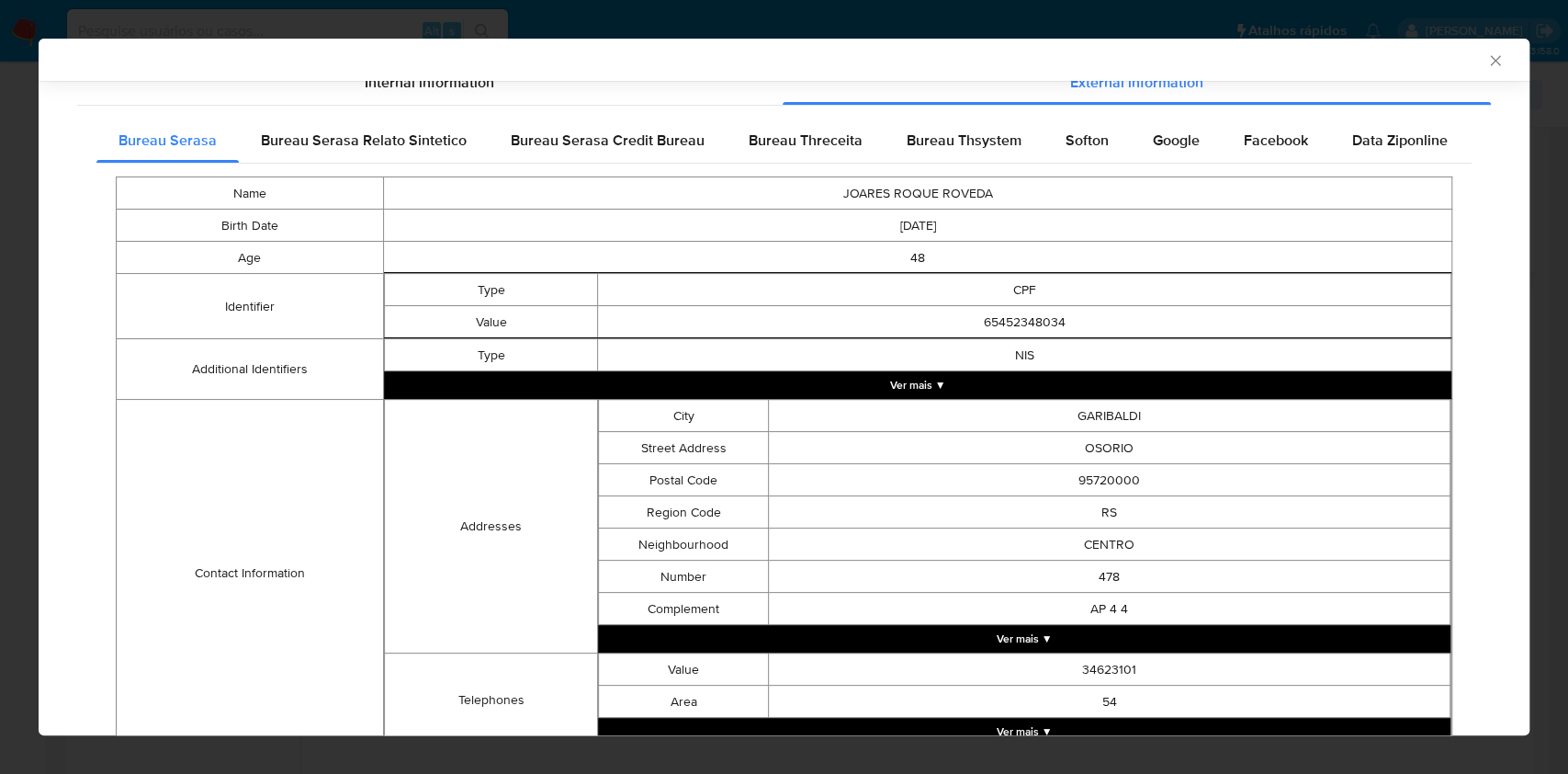
scroll to position [414, 0]
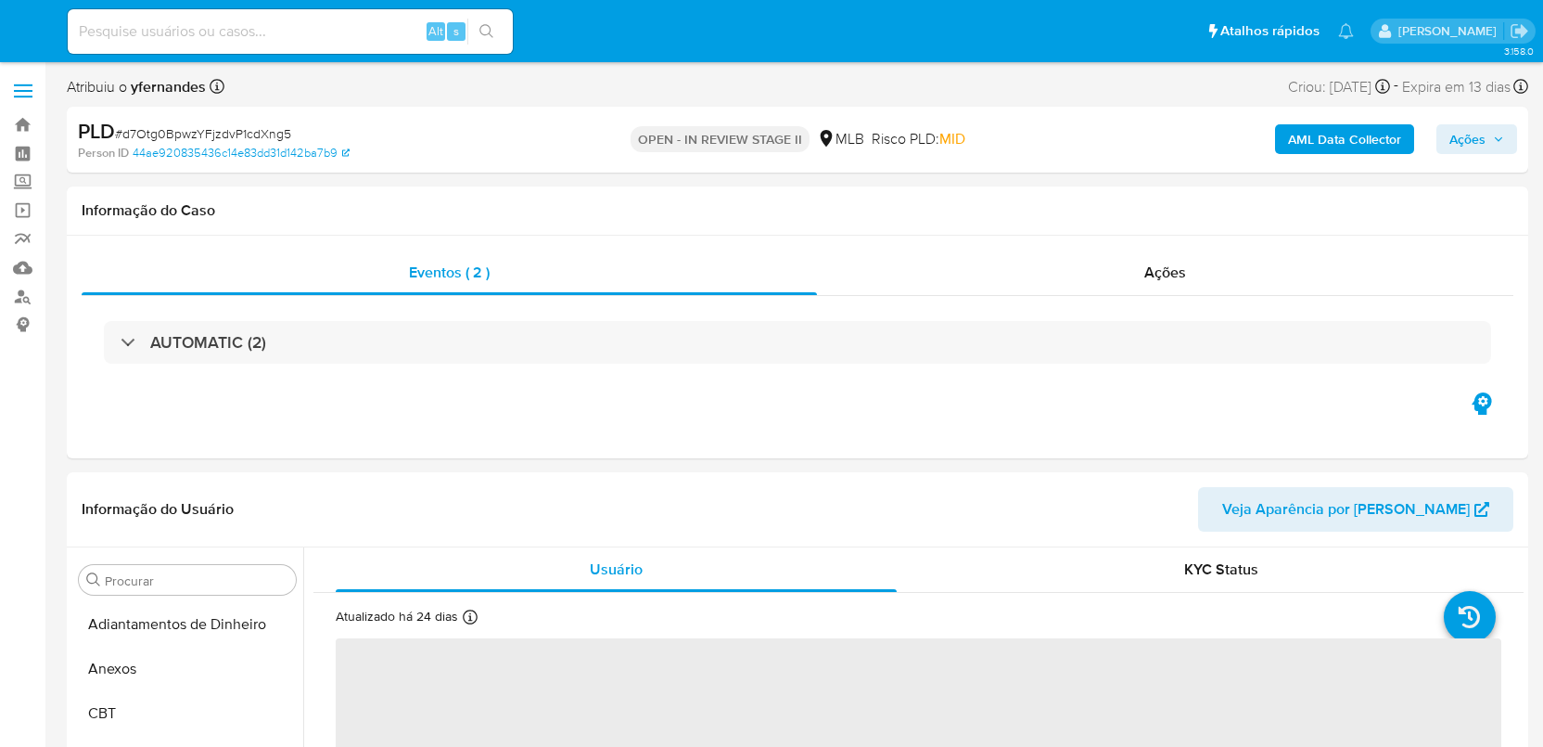
select select "10"
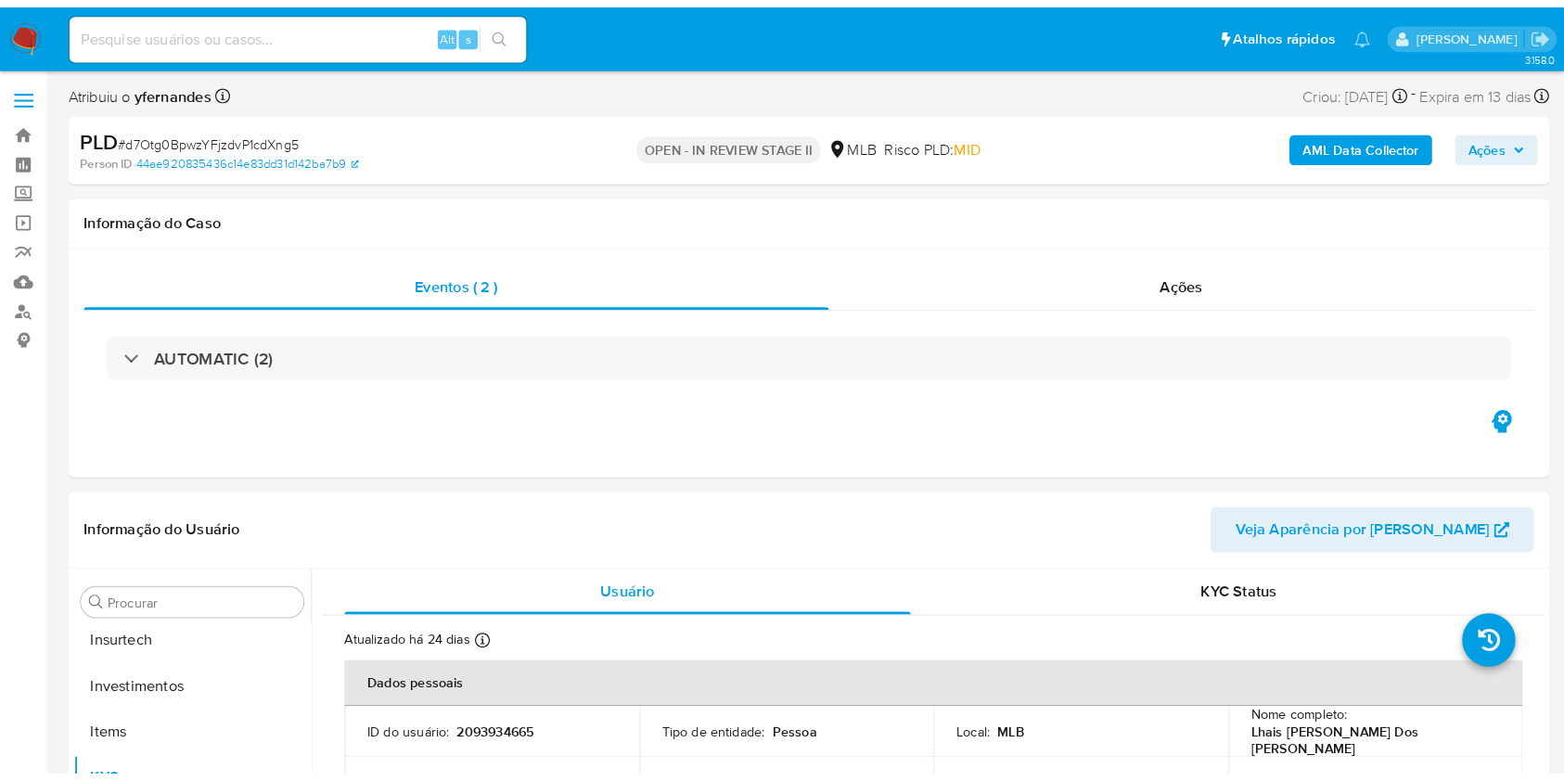
scroll to position [873, 0]
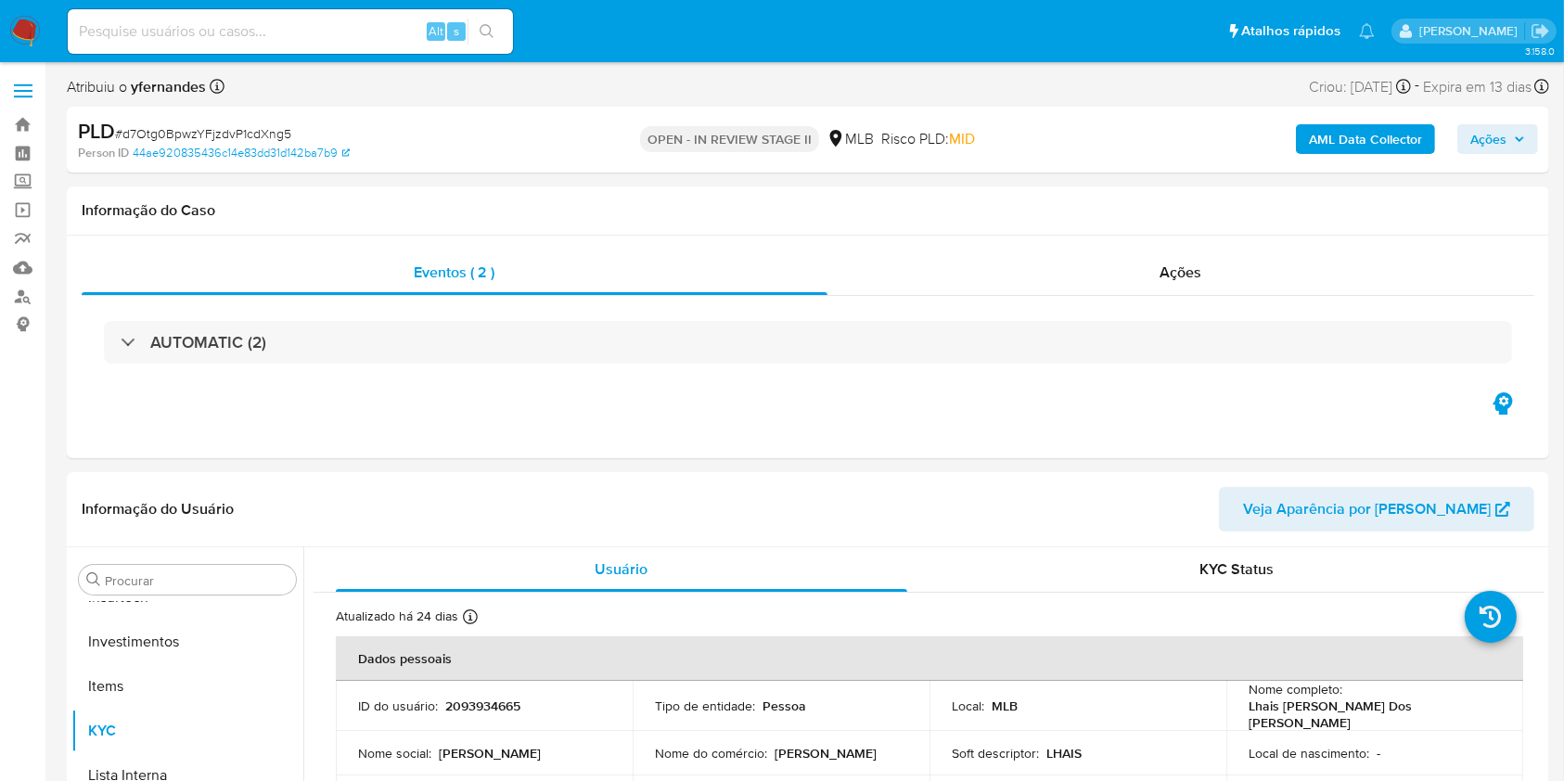
click at [235, 115] on div "PLD # d7Otg0BpwzYFjzdvP1cdXng5 Person ID 44ae920835436c14e83dd31d142ba7b9 OPEN …" at bounding box center [808, 140] width 1482 height 66
copy span "d7Otg0BpwzYFjzdvP1cdXng5"
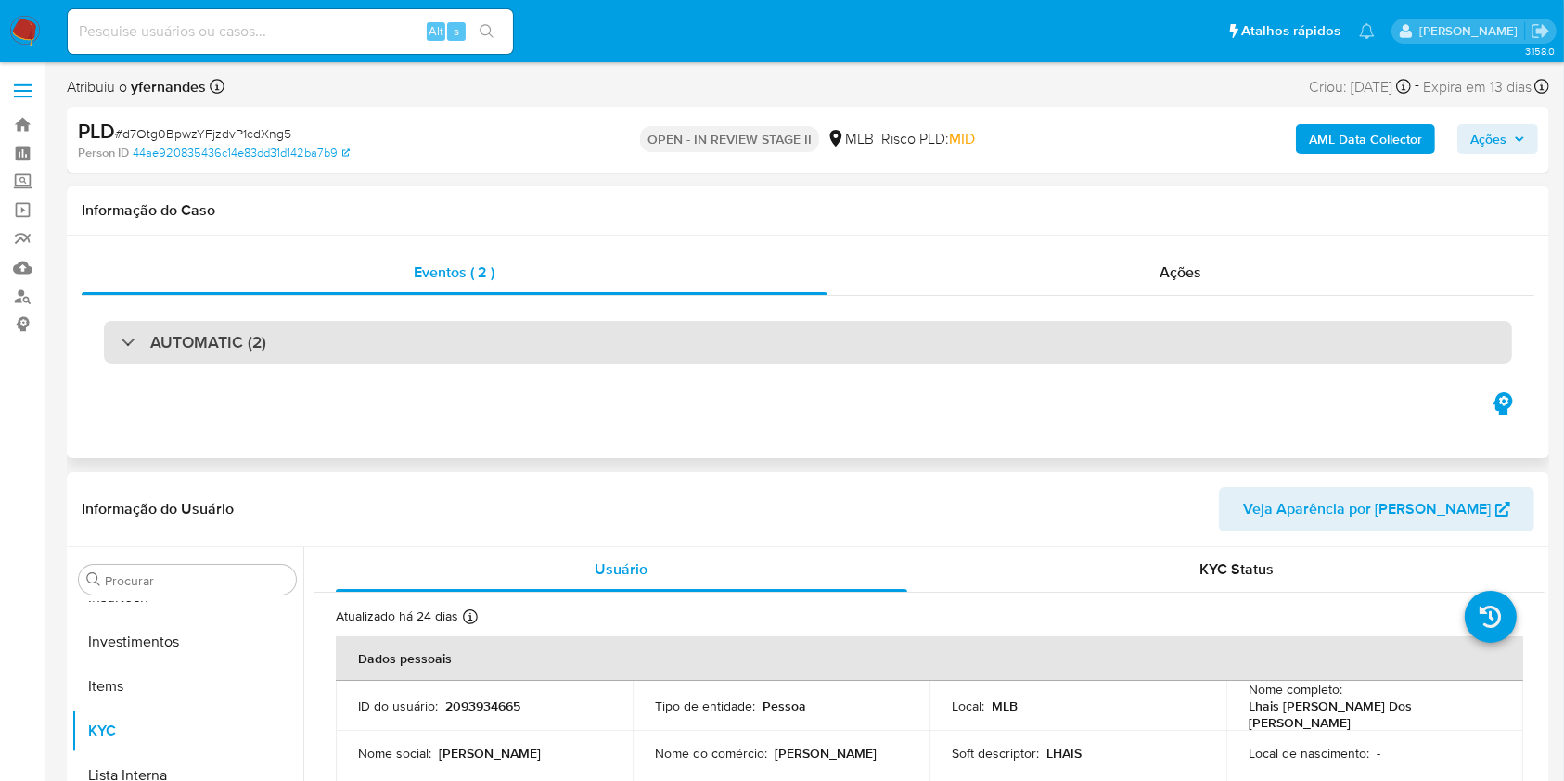
click at [880, 349] on div "AUTOMATIC (2)" at bounding box center [808, 342] width 1408 height 43
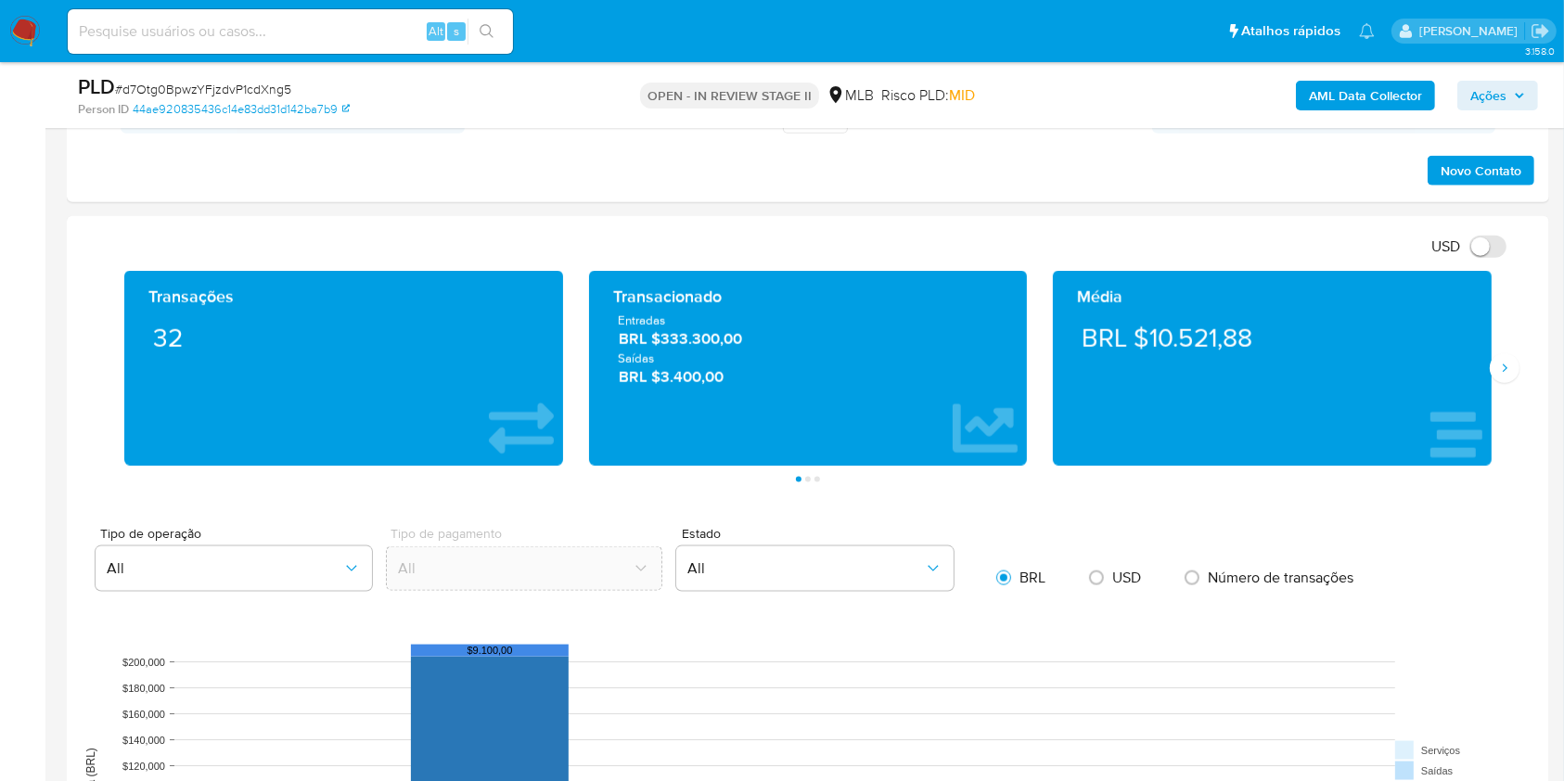
scroll to position [2102, 0]
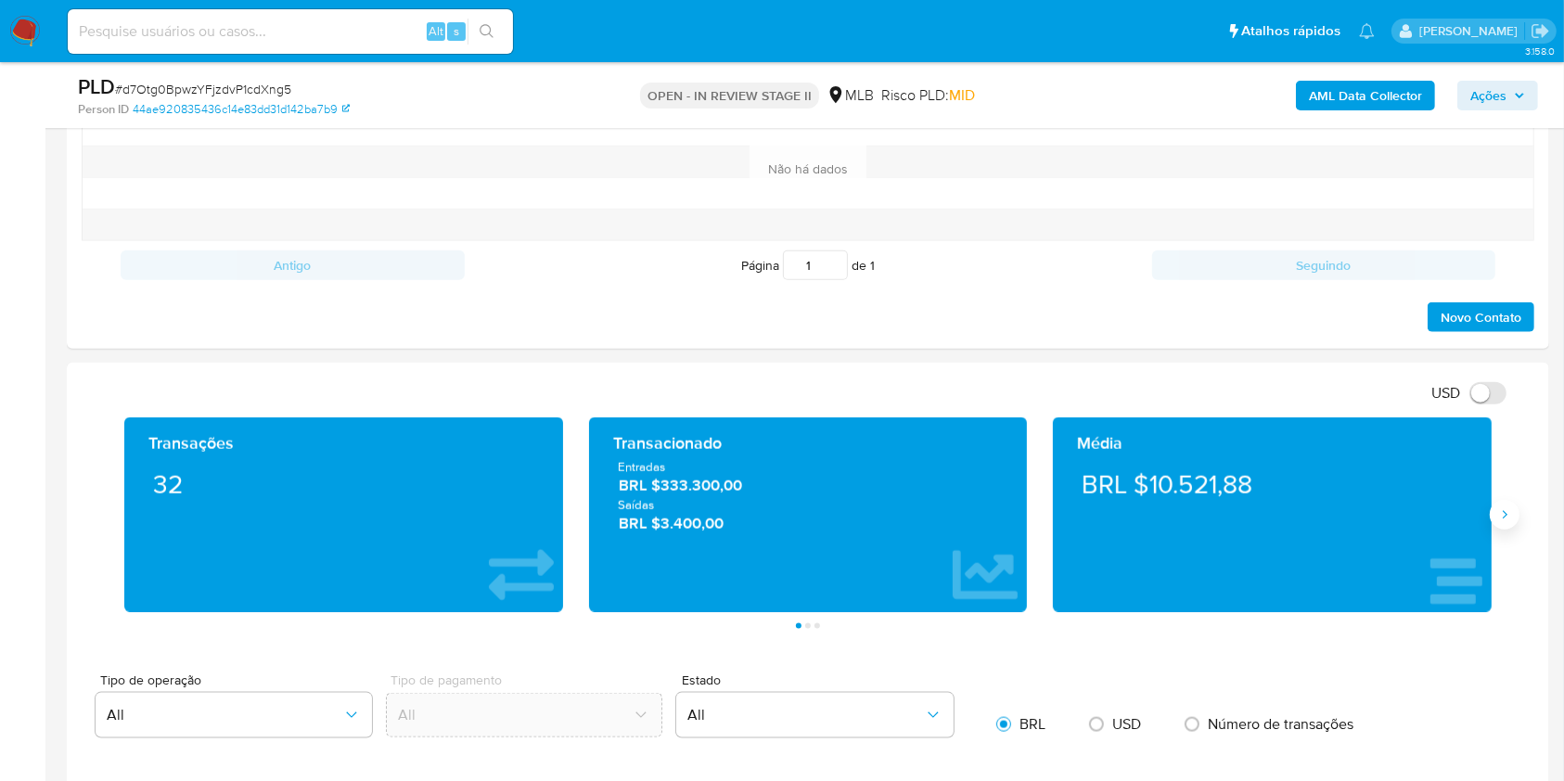
click at [1501, 511] on icon "Siguiente" at bounding box center [1504, 514] width 15 height 15
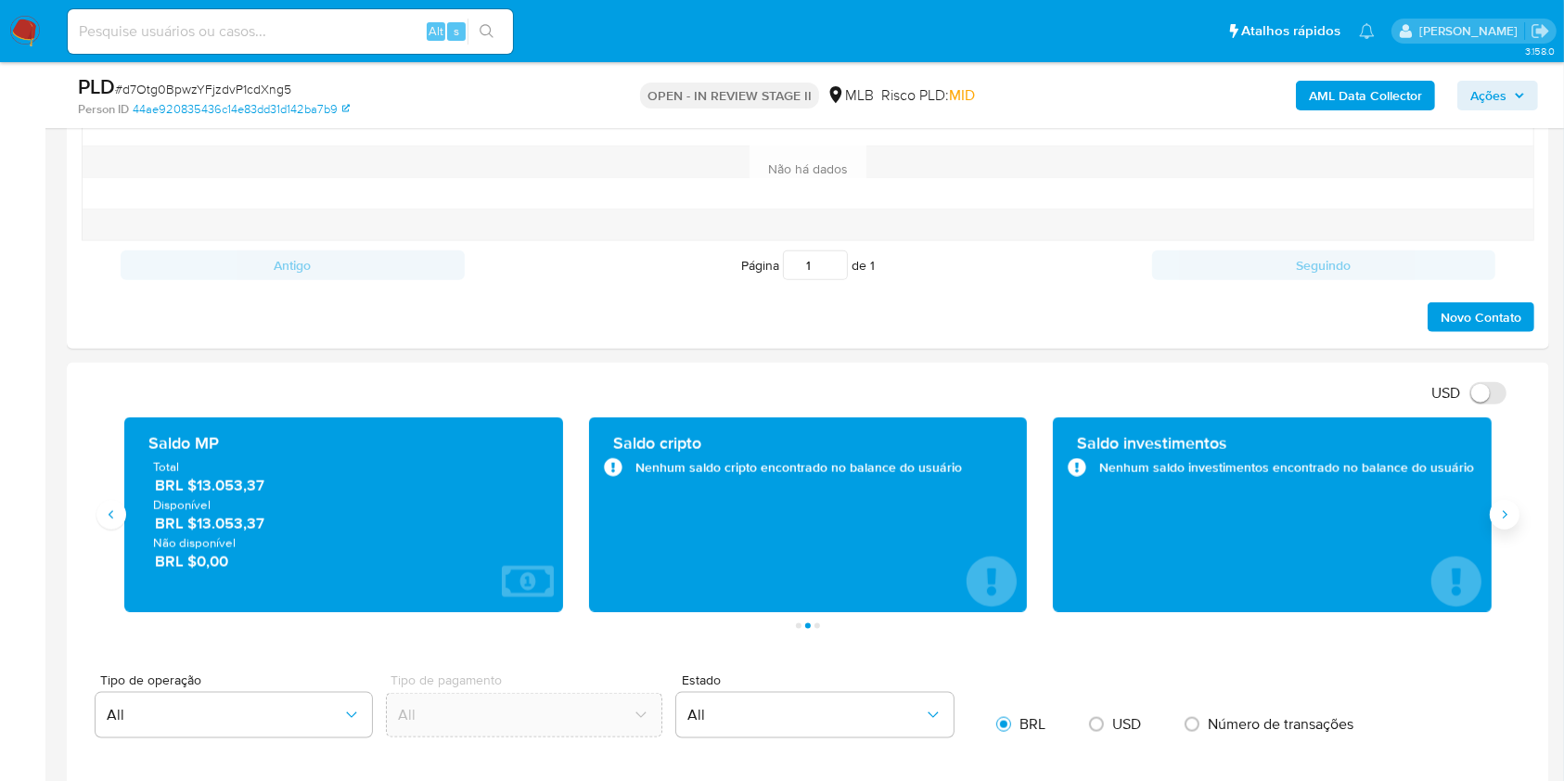
click at [1501, 512] on icon "Siguiente" at bounding box center [1504, 514] width 15 height 15
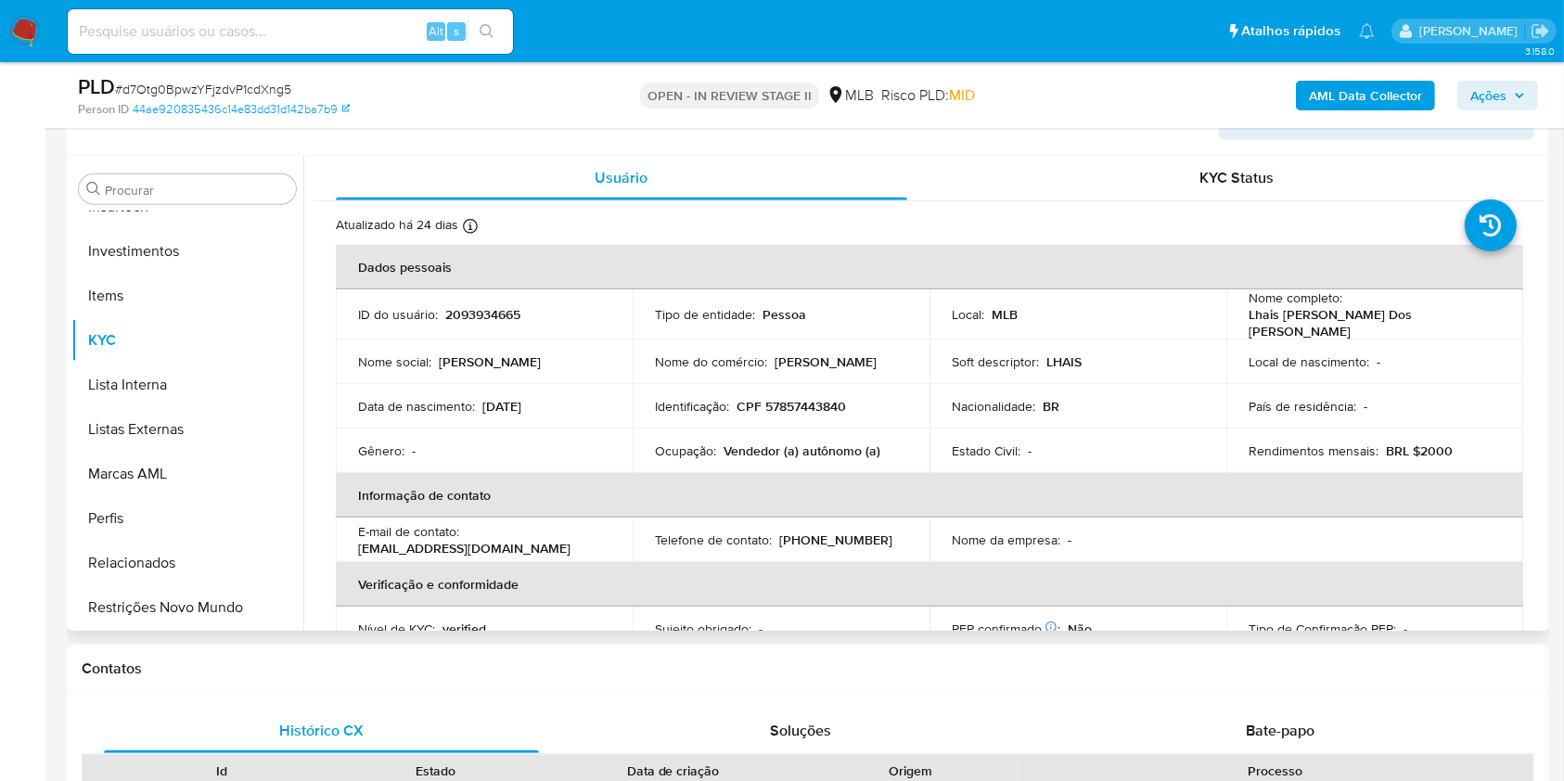
scroll to position [1360, 0]
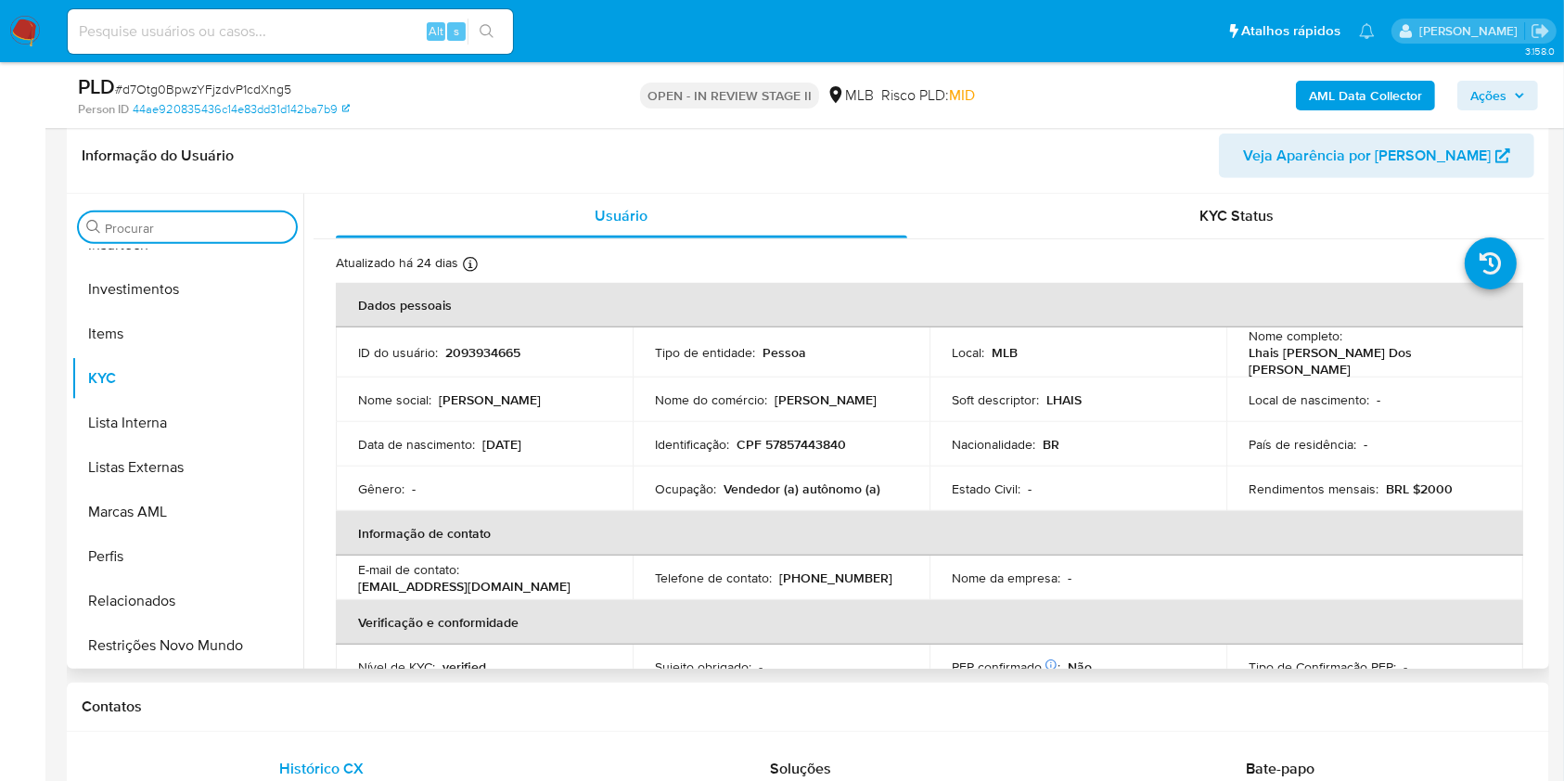
click at [172, 231] on input "Procurar" at bounding box center [197, 228] width 184 height 17
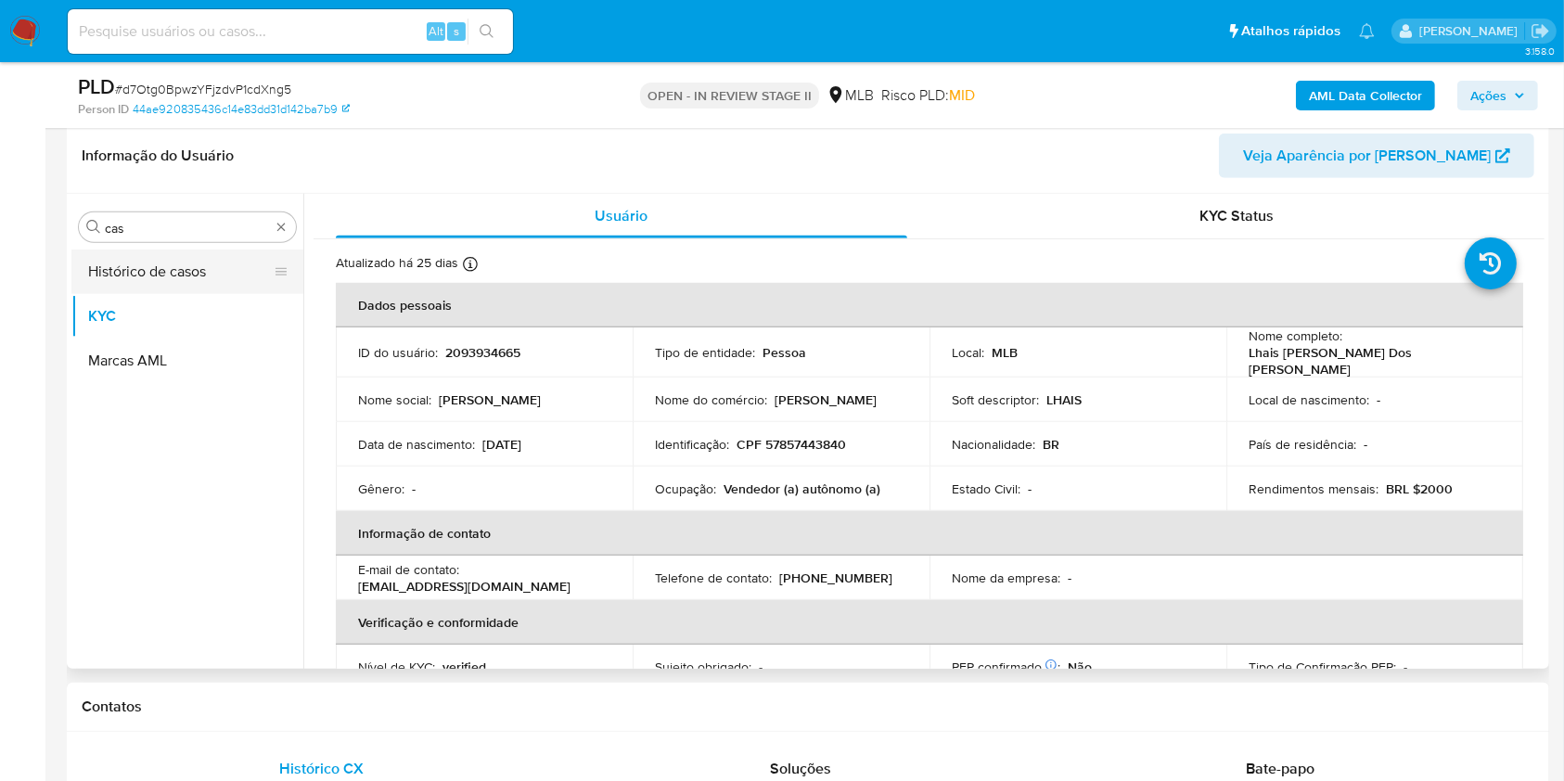
click at [147, 266] on button "Histórico de casos" at bounding box center [179, 271] width 217 height 45
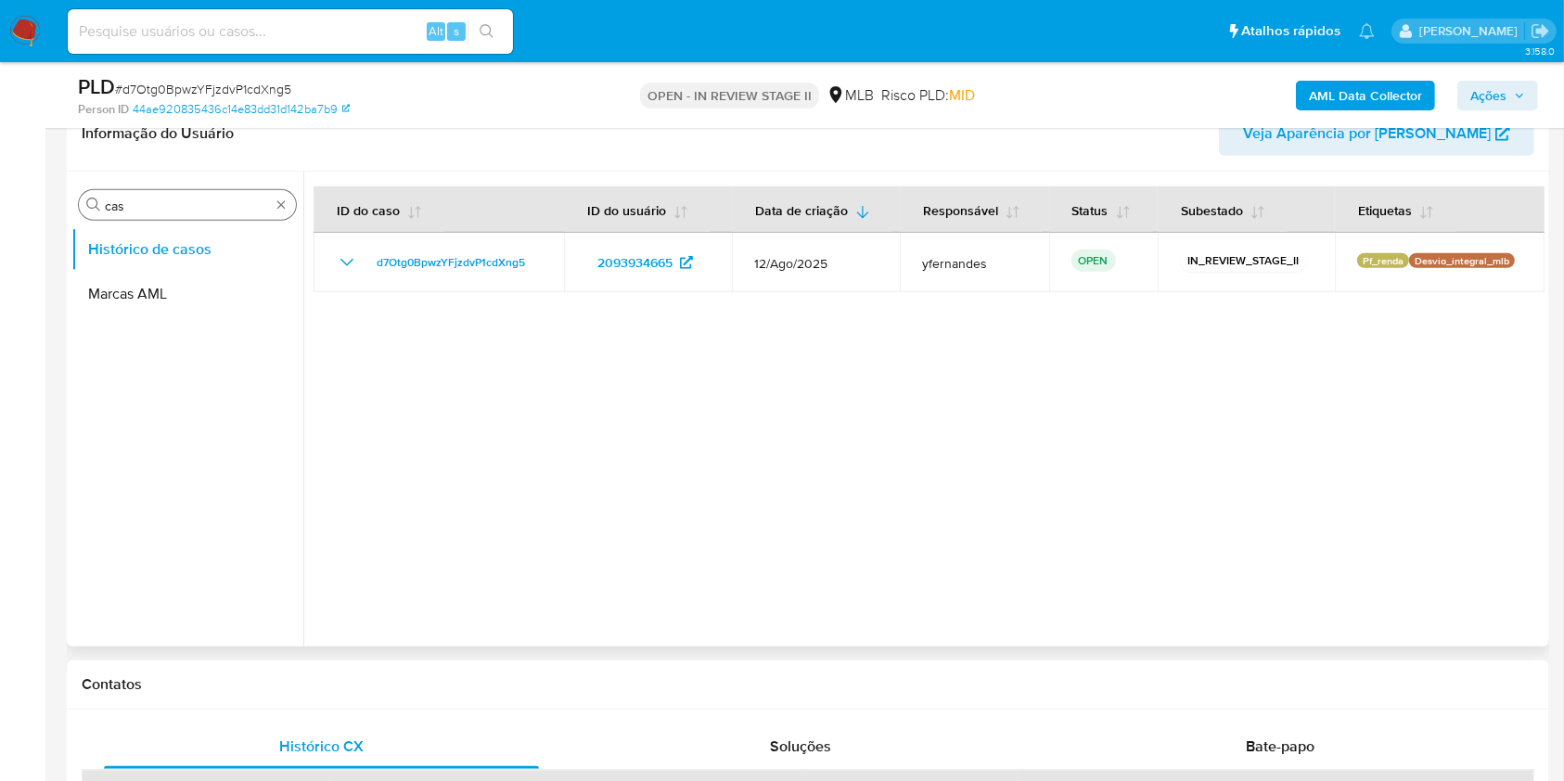
click at [179, 199] on input "cas" at bounding box center [187, 206] width 165 height 17
click at [179, 200] on input "cas" at bounding box center [187, 206] width 165 height 17
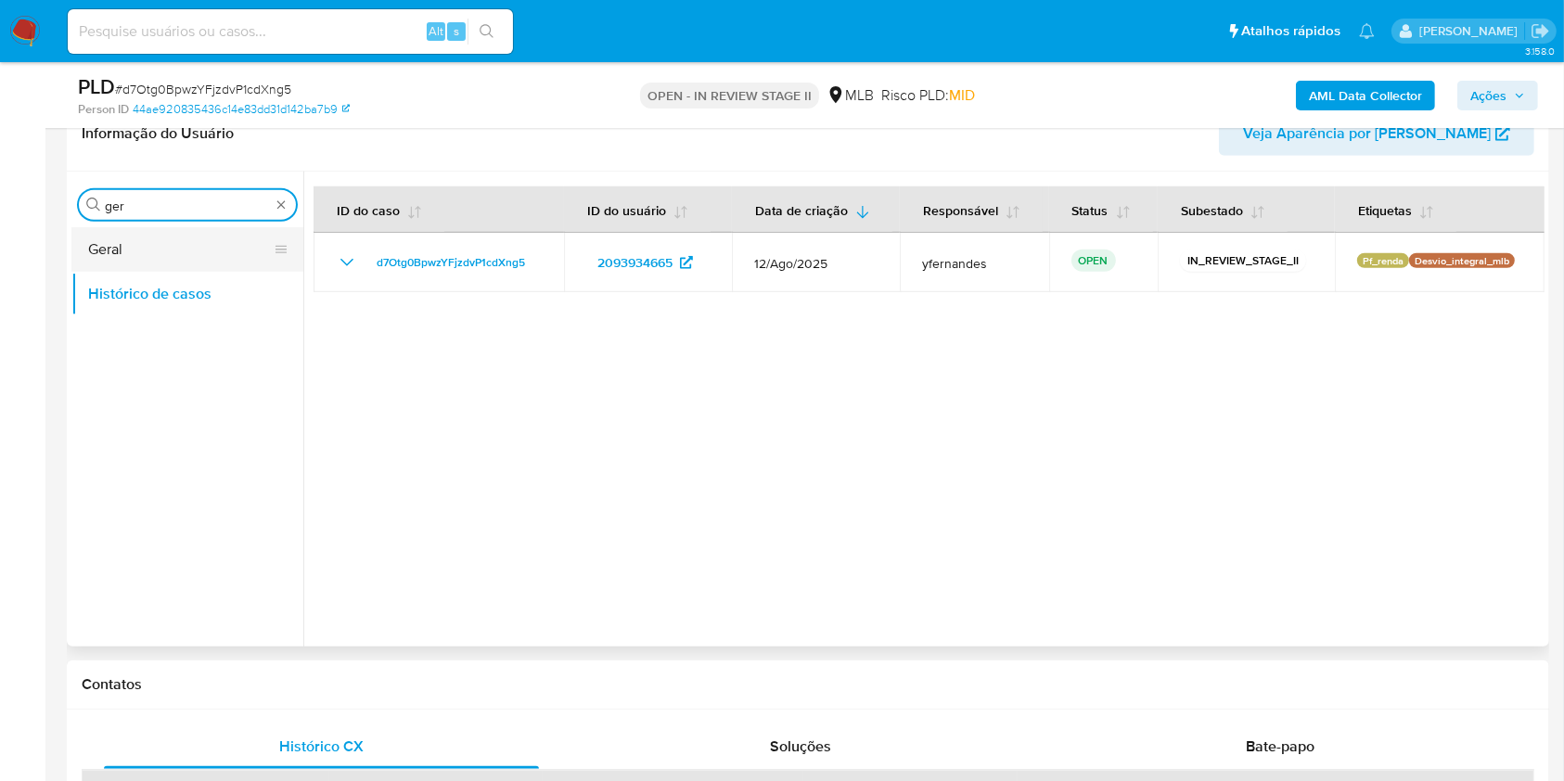
type input "ger"
click at [139, 233] on button "Geral" at bounding box center [179, 249] width 217 height 45
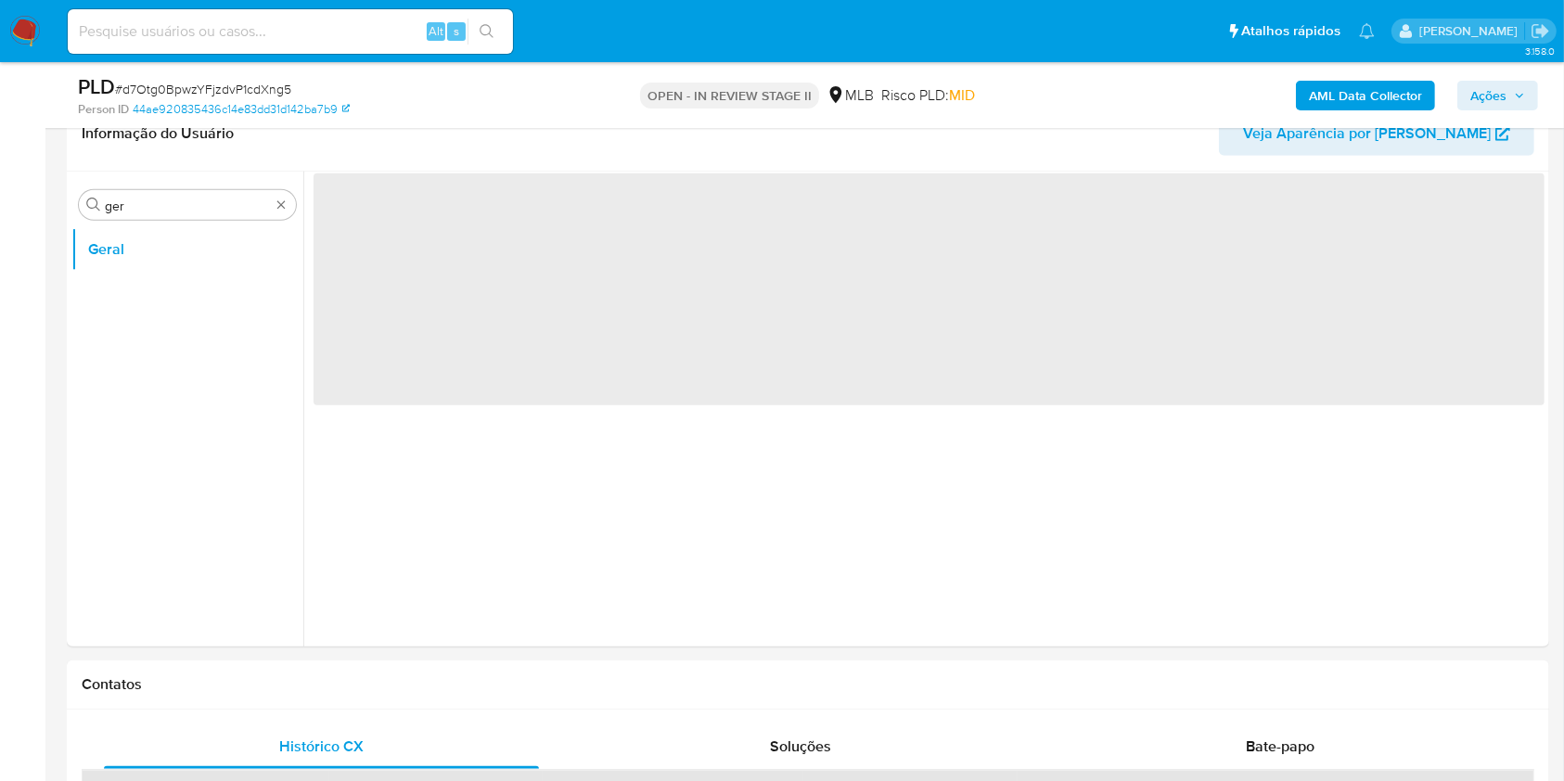
scroll to position [1236, 0]
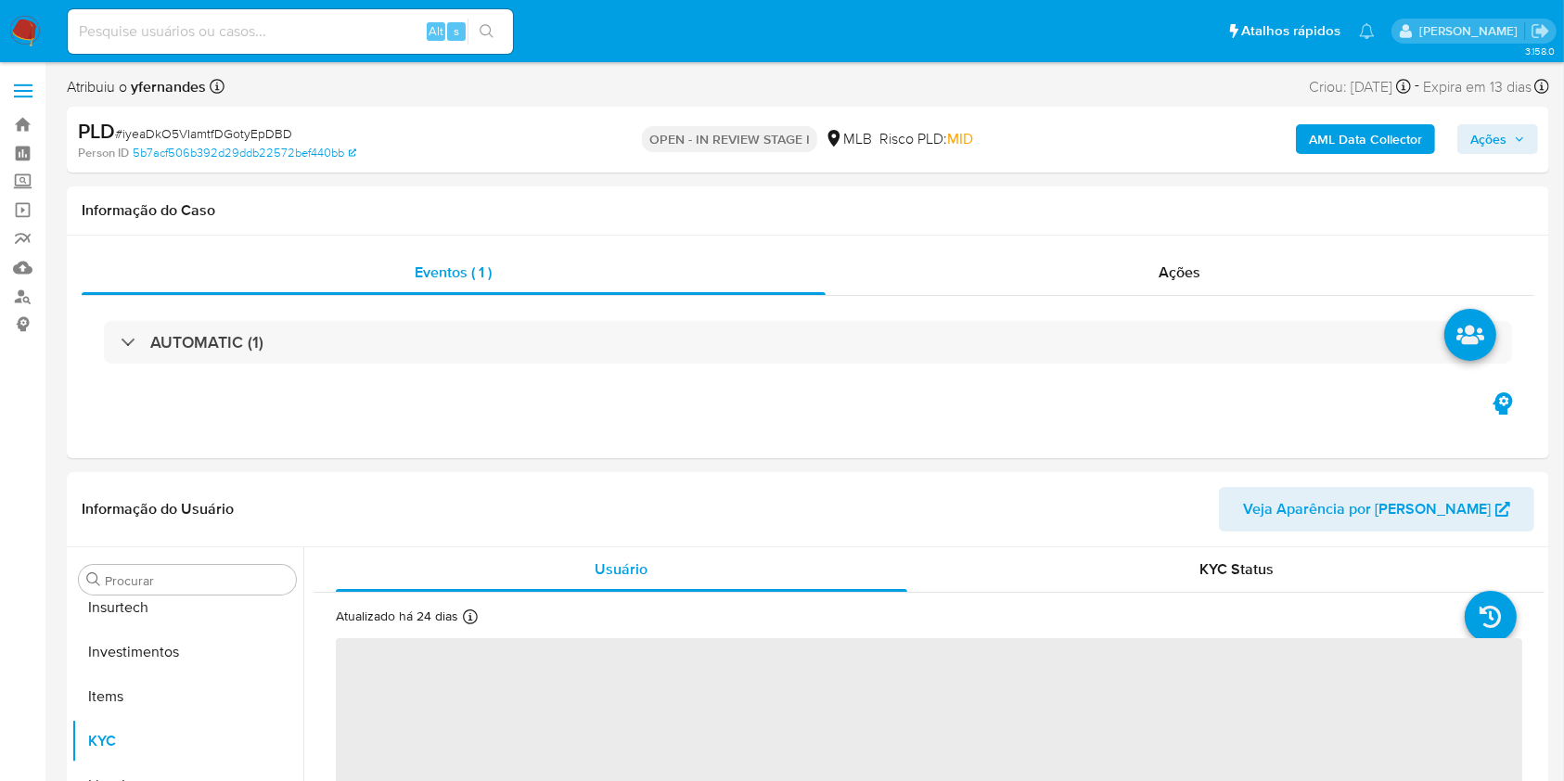
scroll to position [873, 0]
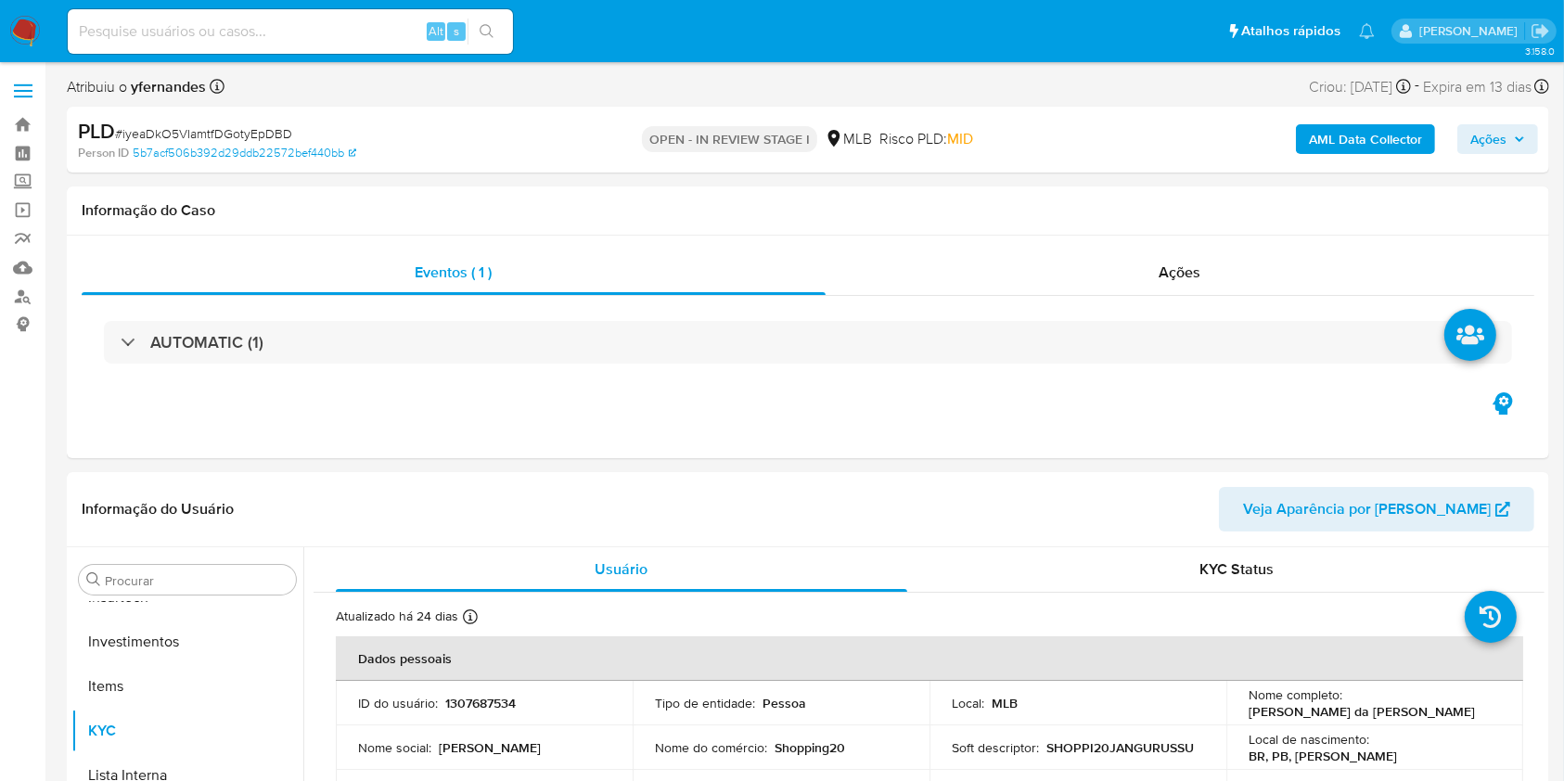
select select "10"
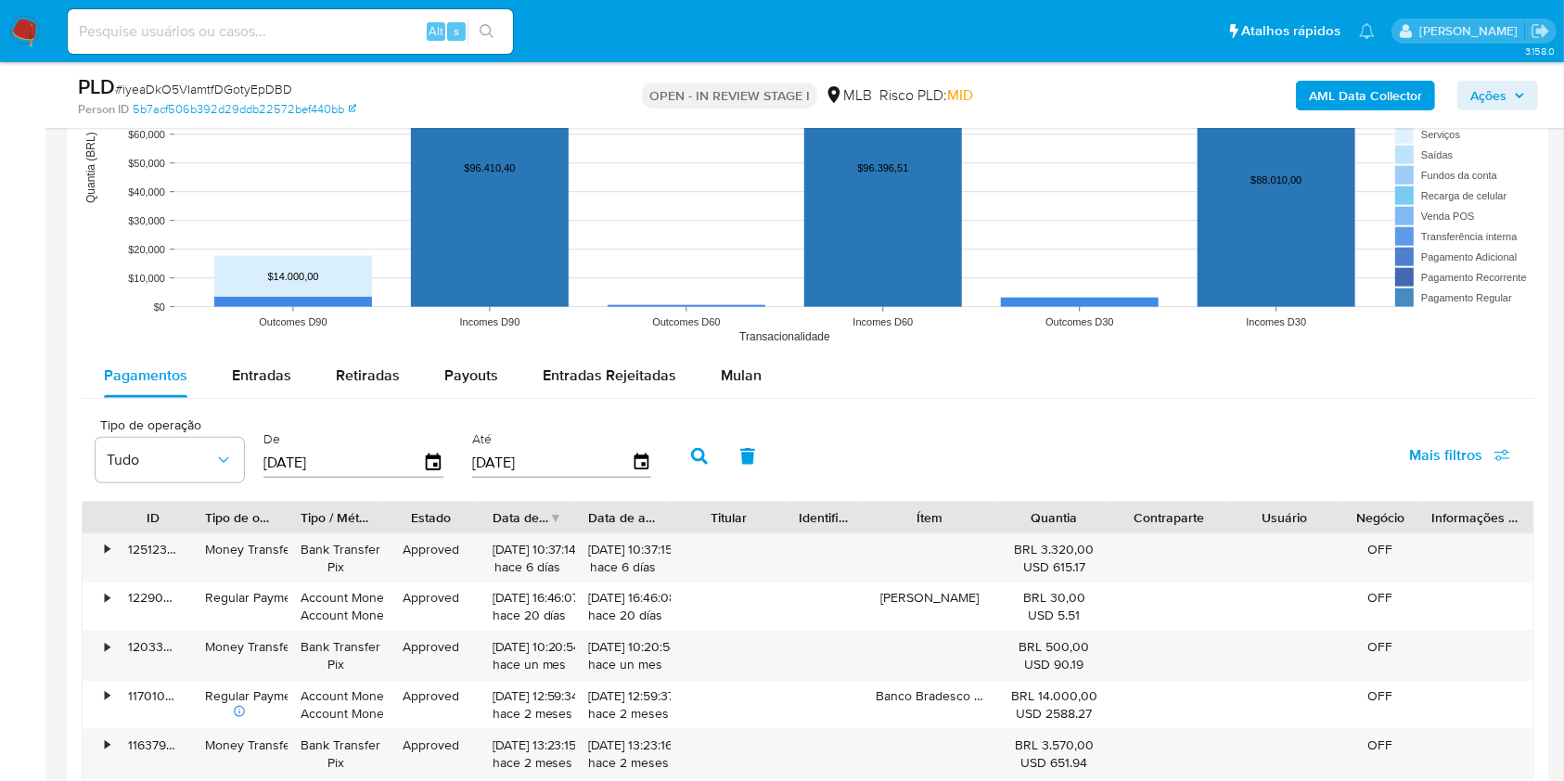
scroll to position [1978, 0]
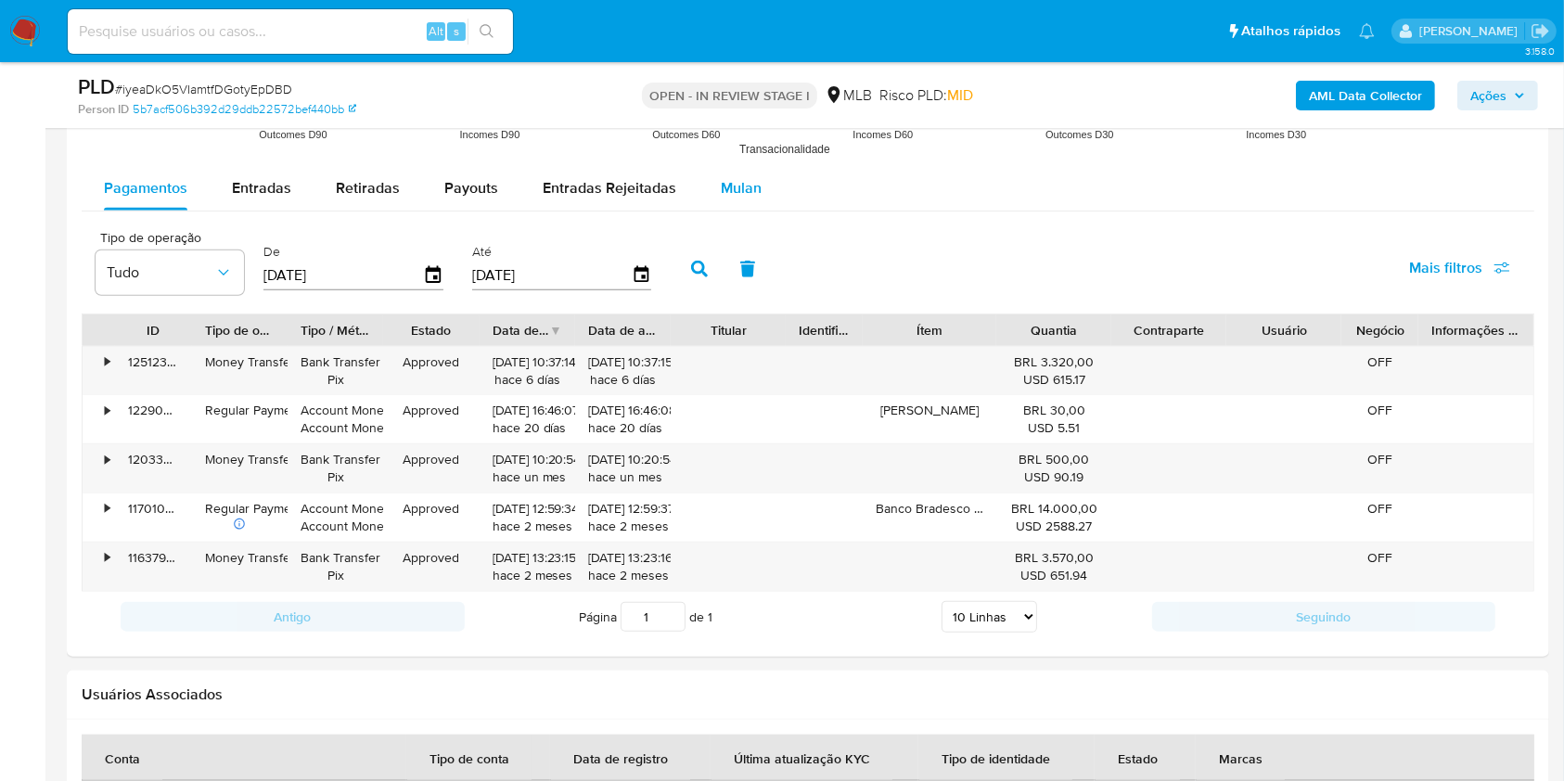
click at [731, 198] on div "Mulan" at bounding box center [741, 188] width 41 height 45
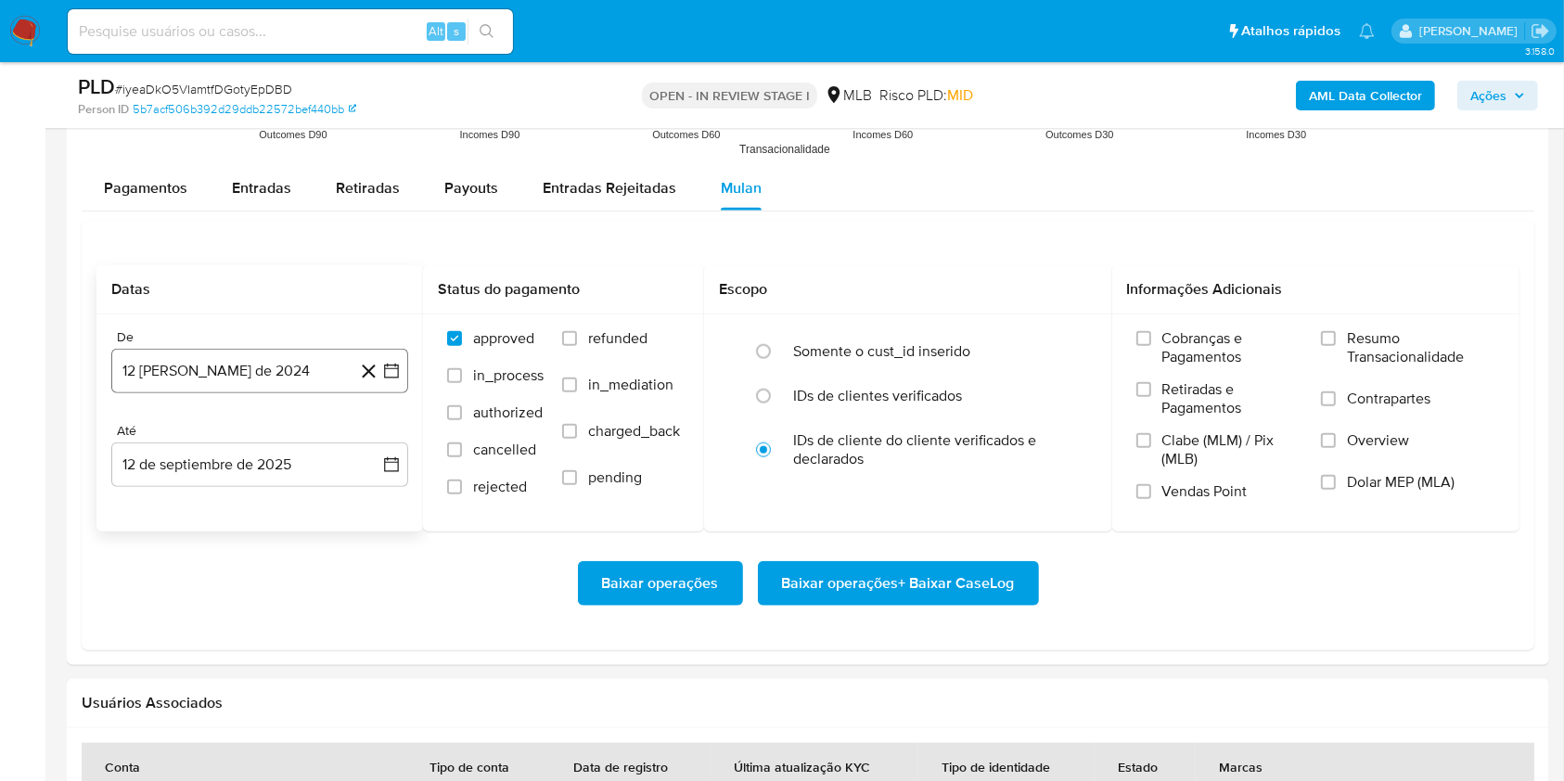
click at [210, 384] on button "12 [PERSON_NAME] de 2024" at bounding box center [259, 371] width 297 height 45
click at [242, 438] on span "agosto 2024" at bounding box center [251, 437] width 84 height 19
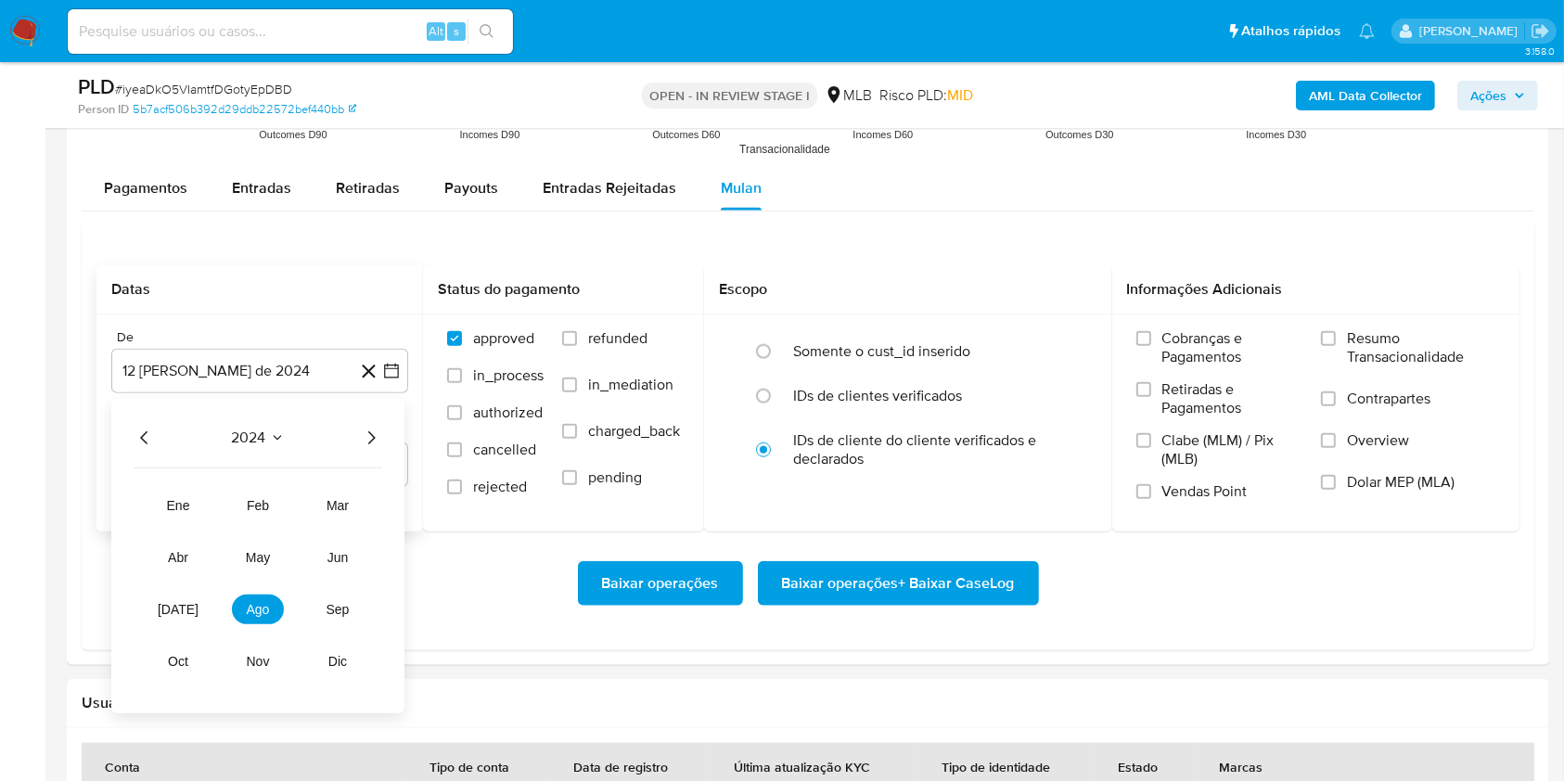
click at [363, 431] on icon "Año siguiente" at bounding box center [371, 438] width 22 height 22
click at [205, 598] on tr "ene feb mar abr may jun [DATE] ago sep oct nov dic" at bounding box center [257, 583] width 211 height 185
click at [185, 604] on span "[DATE]" at bounding box center [178, 609] width 41 height 15
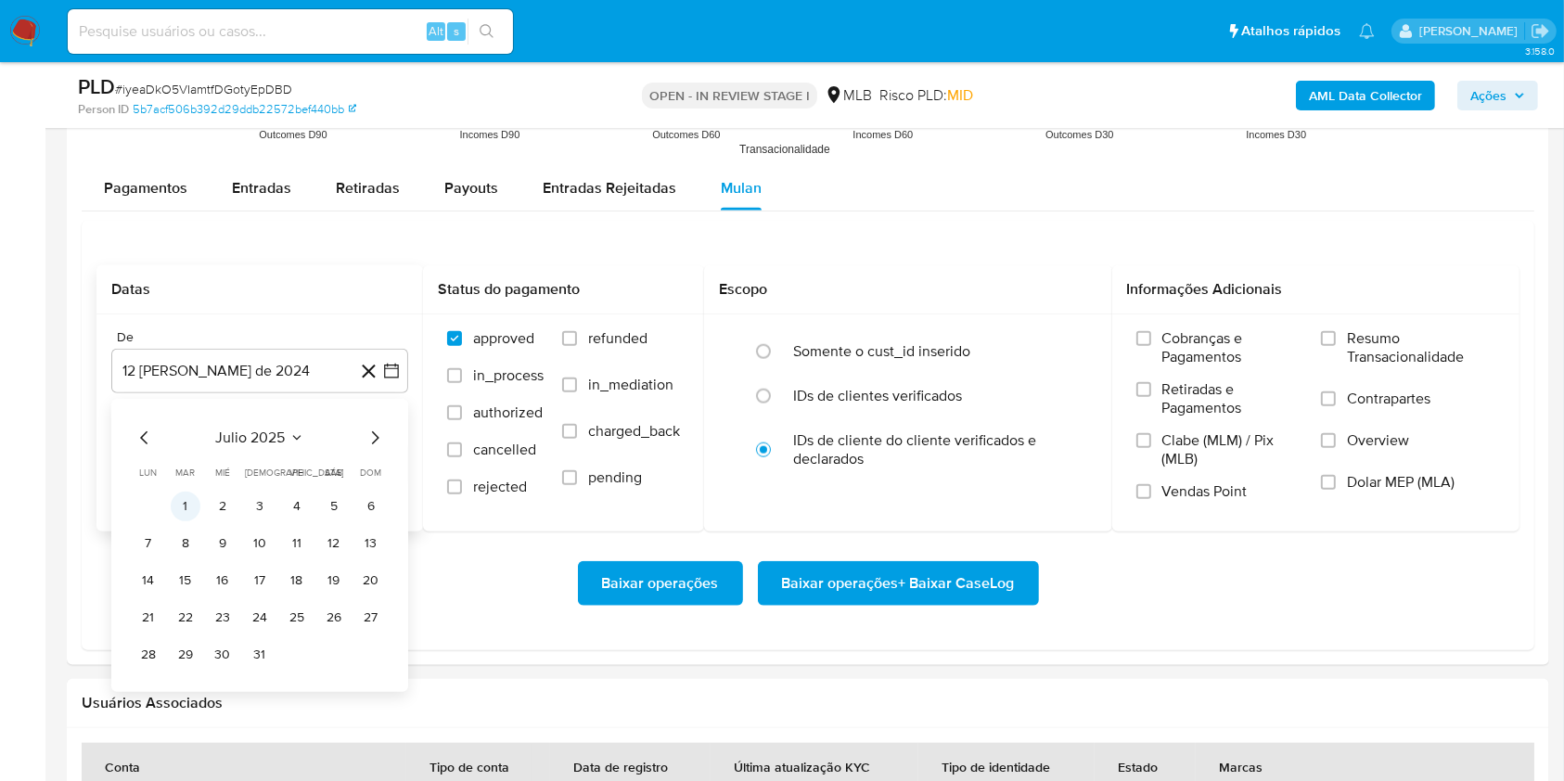
click at [185, 501] on button "1" at bounding box center [186, 507] width 30 height 30
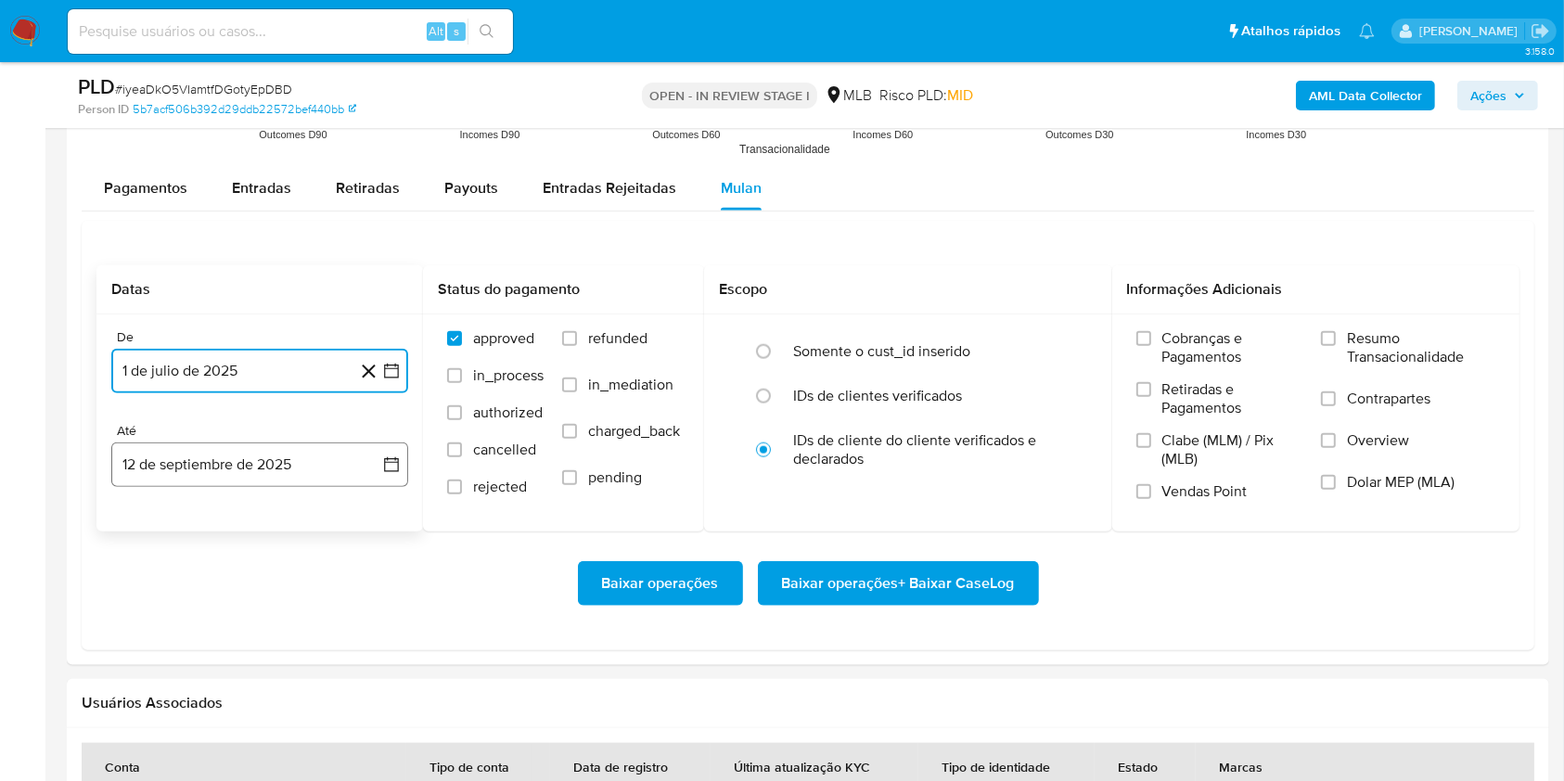
click at [188, 471] on button "12 de septiembre de 2025" at bounding box center [259, 464] width 297 height 45
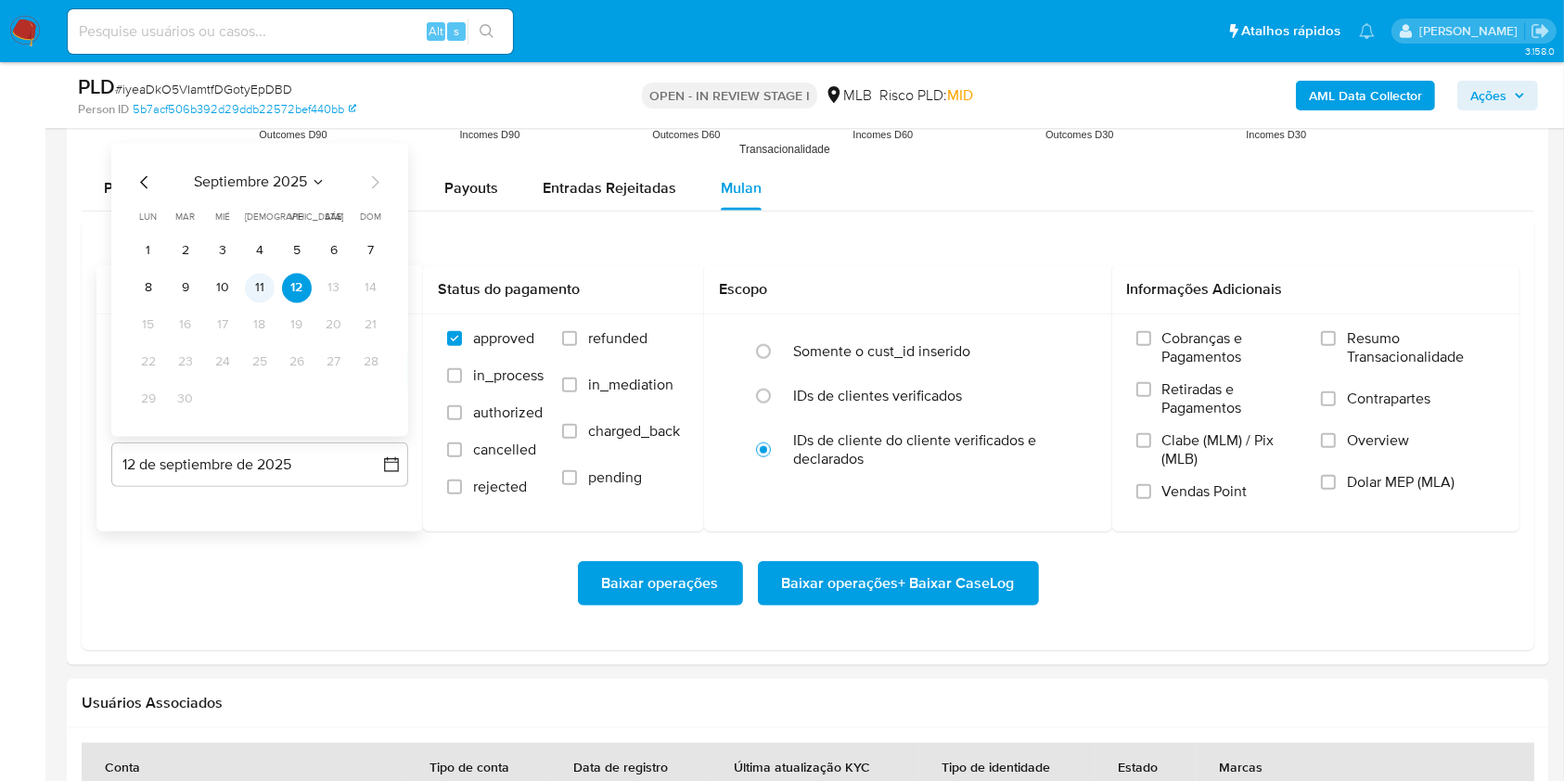
click at [263, 283] on button "11" at bounding box center [260, 288] width 30 height 30
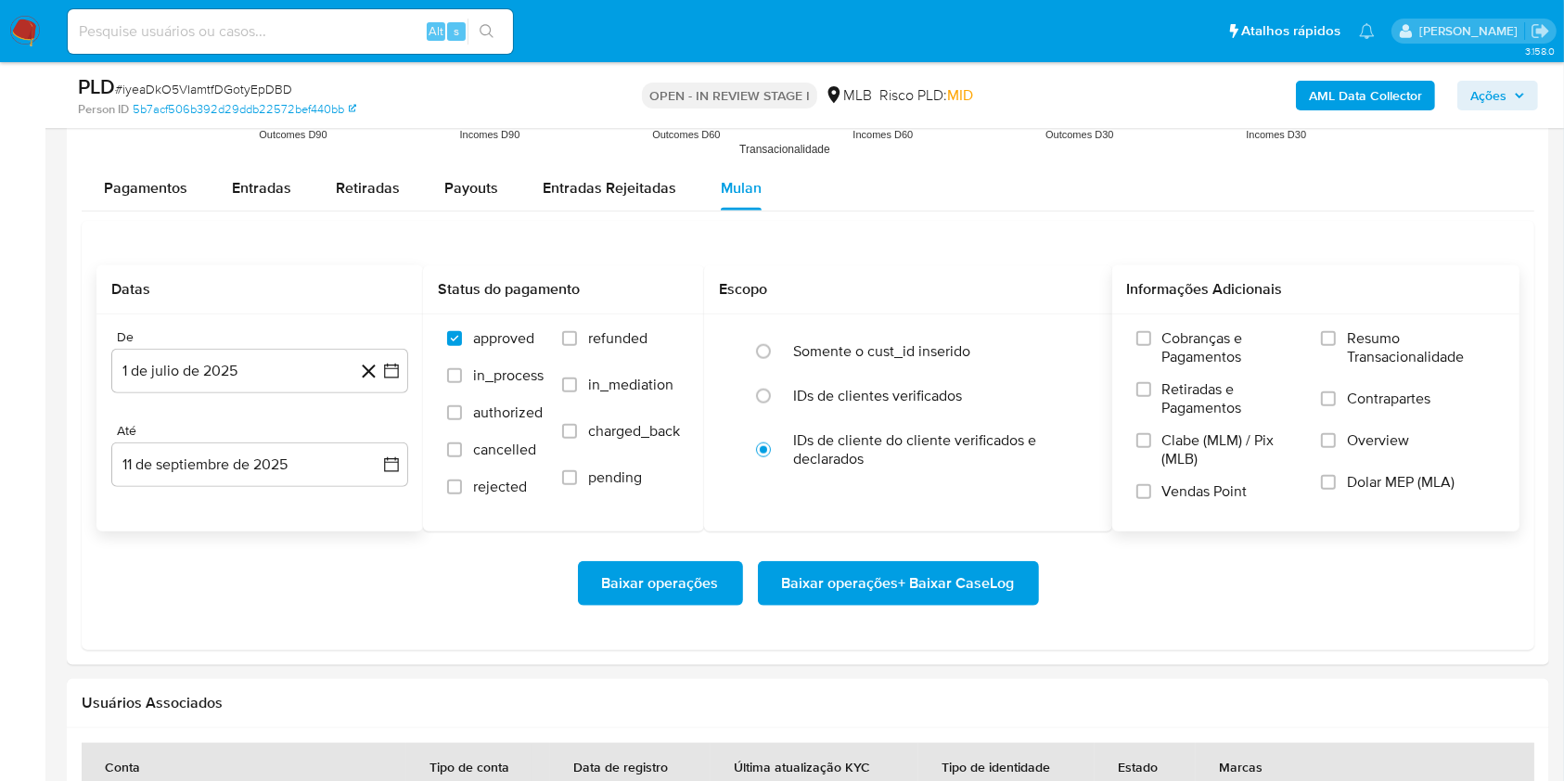
click at [1383, 356] on span "Resumo Transacionalidade" at bounding box center [1421, 347] width 148 height 37
click at [1336, 346] on input "Resumo Transacionalidade" at bounding box center [1328, 338] width 15 height 15
click at [856, 582] on span "Baixar operações + Baixar CaseLog" at bounding box center [898, 583] width 233 height 41
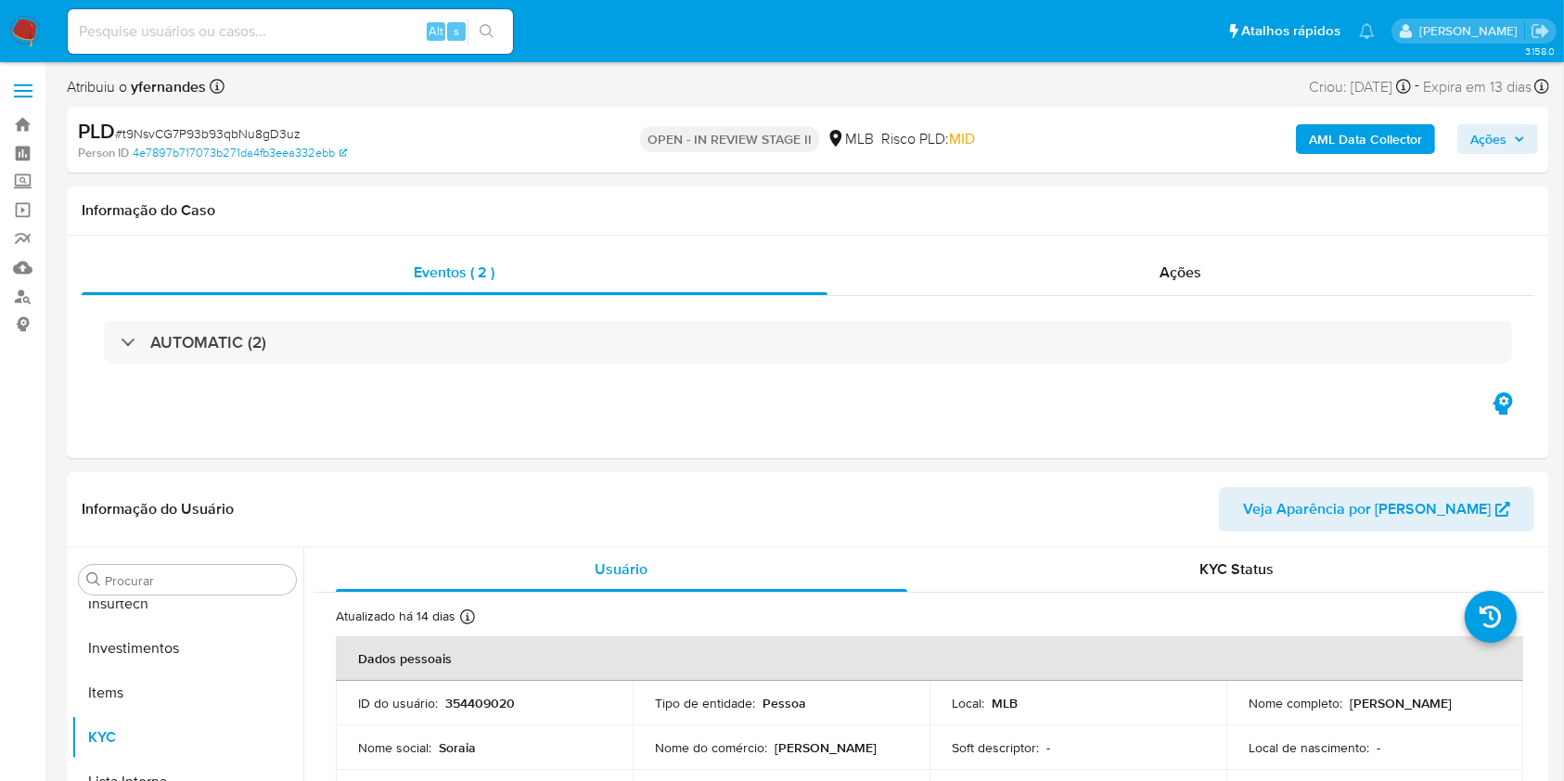
scroll to position [873, 0]
select select "10"
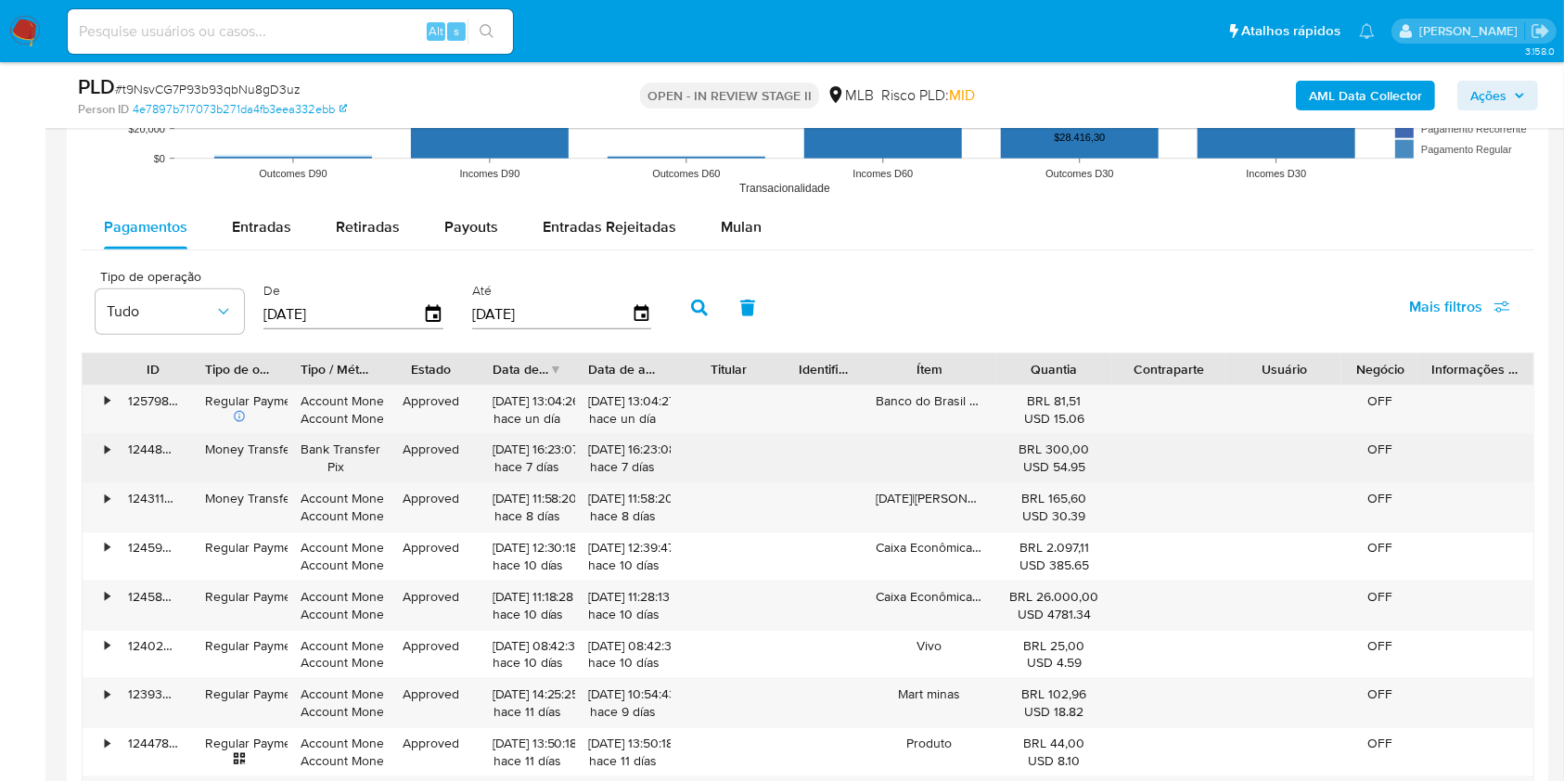
scroll to position [1978, 0]
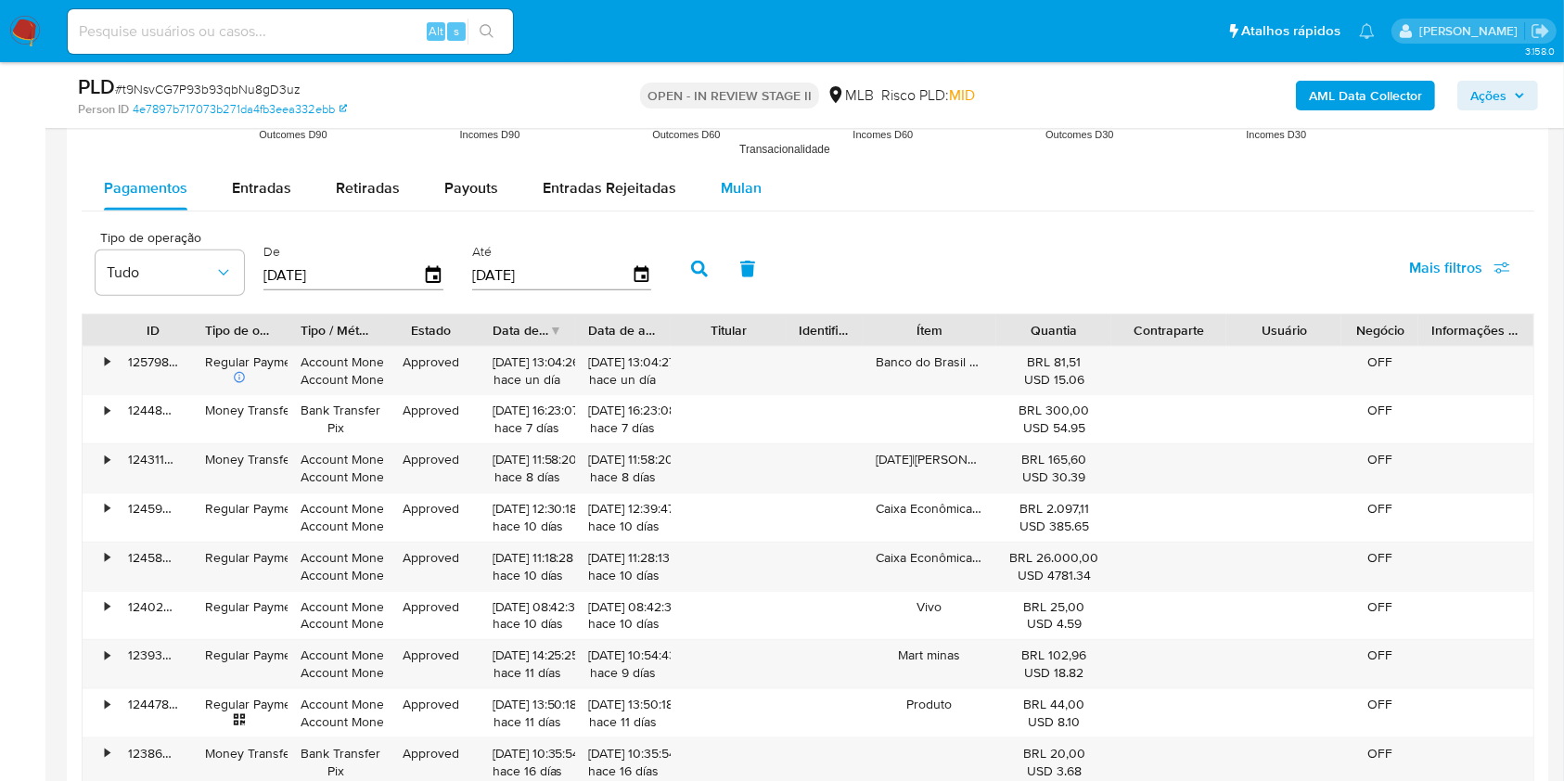
click at [759, 185] on button "Mulan" at bounding box center [740, 188] width 85 height 45
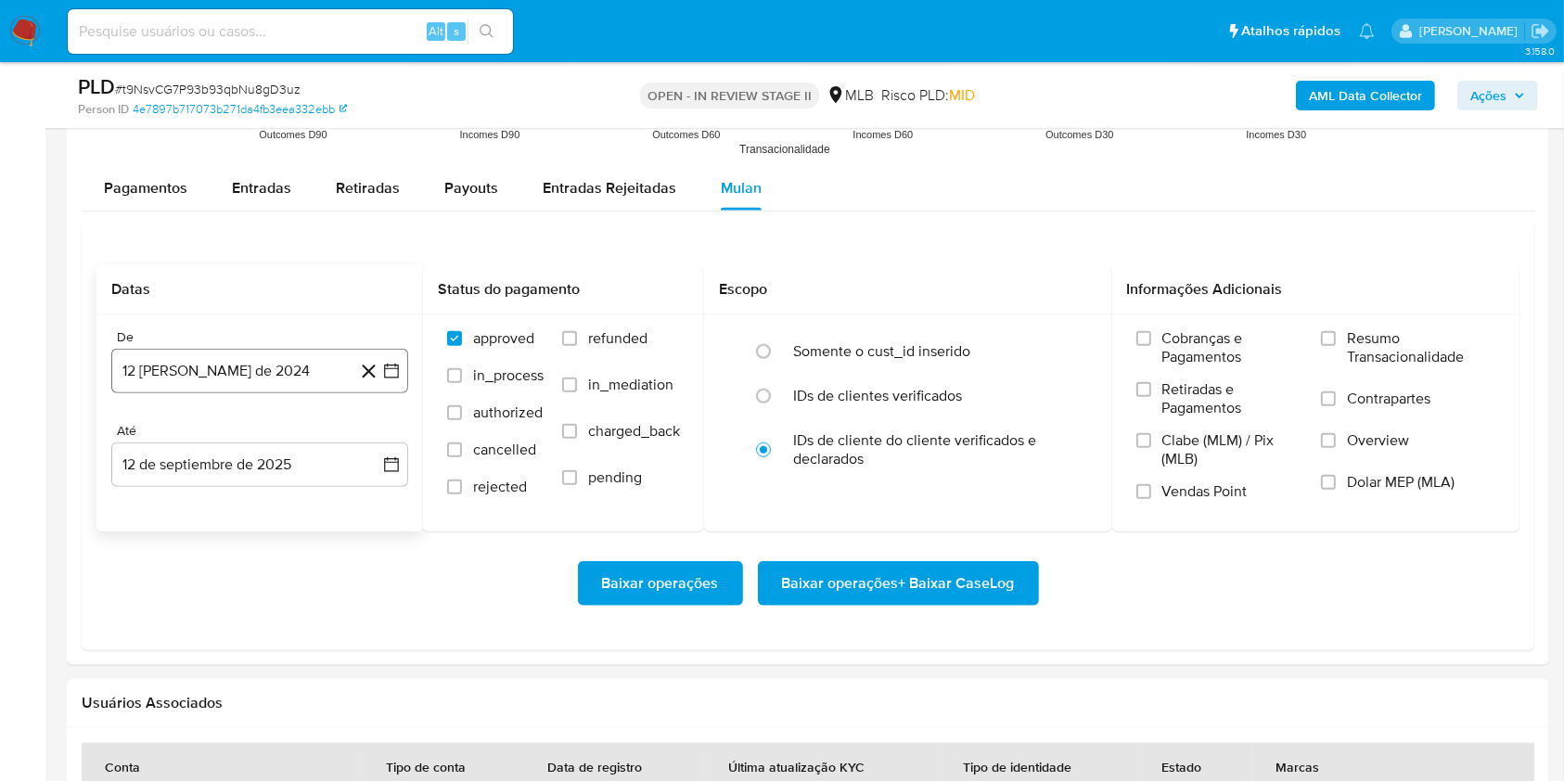
click at [357, 352] on button "12 [PERSON_NAME] de 2024" at bounding box center [259, 371] width 297 height 45
click at [235, 439] on span "agosto 2024" at bounding box center [251, 437] width 84 height 19
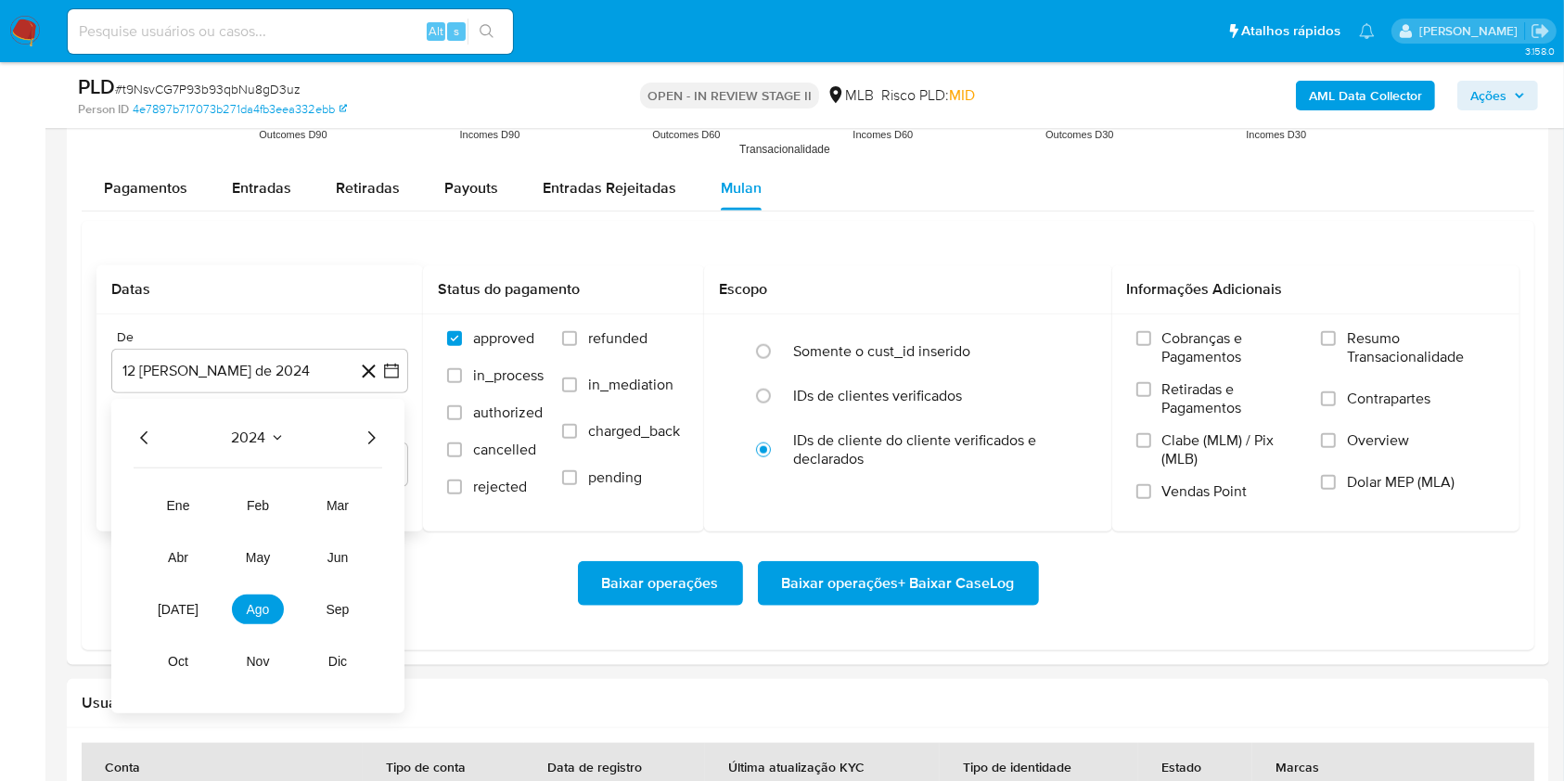
click at [377, 427] on icon "Año siguiente" at bounding box center [371, 438] width 22 height 22
click at [169, 605] on span "[DATE]" at bounding box center [178, 609] width 41 height 15
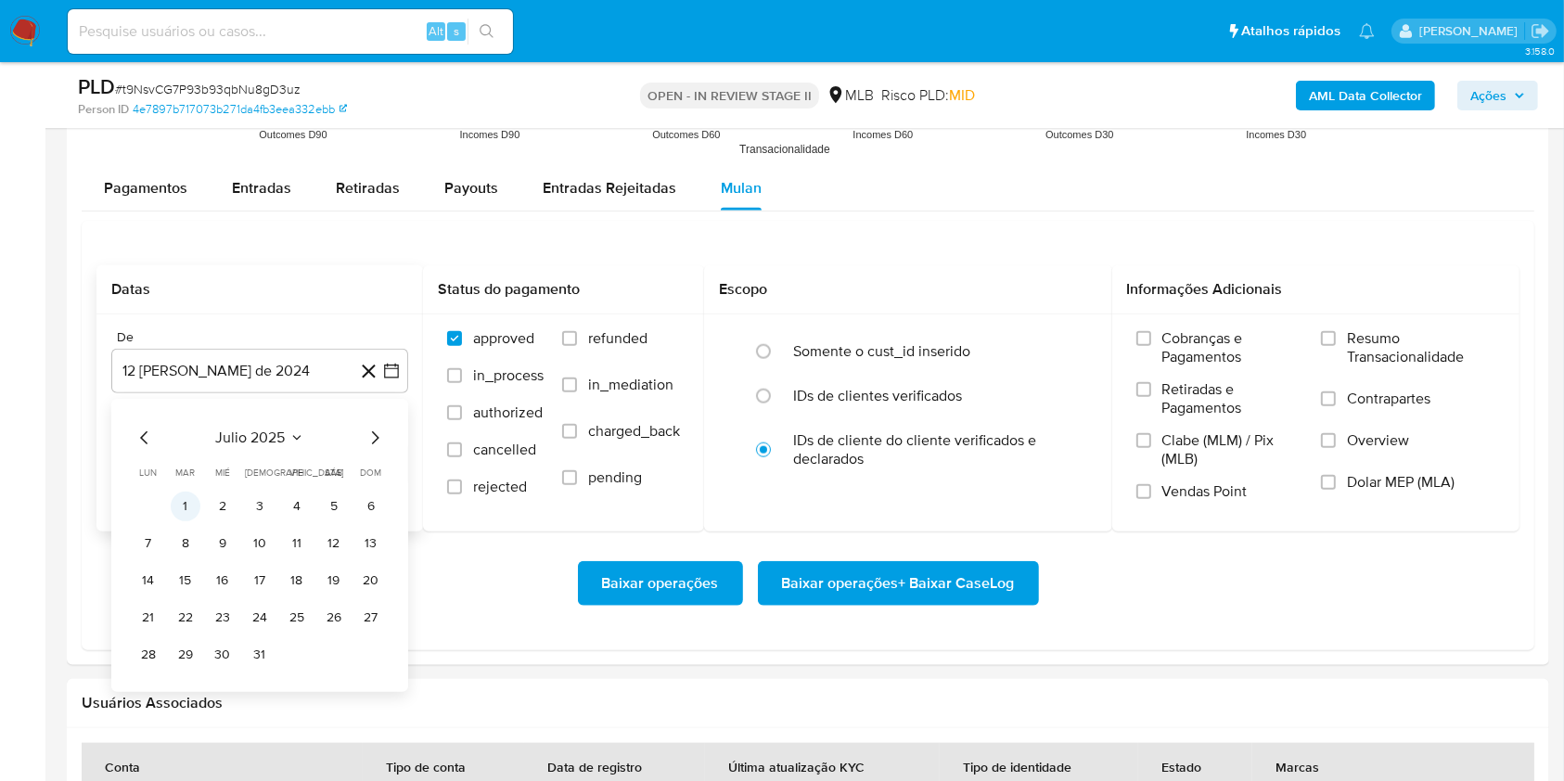
click at [193, 509] on button "1" at bounding box center [186, 507] width 30 height 30
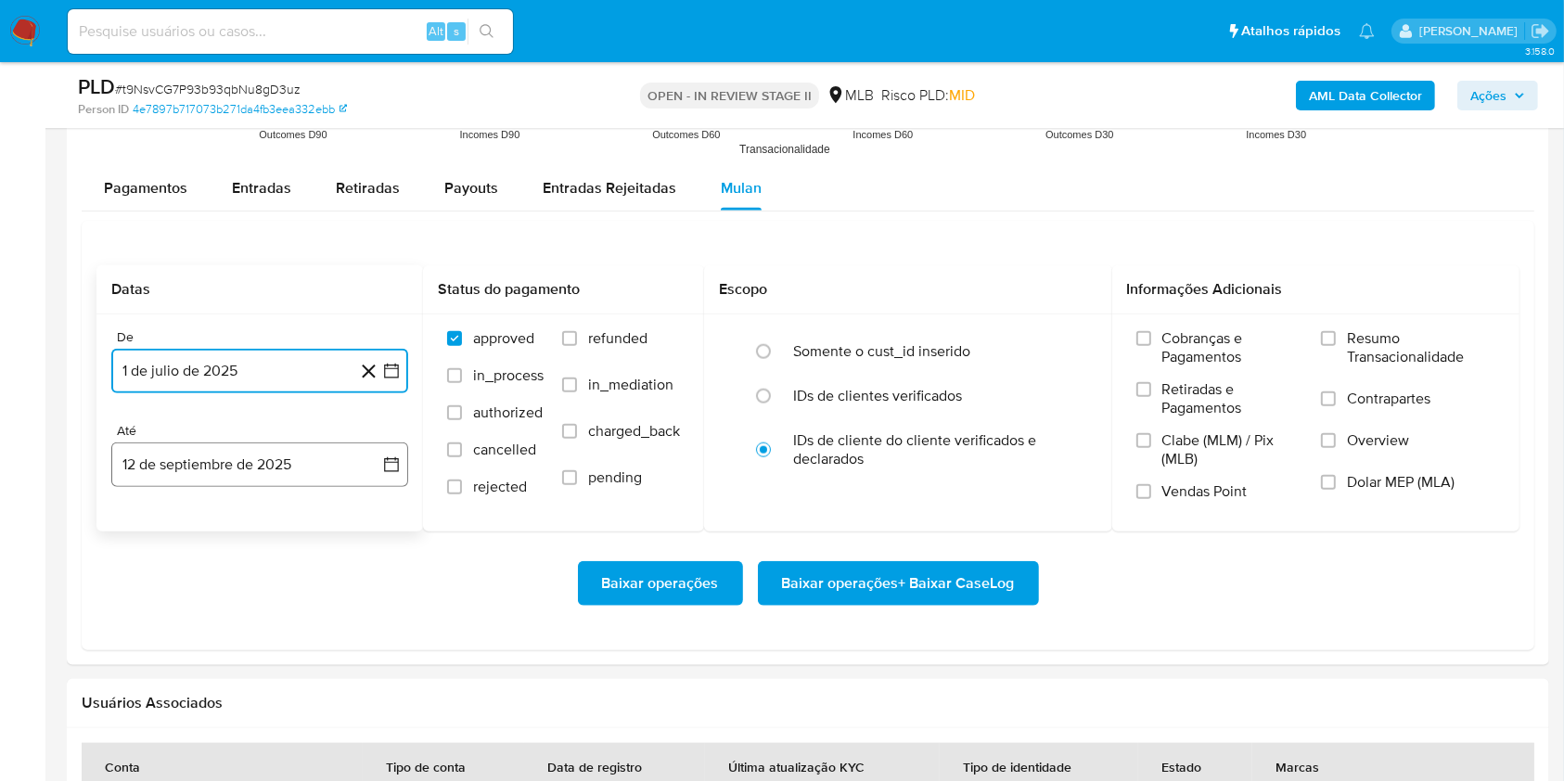
click at [185, 481] on button "12 de septiembre de 2025" at bounding box center [259, 464] width 297 height 45
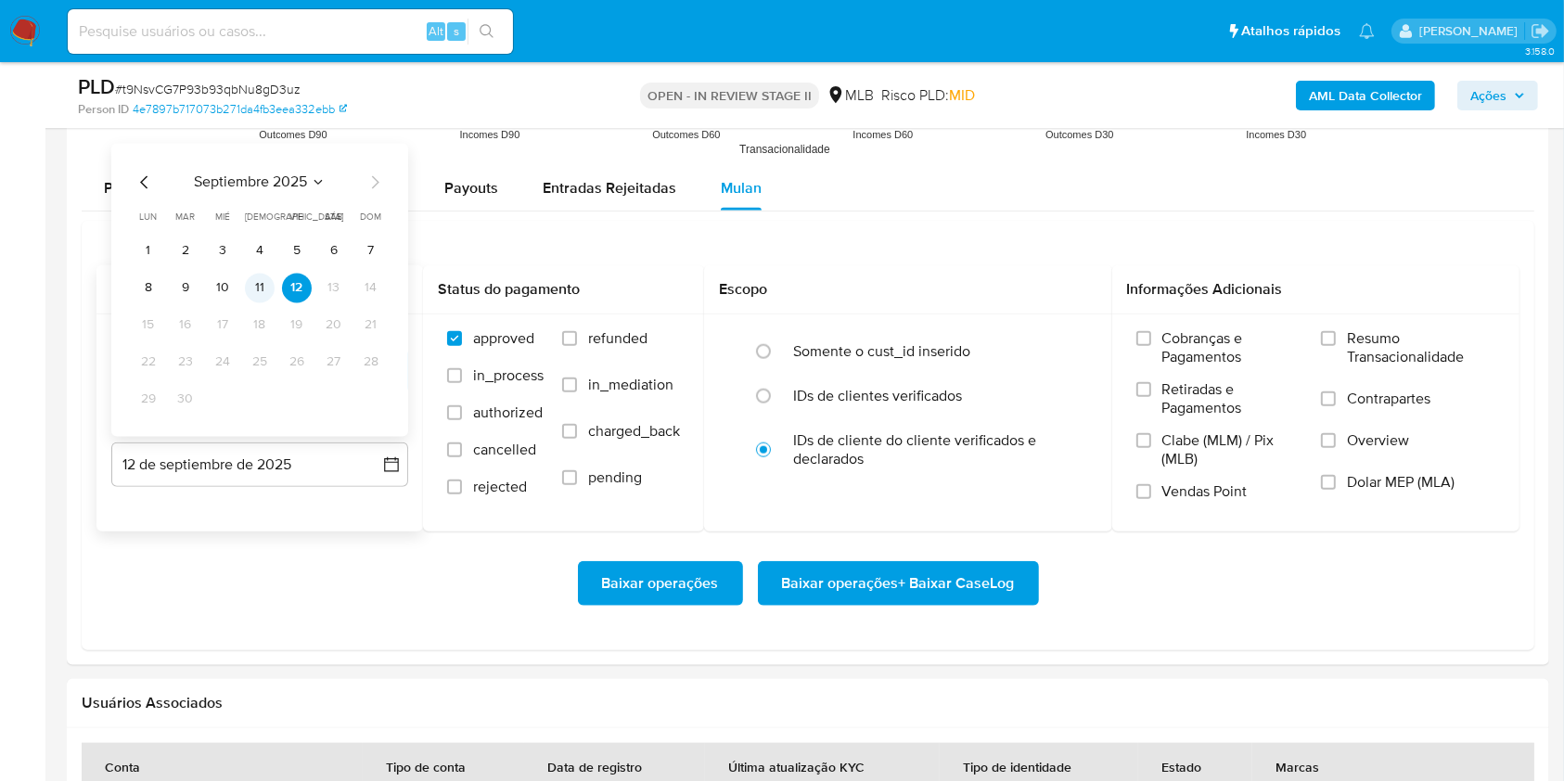
click at [252, 291] on button "11" at bounding box center [260, 288] width 30 height 30
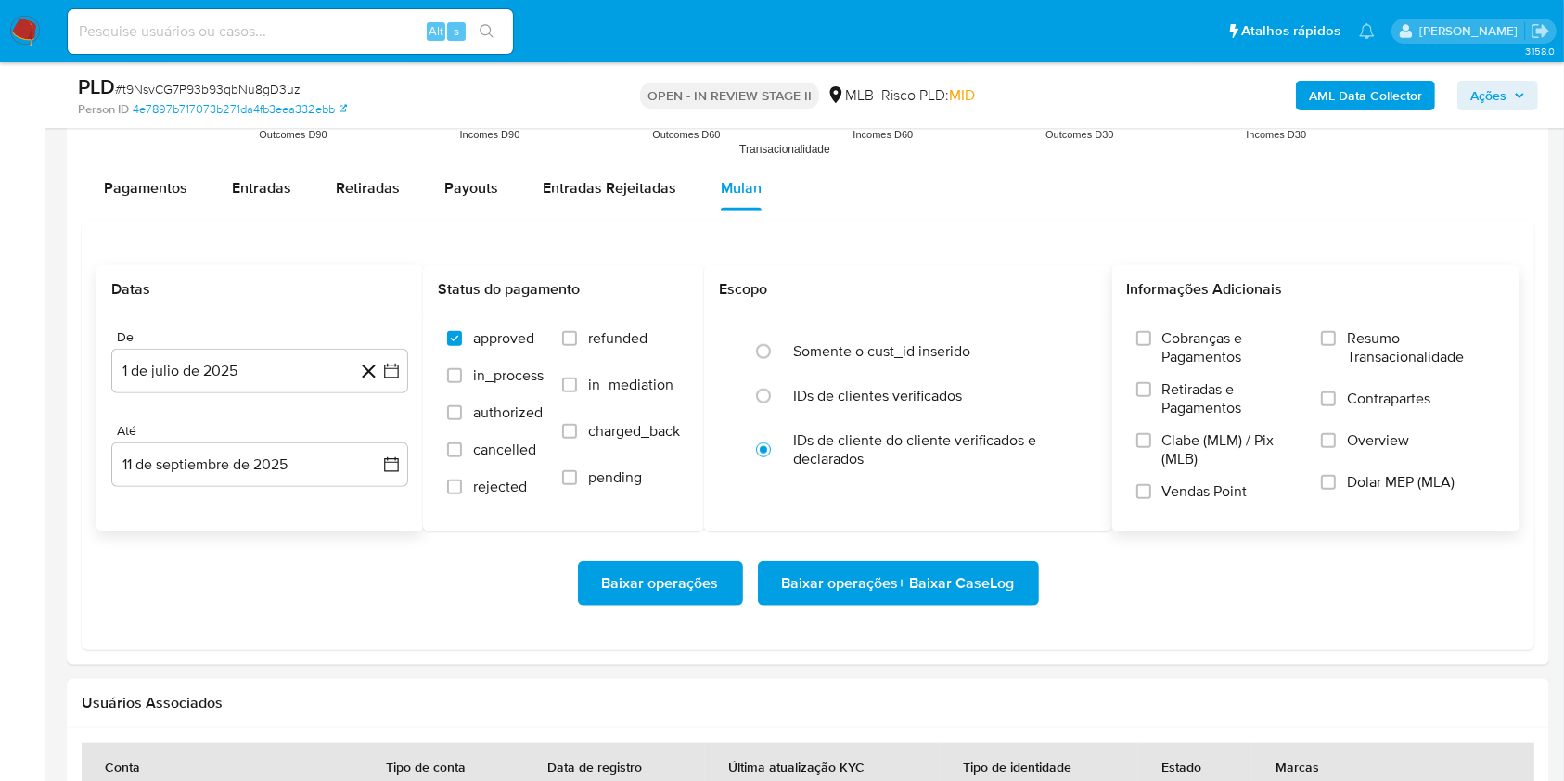
click at [1353, 346] on span "Resumo Transacionalidade" at bounding box center [1421, 347] width 148 height 37
click at [1336, 346] on input "Resumo Transacionalidade" at bounding box center [1328, 338] width 15 height 15
click at [936, 590] on span "Baixar operações + Baixar CaseLog" at bounding box center [898, 583] width 233 height 41
